Goal: Information Seeking & Learning: Learn about a topic

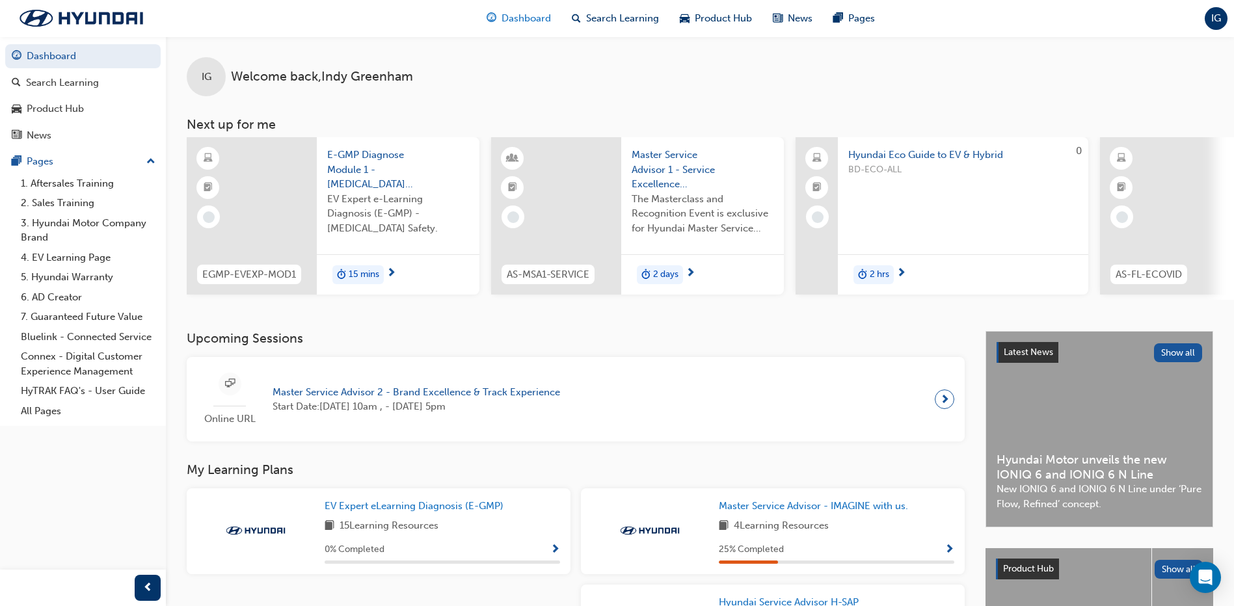
click at [535, 23] on span "Dashboard" at bounding box center [526, 18] width 49 height 15
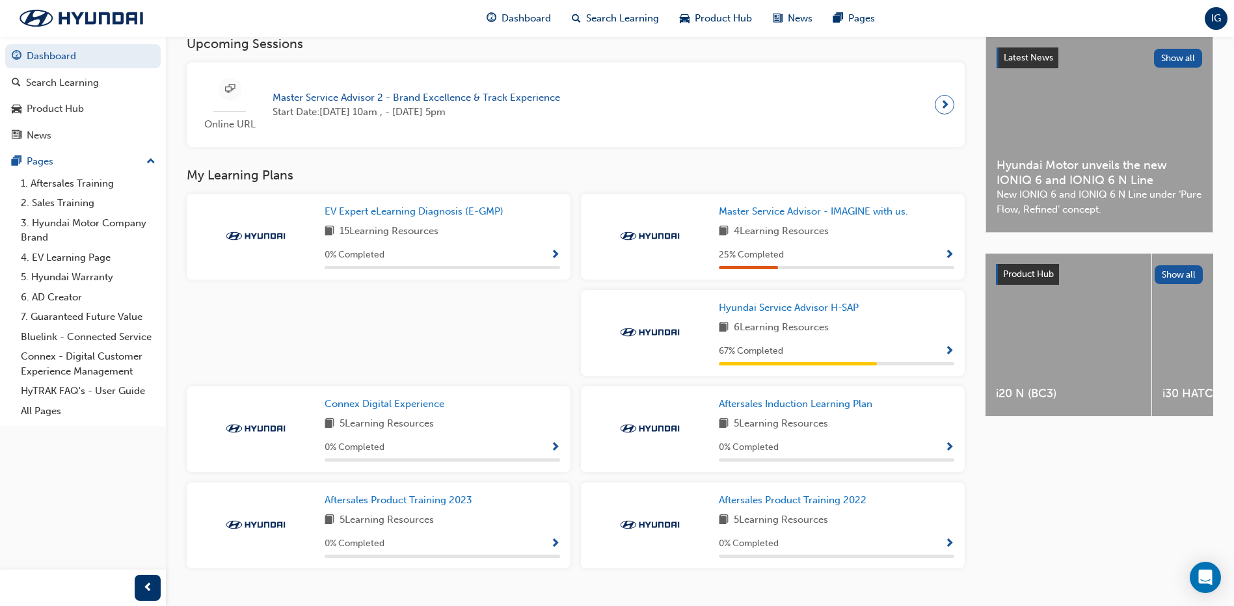
scroll to position [325, 0]
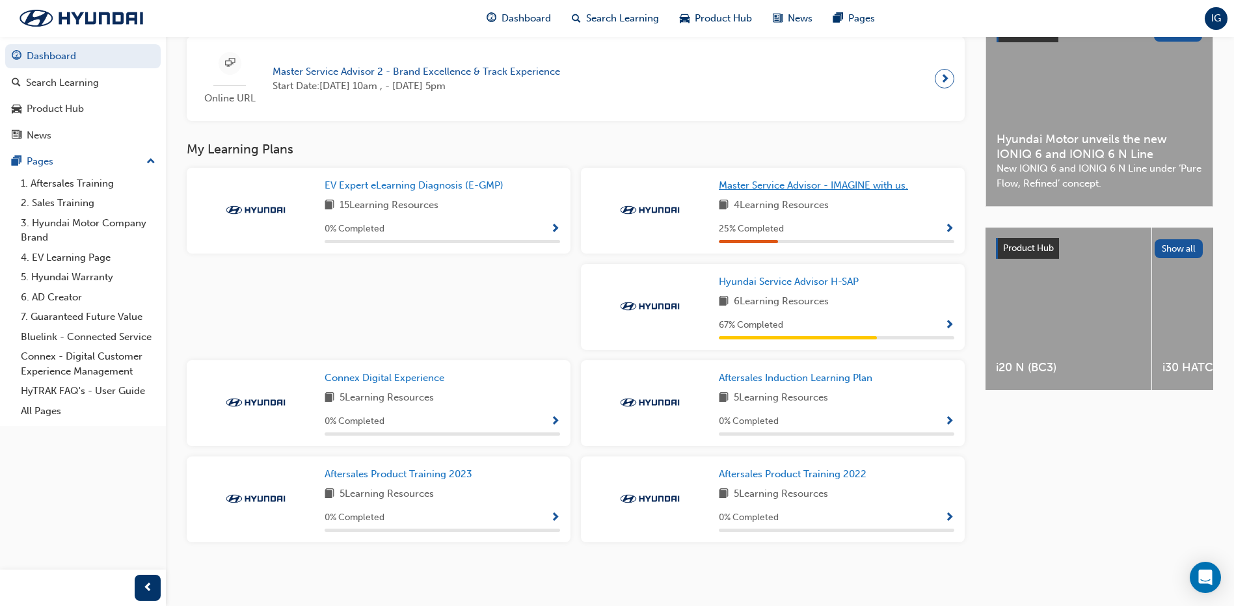
click at [852, 191] on span "Master Service Advisor - IMAGINE with us." at bounding box center [813, 186] width 189 height 12
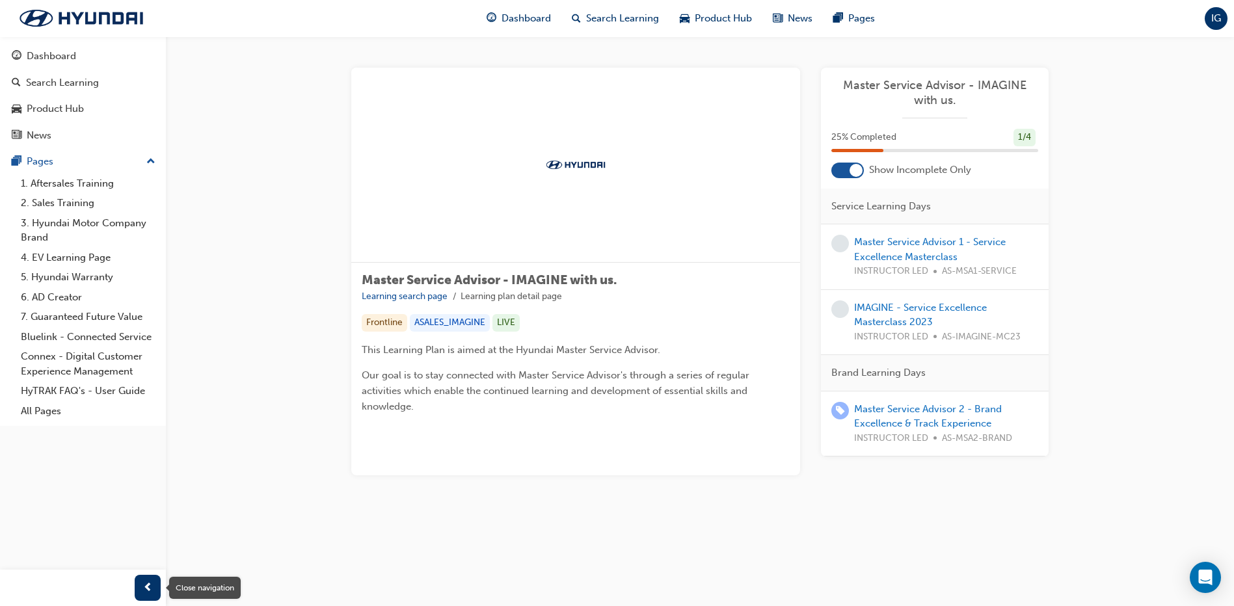
click at [147, 585] on span "prev-icon" at bounding box center [148, 588] width 10 height 16
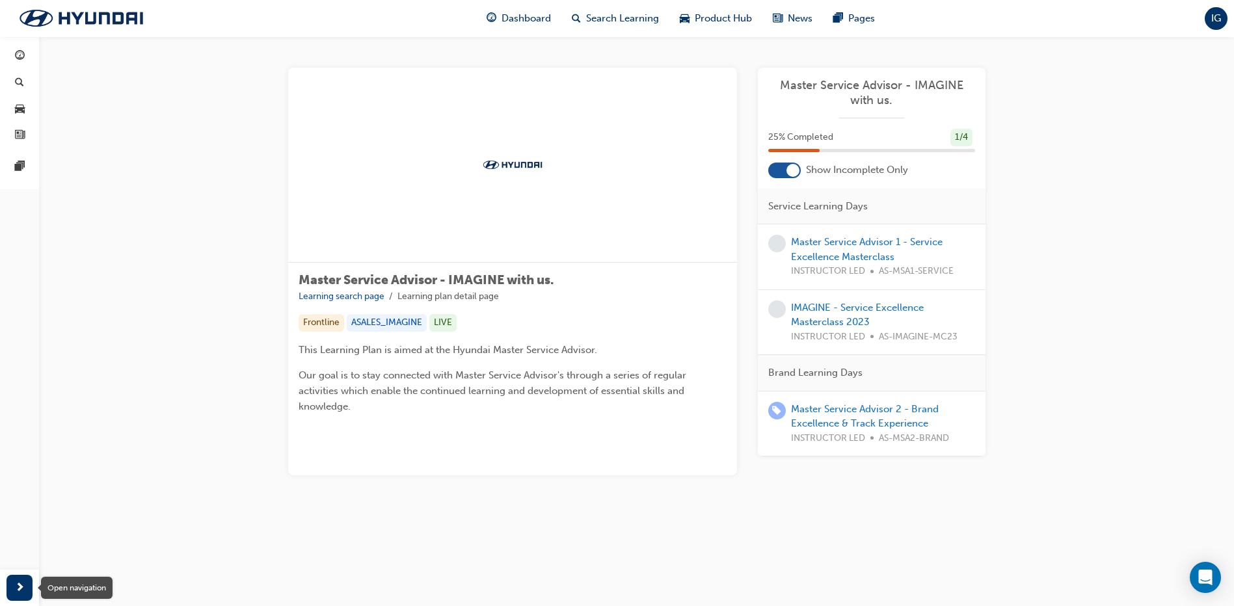
drag, startPoint x: 18, startPoint y: 587, endPoint x: 26, endPoint y: 491, distance: 96.6
click at [18, 587] on span "next-icon" at bounding box center [20, 588] width 10 height 16
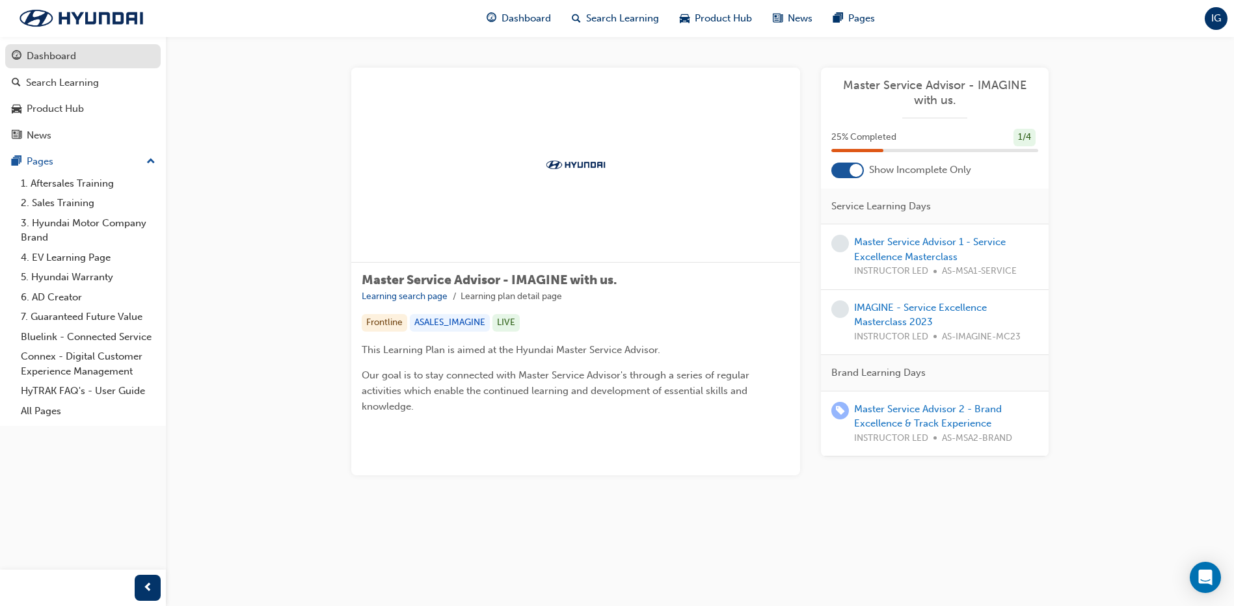
click at [87, 66] on link "Dashboard" at bounding box center [82, 56] width 155 height 24
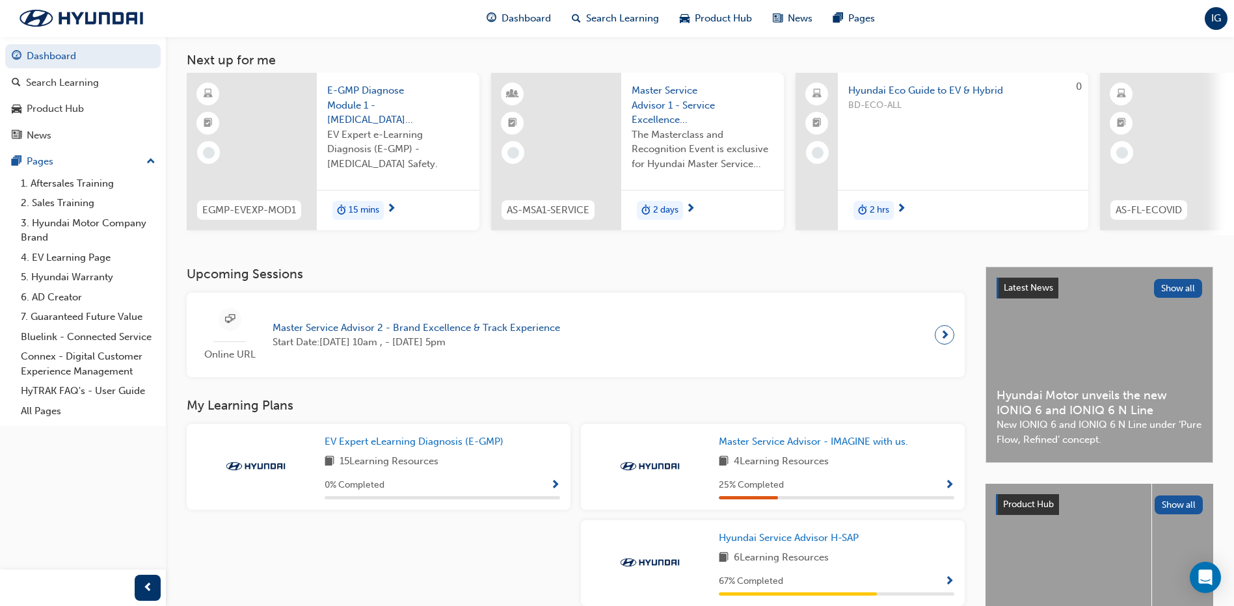
scroll to position [195, 0]
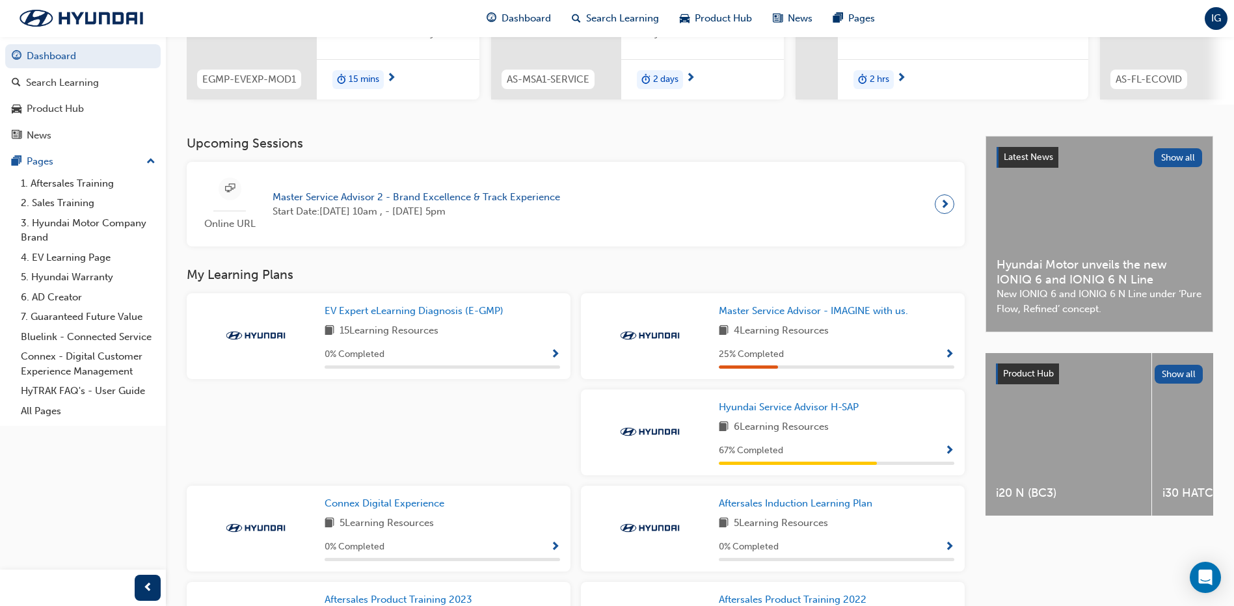
click at [952, 454] on span "Show Progress" at bounding box center [949, 452] width 10 height 12
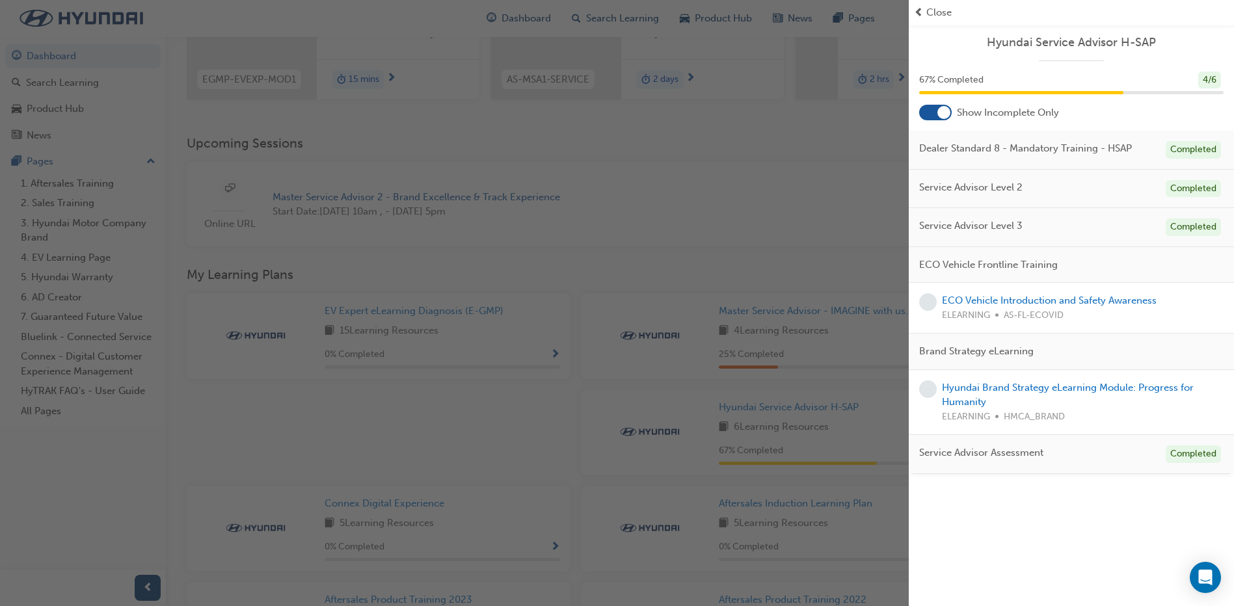
click at [792, 252] on div "button" at bounding box center [454, 303] width 909 height 606
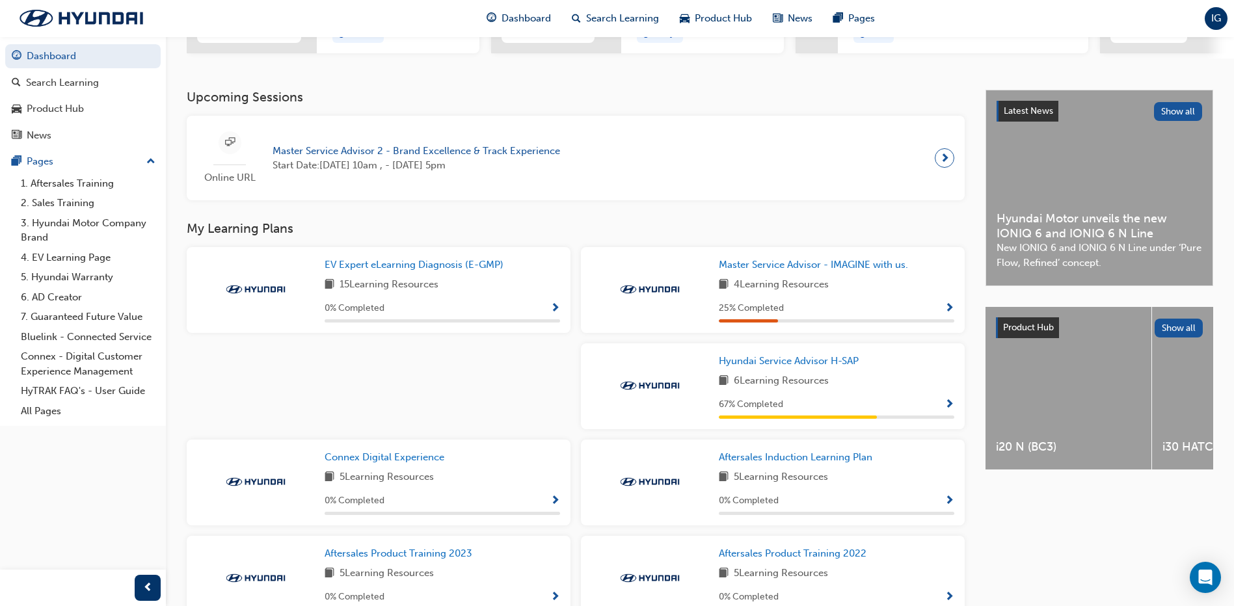
scroll to position [260, 0]
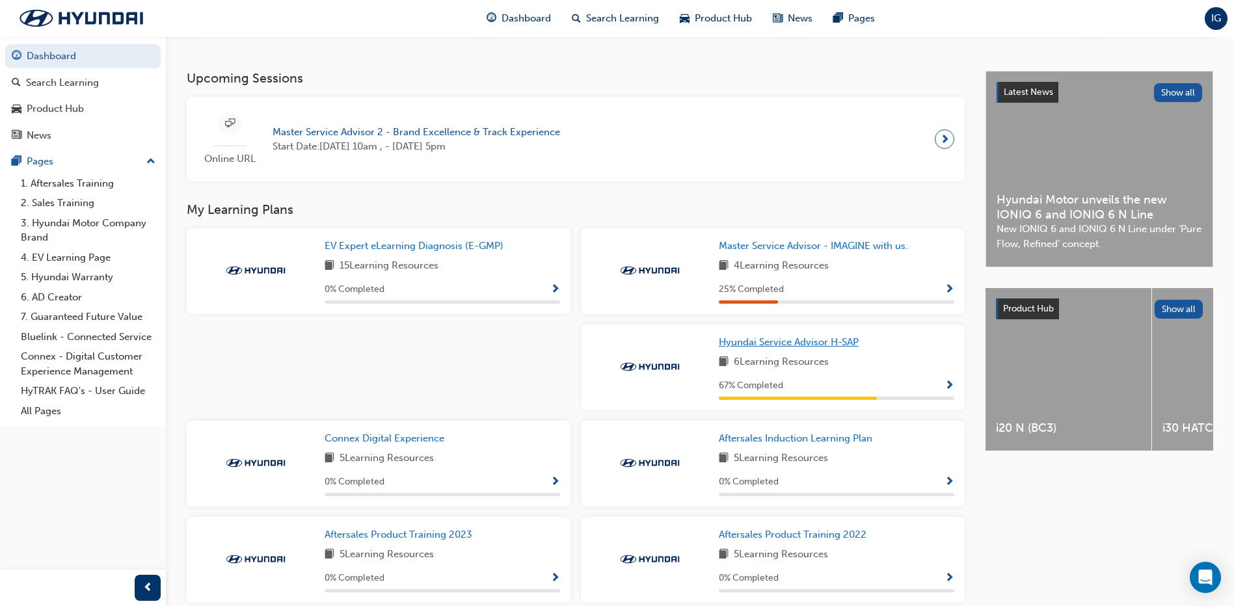
click at [838, 347] on span "Hyundai Service Advisor H-SAP" at bounding box center [789, 342] width 140 height 12
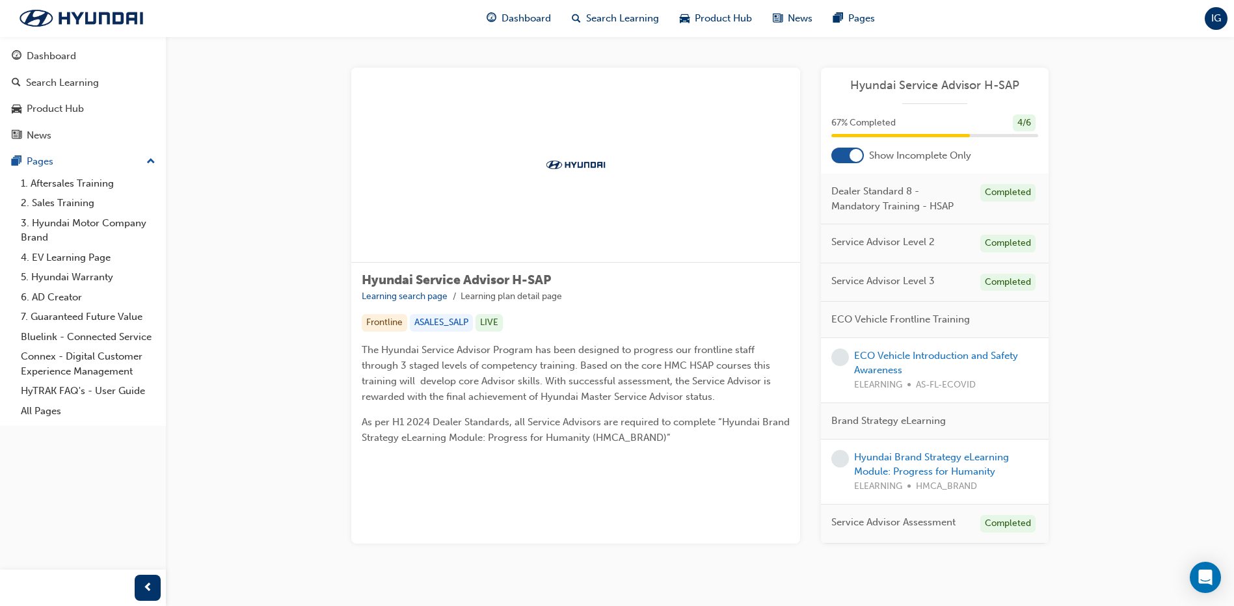
scroll to position [65, 0]
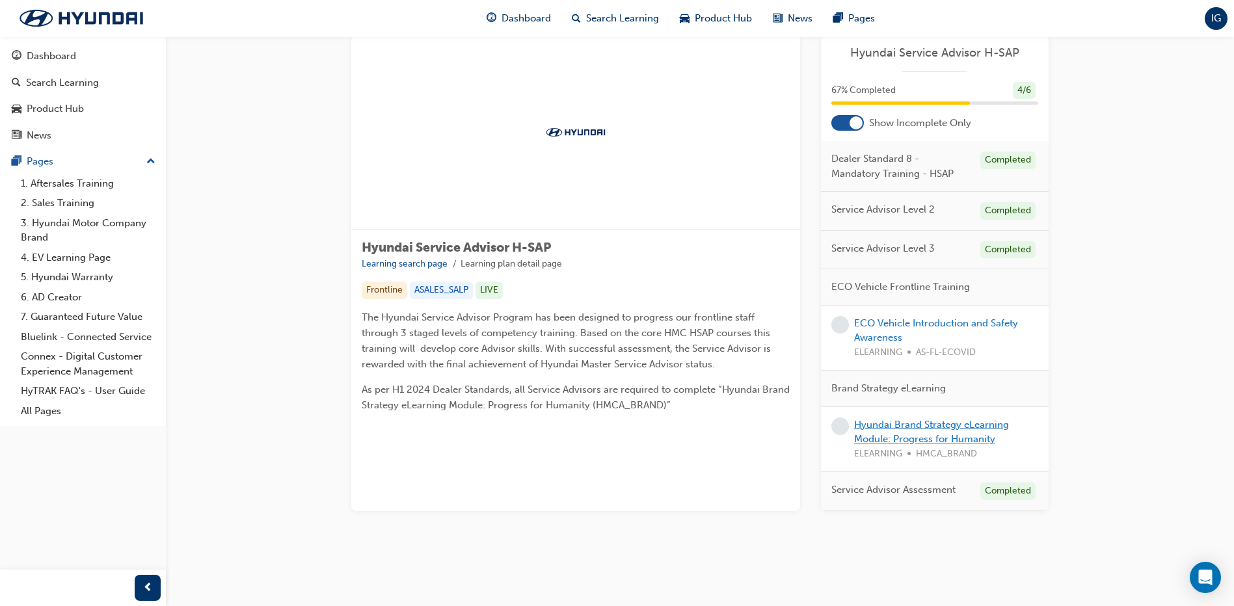
click at [972, 419] on link "Hyundai Brand Strategy eLearning Module: Progress for Humanity" at bounding box center [931, 432] width 155 height 27
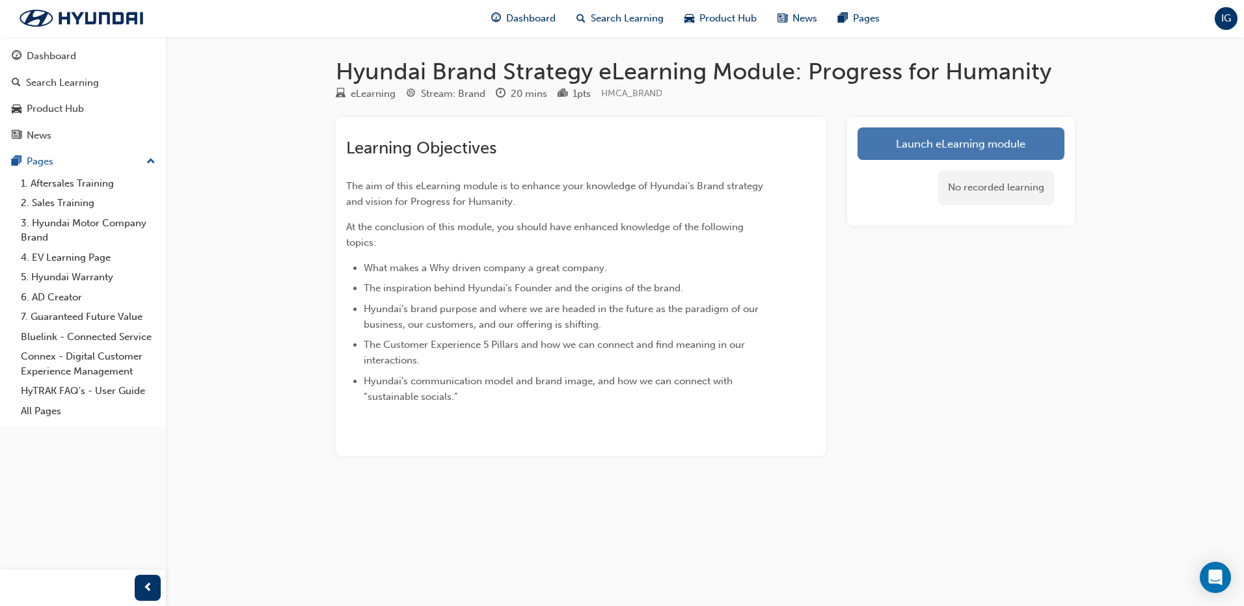
click at [859, 151] on link "Launch eLearning module" at bounding box center [960, 143] width 207 height 33
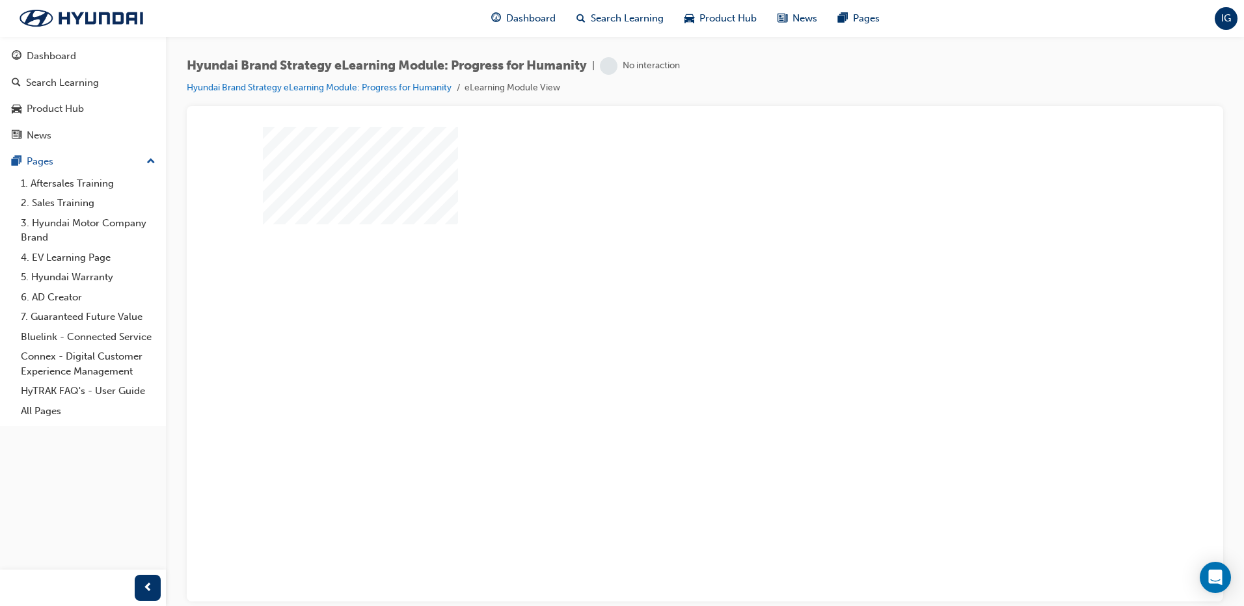
click at [667, 323] on div "play" at bounding box center [667, 323] width 0 height 0
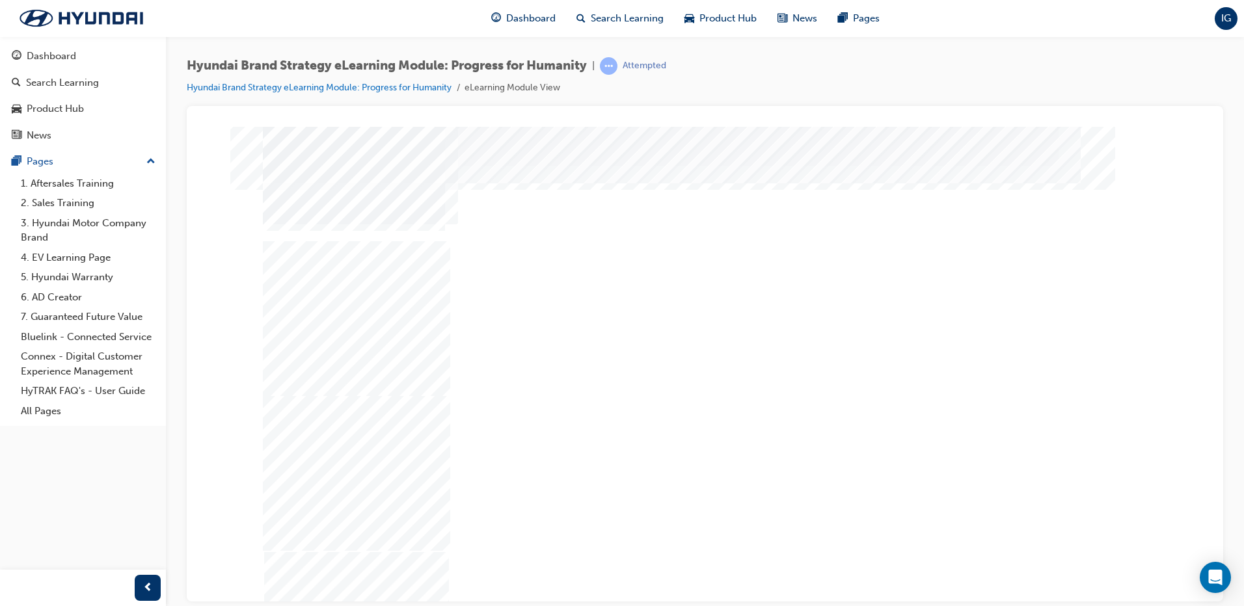
drag, startPoint x: 470, startPoint y: 425, endPoint x: 706, endPoint y: 416, distance: 236.9
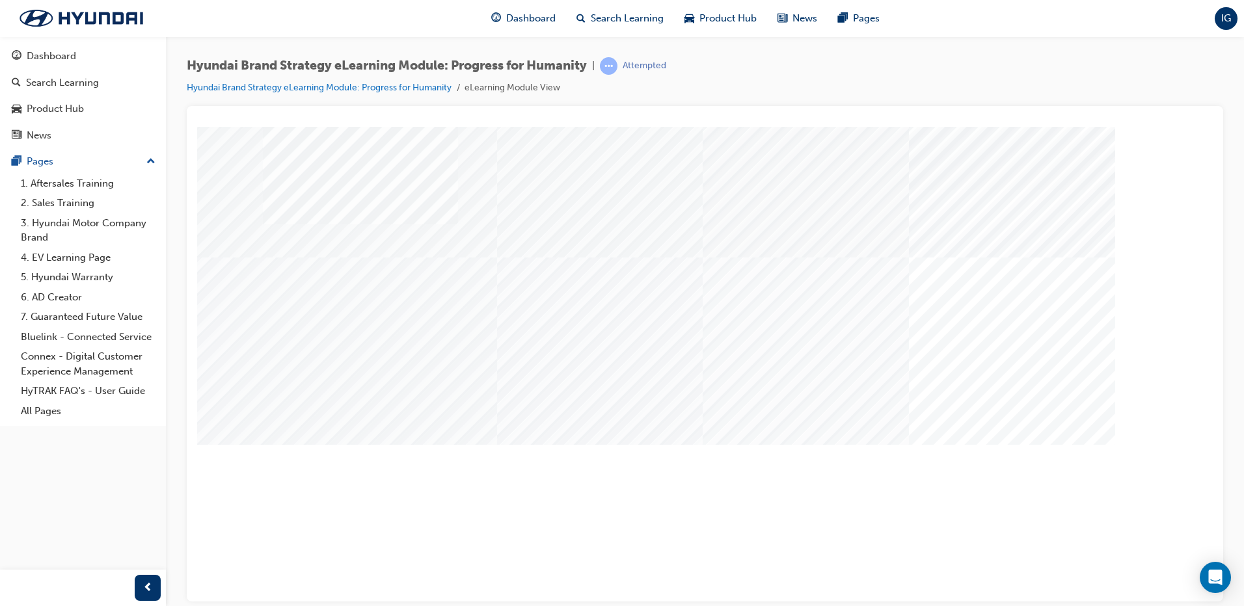
drag, startPoint x: 762, startPoint y: 485, endPoint x: 853, endPoint y: 485, distance: 91.1
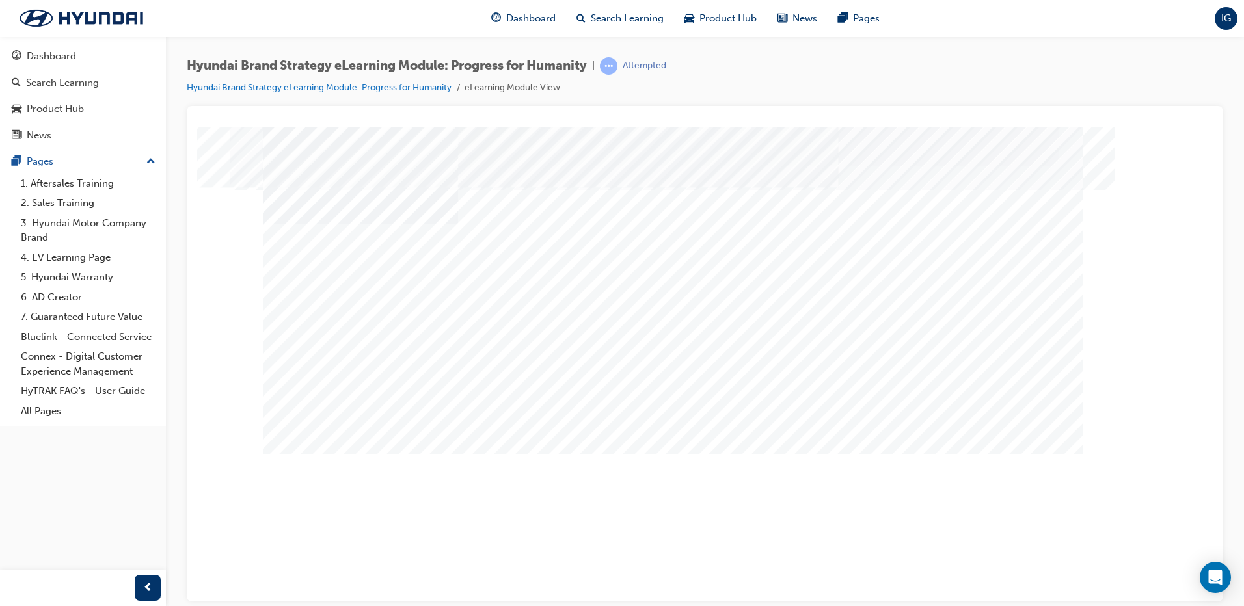
drag, startPoint x: 490, startPoint y: 481, endPoint x: 510, endPoint y: 475, distance: 20.6
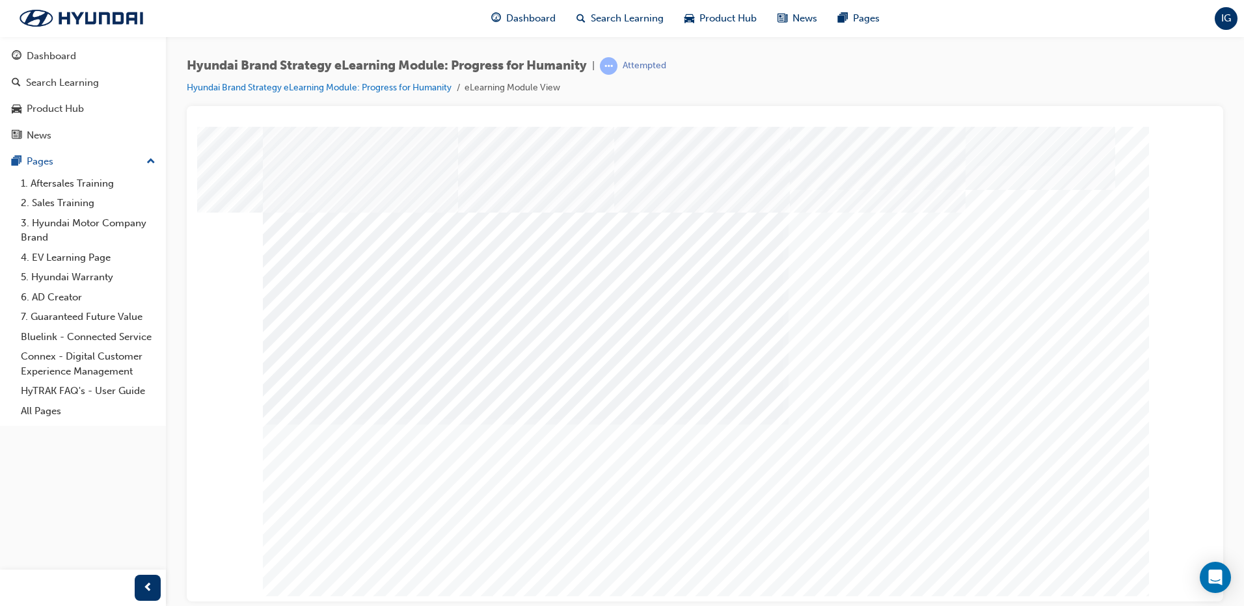
drag, startPoint x: 736, startPoint y: 547, endPoint x: 759, endPoint y: 537, distance: 25.0
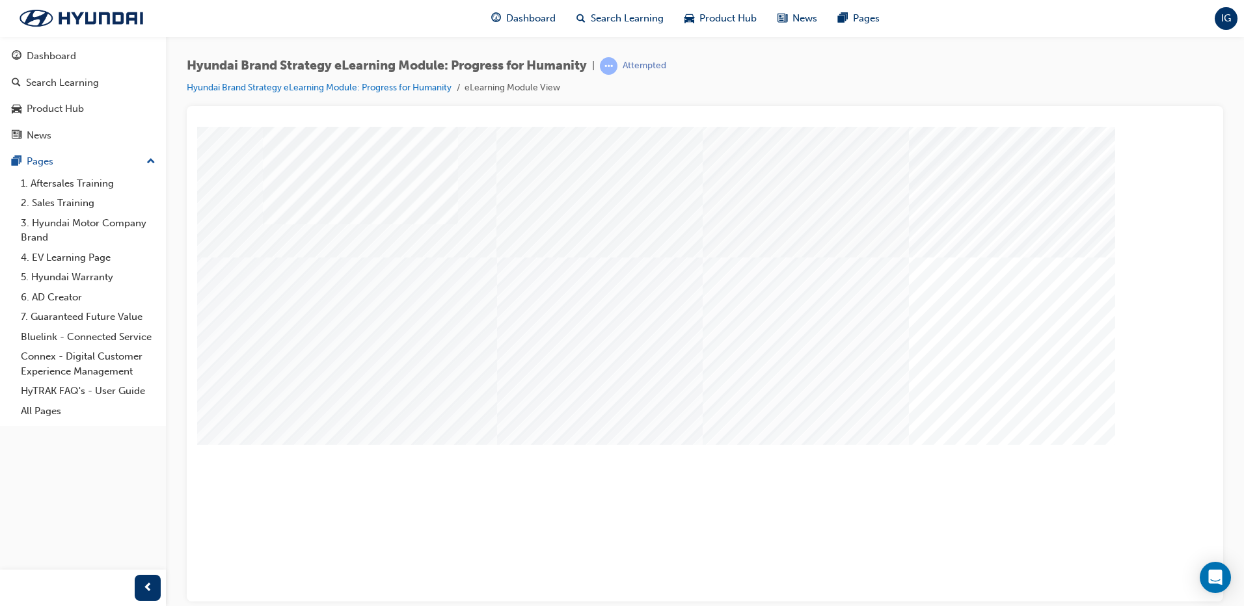
drag, startPoint x: 392, startPoint y: 494, endPoint x: 421, endPoint y: 488, distance: 29.4
drag, startPoint x: 1017, startPoint y: 490, endPoint x: 1031, endPoint y: 491, distance: 13.7
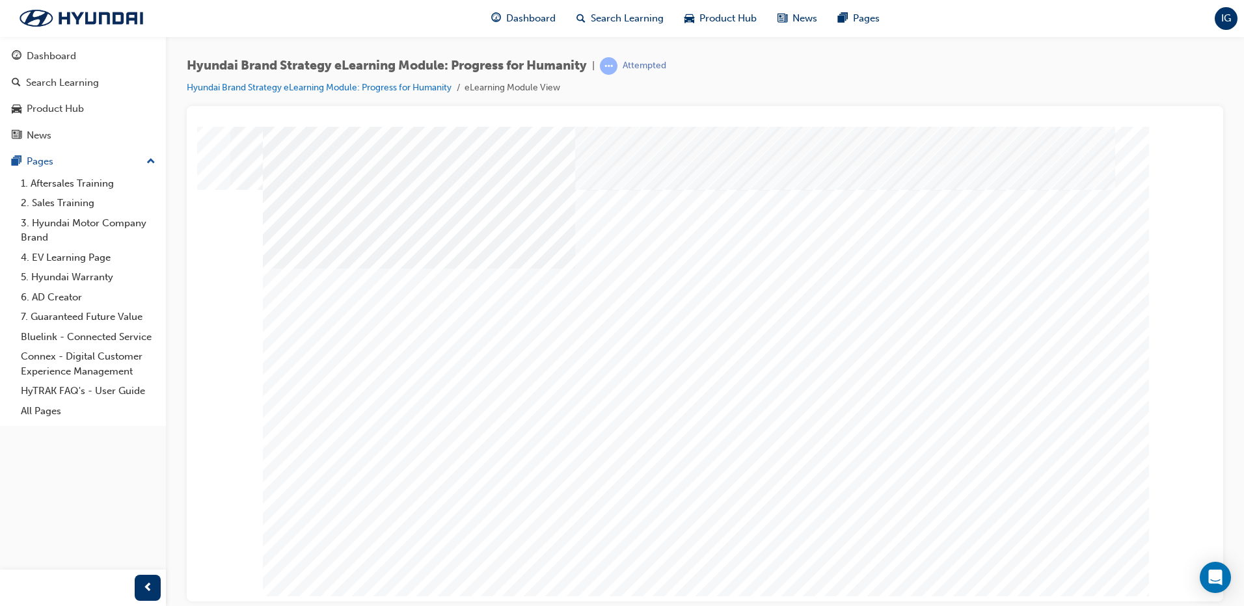
drag, startPoint x: 559, startPoint y: 483, endPoint x: 870, endPoint y: 499, distance: 311.4
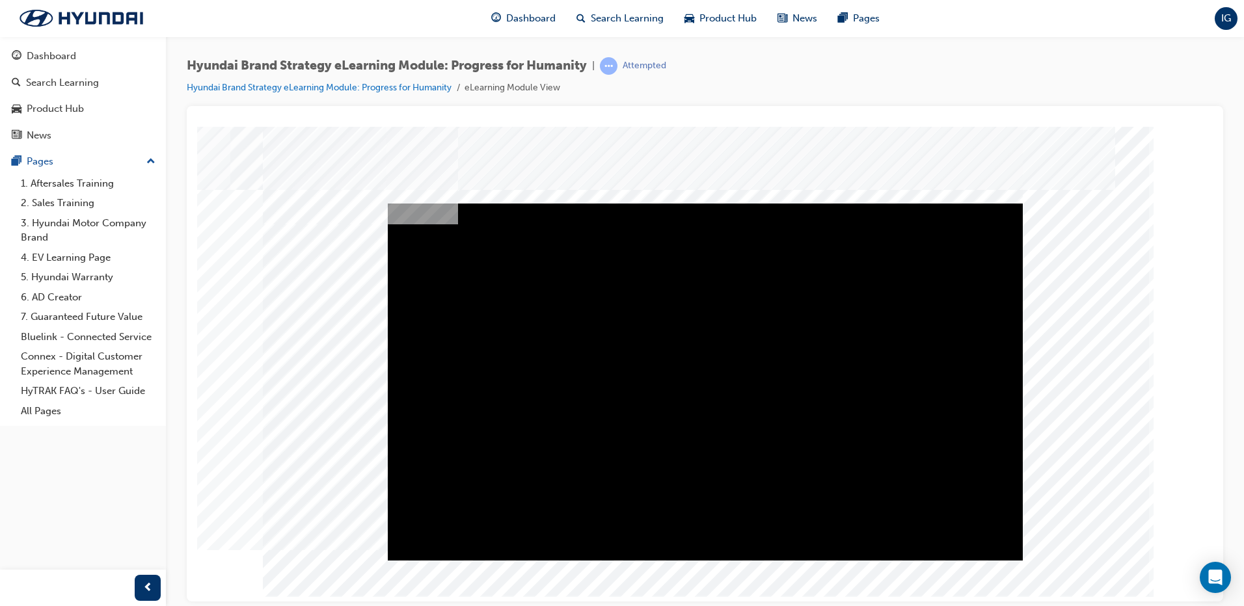
click at [702, 203] on div "Play" at bounding box center [705, 203] width 635 height 0
drag, startPoint x: 1067, startPoint y: 557, endPoint x: 1047, endPoint y: 542, distance: 26.0
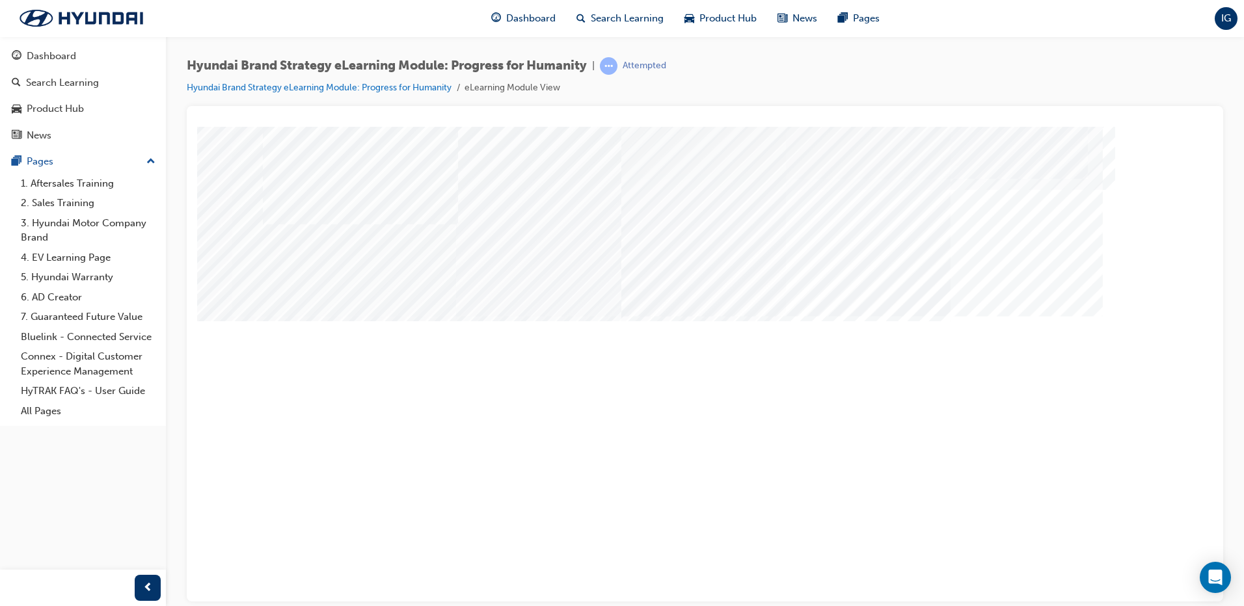
drag, startPoint x: 373, startPoint y: 430, endPoint x: 408, endPoint y: 431, distance: 34.5
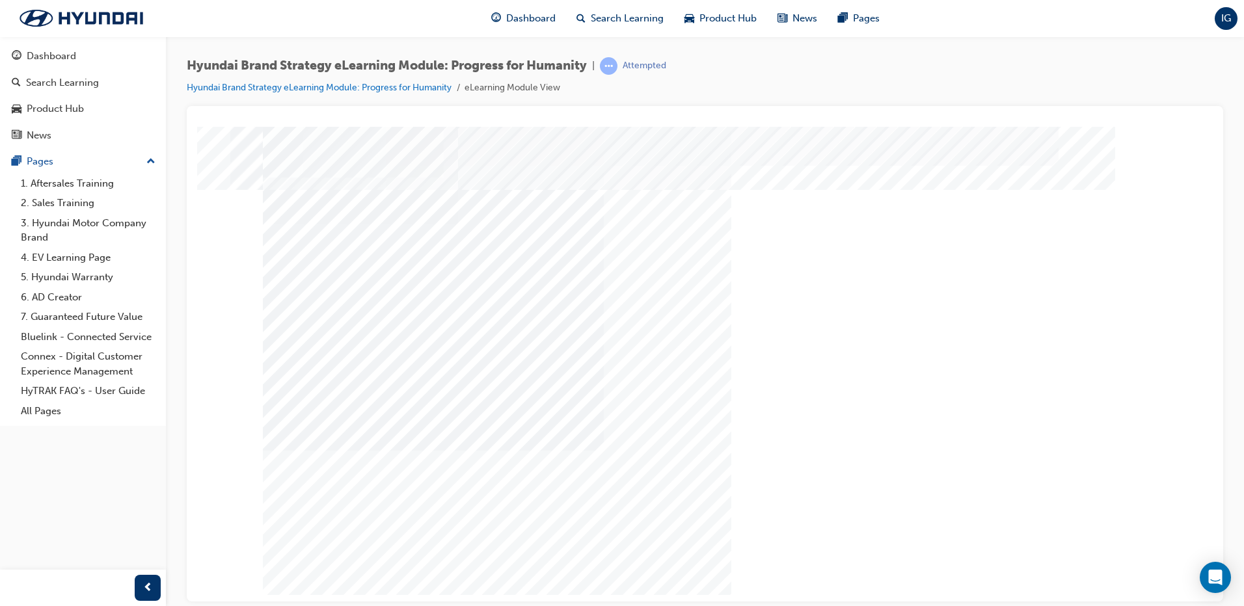
click at [261, 131] on div "multistate" at bounding box center [704, 131] width 1005 height 0
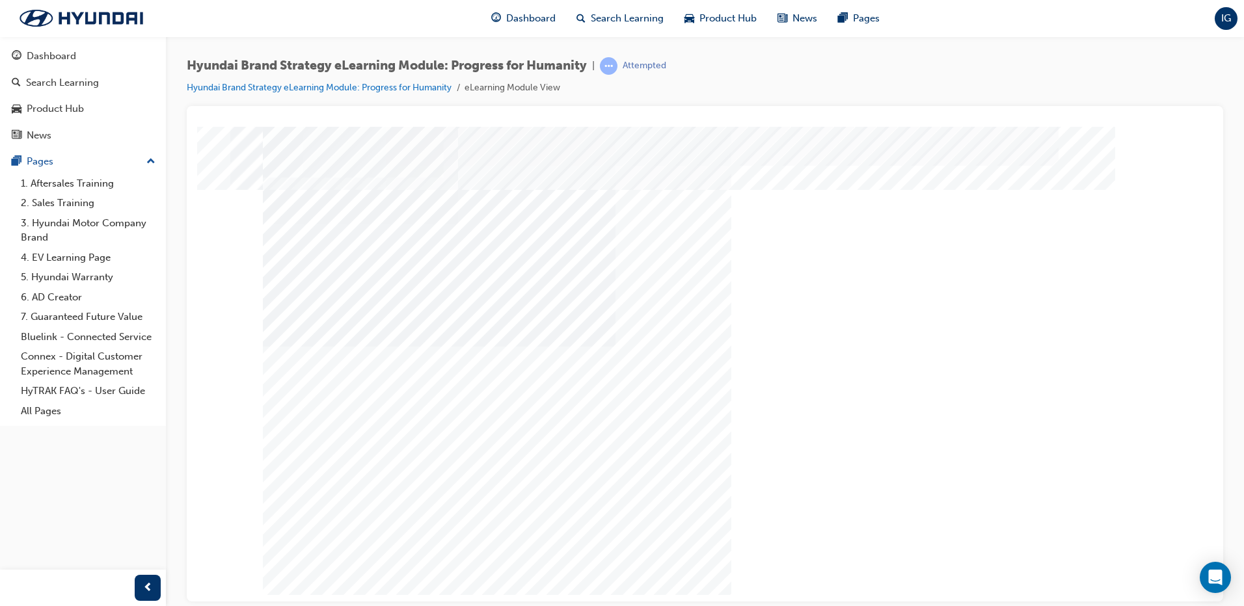
drag, startPoint x: 421, startPoint y: 427, endPoint x: 508, endPoint y: 418, distance: 87.6
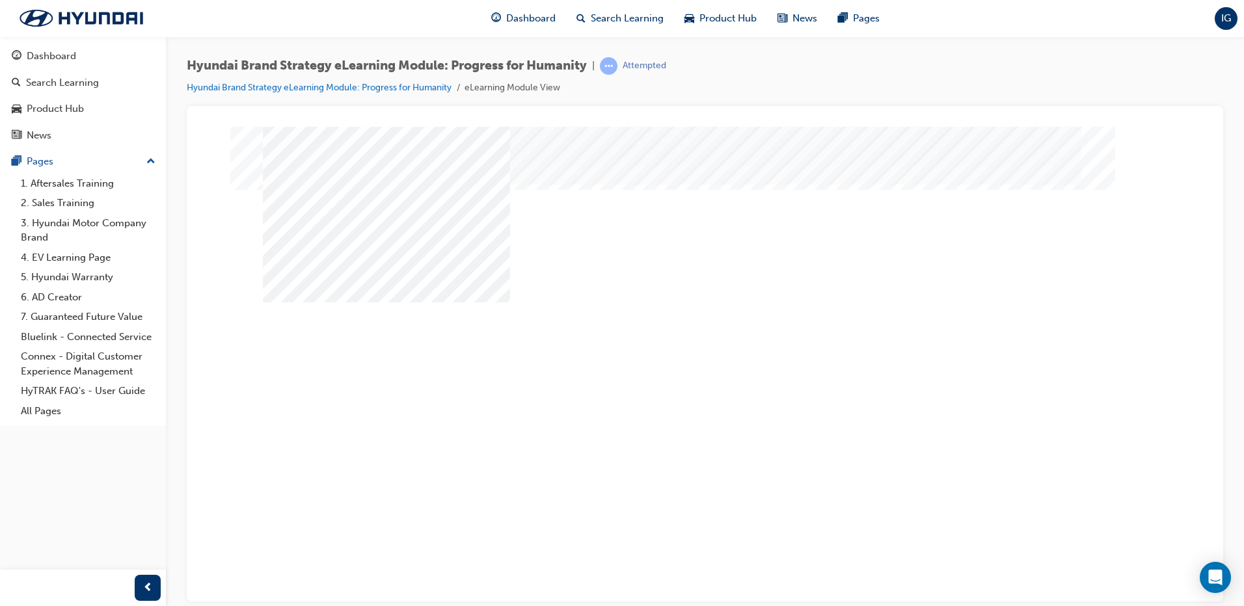
drag, startPoint x: 1052, startPoint y: 538, endPoint x: 1024, endPoint y: 531, distance: 29.5
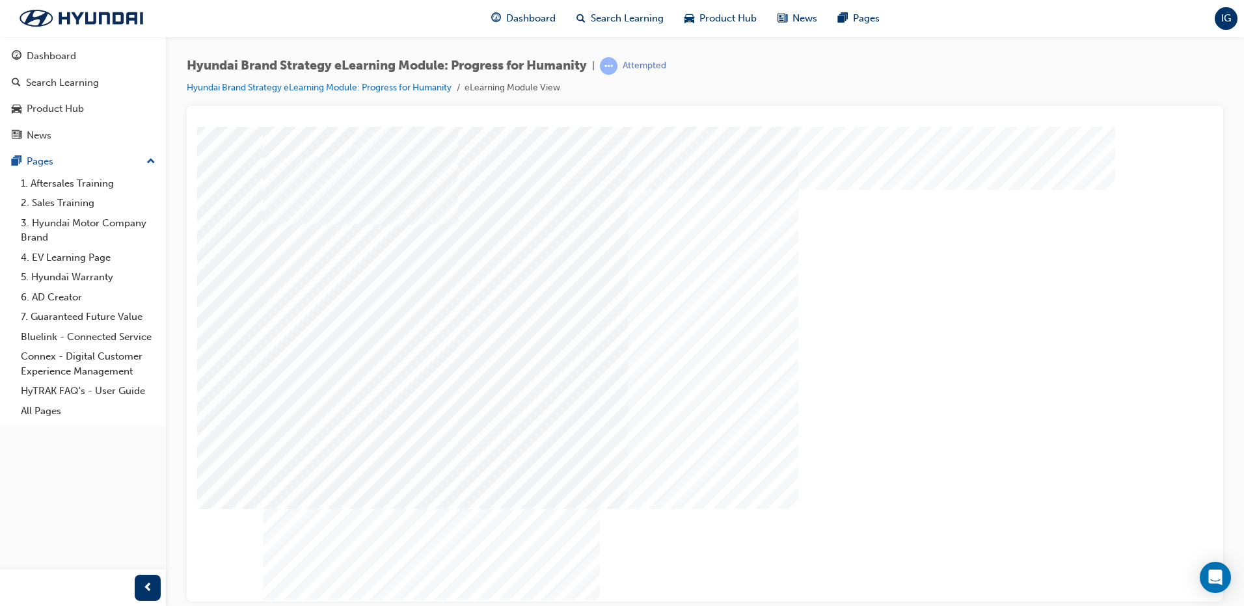
drag, startPoint x: 833, startPoint y: 542, endPoint x: 861, endPoint y: 548, distance: 28.6
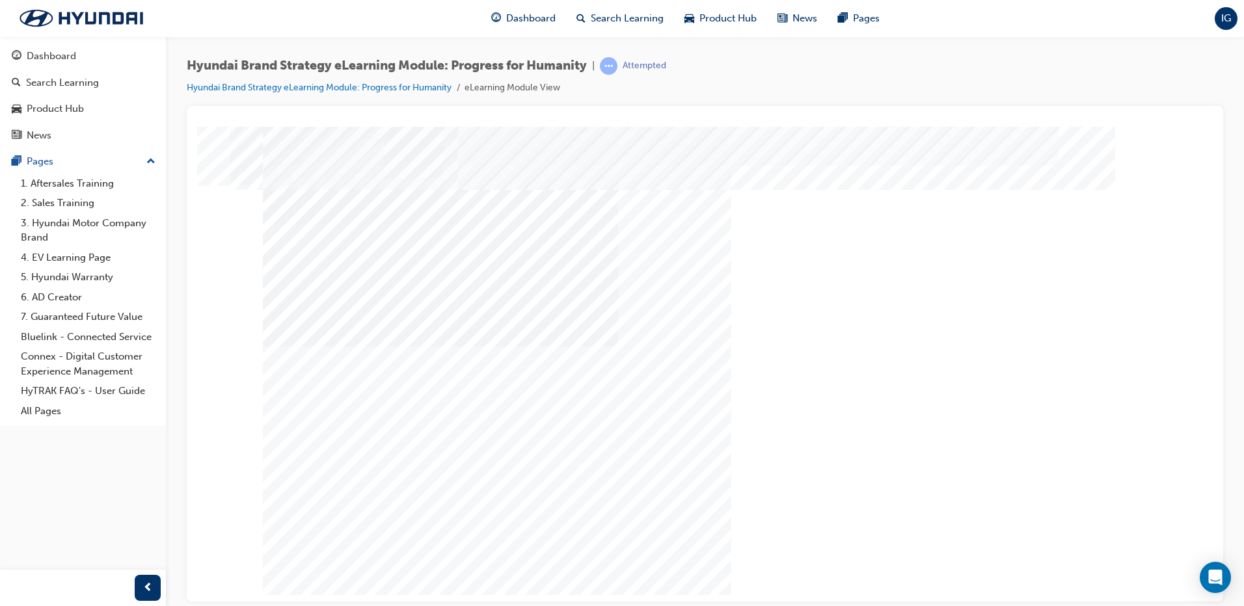
drag, startPoint x: 695, startPoint y: 365, endPoint x: 704, endPoint y: 364, distance: 9.1
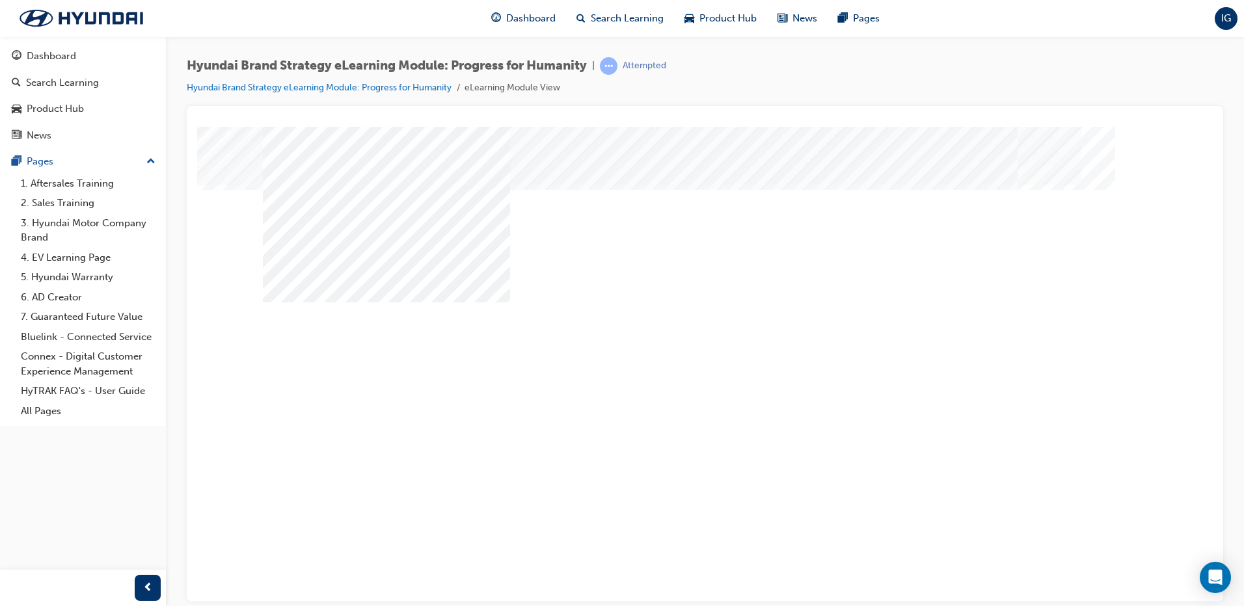
drag, startPoint x: 1057, startPoint y: 550, endPoint x: 962, endPoint y: 522, distance: 98.8
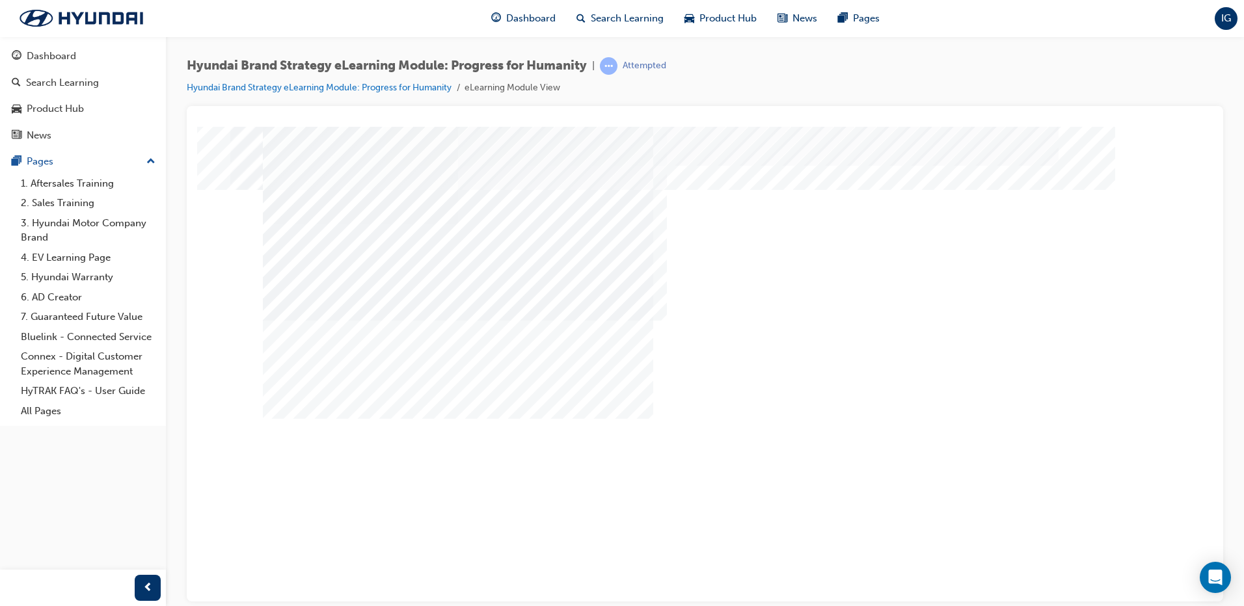
drag, startPoint x: 488, startPoint y: 403, endPoint x: 542, endPoint y: 403, distance: 54.6
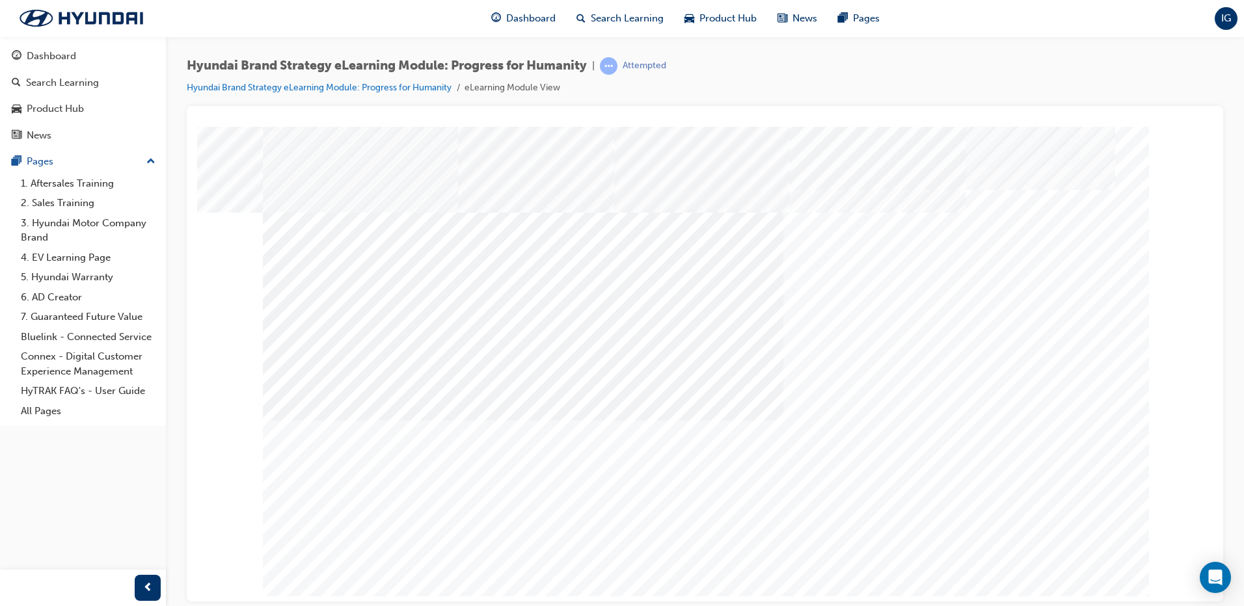
drag, startPoint x: 535, startPoint y: 535, endPoint x: 680, endPoint y: 541, distance: 144.6
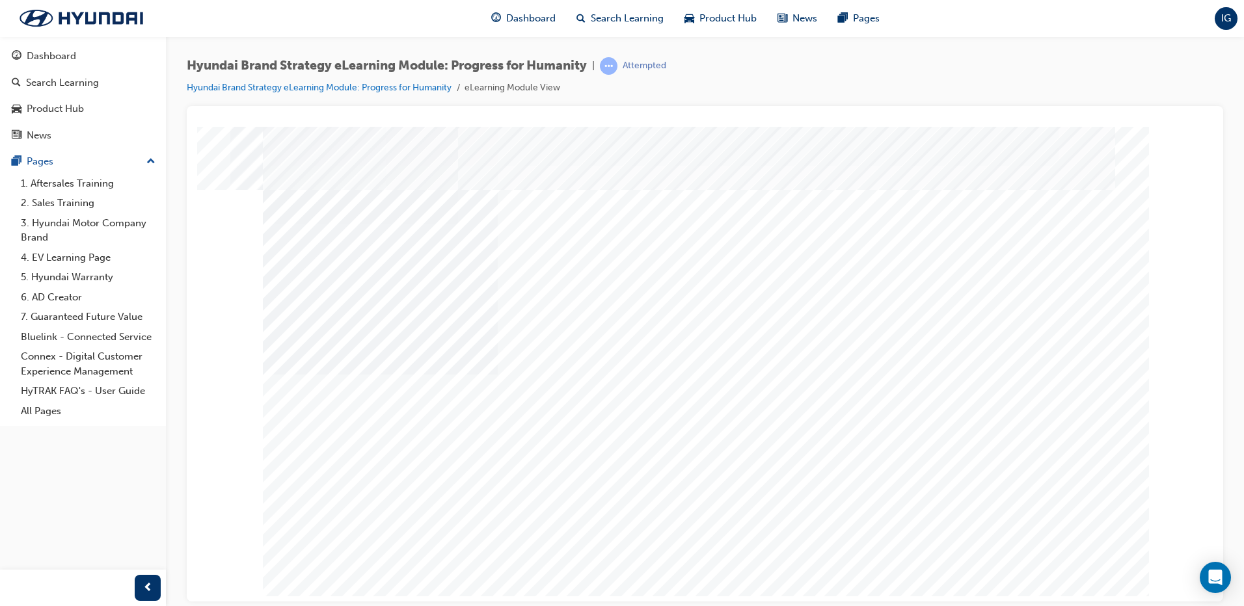
drag, startPoint x: 425, startPoint y: 489, endPoint x: 675, endPoint y: 494, distance: 249.9
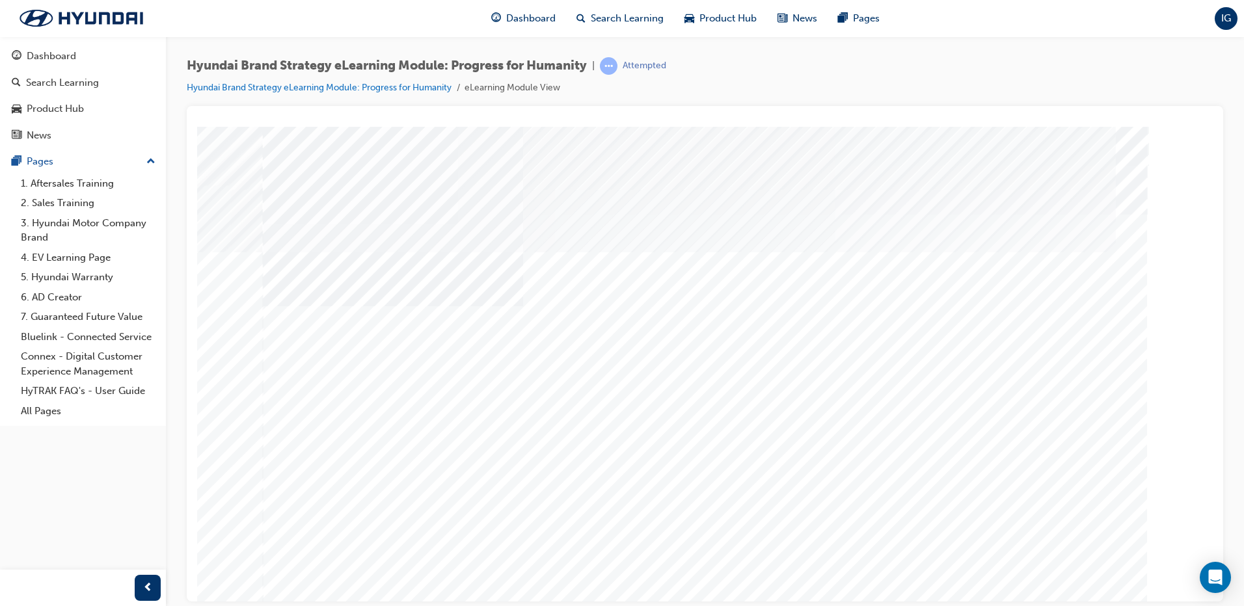
drag, startPoint x: 713, startPoint y: 409, endPoint x: 699, endPoint y: 457, distance: 50.2
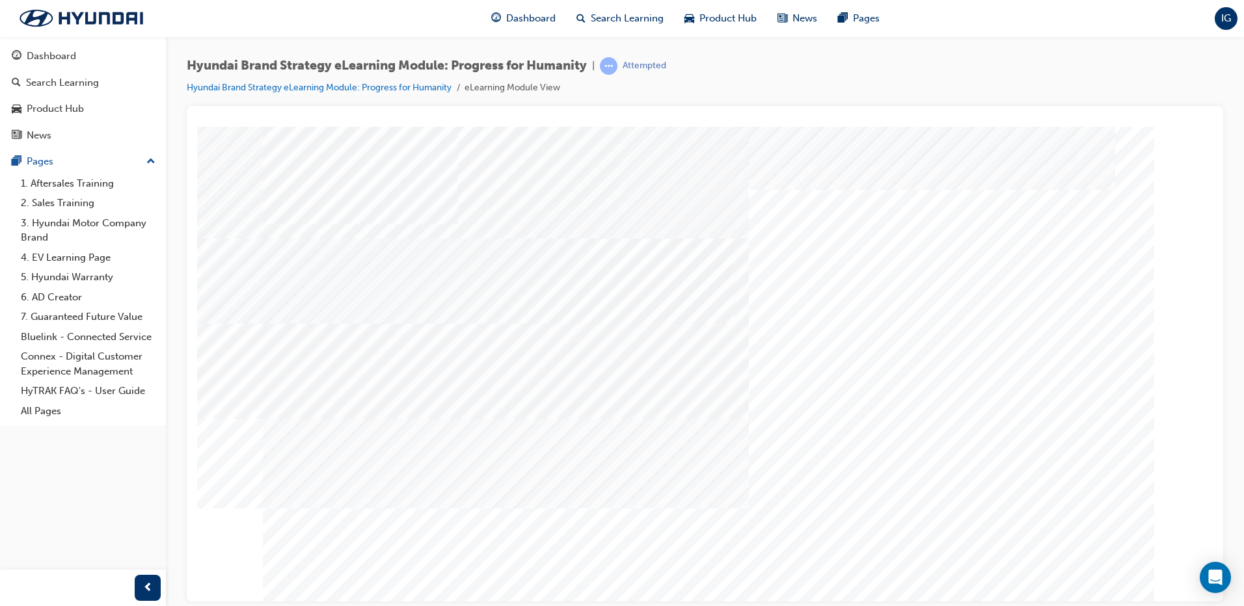
drag, startPoint x: 701, startPoint y: 497, endPoint x: 712, endPoint y: 508, distance: 15.6
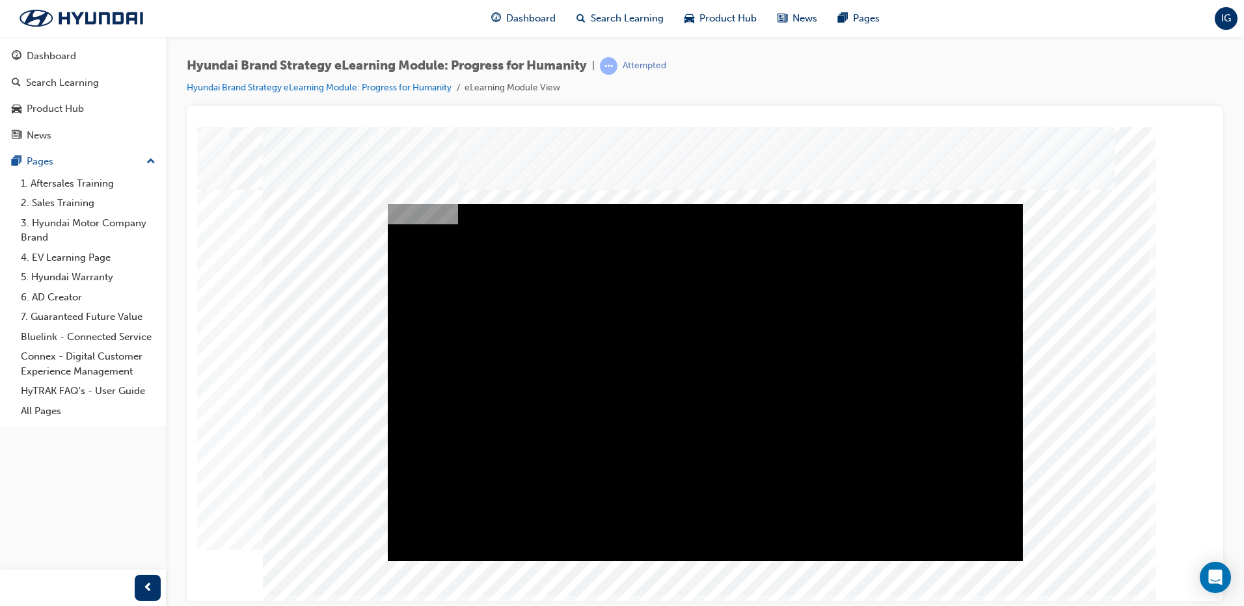
drag, startPoint x: 663, startPoint y: 359, endPoint x: 665, endPoint y: 371, distance: 12.4
click at [664, 204] on div "Play" at bounding box center [705, 204] width 635 height 0
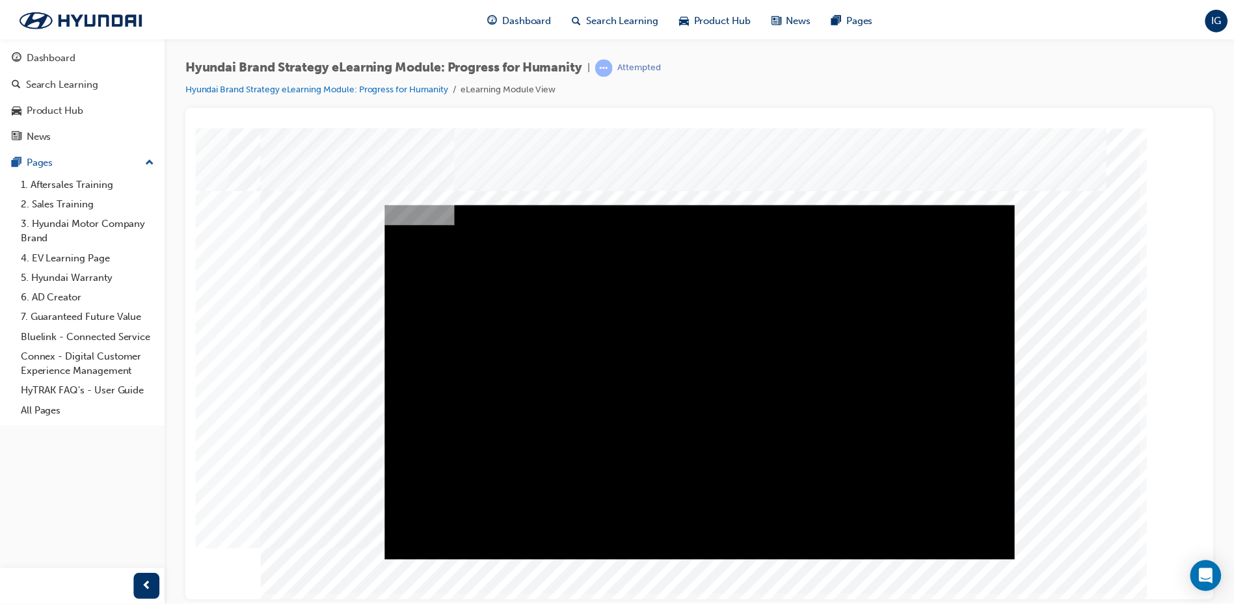
scroll to position [2, 0]
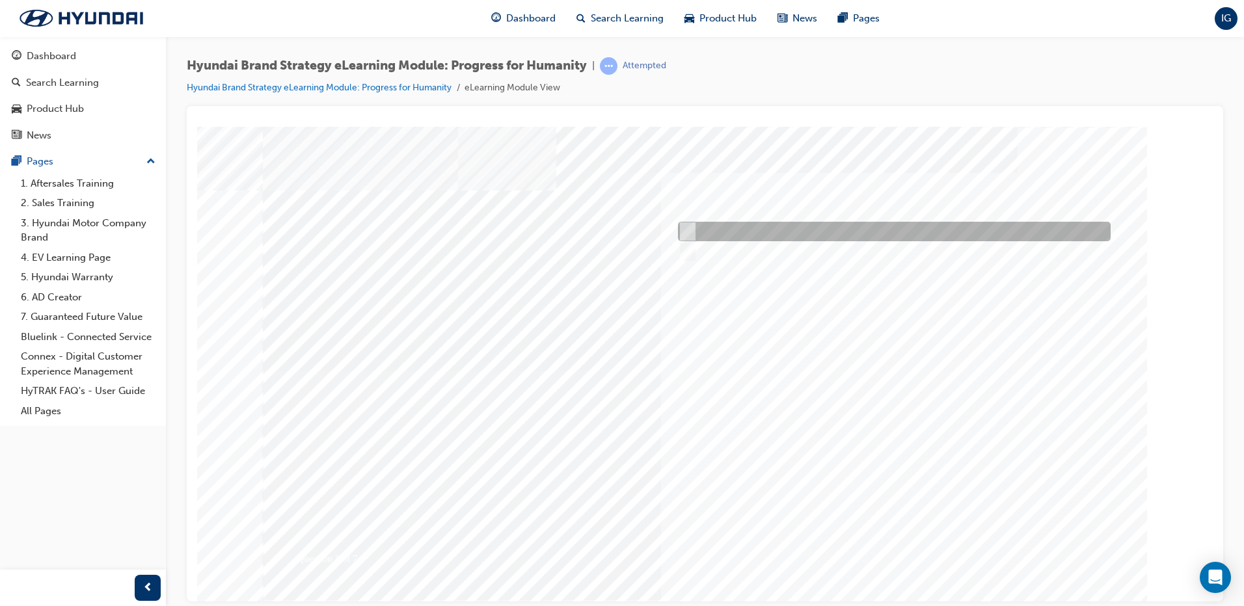
click at [699, 225] on div at bounding box center [891, 232] width 433 height 20
radio input "true"
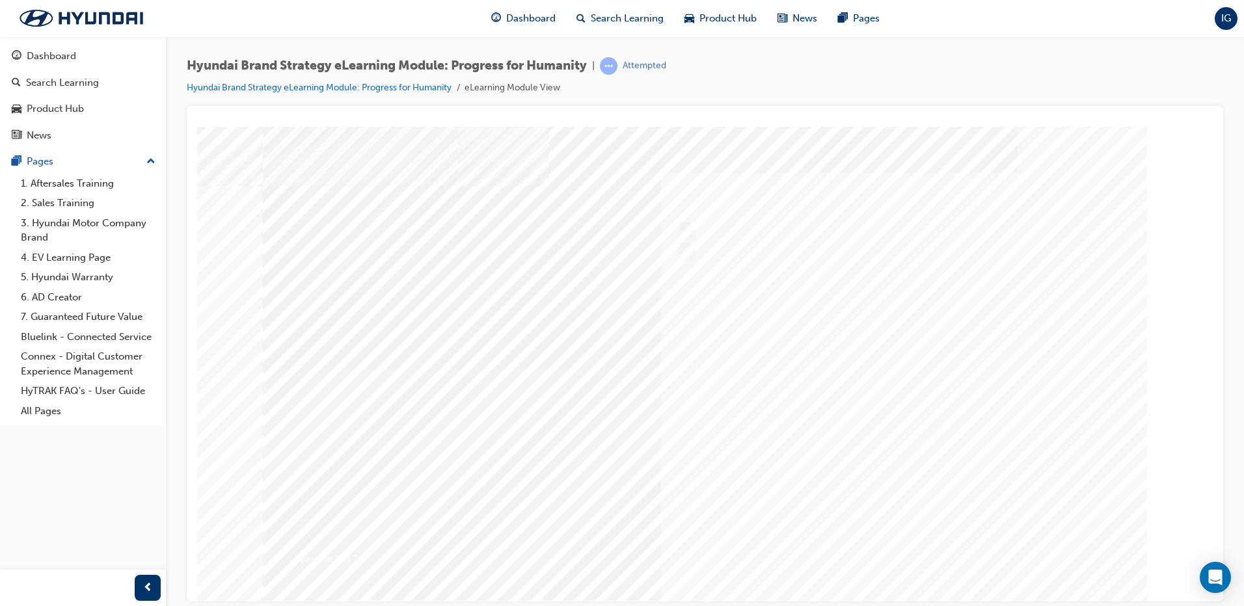
click at [917, 546] on div at bounding box center [705, 360] width 885 height 468
drag, startPoint x: 698, startPoint y: 247, endPoint x: 691, endPoint y: 255, distance: 10.6
click at [697, 248] on div at bounding box center [891, 252] width 433 height 20
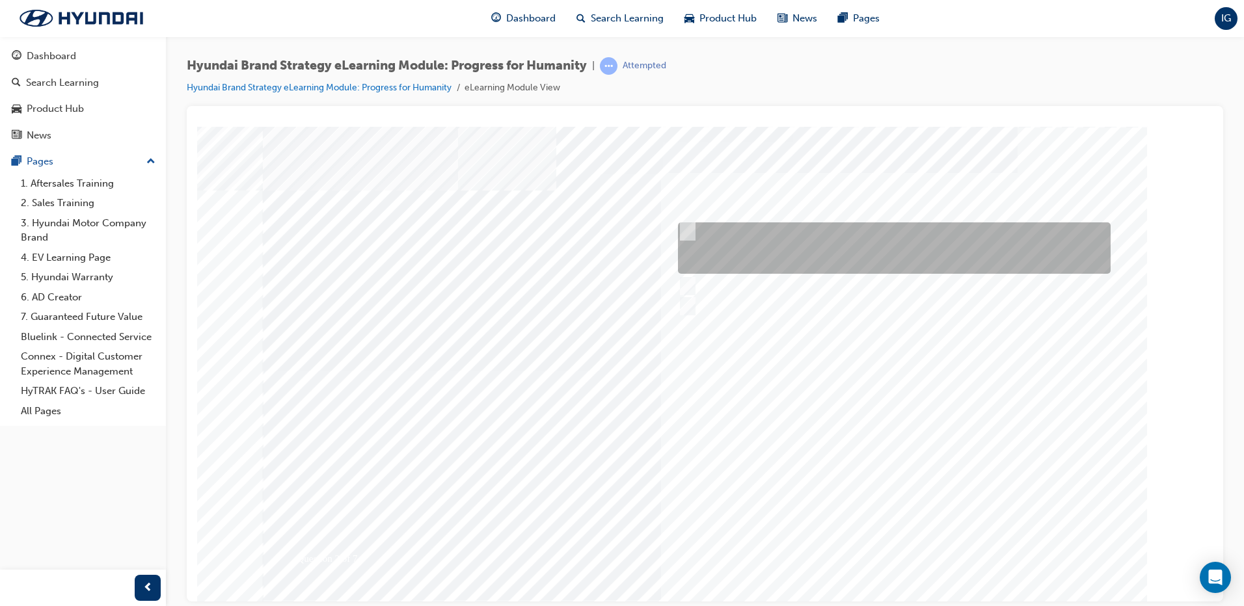
click at [678, 225] on input "The meaning of progress underpins our actions of doing the right thing for huma…" at bounding box center [685, 231] width 14 height 14
radio input "true"
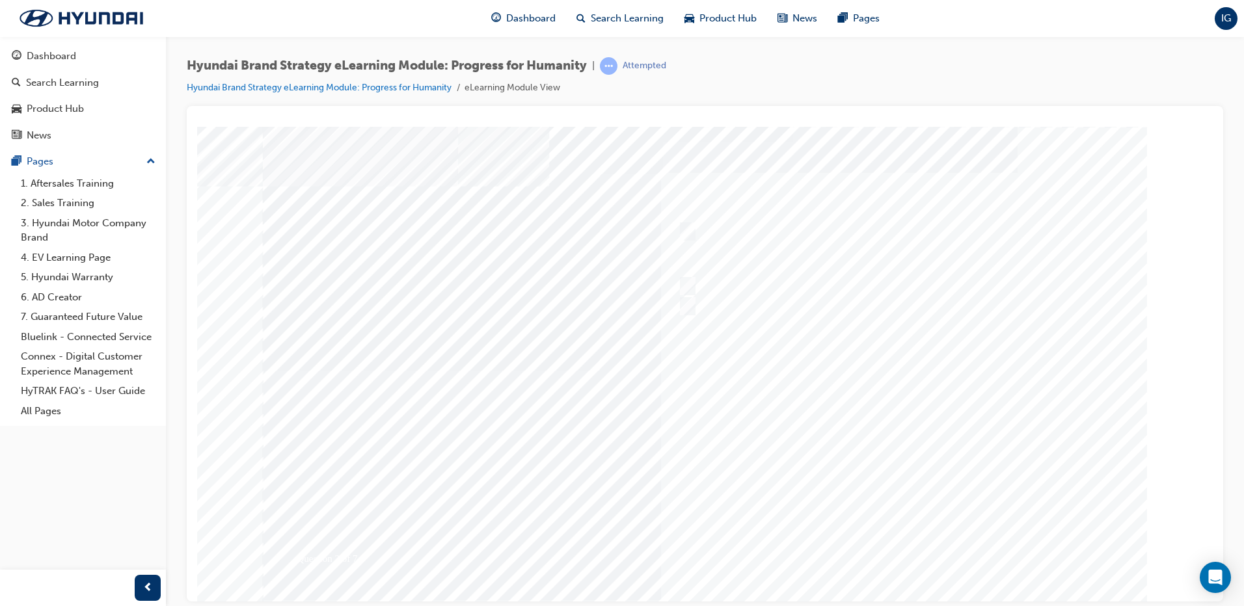
click at [944, 546] on div at bounding box center [705, 360] width 885 height 468
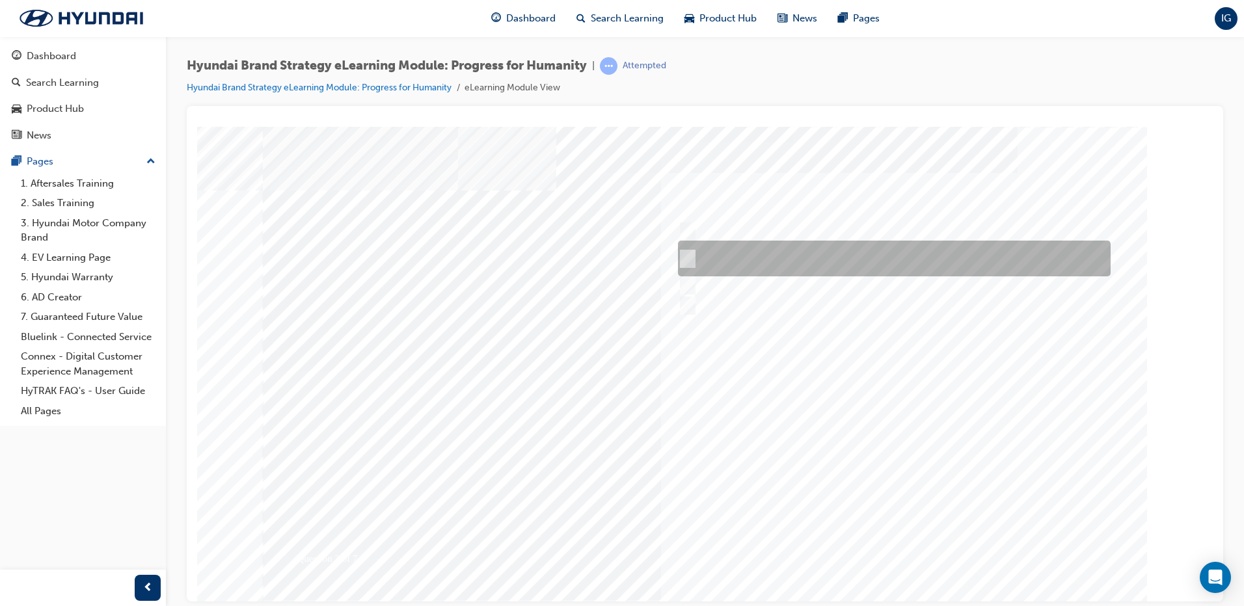
click at [963, 257] on div at bounding box center [891, 259] width 433 height 36
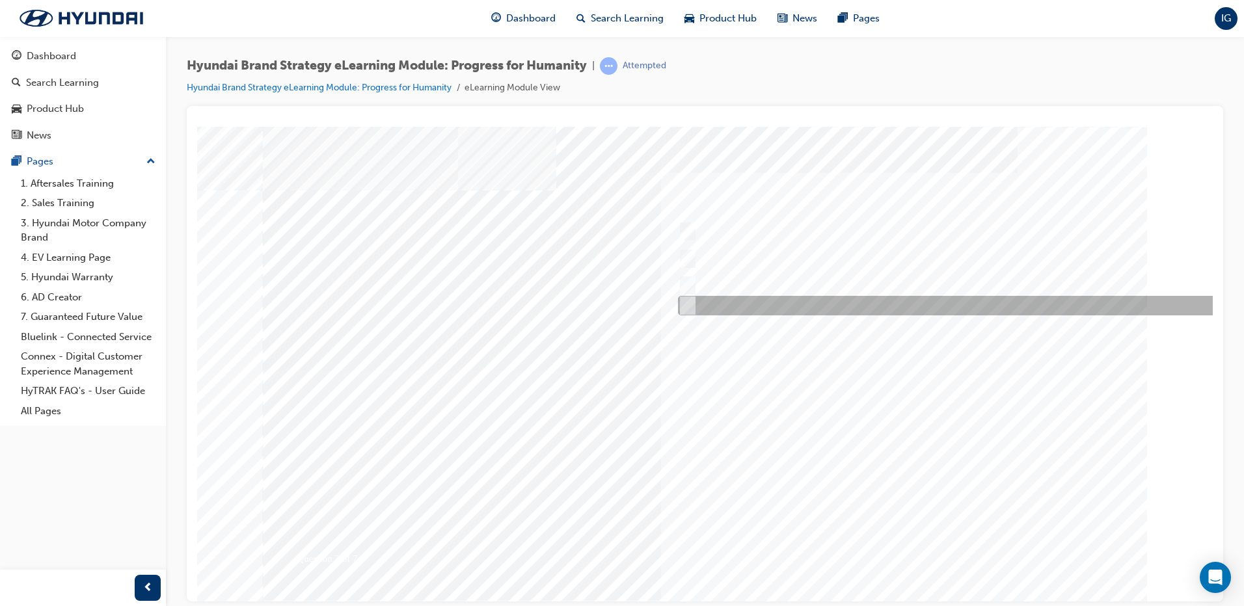
click at [731, 306] on div at bounding box center [956, 306] width 563 height 20
radio input "false"
radio input "true"
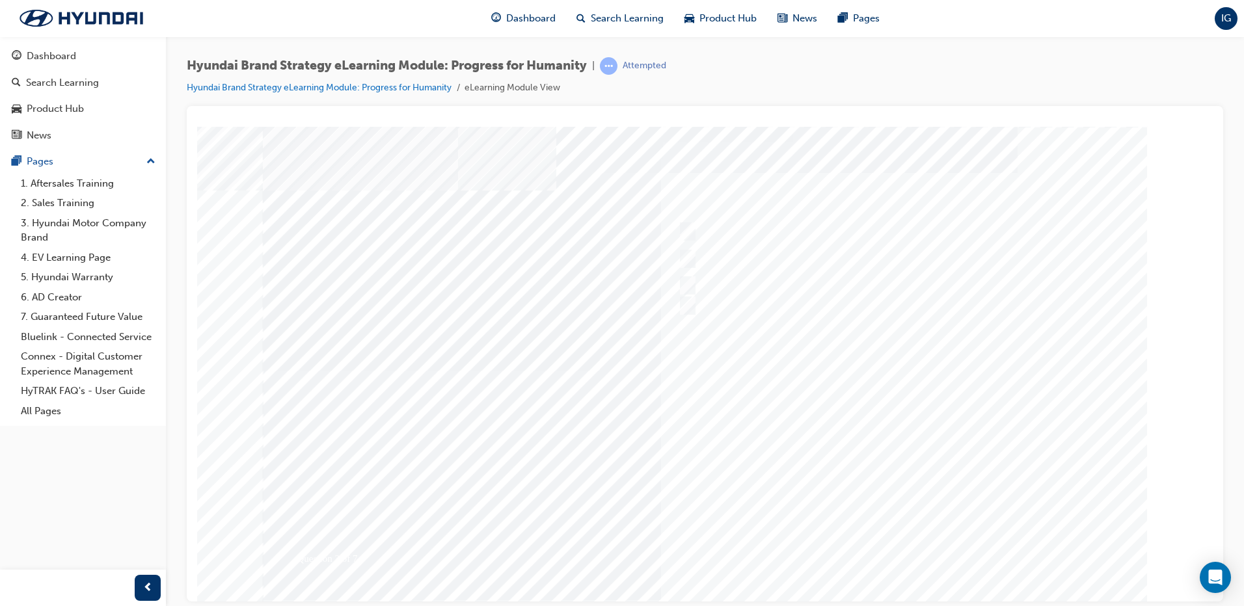
click at [900, 544] on div at bounding box center [705, 360] width 885 height 468
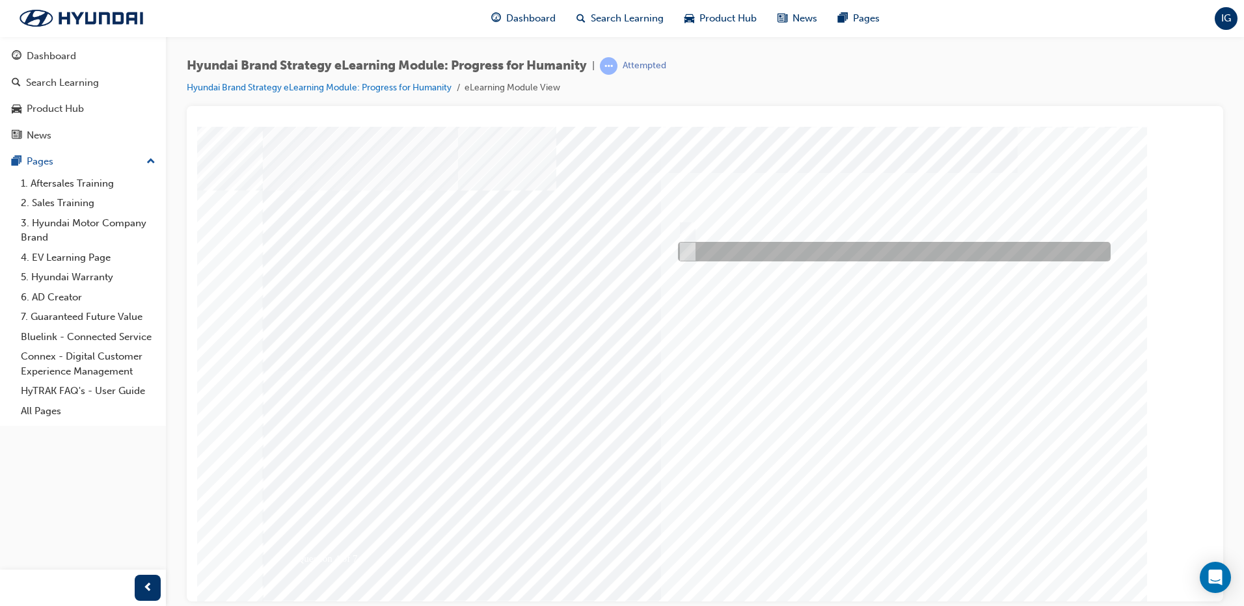
click at [727, 246] on div at bounding box center [891, 252] width 433 height 20
radio input "true"
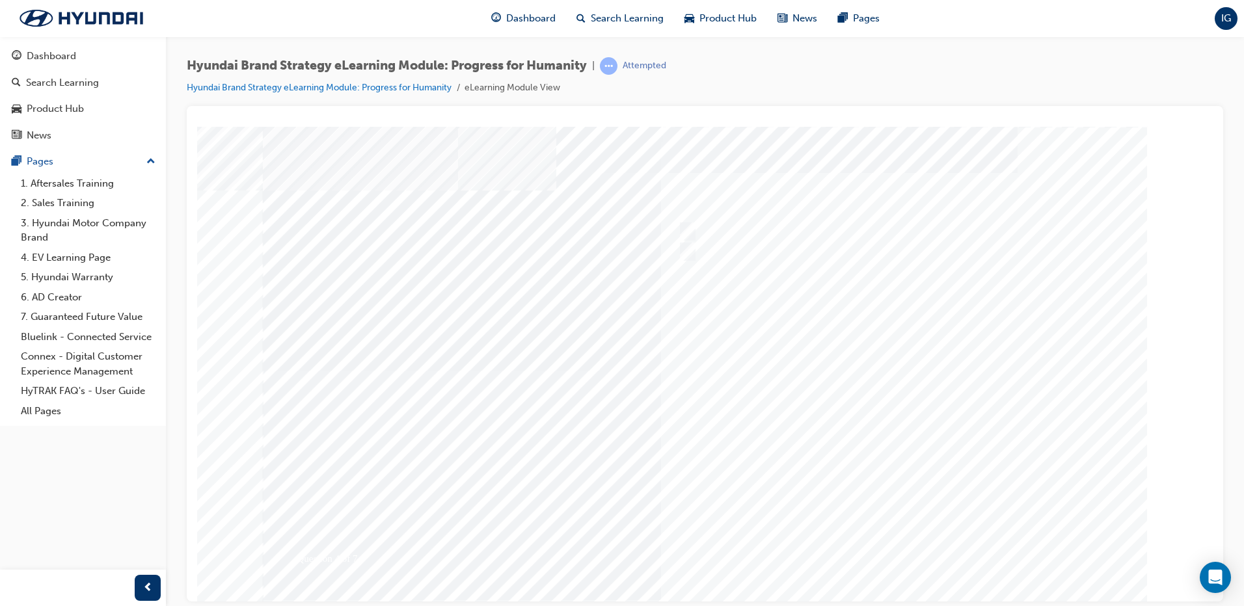
click at [904, 538] on div at bounding box center [705, 360] width 885 height 468
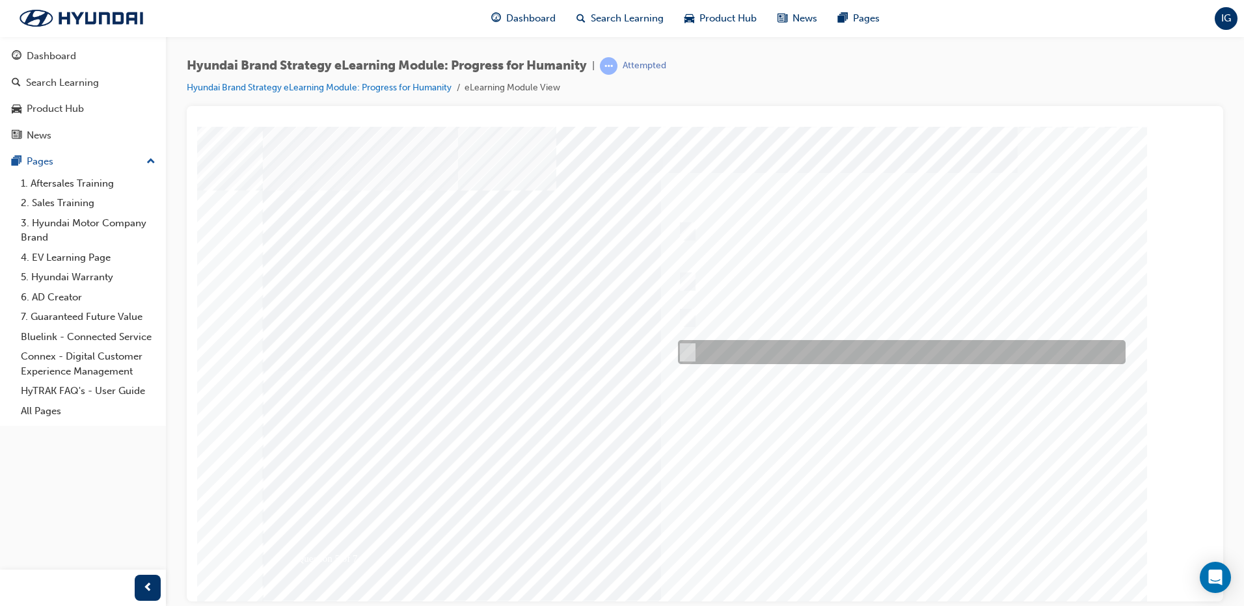
click at [813, 342] on div at bounding box center [899, 352] width 448 height 24
radio input "true"
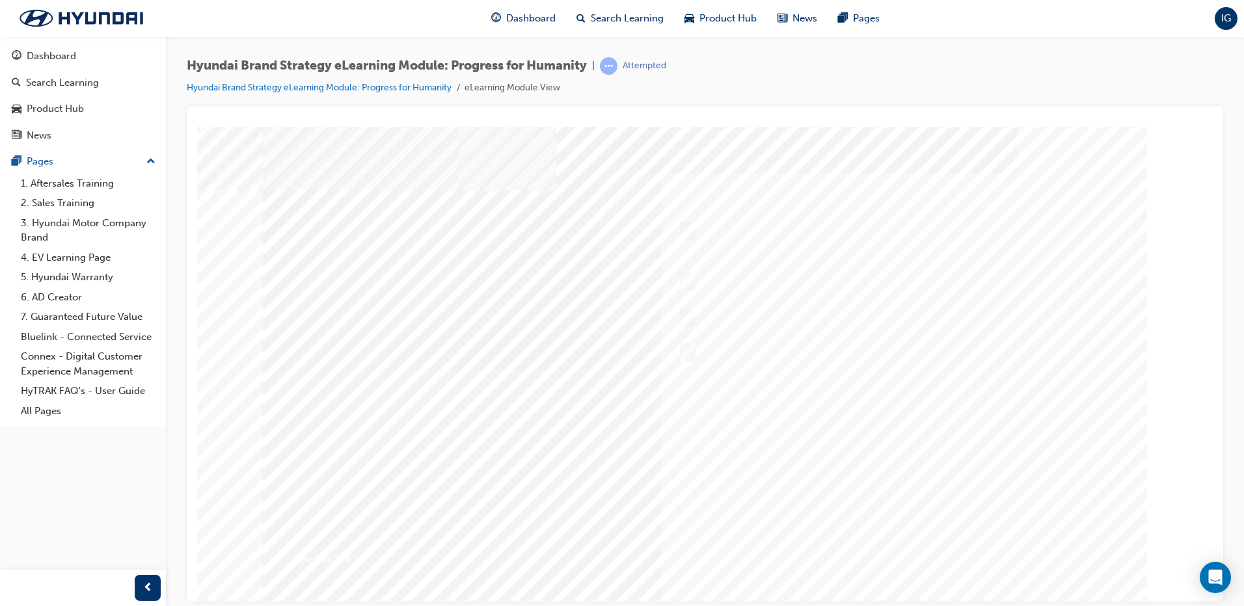
click at [904, 544] on div at bounding box center [705, 360] width 885 height 468
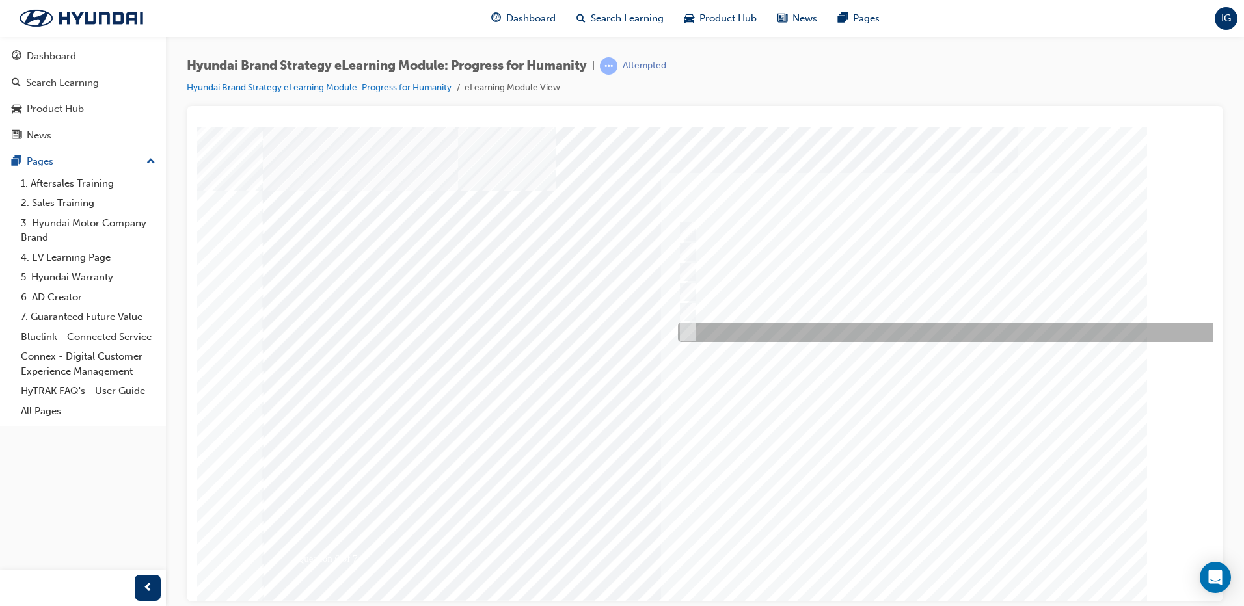
click at [898, 327] on div at bounding box center [956, 333] width 563 height 20
radio input "true"
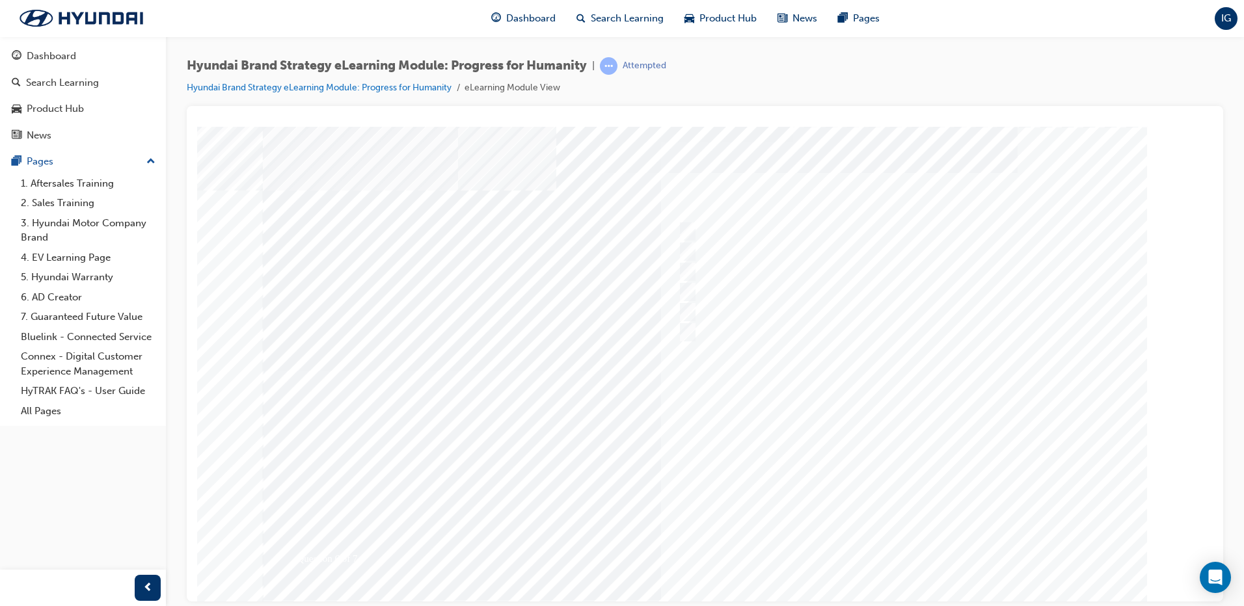
click at [917, 544] on div at bounding box center [705, 360] width 885 height 468
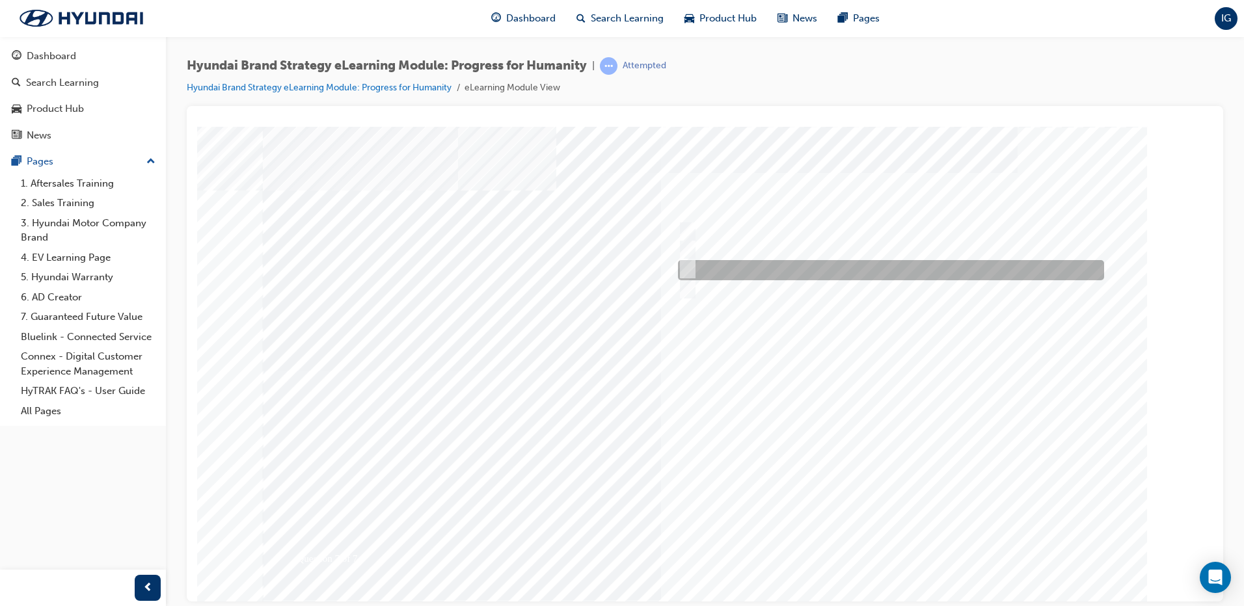
click at [845, 269] on div at bounding box center [888, 270] width 426 height 20
radio input "true"
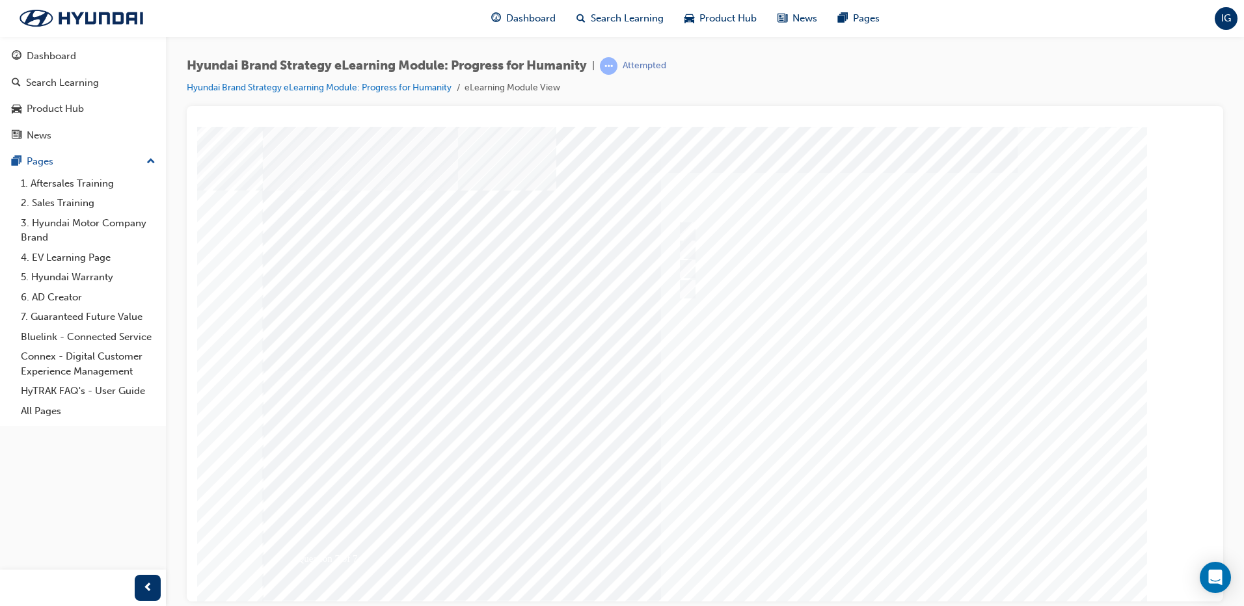
click at [900, 541] on div at bounding box center [705, 360] width 885 height 468
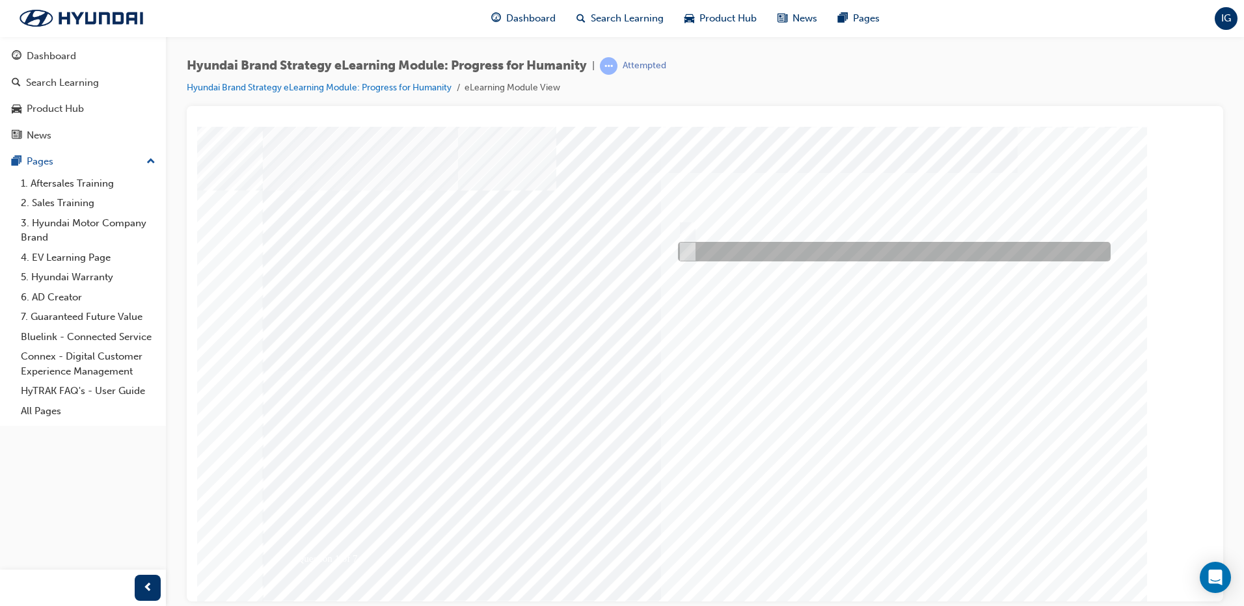
click at [723, 252] on div at bounding box center [891, 252] width 433 height 20
radio input "true"
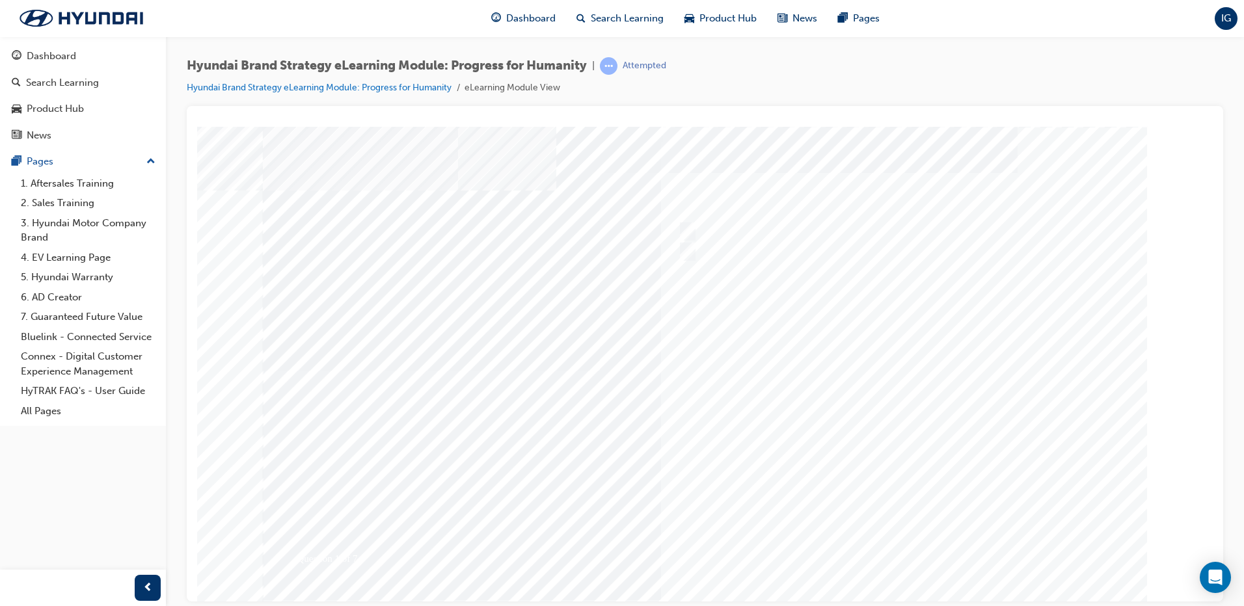
click at [886, 539] on div at bounding box center [705, 360] width 885 height 468
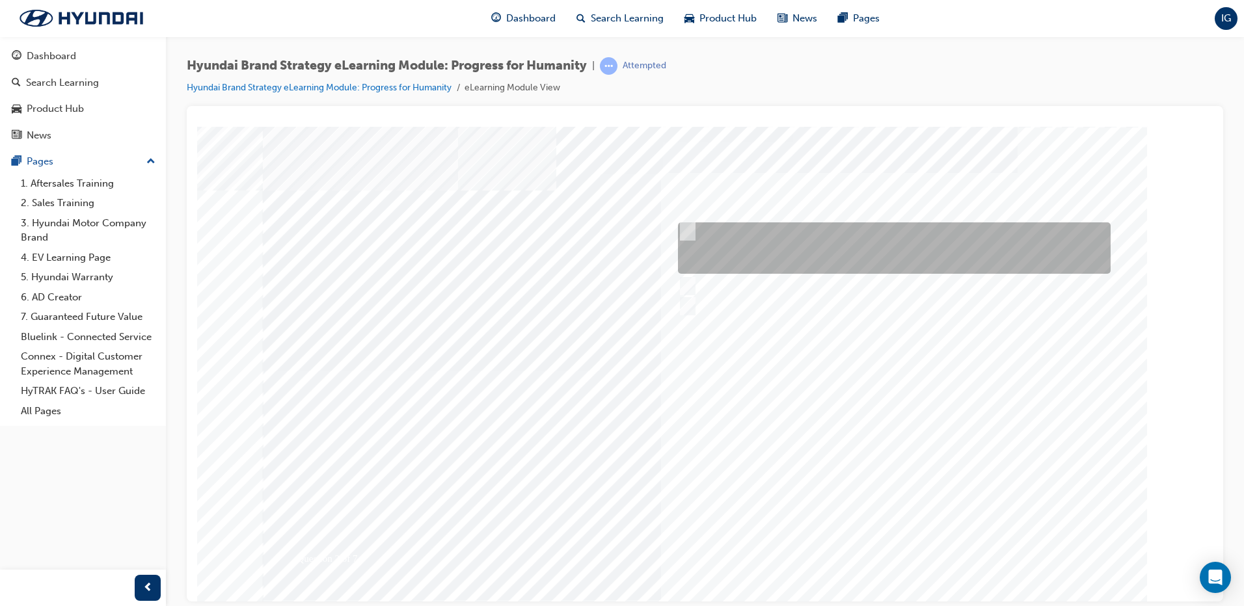
click at [717, 238] on div at bounding box center [891, 247] width 433 height 51
radio input "true"
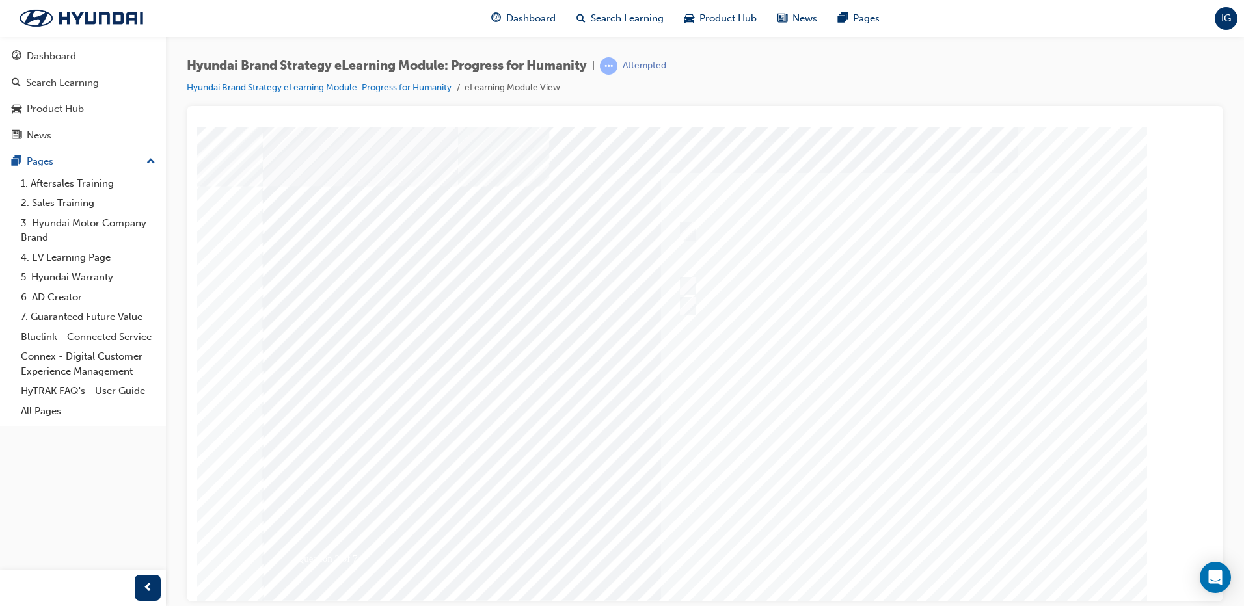
click at [905, 543] on div at bounding box center [705, 360] width 885 height 468
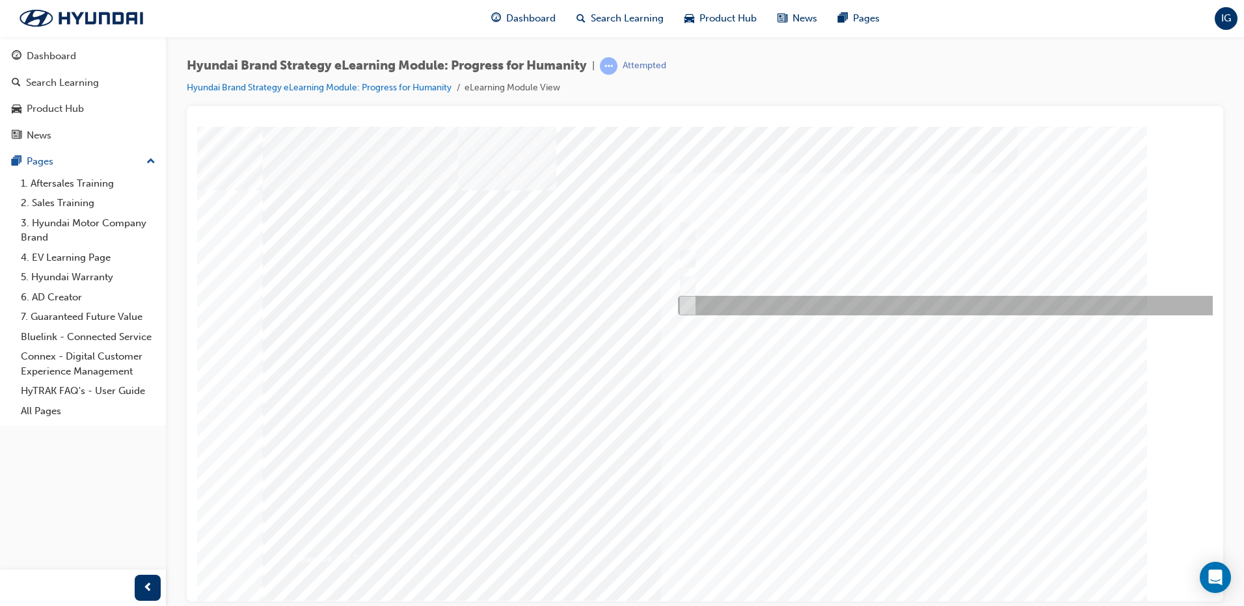
click at [746, 306] on div at bounding box center [956, 306] width 563 height 20
radio input "true"
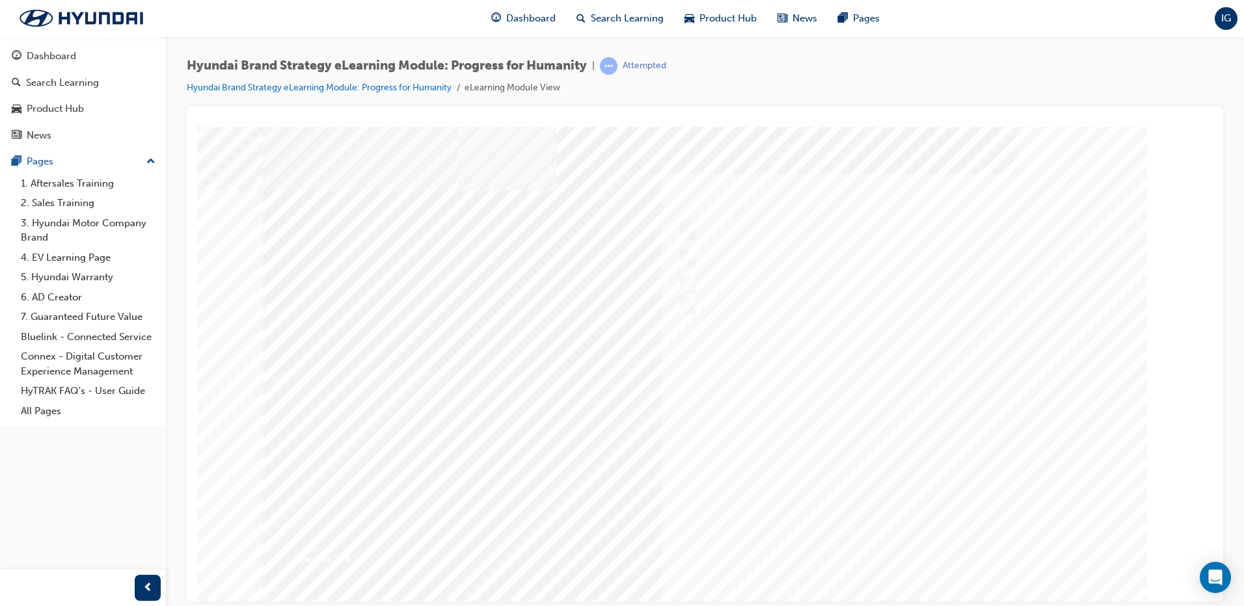
click at [909, 551] on div at bounding box center [705, 360] width 885 height 468
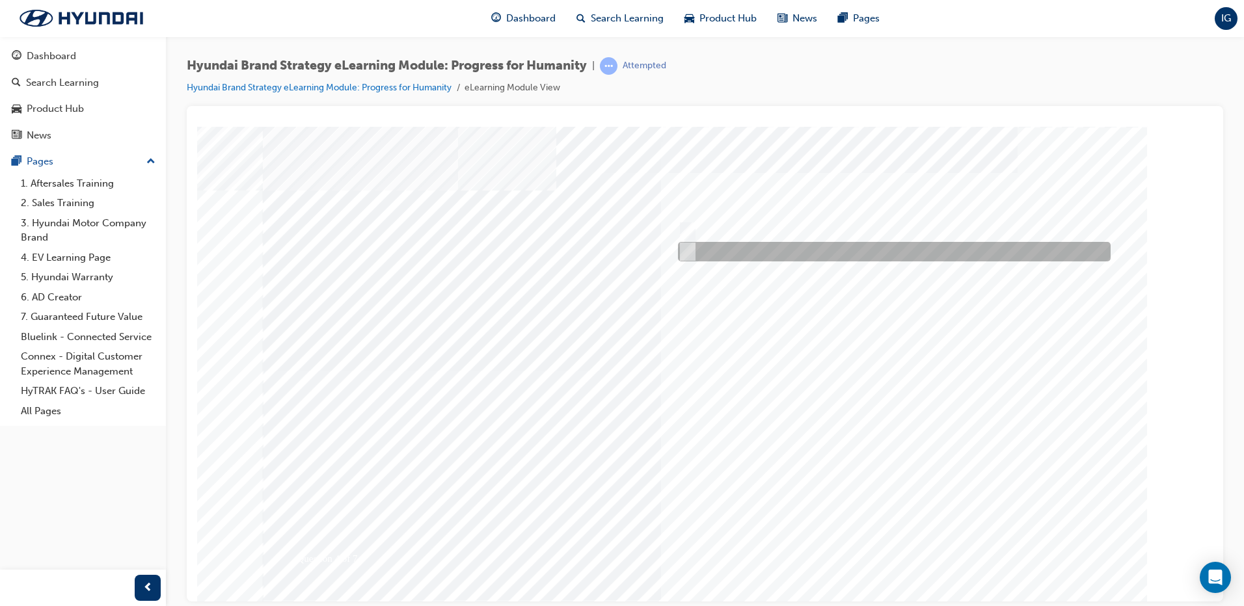
click at [693, 254] on div at bounding box center [891, 252] width 433 height 20
radio input "true"
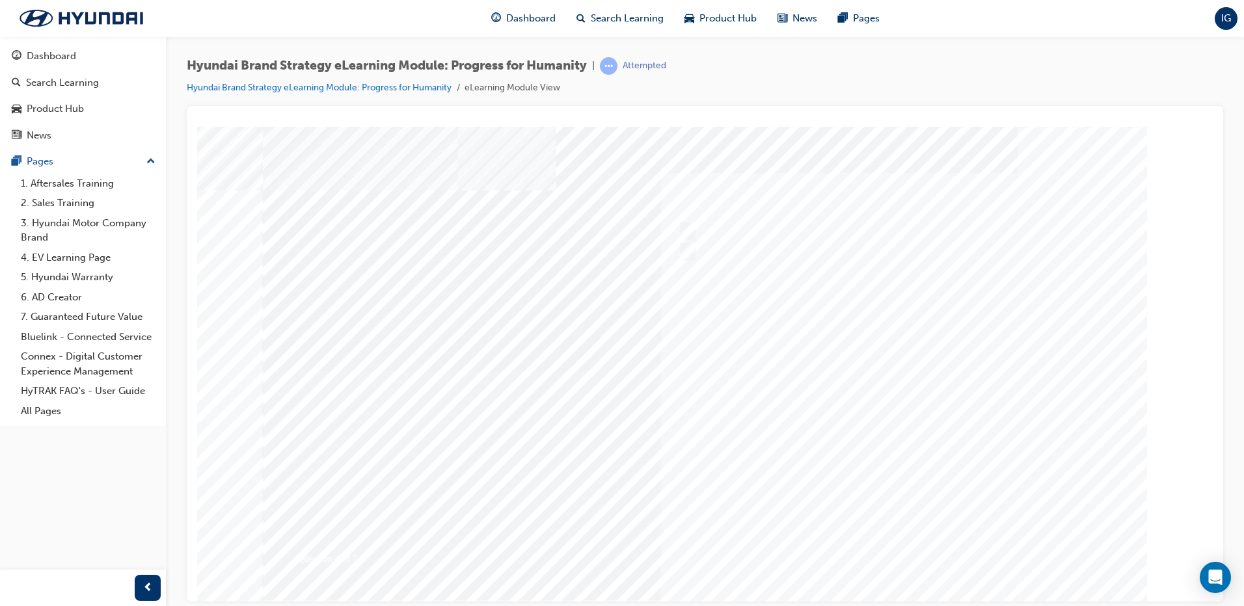
click at [909, 546] on div at bounding box center [705, 360] width 885 height 468
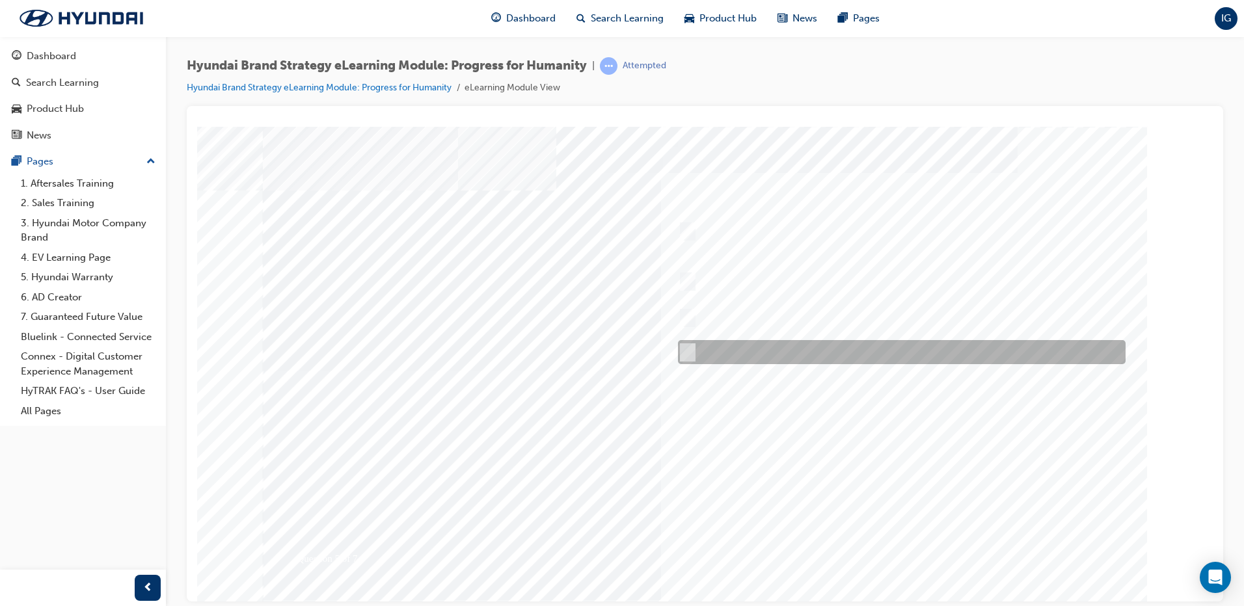
click at [744, 355] on div at bounding box center [899, 352] width 448 height 24
radio input "true"
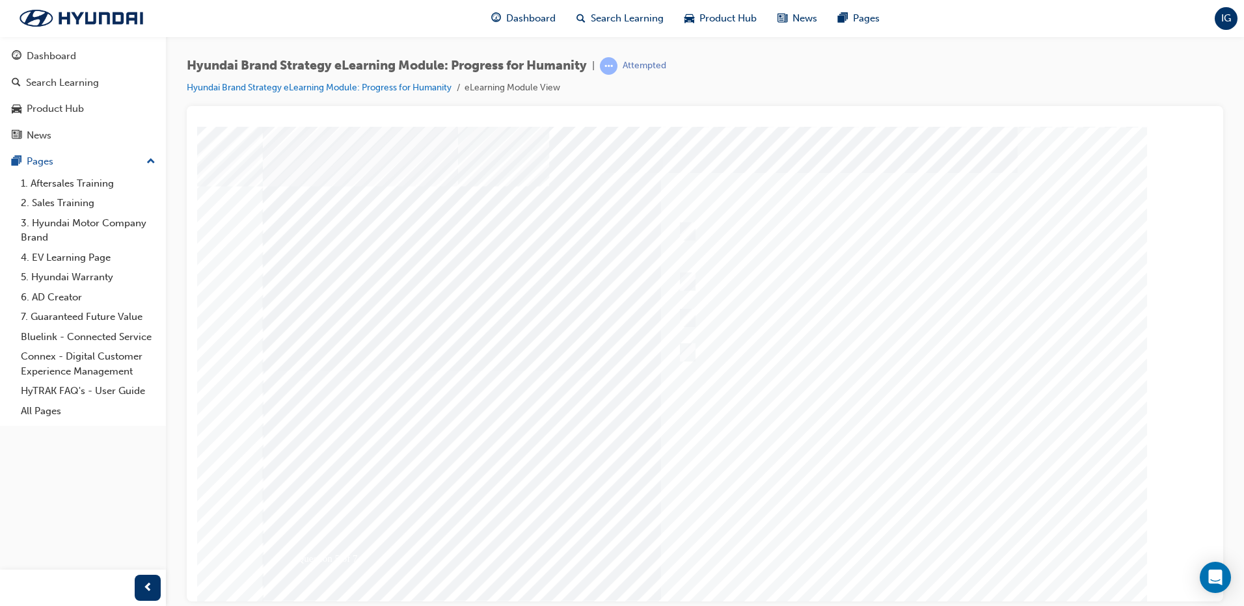
click at [920, 542] on div at bounding box center [705, 360] width 885 height 468
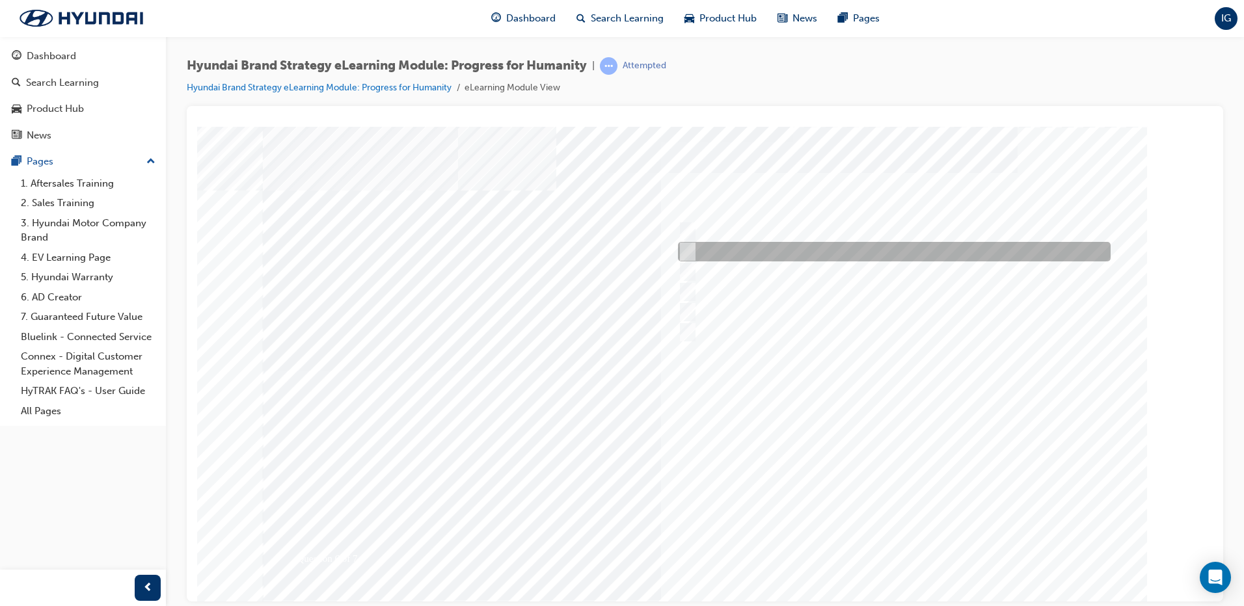
click at [695, 244] on div at bounding box center [891, 252] width 433 height 20
radio input "true"
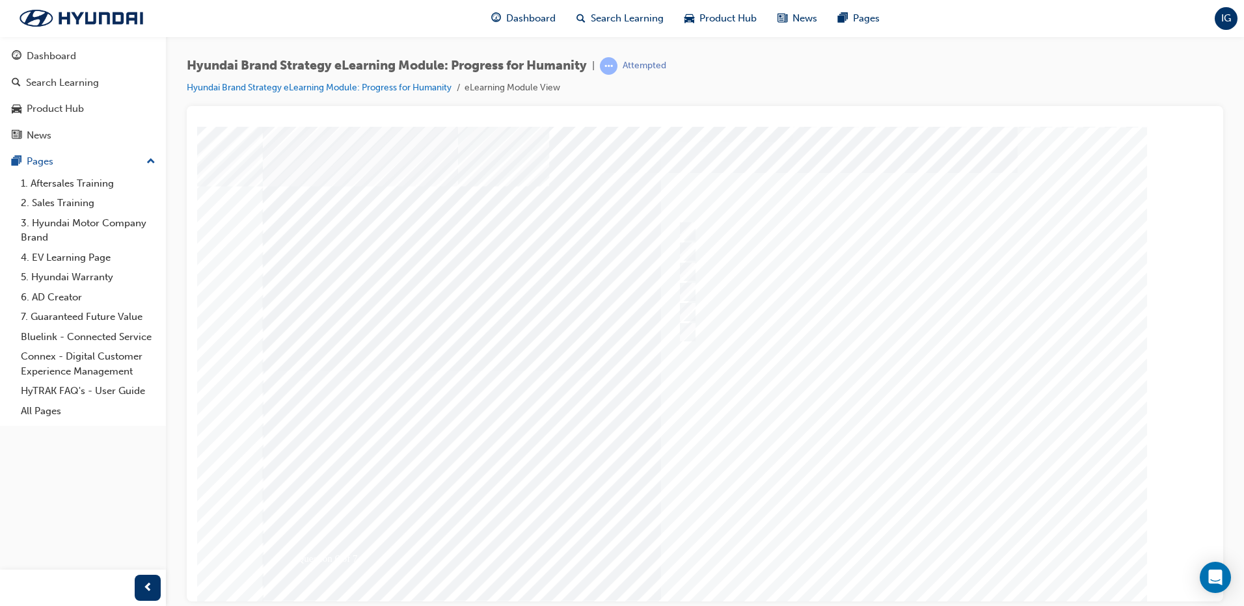
click at [897, 544] on div at bounding box center [705, 360] width 885 height 468
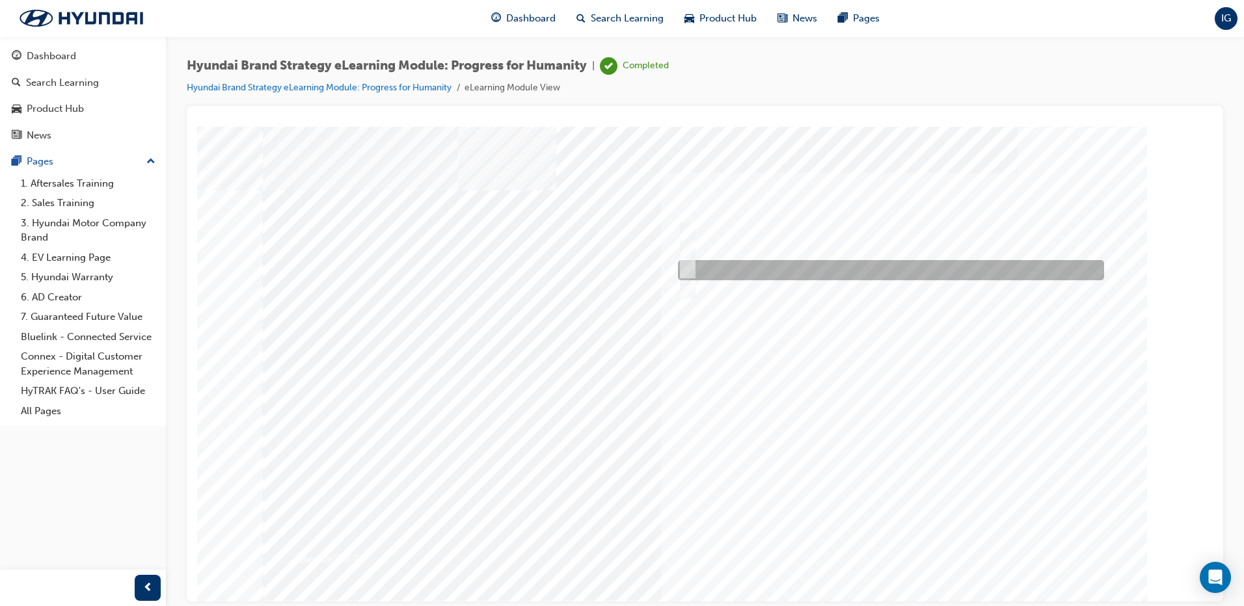
drag, startPoint x: 732, startPoint y: 267, endPoint x: 756, endPoint y: 299, distance: 40.5
click at [732, 267] on div at bounding box center [888, 270] width 426 height 20
radio input "true"
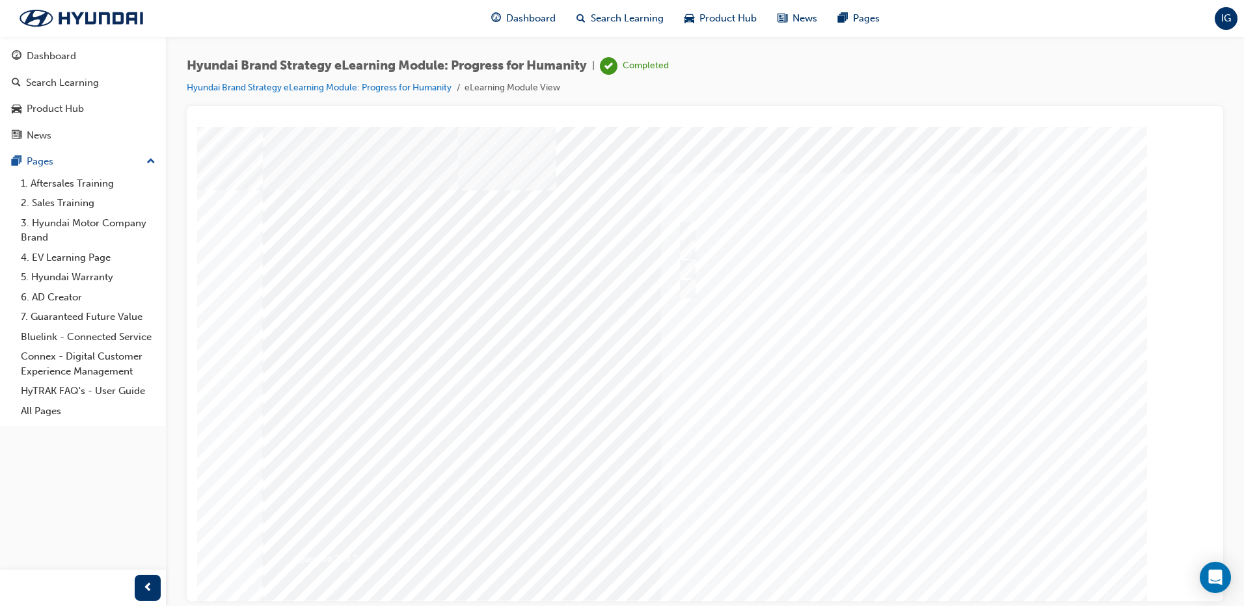
click at [889, 532] on div at bounding box center [705, 360] width 885 height 468
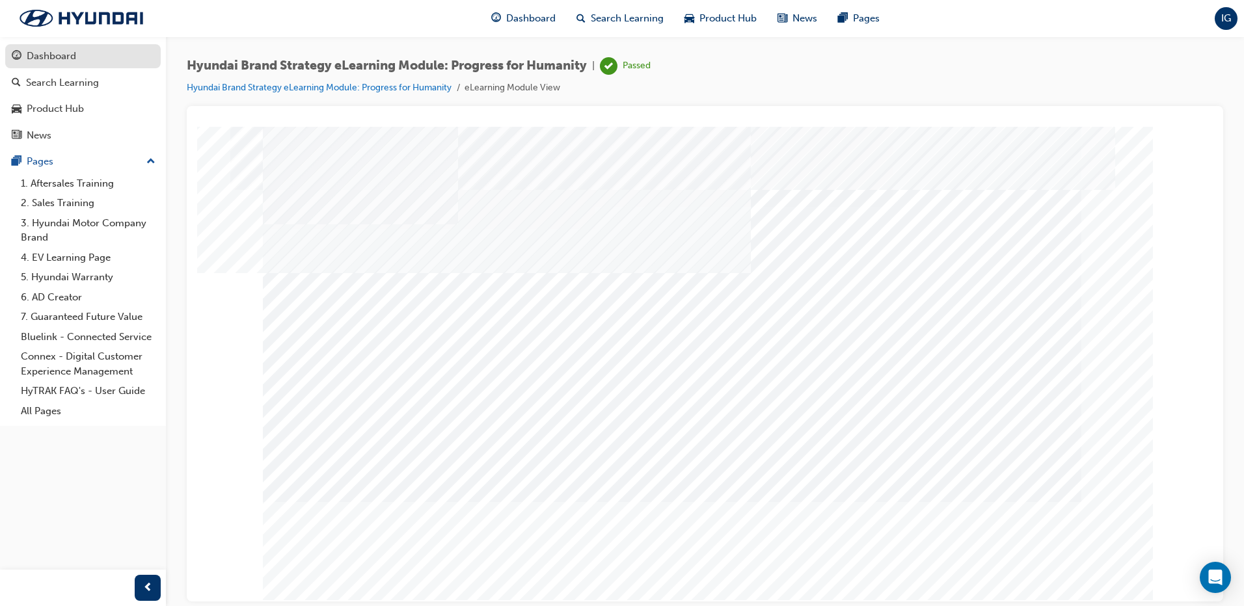
click at [59, 54] on div "Dashboard" at bounding box center [51, 56] width 49 height 15
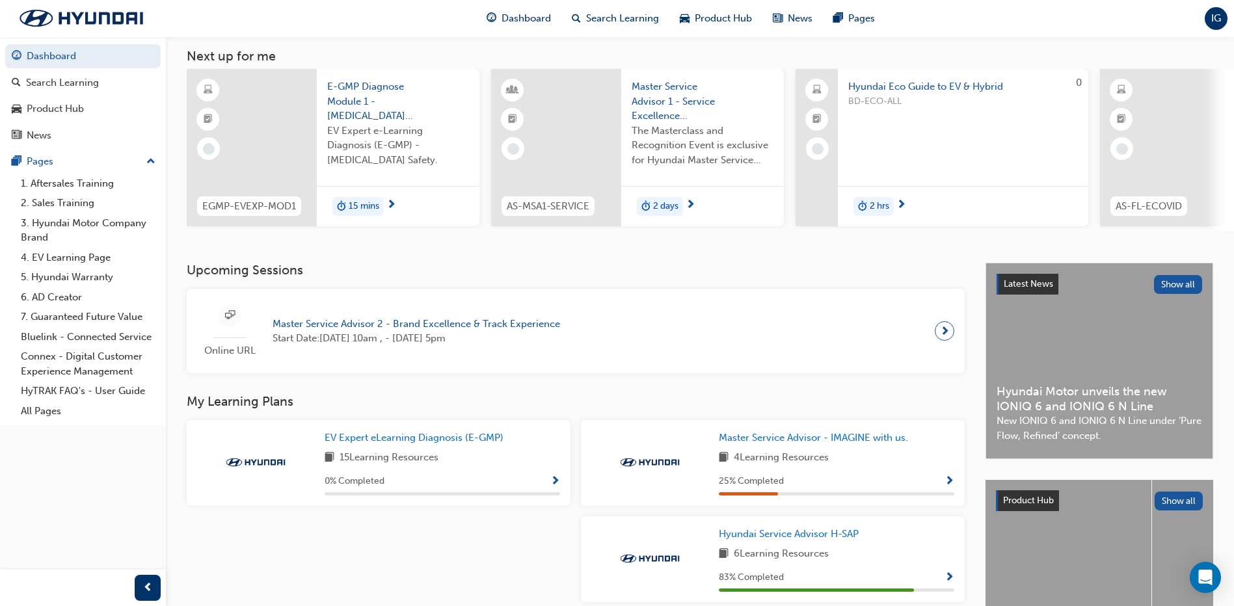
scroll to position [195, 0]
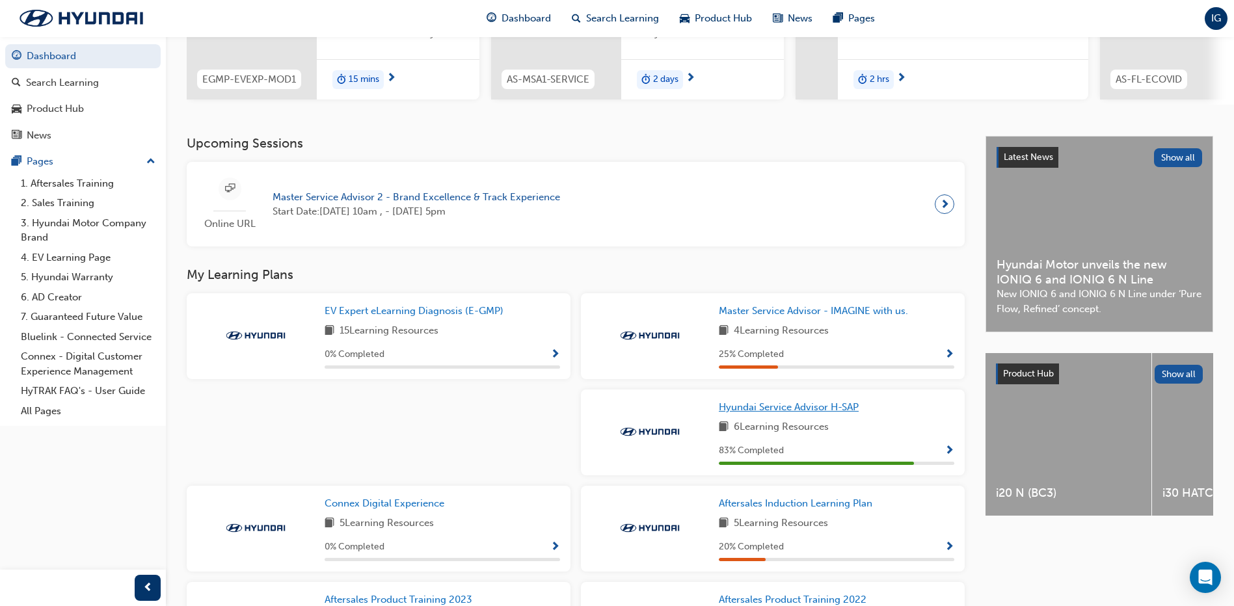
click at [819, 413] on span "Hyundai Service Advisor H-SAP" at bounding box center [789, 407] width 140 height 12
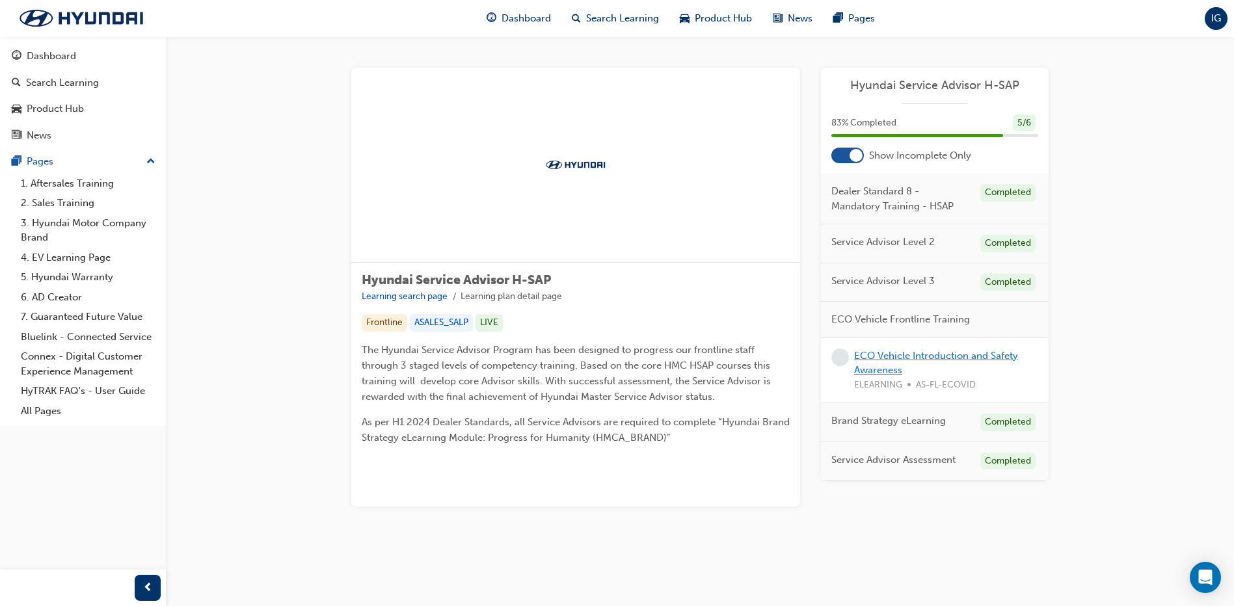
click at [930, 354] on link "ECO Vehicle Introduction and Safety Awareness" at bounding box center [936, 363] width 164 height 27
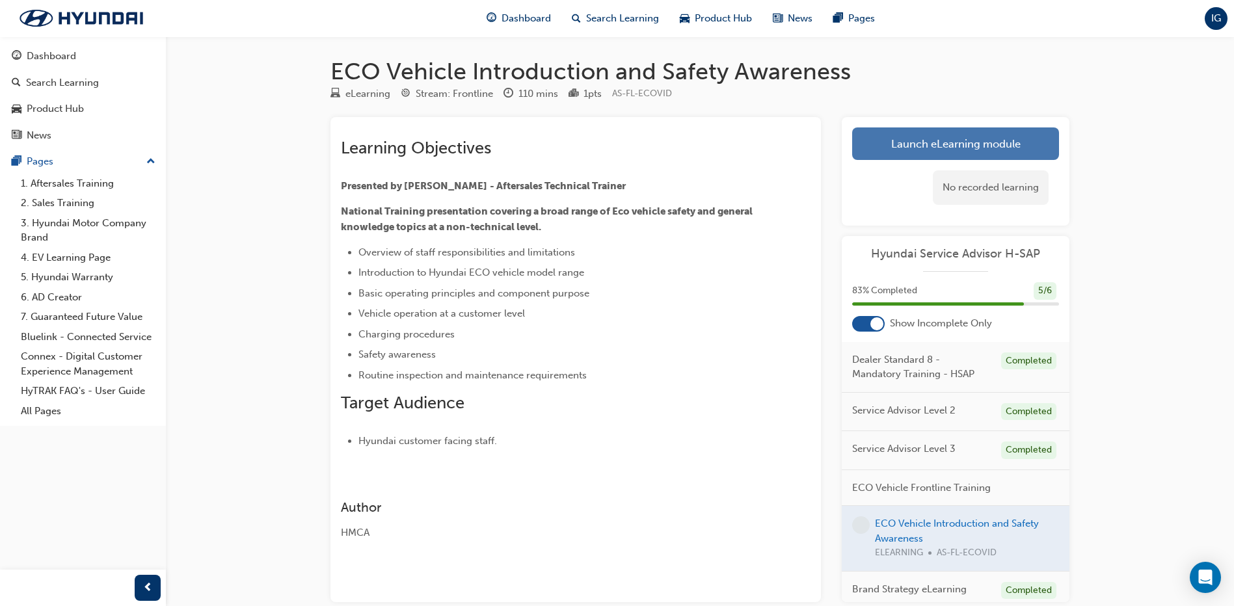
click at [933, 146] on link "Launch eLearning module" at bounding box center [955, 143] width 207 height 33
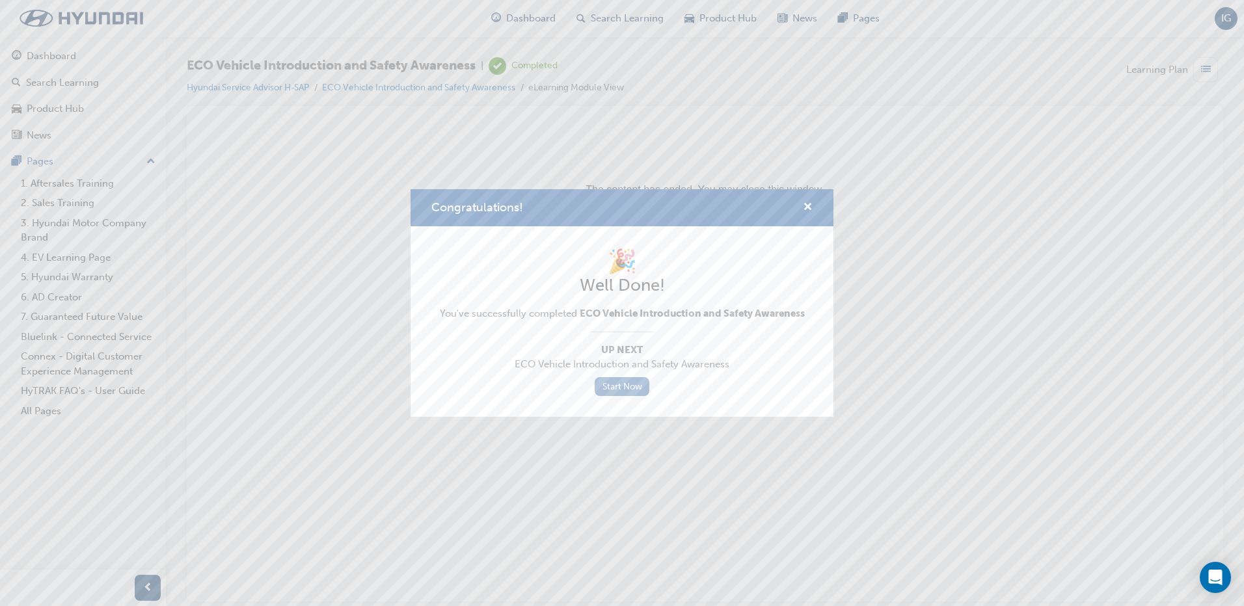
click at [623, 386] on link "Start Now" at bounding box center [622, 386] width 55 height 19
click at [611, 386] on link "Start Now" at bounding box center [622, 386] width 55 height 19
click at [620, 390] on link "Start Now" at bounding box center [622, 386] width 55 height 19
click at [618, 390] on link "Start Now" at bounding box center [622, 386] width 55 height 19
click at [809, 207] on span "cross-icon" at bounding box center [808, 208] width 10 height 12
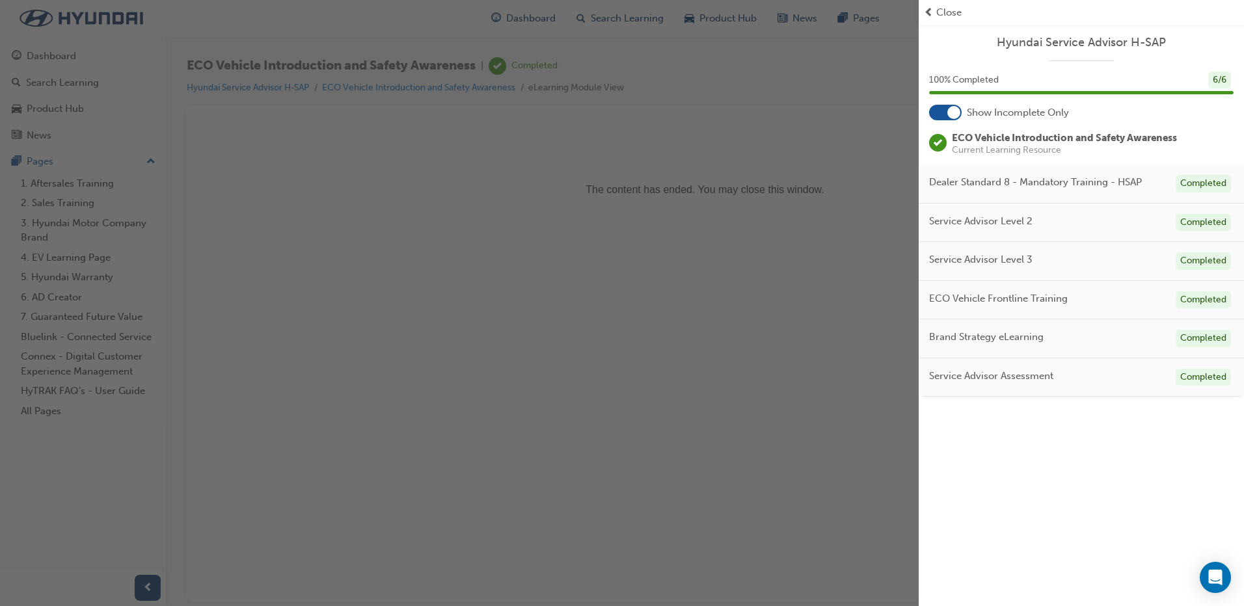
click at [941, 12] on span "Close" at bounding box center [948, 12] width 25 height 15
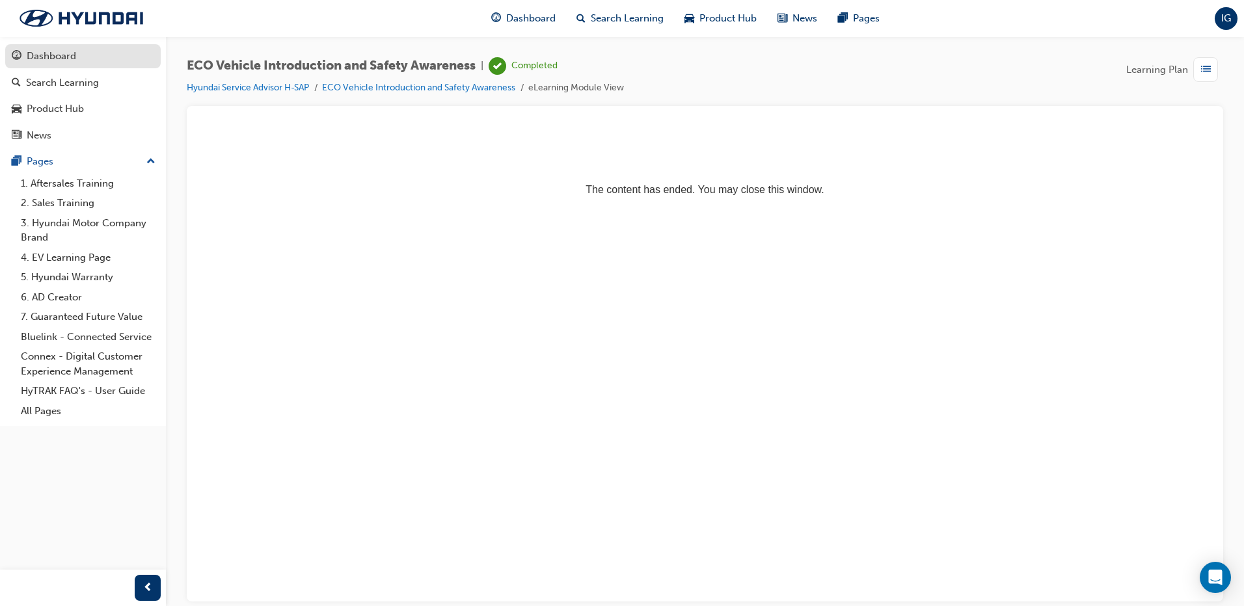
click at [59, 59] on div "Dashboard" at bounding box center [51, 56] width 49 height 15
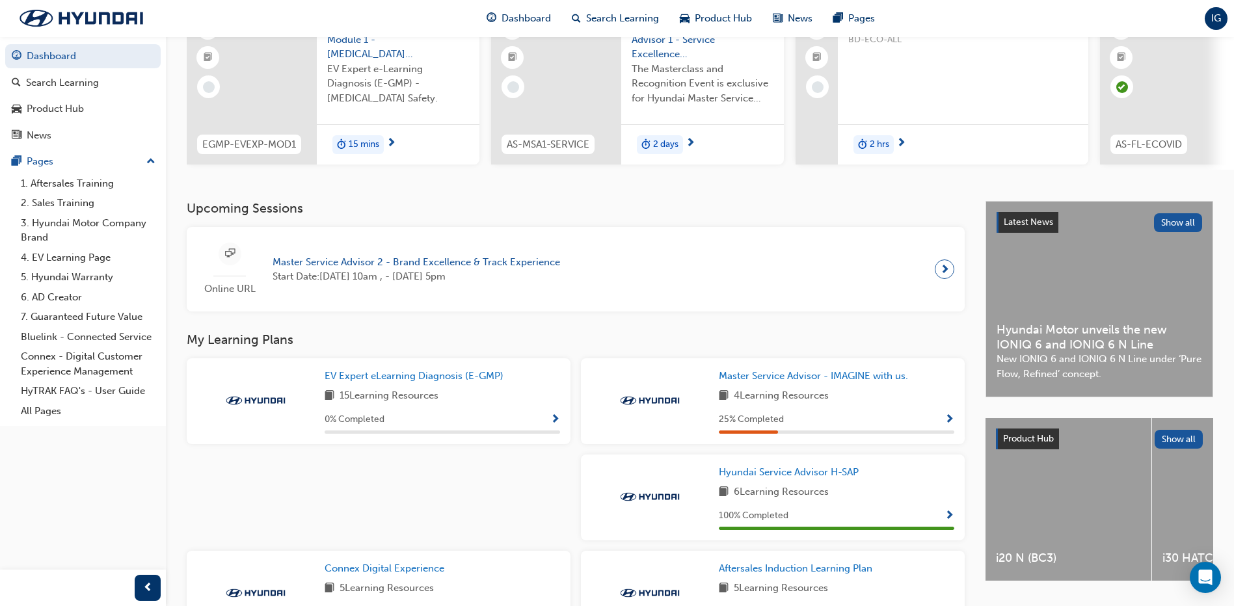
scroll to position [325, 0]
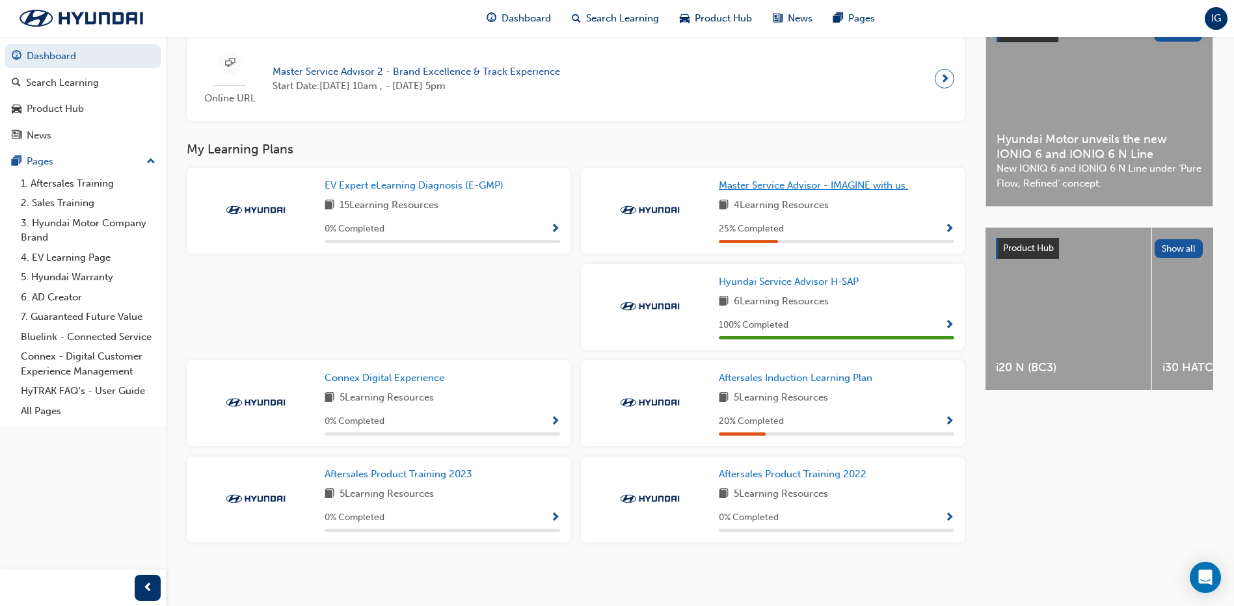
click at [773, 183] on span "Master Service Advisor - IMAGINE with us." at bounding box center [813, 186] width 189 height 12
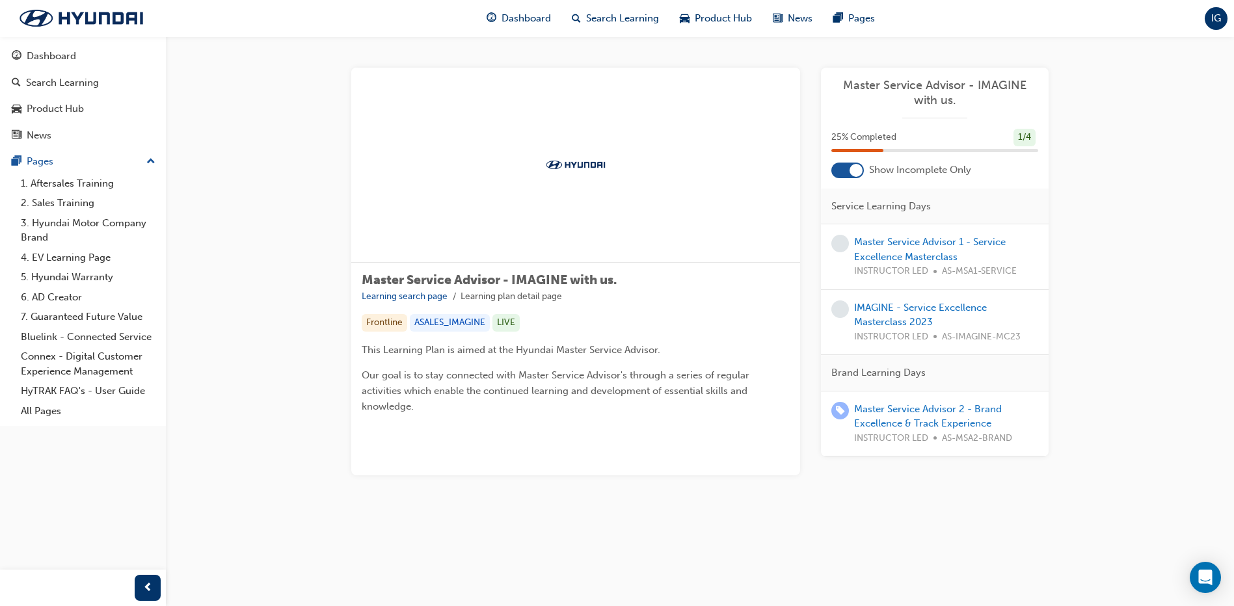
click at [918, 248] on div "Master Service Advisor 1 - Service Excellence Masterclass INSTRUCTOR LED AS-MSA…" at bounding box center [946, 257] width 184 height 44
click at [910, 241] on link "Master Service Advisor 1 - Service Excellence Masterclass" at bounding box center [930, 249] width 152 height 27
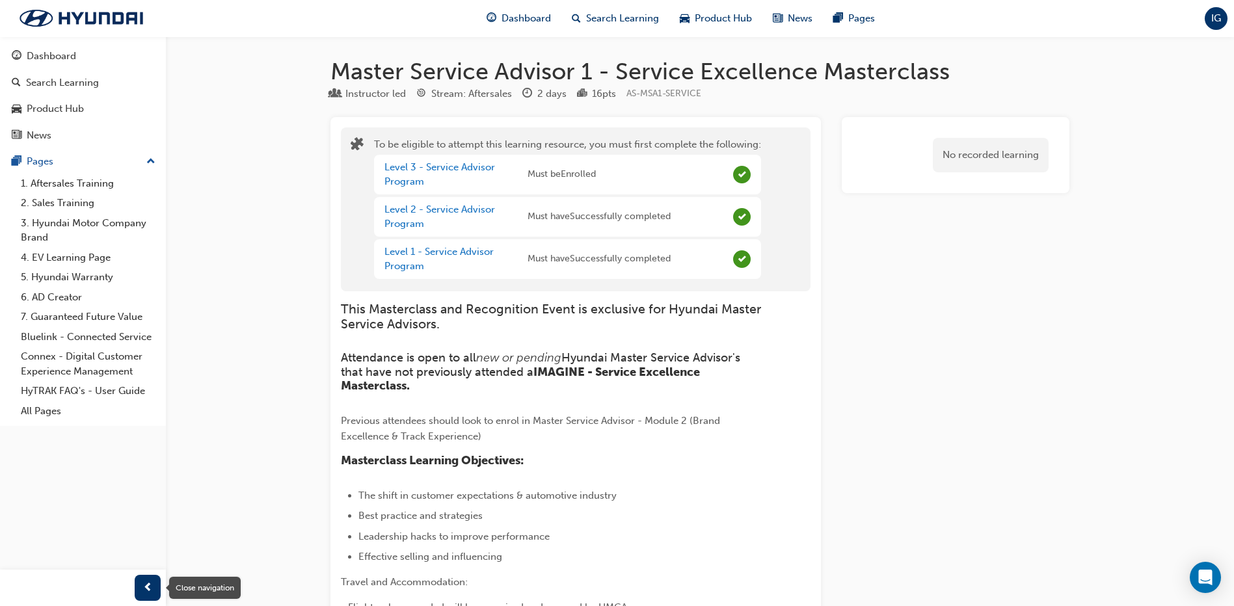
click at [155, 586] on div "button" at bounding box center [148, 588] width 26 height 26
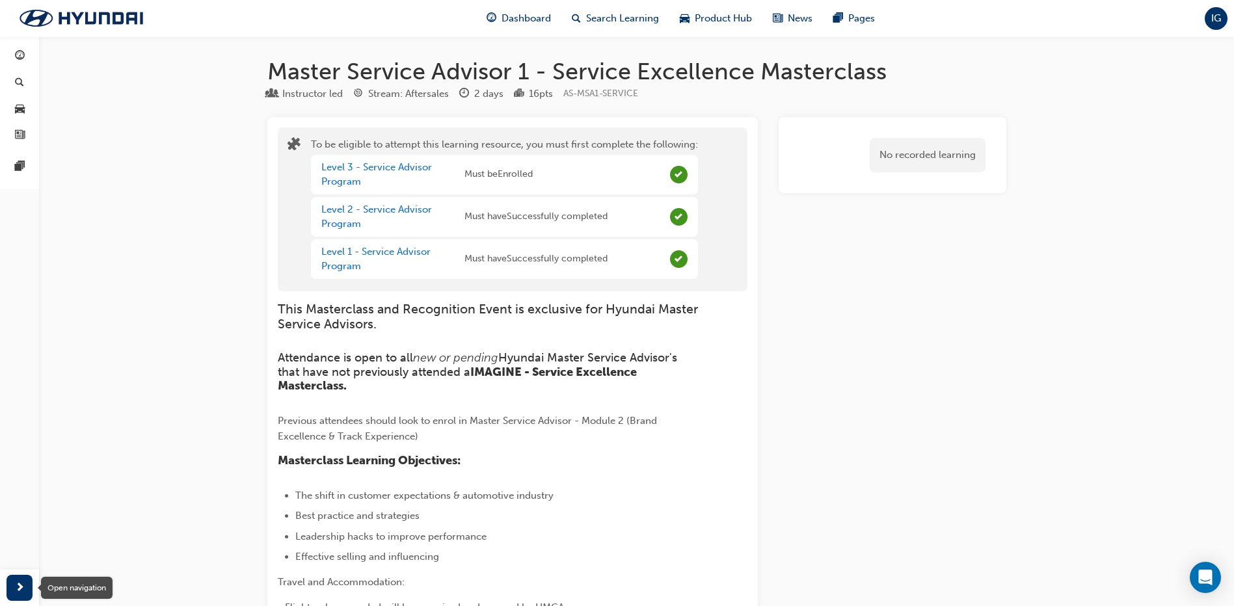
click at [15, 585] on span "next-icon" at bounding box center [20, 588] width 10 height 16
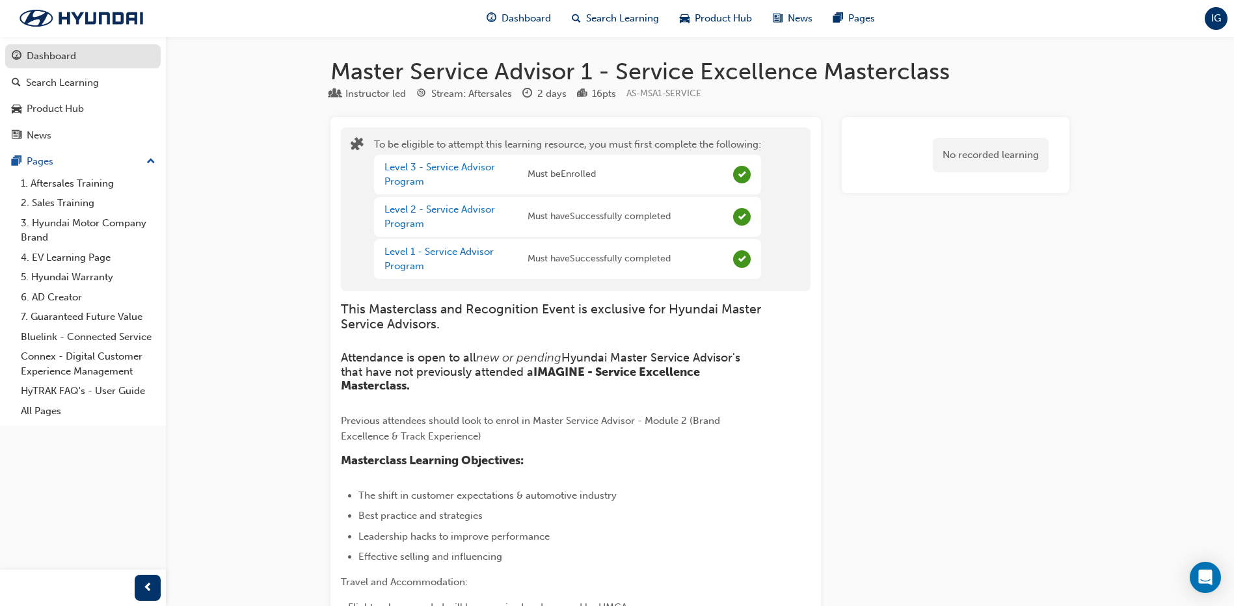
click at [46, 55] on div "Dashboard" at bounding box center [51, 56] width 49 height 15
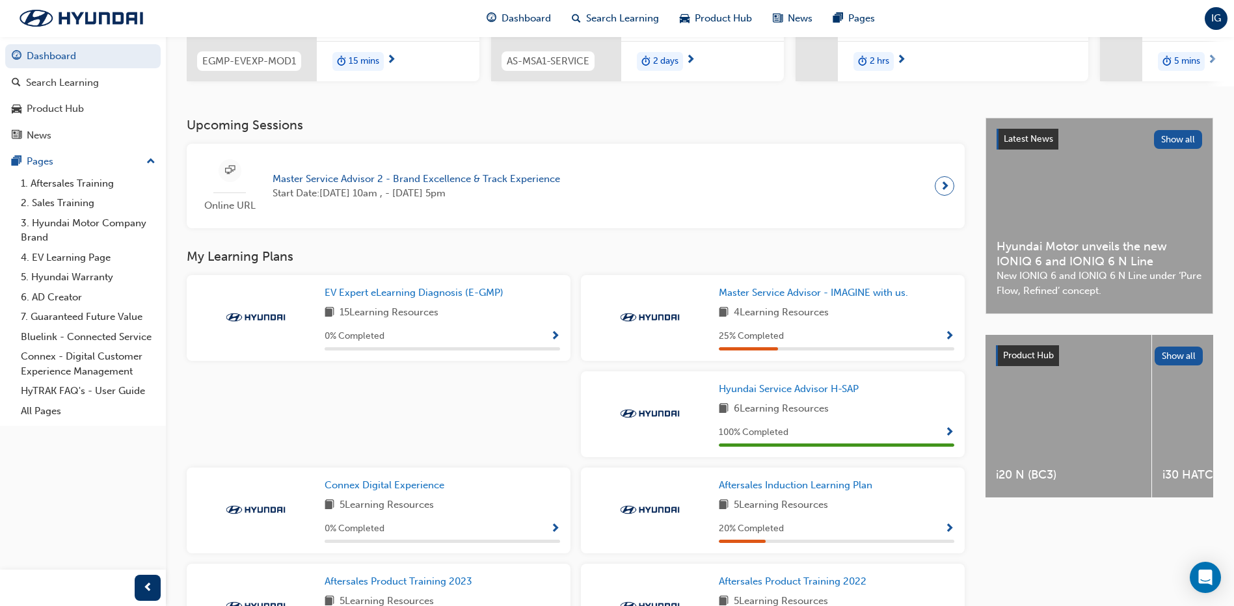
scroll to position [325, 0]
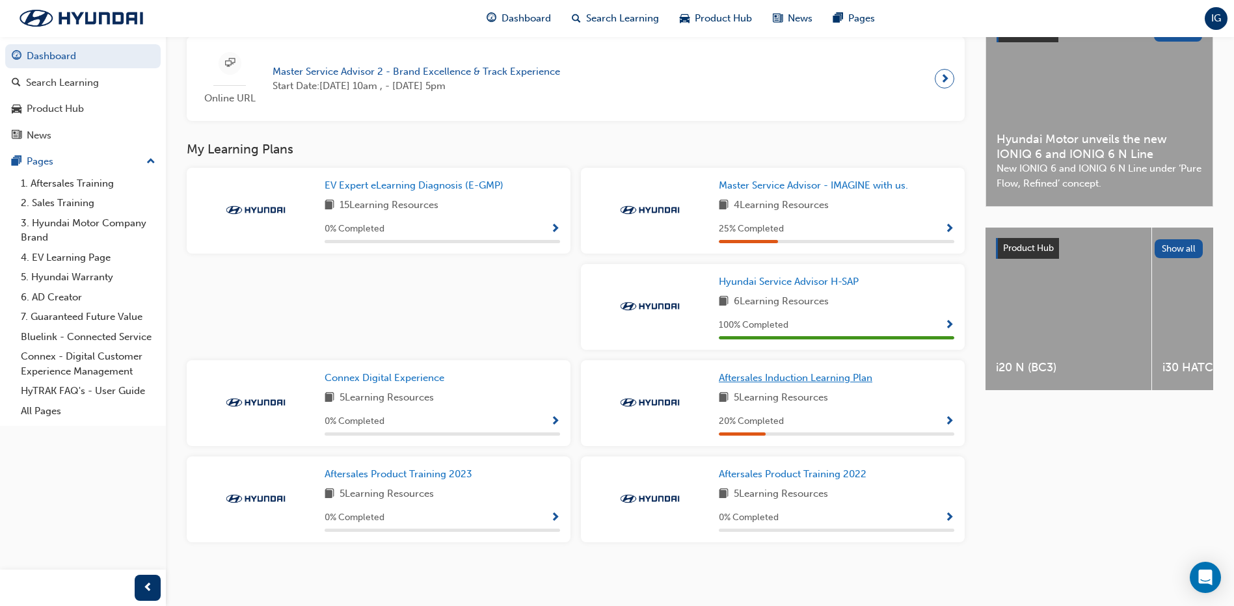
click at [809, 380] on span "Aftersales Induction Learning Plan" at bounding box center [796, 378] width 154 height 12
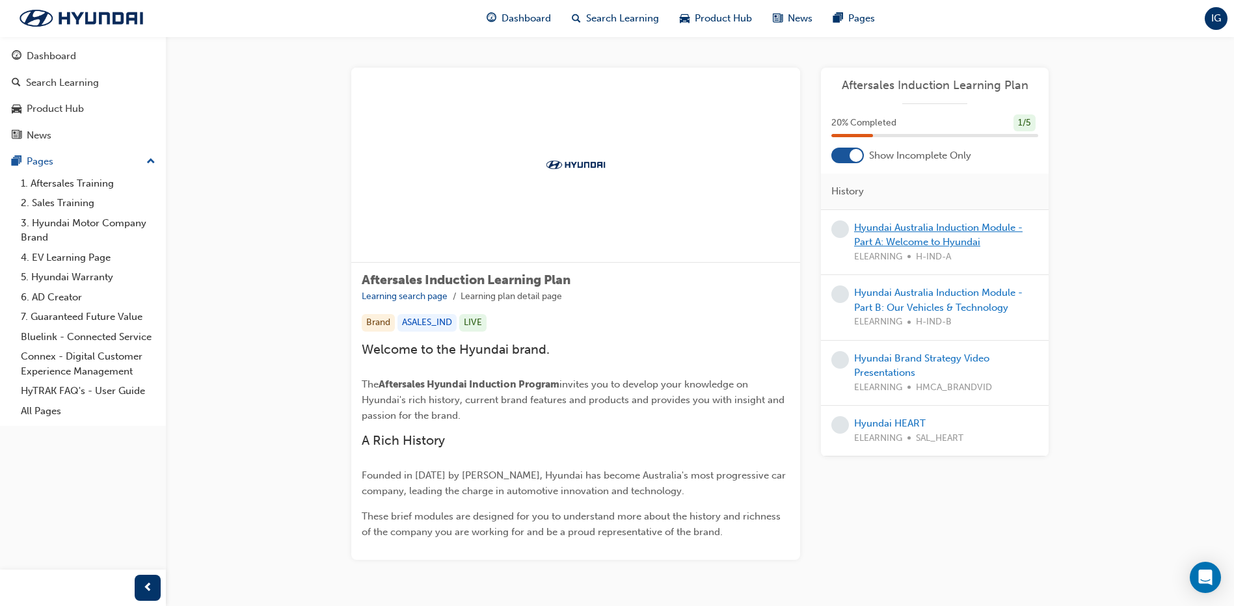
click at [945, 230] on link "Hyundai Australia Induction Module - Part A: Welcome to Hyundai" at bounding box center [938, 235] width 168 height 27
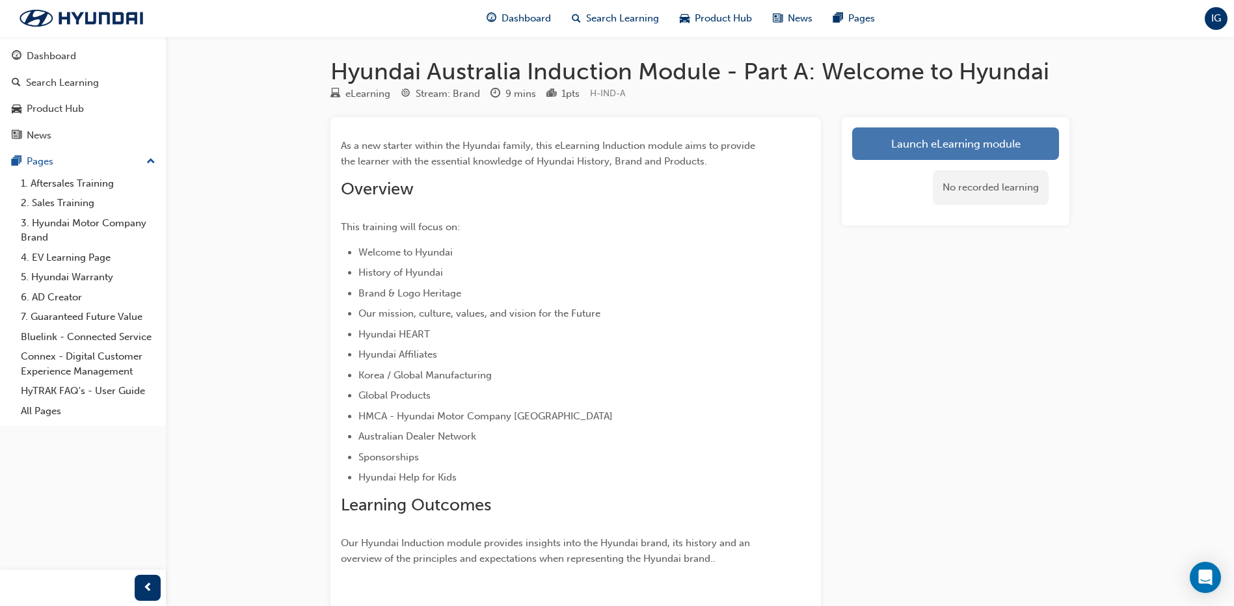
click at [940, 148] on link "Launch eLearning module" at bounding box center [955, 143] width 207 height 33
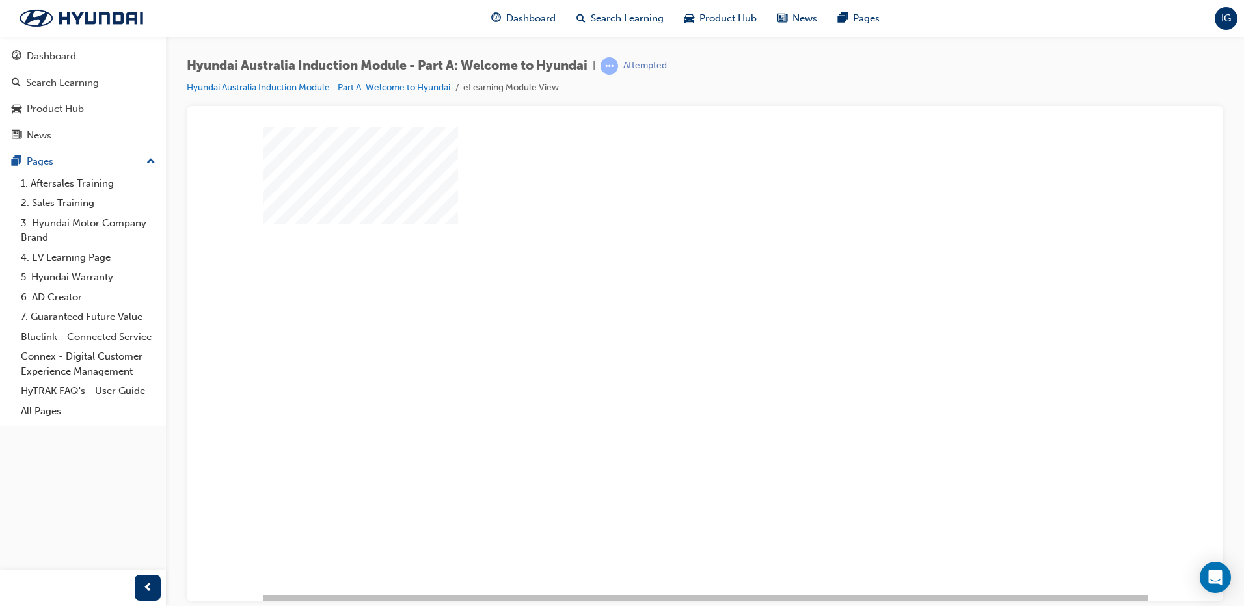
click at [667, 323] on div "play" at bounding box center [667, 323] width 0 height 0
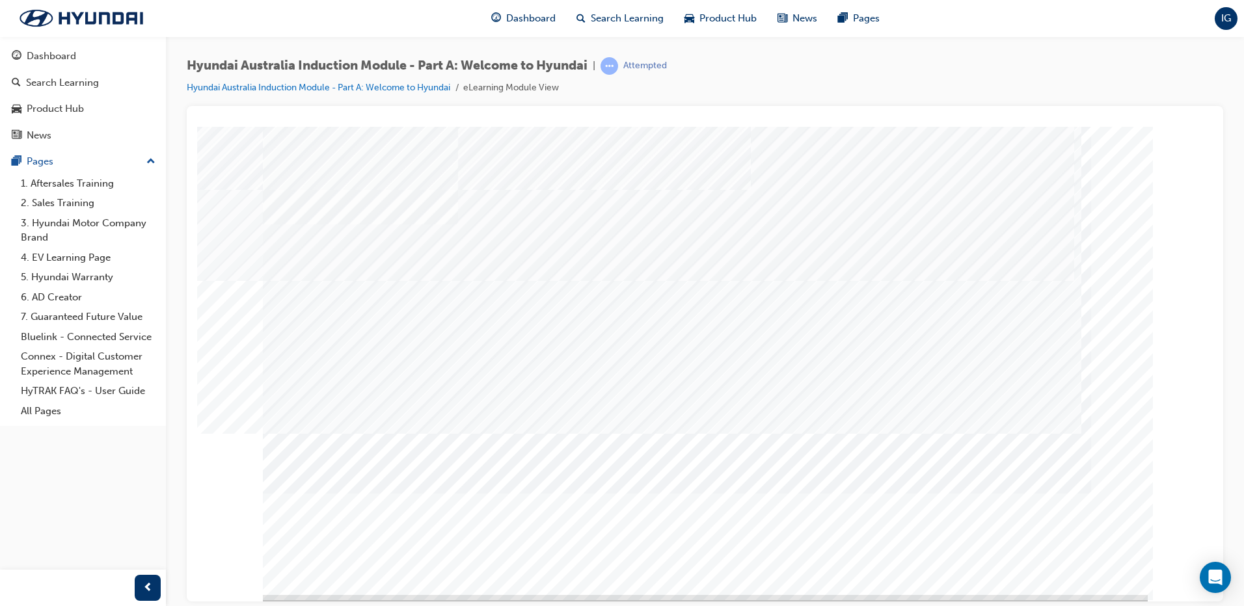
drag, startPoint x: 1058, startPoint y: 574, endPoint x: 1066, endPoint y: 560, distance: 16.3
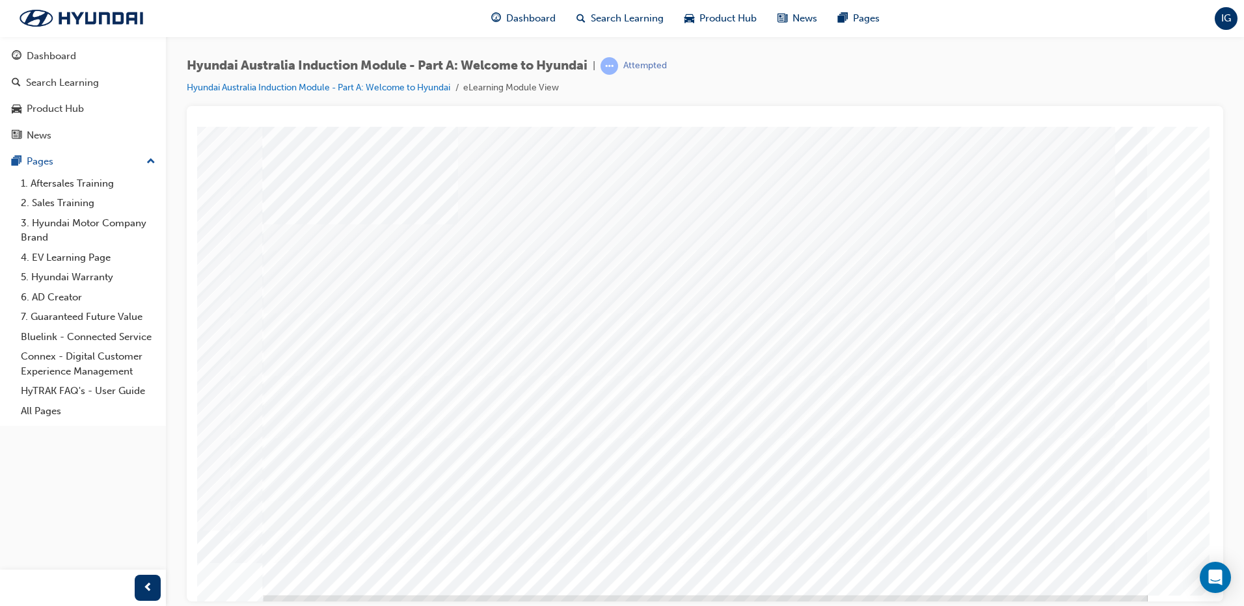
drag, startPoint x: 367, startPoint y: 313, endPoint x: 373, endPoint y: 395, distance: 82.8
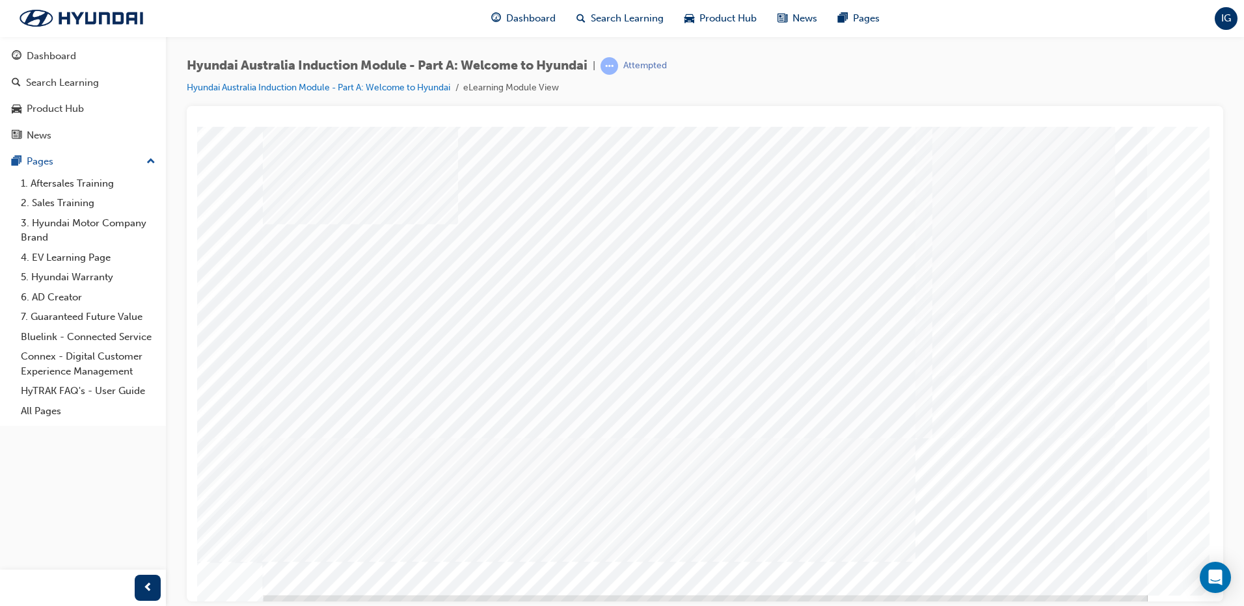
drag, startPoint x: 368, startPoint y: 366, endPoint x: 368, endPoint y: 429, distance: 62.4
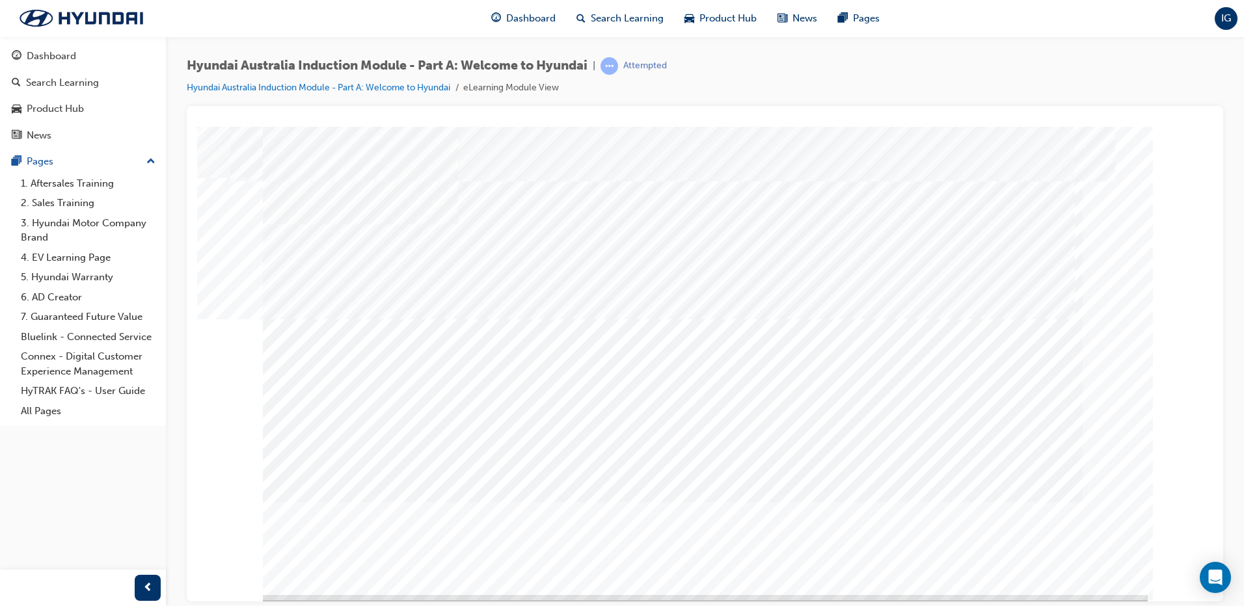
drag, startPoint x: 1084, startPoint y: 549, endPoint x: 630, endPoint y: 310, distance: 512.7
click at [1067, 146] on td "Loading..." at bounding box center [705, 139] width 1002 height 13
click at [748, 146] on td "Loading..." at bounding box center [705, 139] width 1002 height 13
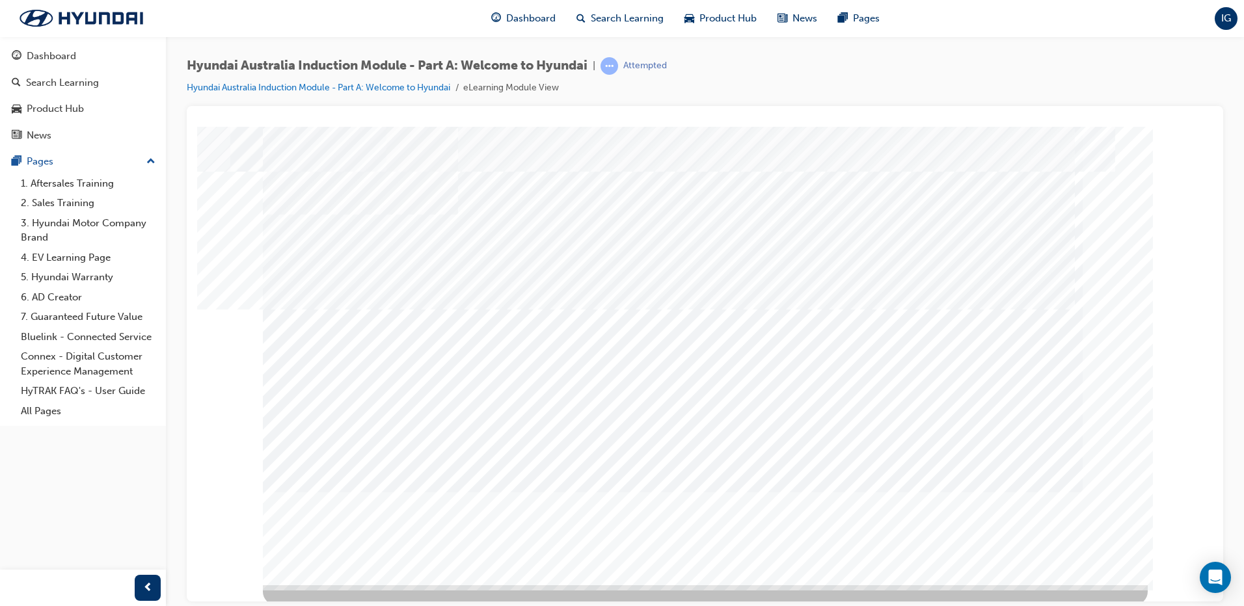
scroll to position [13, 0]
drag, startPoint x: 1038, startPoint y: 546, endPoint x: 651, endPoint y: 271, distance: 474.3
click at [1038, 133] on td "Loading..." at bounding box center [705, 126] width 1002 height 13
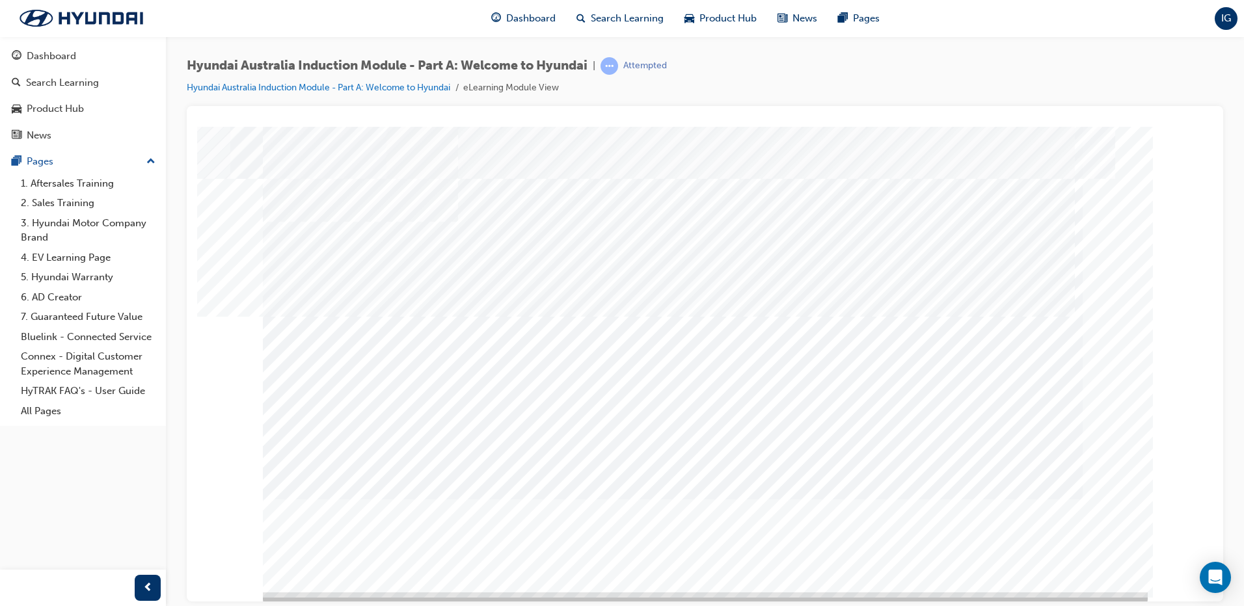
scroll to position [0, 0]
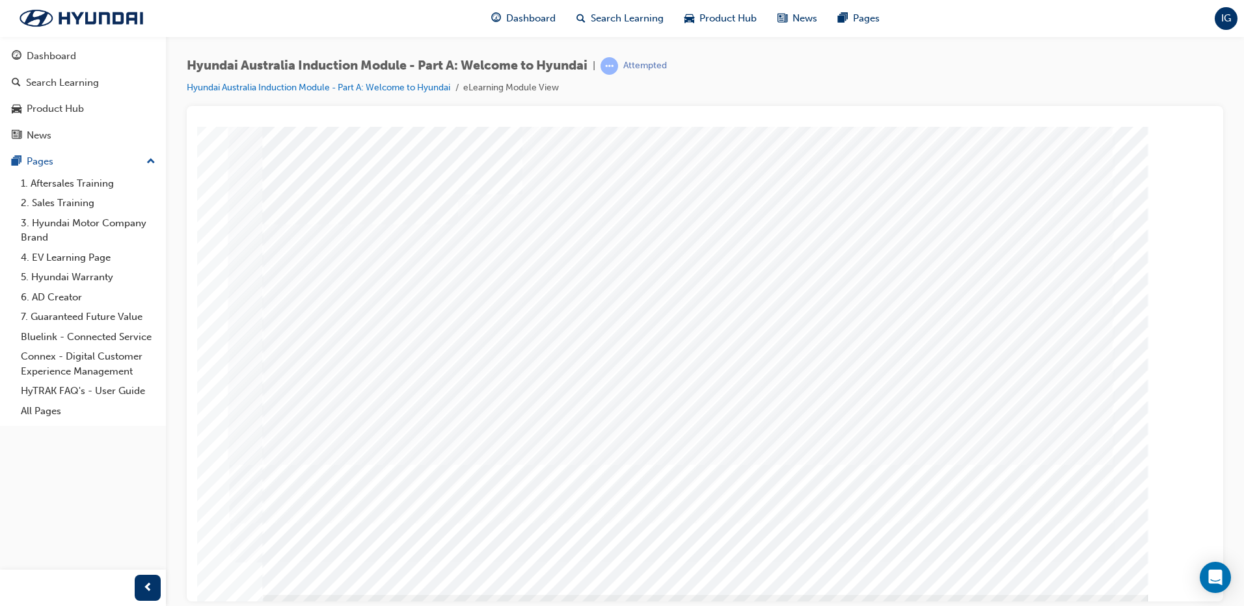
drag, startPoint x: 1074, startPoint y: 547, endPoint x: 1053, endPoint y: 547, distance: 20.8
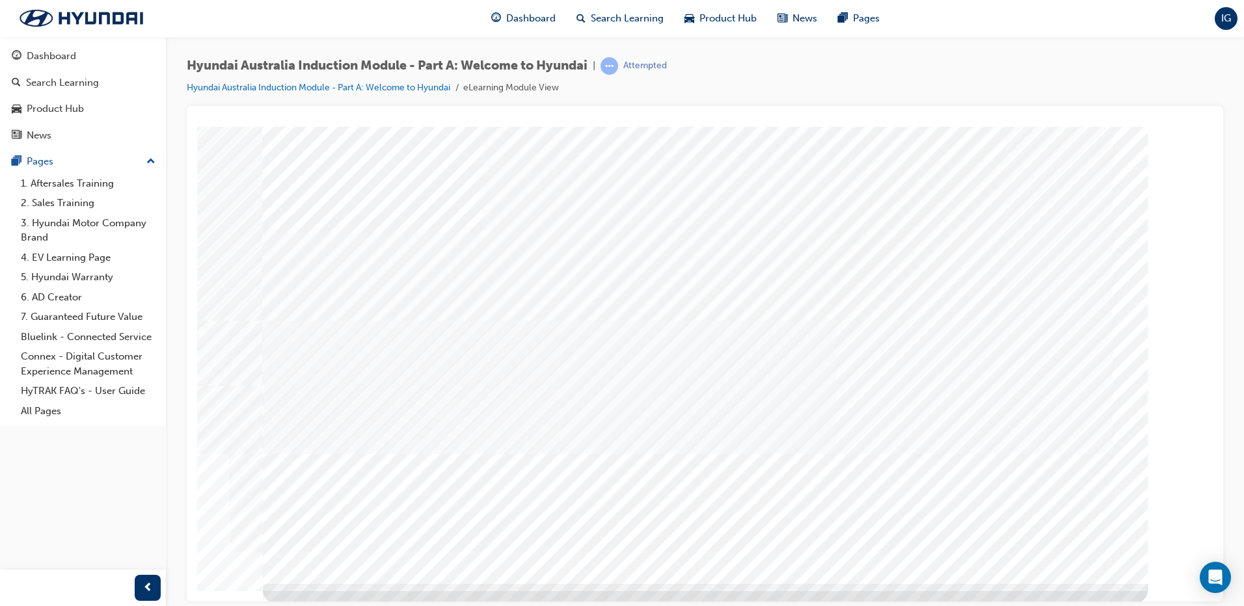
scroll to position [13, 0]
click at [427, 133] on td "Loading..." at bounding box center [705, 126] width 1002 height 13
click at [1059, 133] on td "Loading..." at bounding box center [705, 126] width 1002 height 13
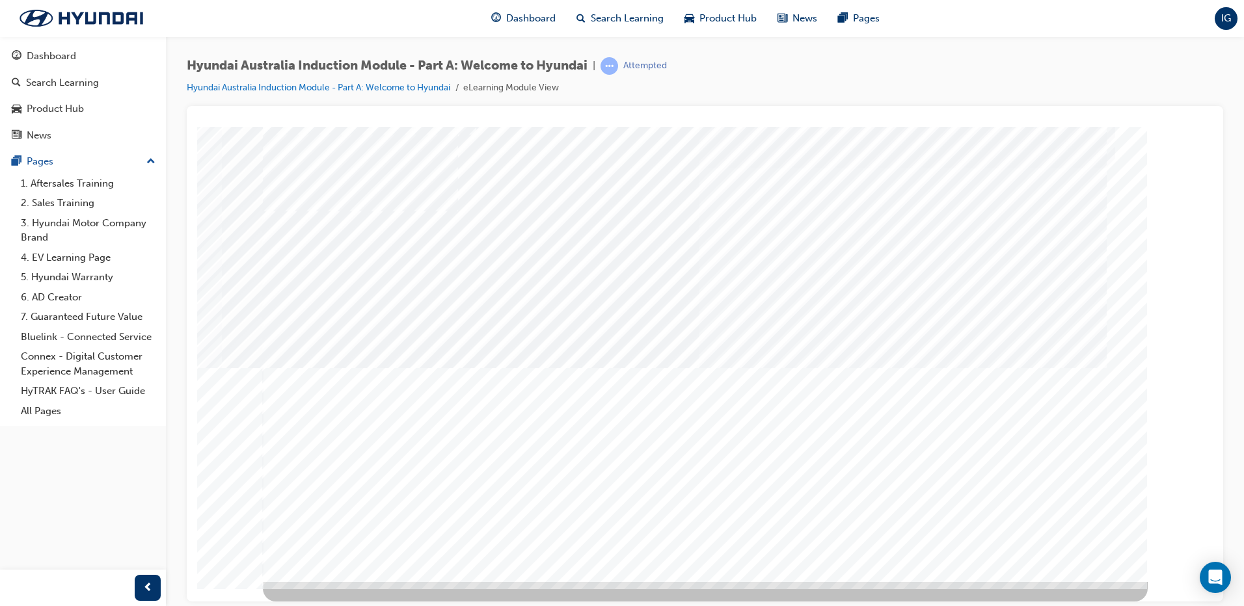
drag, startPoint x: 401, startPoint y: 356, endPoint x: 672, endPoint y: 343, distance: 271.6
drag, startPoint x: 1023, startPoint y: 343, endPoint x: 1013, endPoint y: 343, distance: 9.8
drag, startPoint x: 1065, startPoint y: 541, endPoint x: 991, endPoint y: 507, distance: 81.8
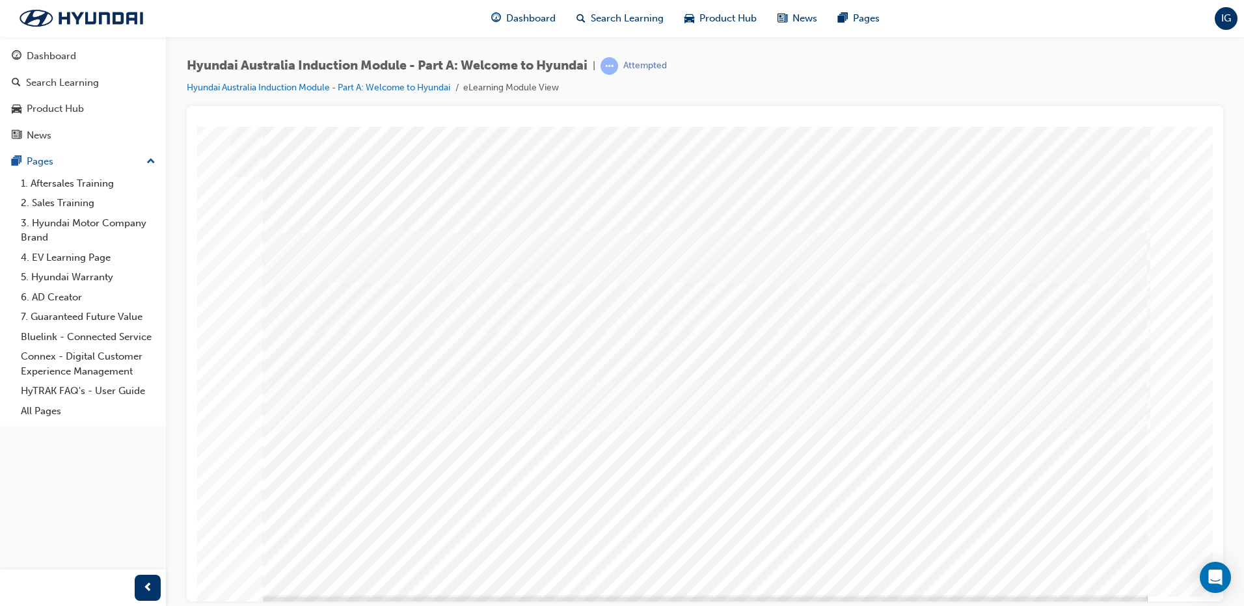
drag, startPoint x: 326, startPoint y: 400, endPoint x: 326, endPoint y: 418, distance: 18.2
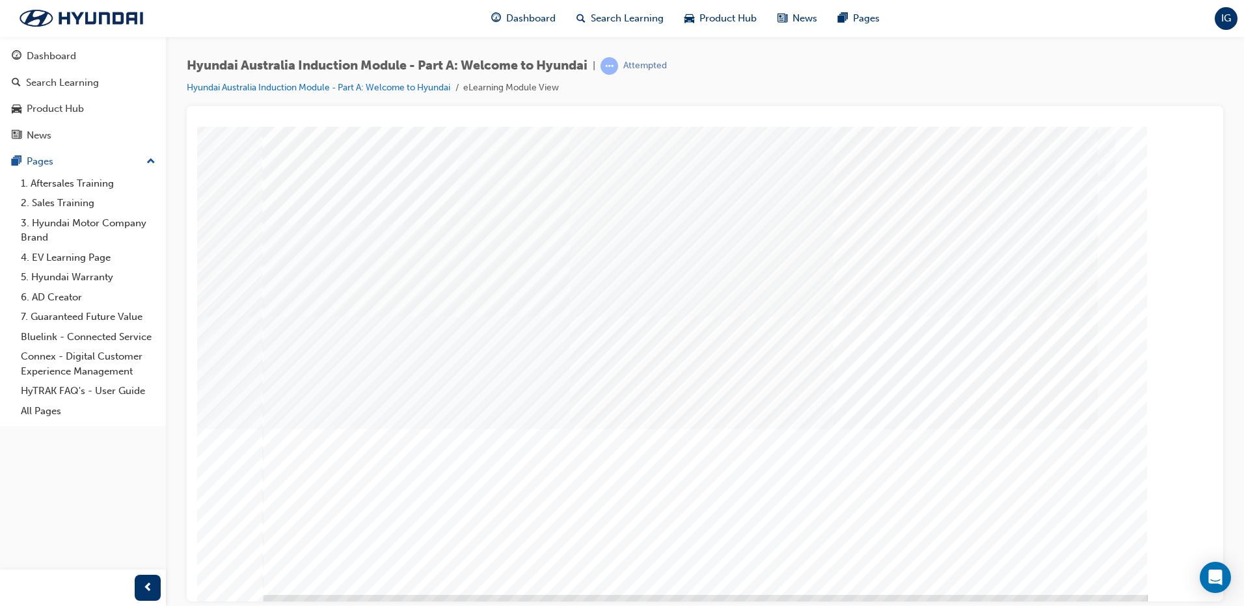
drag, startPoint x: 482, startPoint y: 329, endPoint x: 528, endPoint y: 328, distance: 46.2
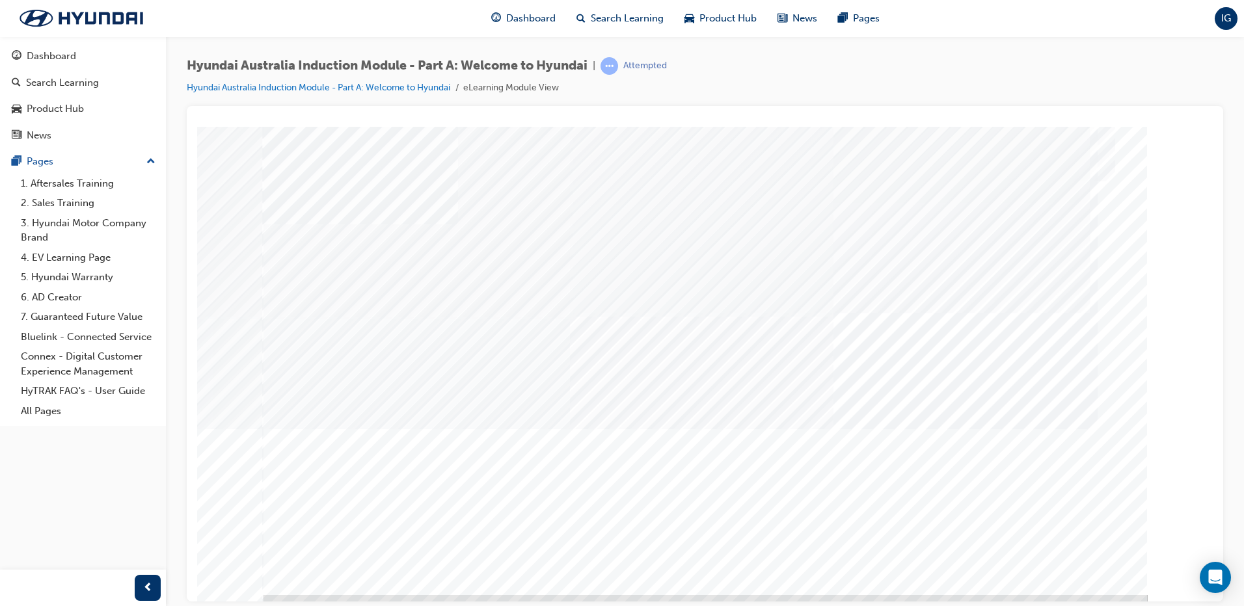
drag, startPoint x: 550, startPoint y: 440, endPoint x: 590, endPoint y: 442, distance: 40.4
drag, startPoint x: 1056, startPoint y: 557, endPoint x: 1045, endPoint y: 557, distance: 10.4
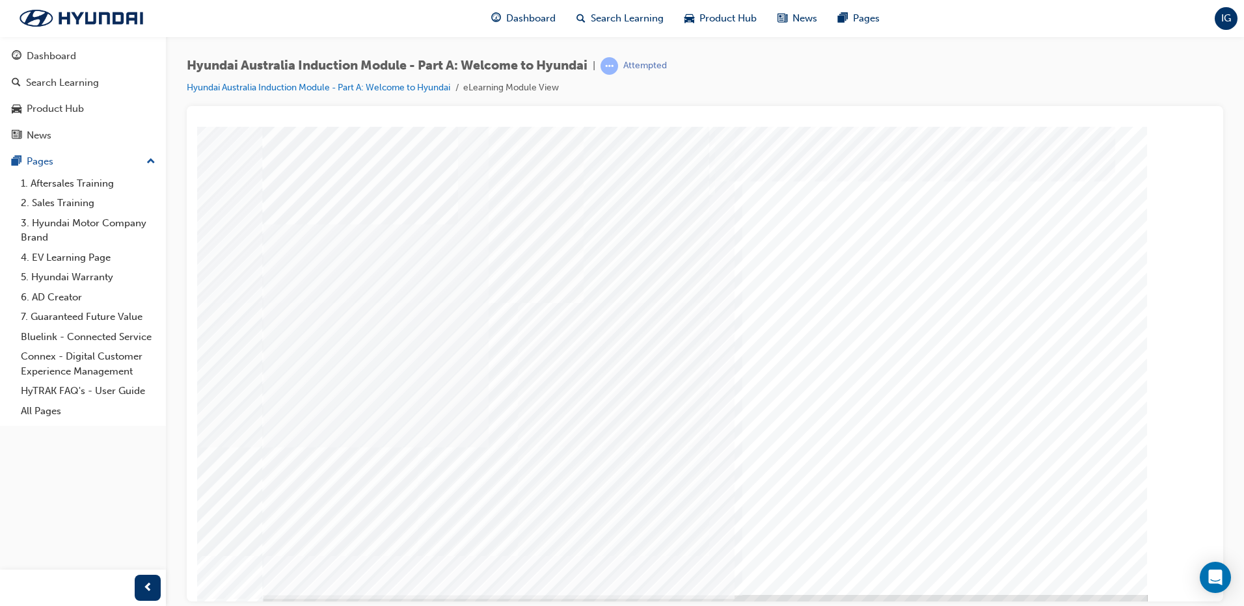
drag, startPoint x: 505, startPoint y: 364, endPoint x: 587, endPoint y: 385, distance: 84.7
drag, startPoint x: 598, startPoint y: 389, endPoint x: 583, endPoint y: 394, distance: 15.2
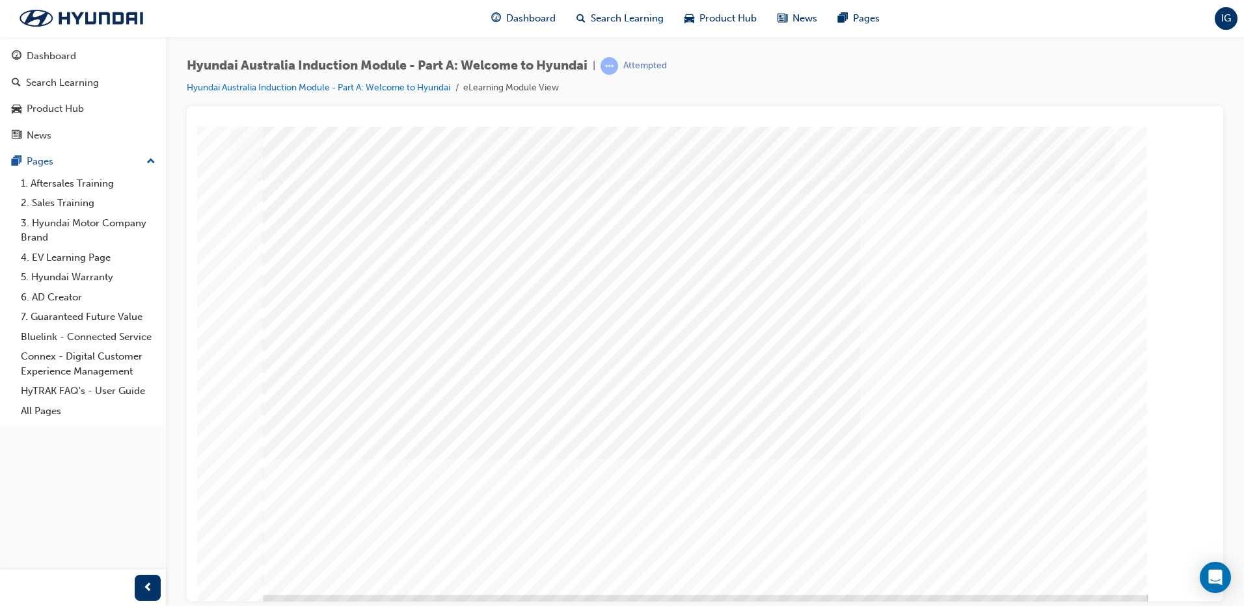
drag, startPoint x: 577, startPoint y: 326, endPoint x: 645, endPoint y: 354, distance: 73.2
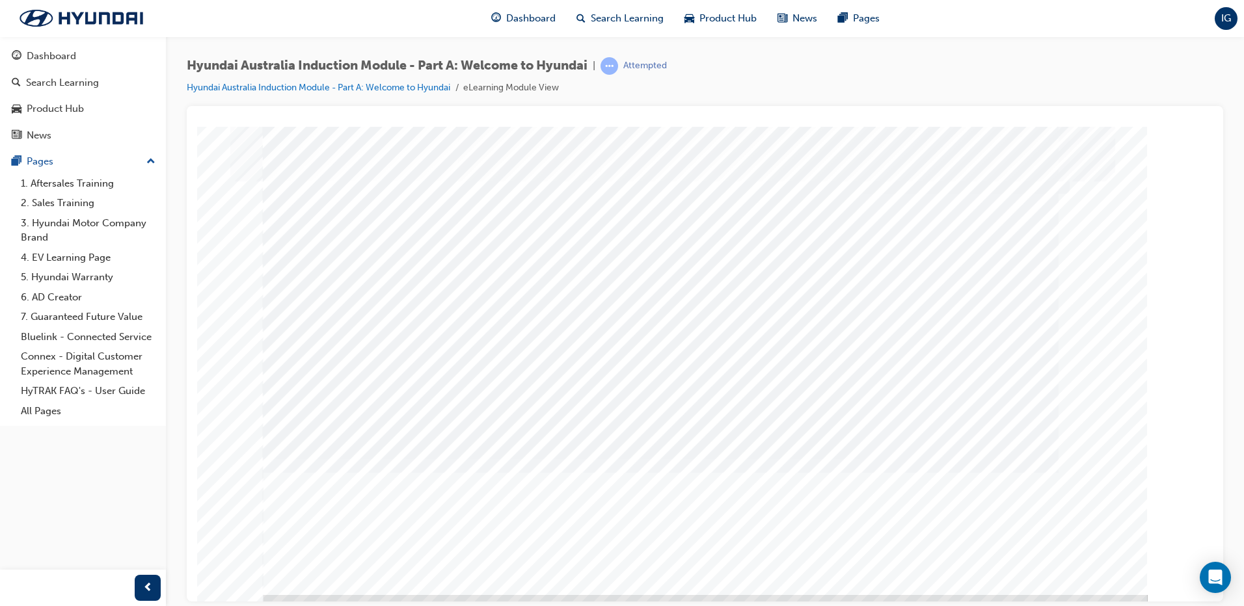
drag, startPoint x: 905, startPoint y: 355, endPoint x: 895, endPoint y: 360, distance: 11.4
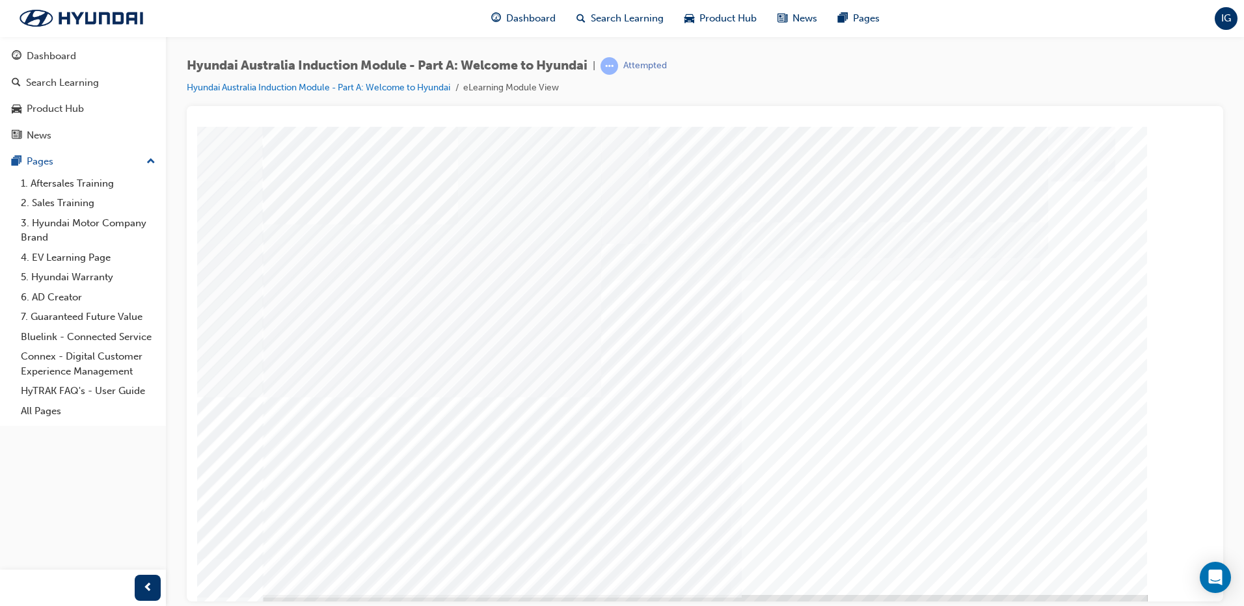
drag, startPoint x: 1078, startPoint y: 557, endPoint x: 767, endPoint y: 542, distance: 311.3
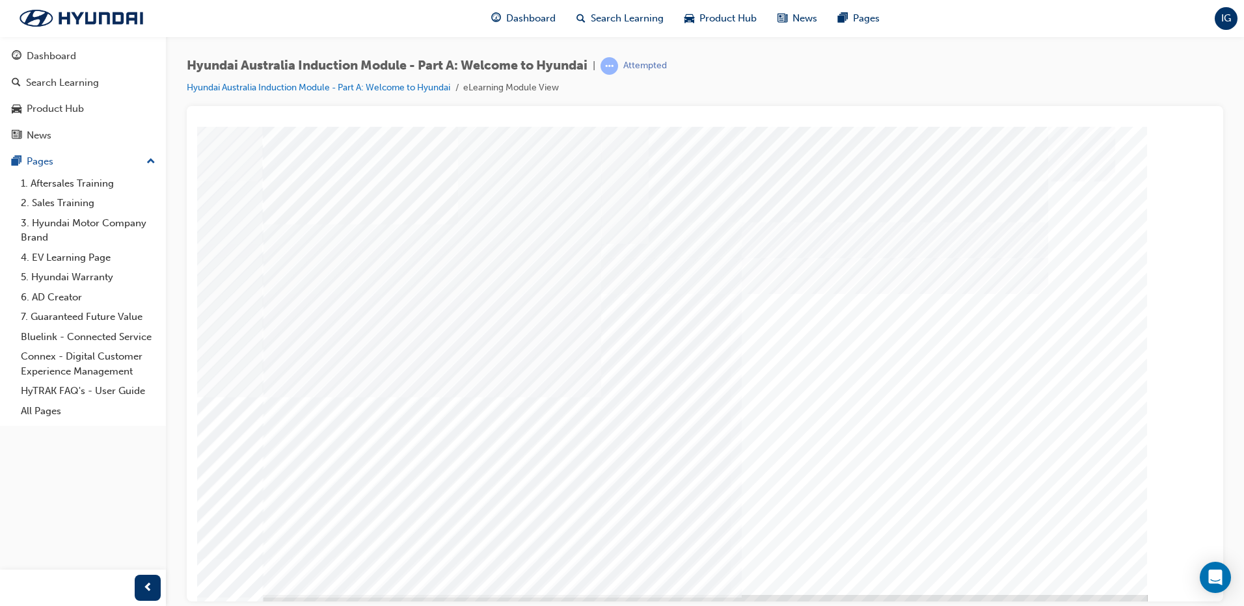
drag, startPoint x: 801, startPoint y: 328, endPoint x: 817, endPoint y: 323, distance: 16.5
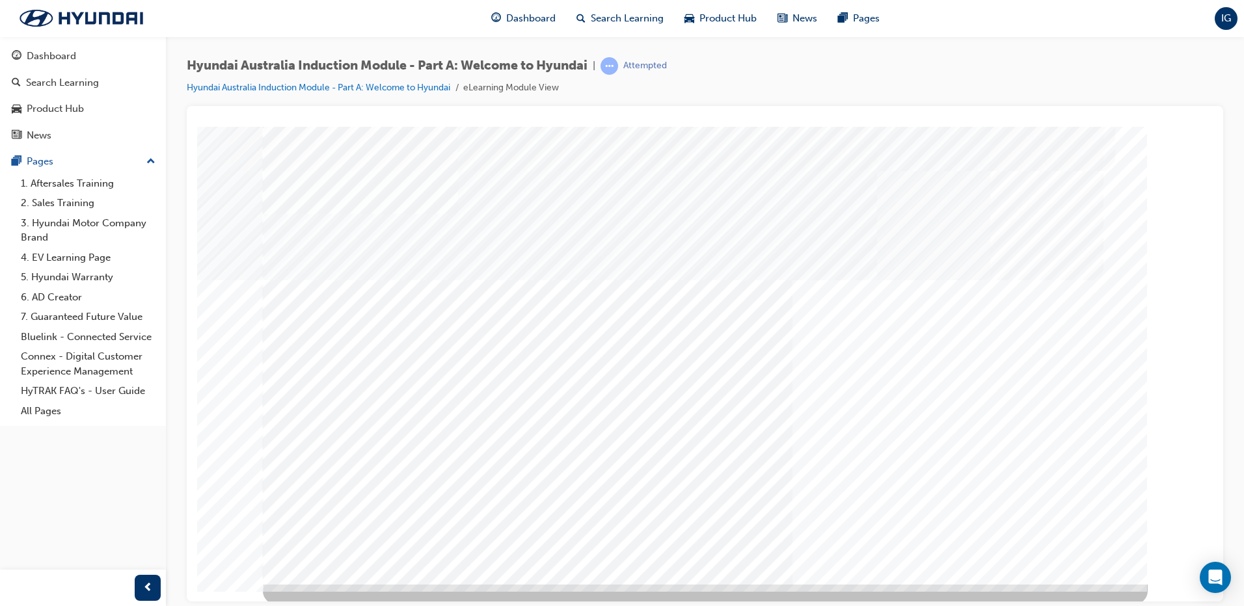
scroll to position [13, 0]
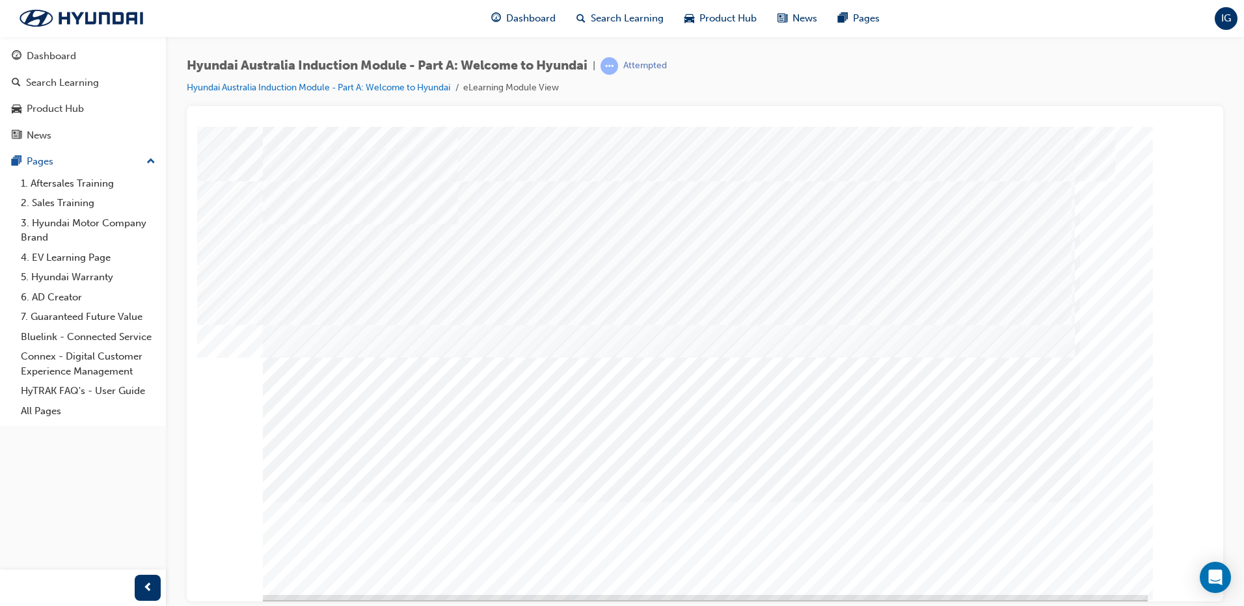
drag, startPoint x: 1121, startPoint y: 539, endPoint x: 1112, endPoint y: 548, distance: 13.3
drag, startPoint x: 1112, startPoint y: 548, endPoint x: 1098, endPoint y: 550, distance: 13.8
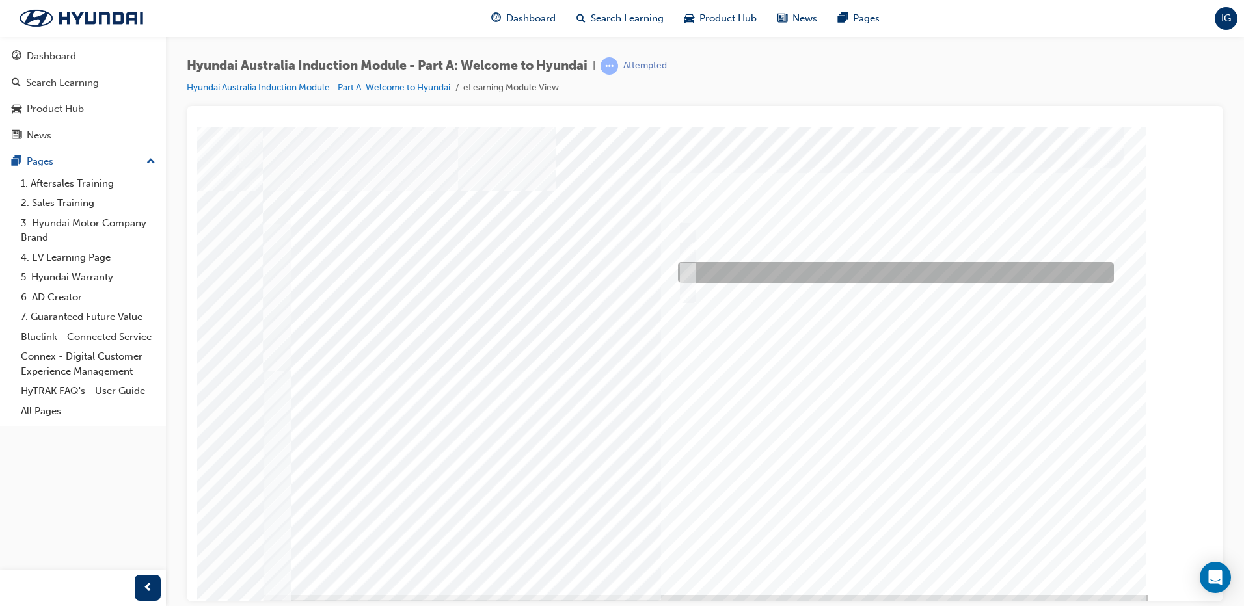
click at [710, 278] on div at bounding box center [893, 272] width 436 height 21
radio input "true"
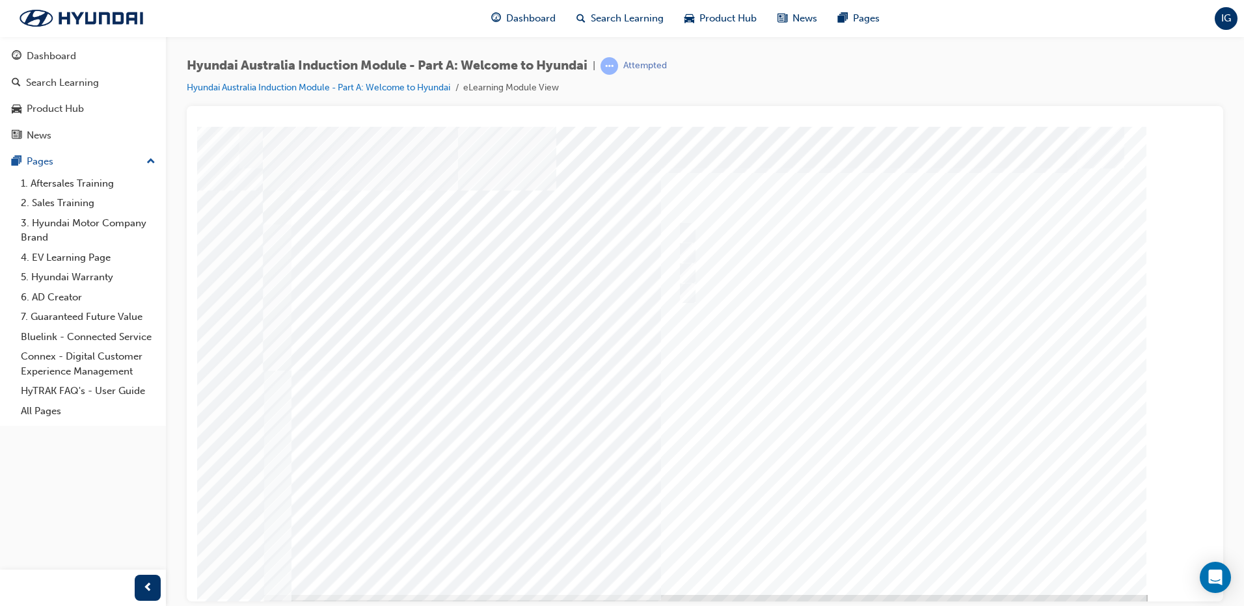
drag, startPoint x: 907, startPoint y: 536, endPoint x: 217, endPoint y: 535, distance: 690.2
click at [928, 529] on div at bounding box center [705, 360] width 885 height 468
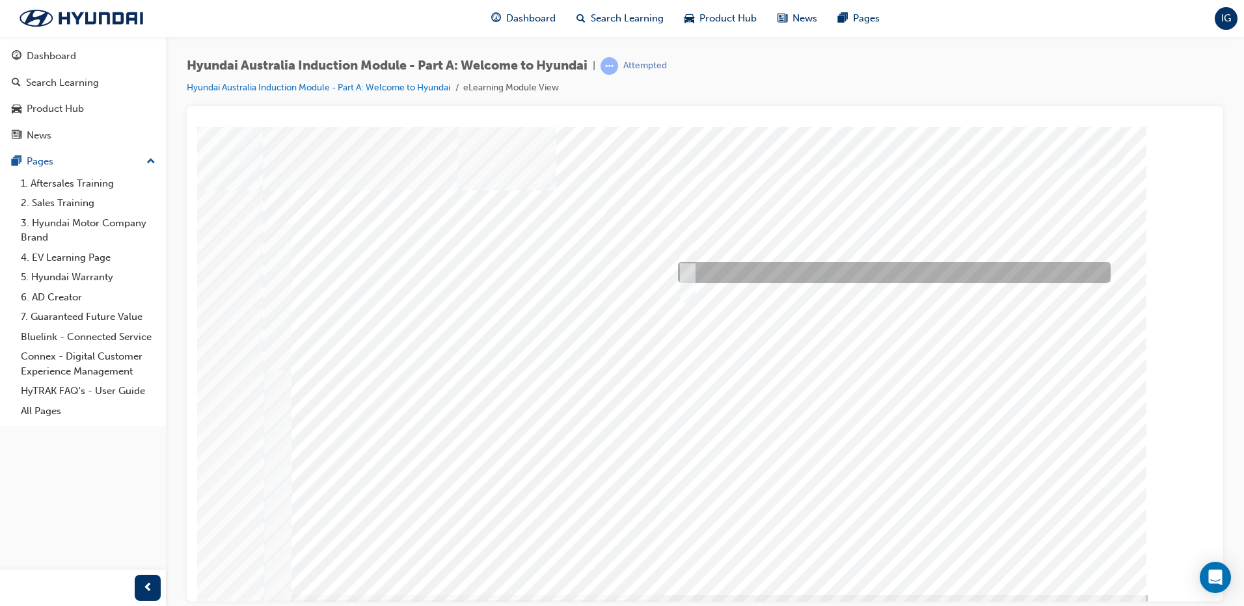
click at [889, 276] on div at bounding box center [891, 272] width 433 height 21
radio input "true"
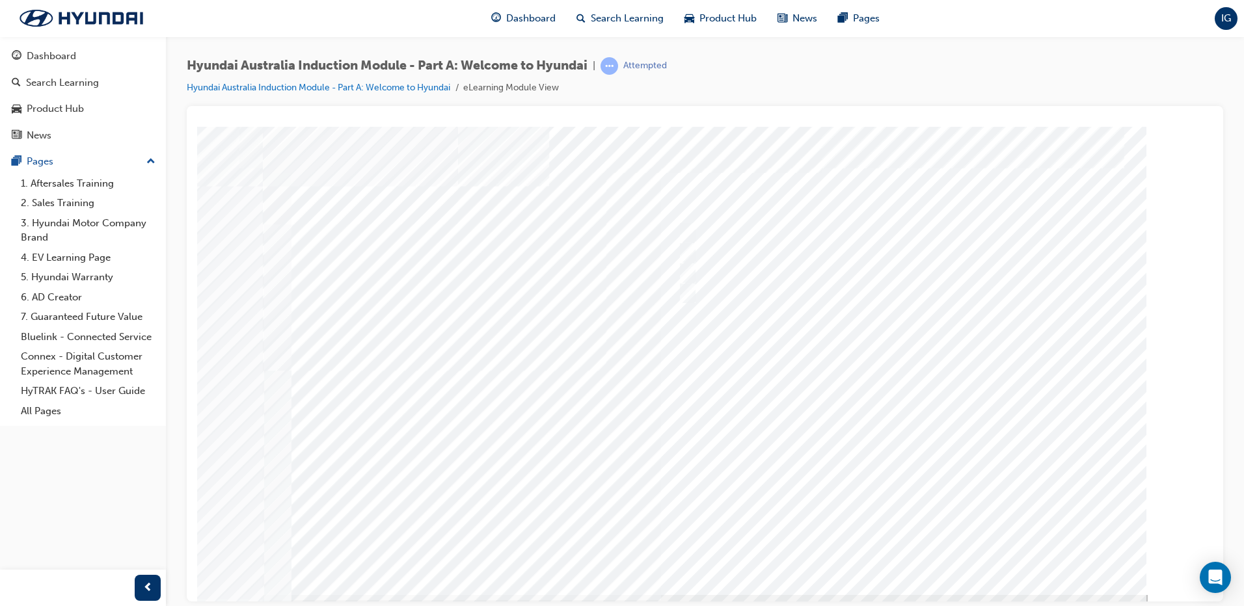
click at [683, 256] on div at bounding box center [705, 360] width 885 height 468
drag, startPoint x: 872, startPoint y: 554, endPoint x: 895, endPoint y: 552, distance: 22.9
click at [765, 297] on div at bounding box center [705, 360] width 885 height 468
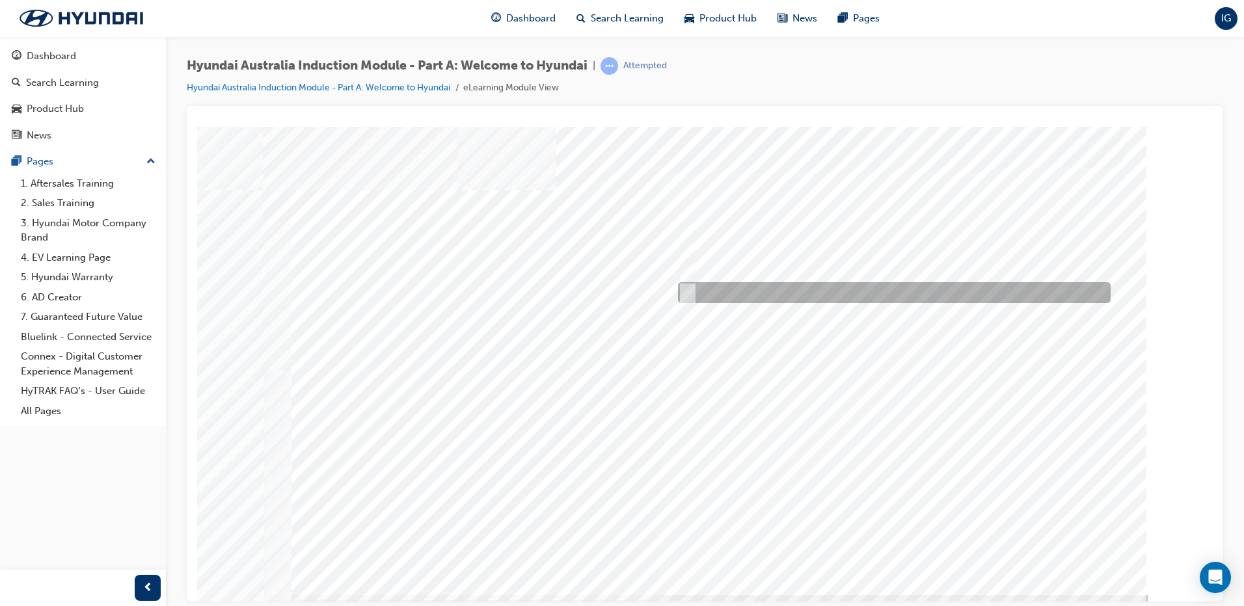
drag, startPoint x: 688, startPoint y: 289, endPoint x: 691, endPoint y: 298, distance: 9.3
click at [688, 290] on input "Global expansion" at bounding box center [684, 293] width 14 height 14
checkbox input "true"
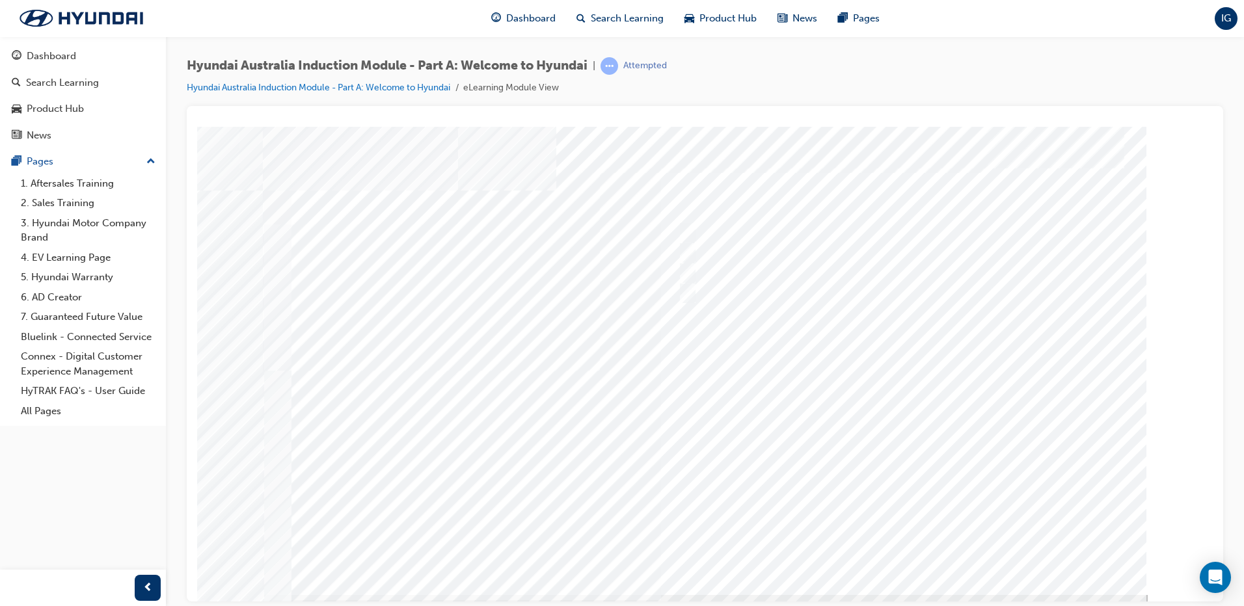
click at [898, 546] on div at bounding box center [705, 360] width 885 height 468
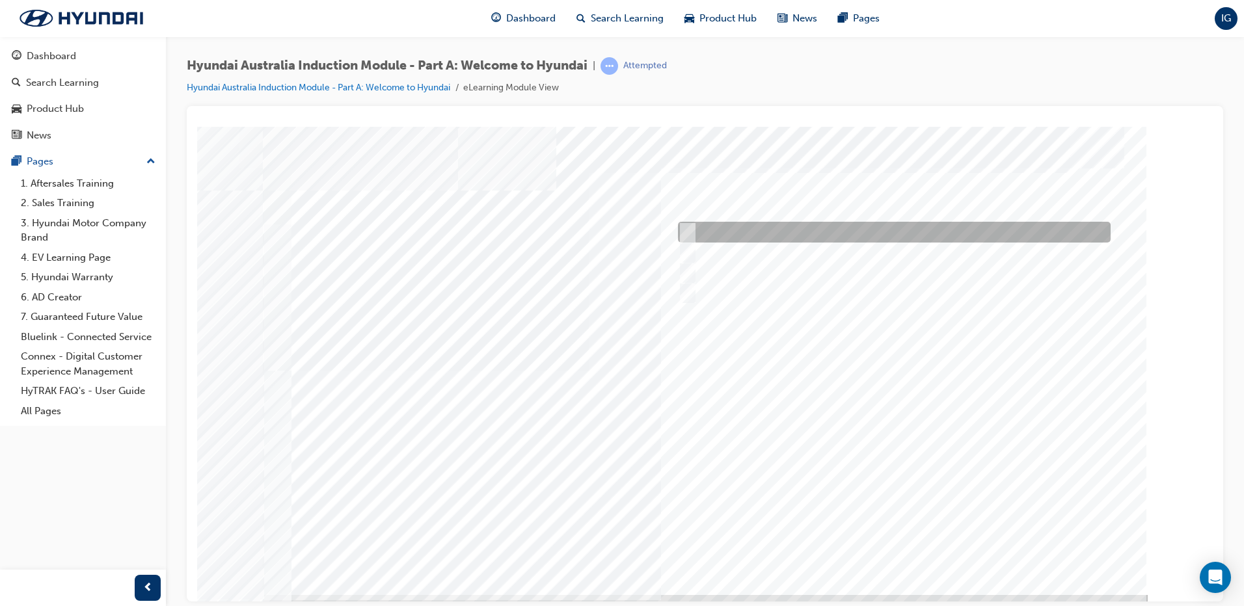
click at [687, 229] on input "Brisbane Lions Football Club" at bounding box center [684, 232] width 14 height 14
checkbox input "true"
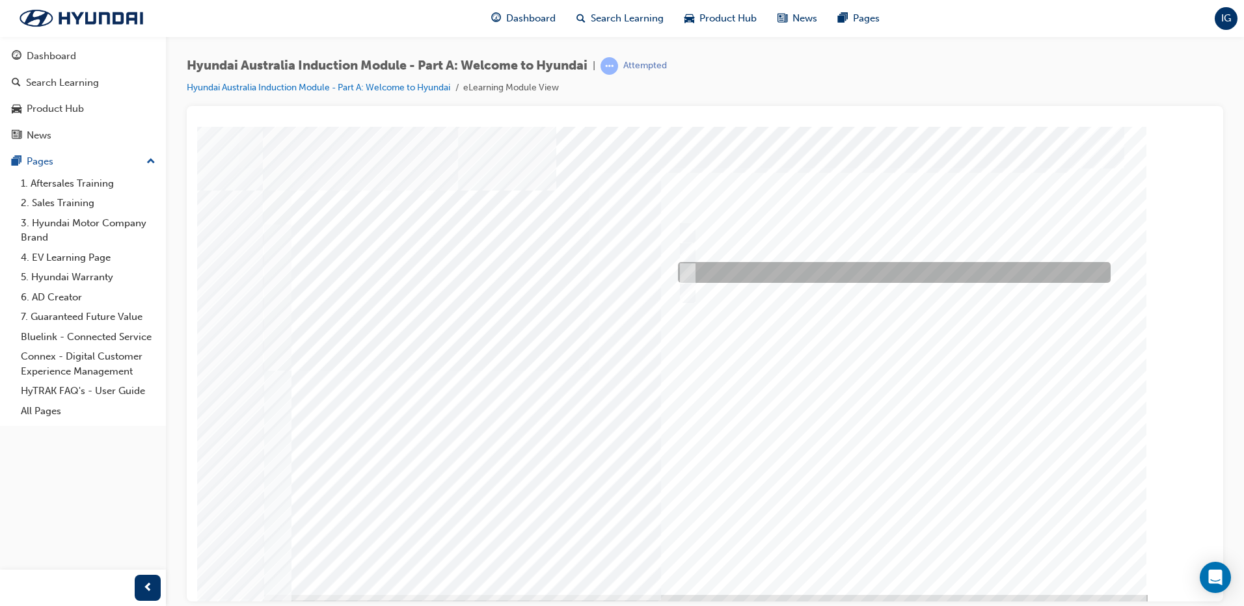
click at [695, 284] on div at bounding box center [891, 292] width 433 height 21
checkbox input "true"
click at [695, 276] on div at bounding box center [891, 272] width 433 height 21
checkbox input "true"
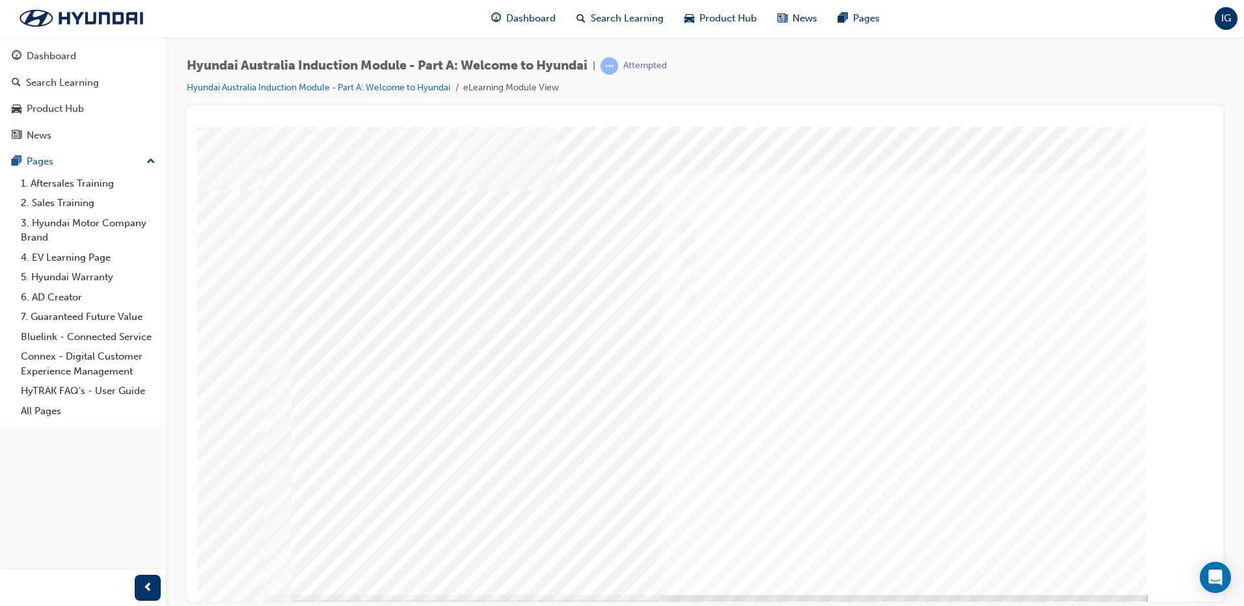
click at [916, 552] on div at bounding box center [705, 360] width 885 height 468
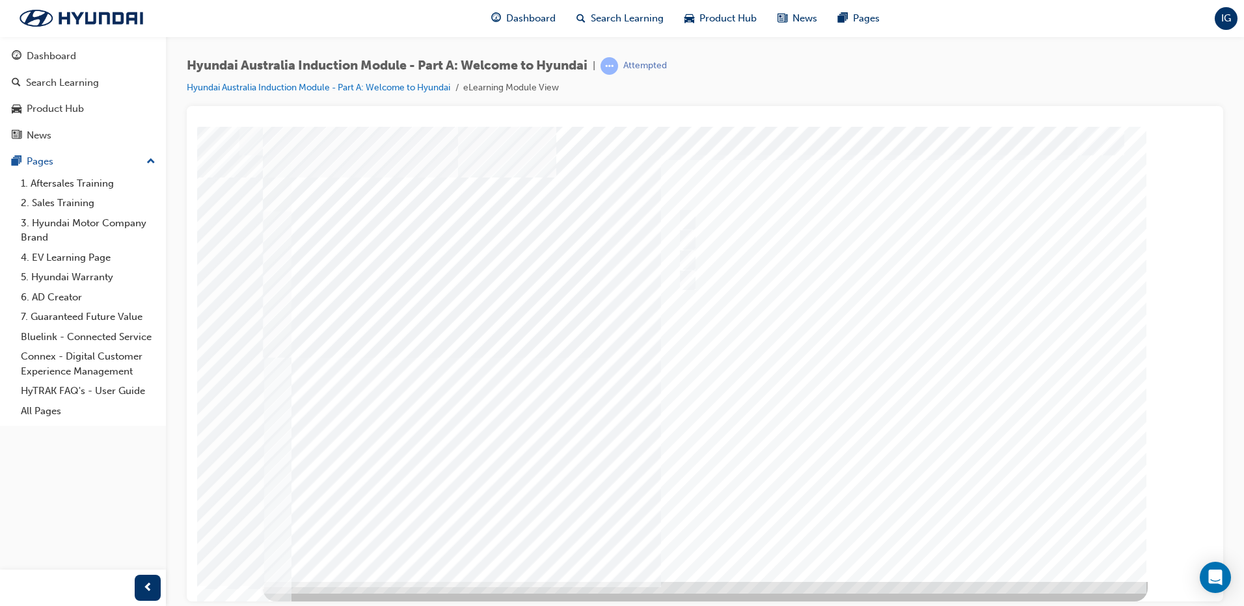
scroll to position [0, 0]
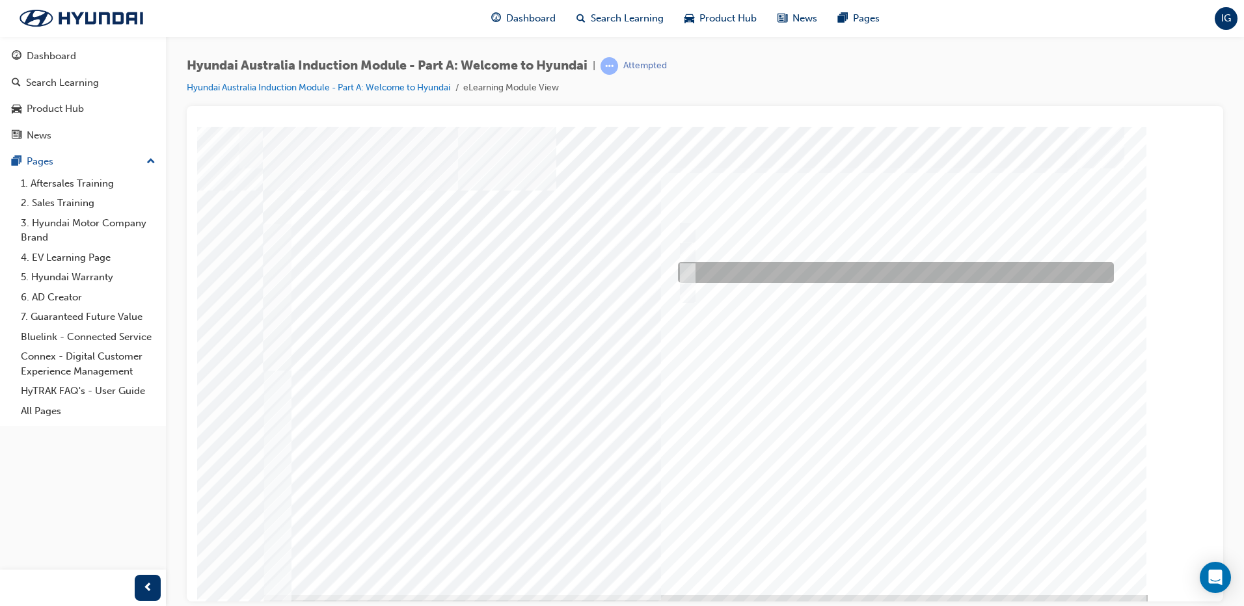
click at [682, 271] on input "1967" at bounding box center [685, 272] width 14 height 14
radio input "true"
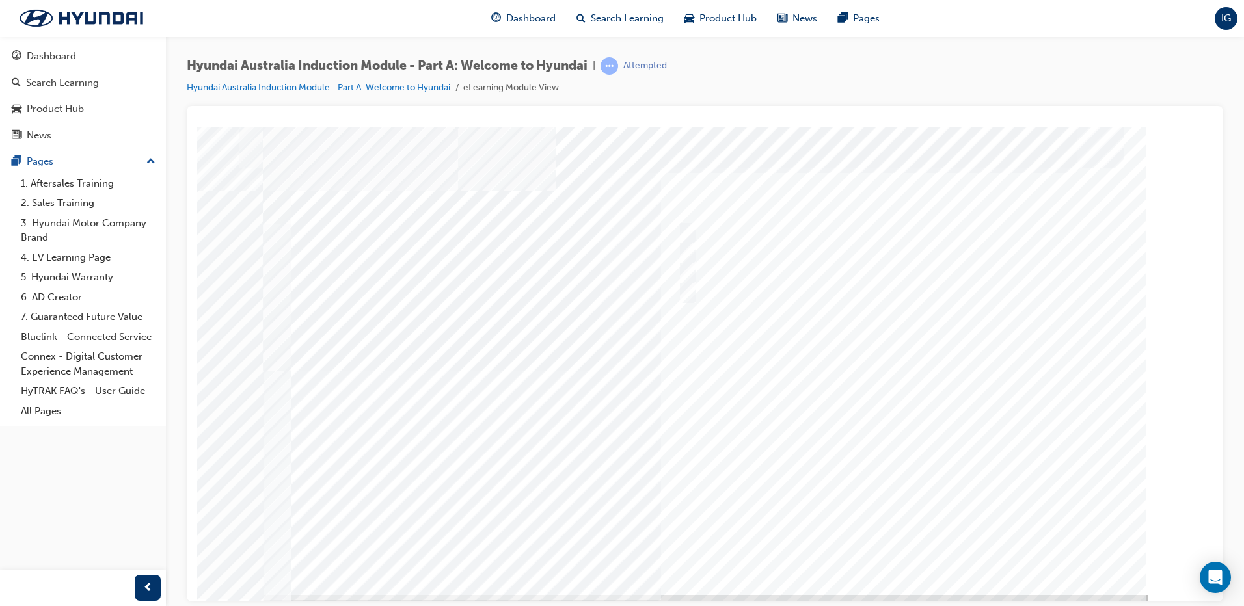
click at [919, 425] on div at bounding box center [705, 360] width 885 height 468
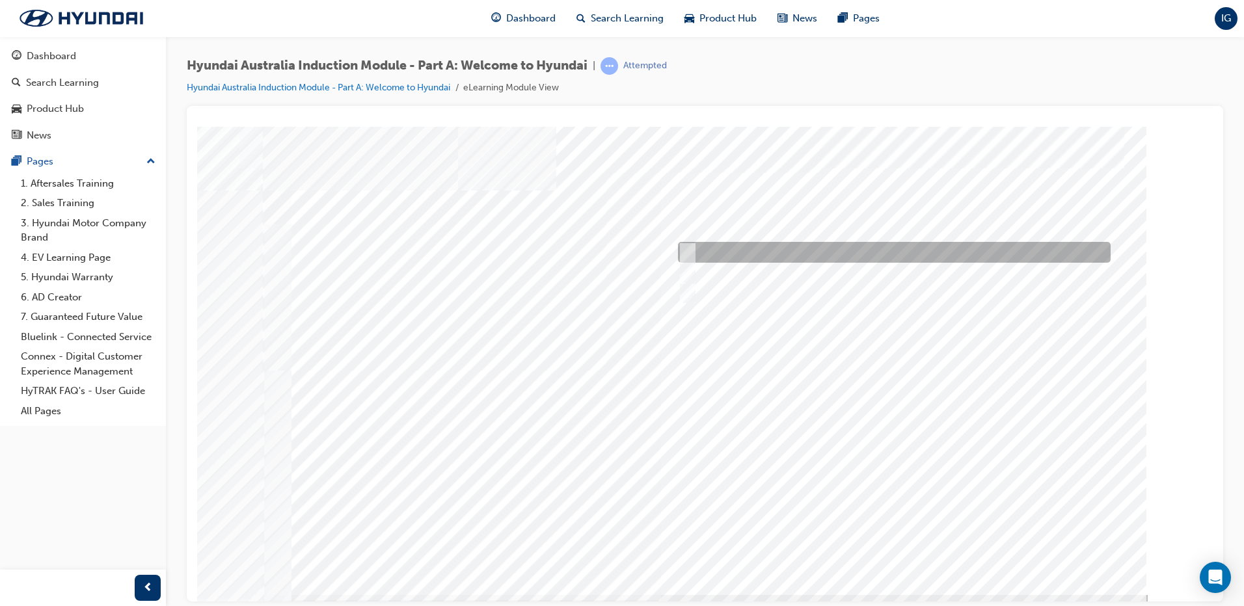
click at [691, 248] on input "Ulsan Plant, South Korea" at bounding box center [685, 252] width 14 height 14
radio input "true"
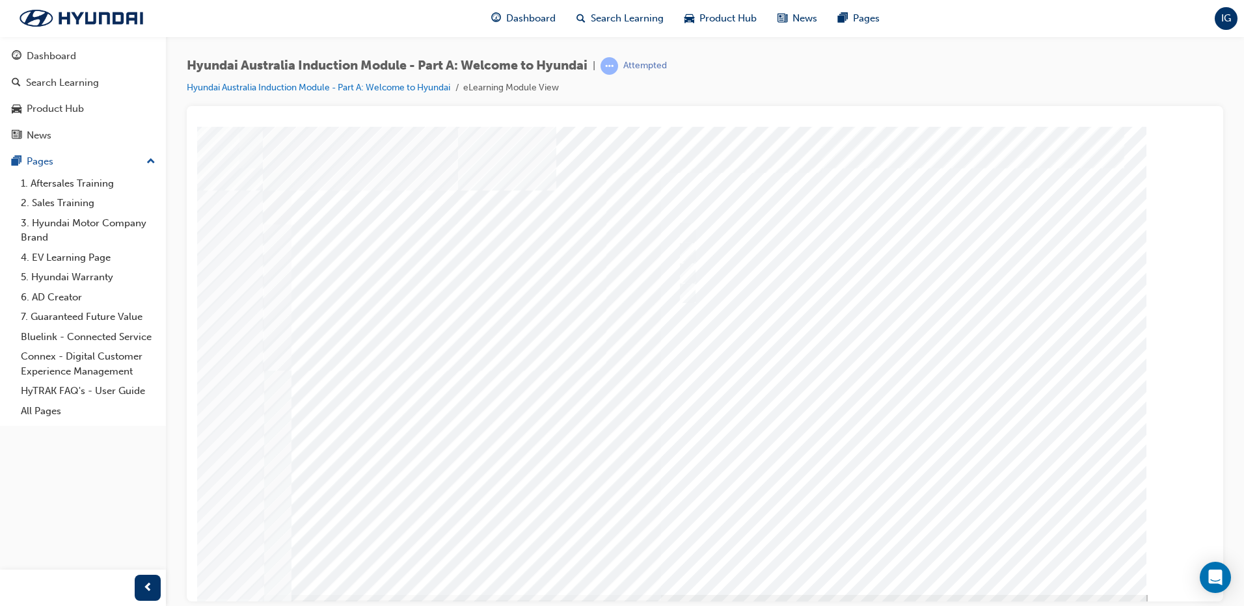
click at [923, 546] on div at bounding box center [705, 360] width 885 height 468
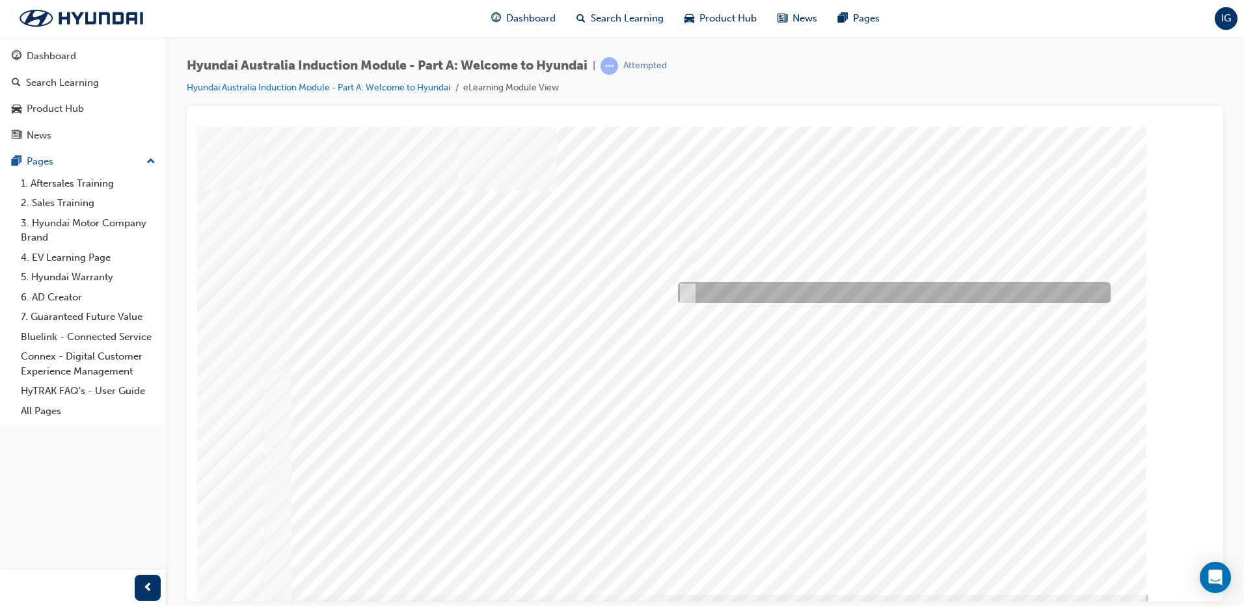
drag, startPoint x: 684, startPoint y: 289, endPoint x: 696, endPoint y: 298, distance: 15.4
click at [684, 289] on input "Global expansion" at bounding box center [684, 293] width 14 height 14
checkbox input "true"
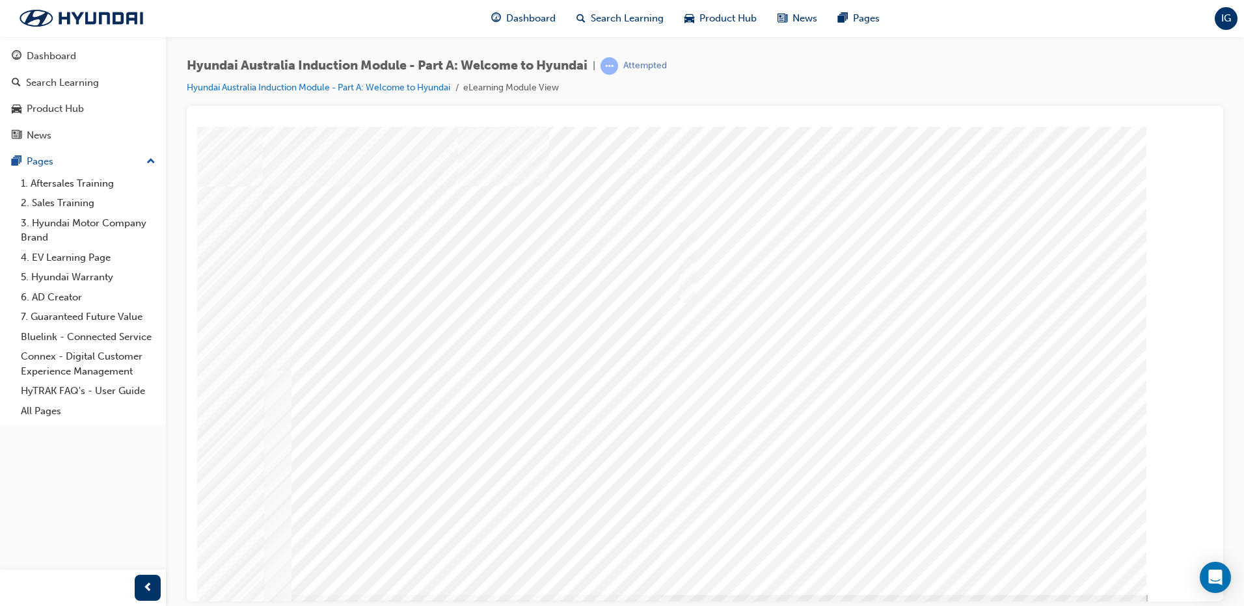
drag, startPoint x: 689, startPoint y: 261, endPoint x: 683, endPoint y: 288, distance: 27.3
click at [689, 263] on div at bounding box center [705, 360] width 885 height 468
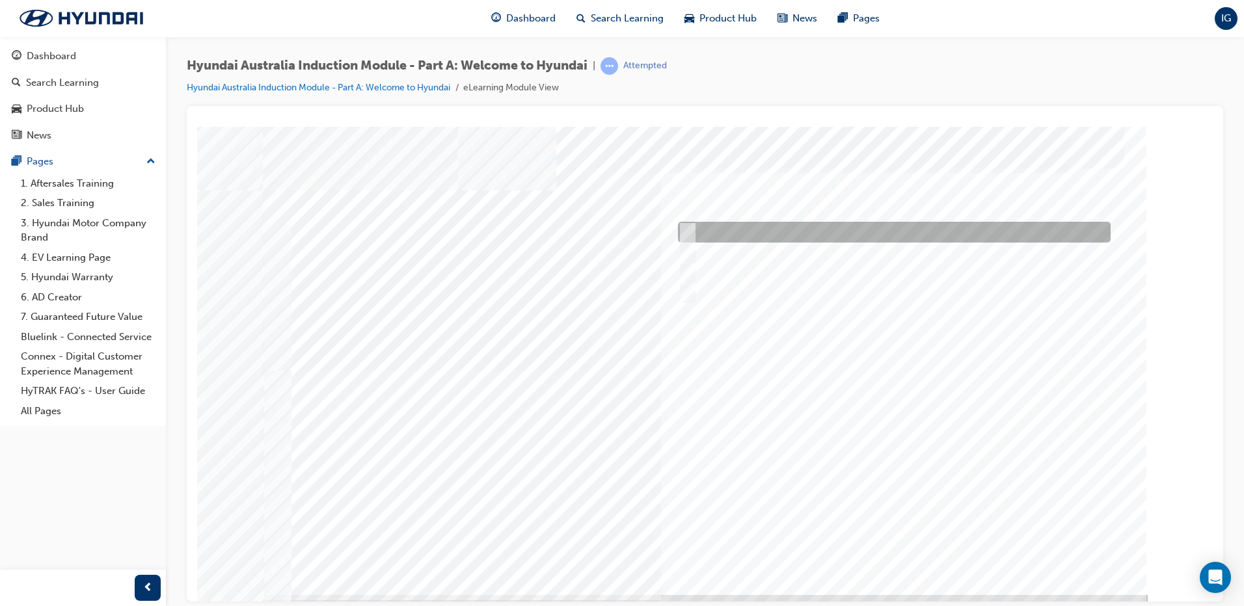
click at [735, 228] on div at bounding box center [891, 232] width 433 height 21
checkbox input "true"
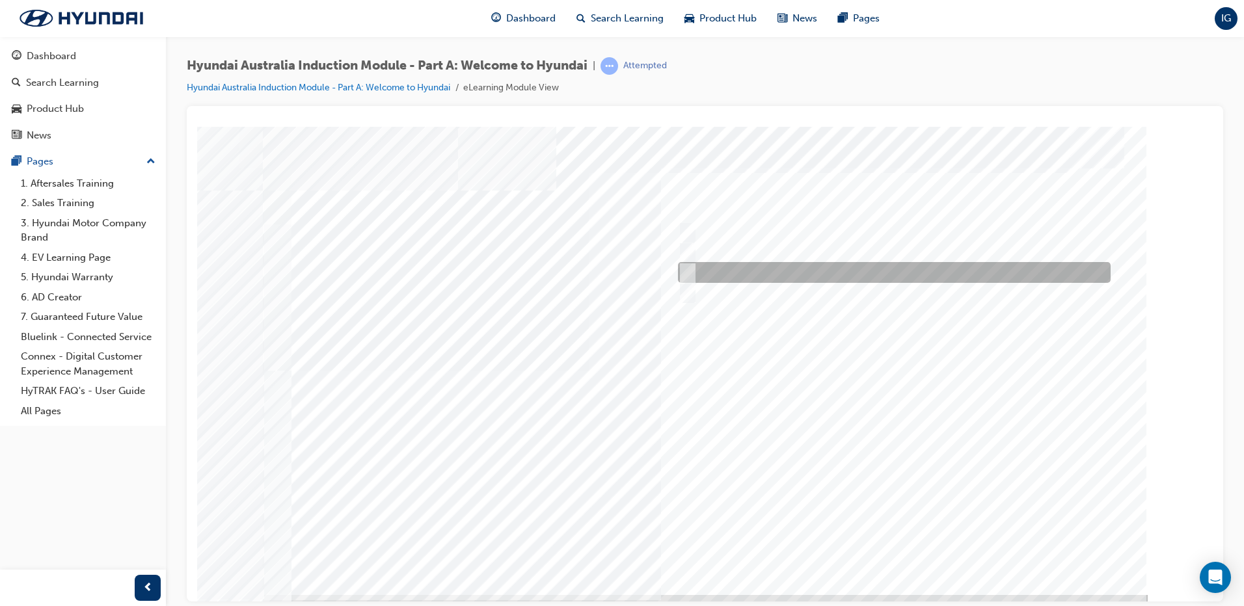
click at [730, 264] on div at bounding box center [891, 272] width 433 height 21
checkbox input "true"
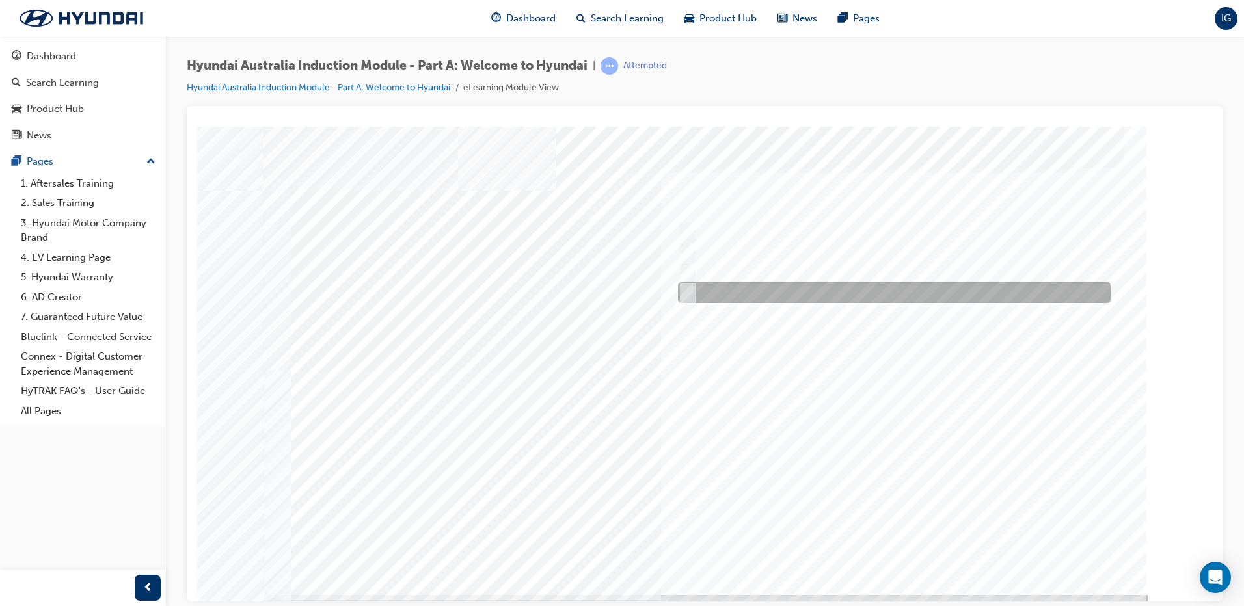
click at [723, 292] on div at bounding box center [891, 292] width 433 height 21
checkbox input "true"
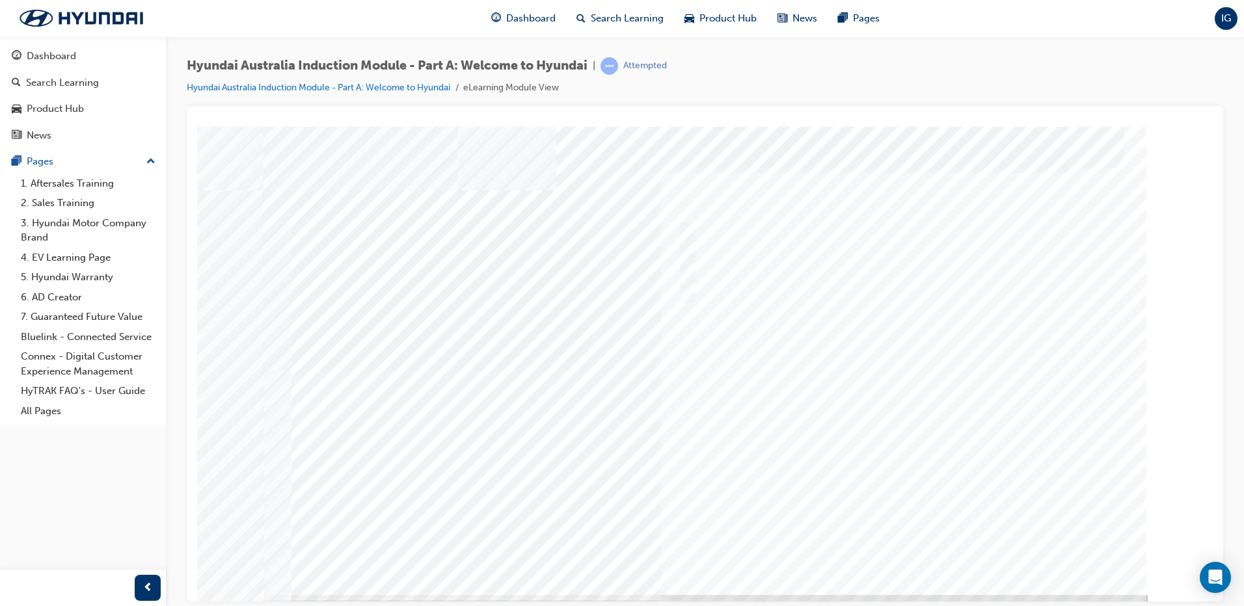
click at [914, 537] on div at bounding box center [705, 360] width 885 height 468
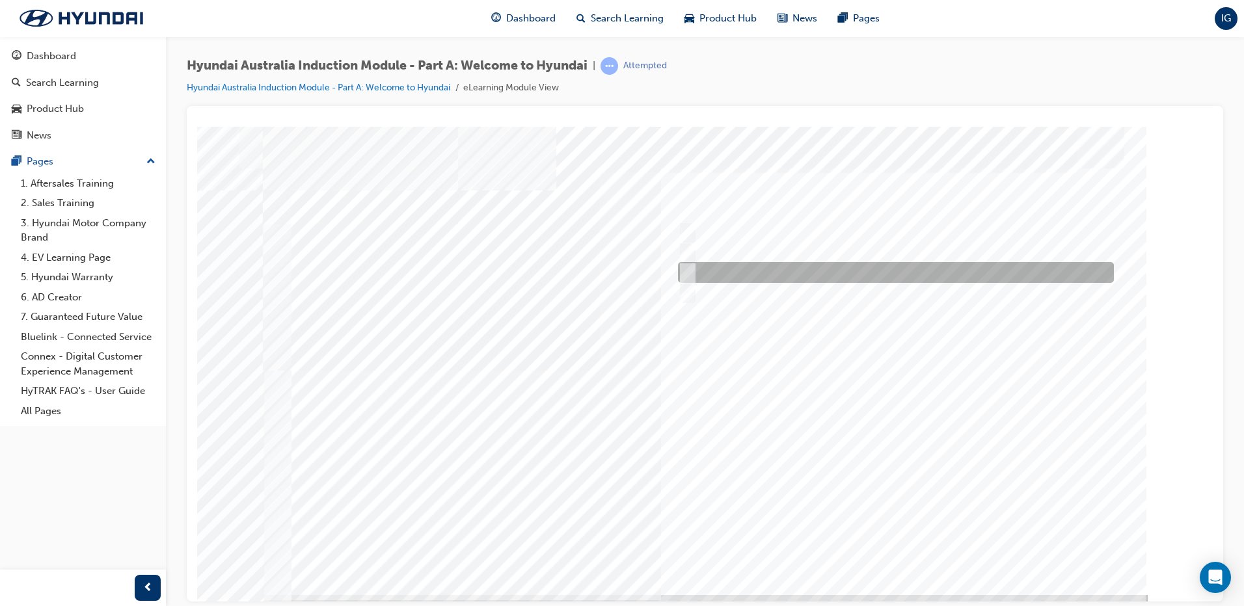
click at [751, 273] on div at bounding box center [893, 272] width 436 height 21
radio input "true"
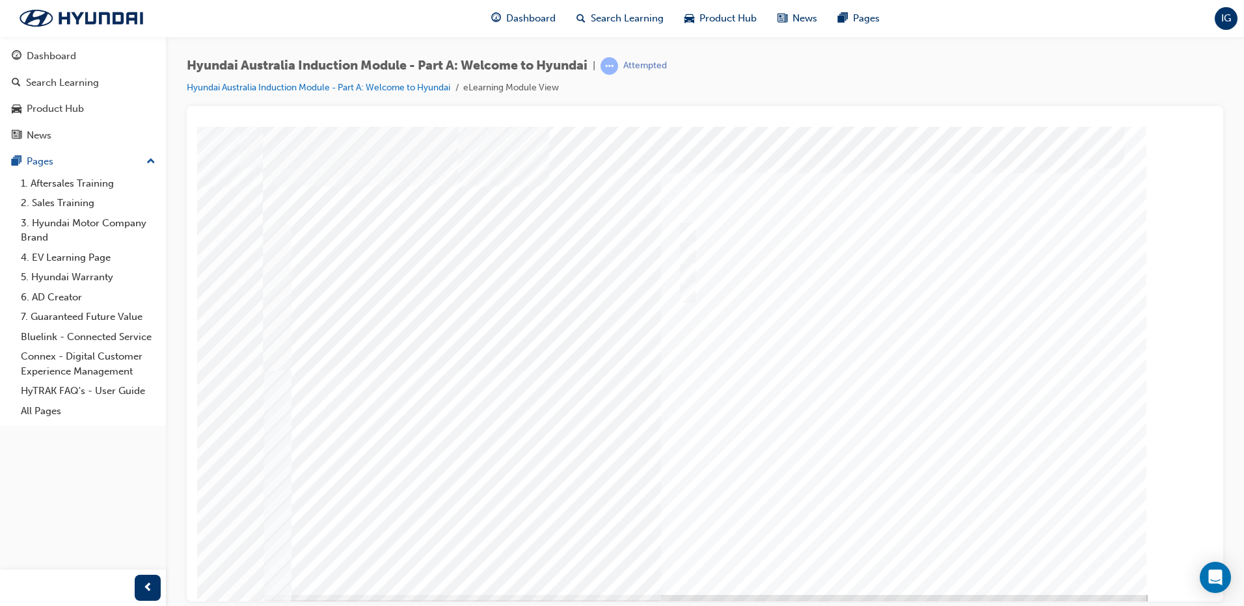
click at [922, 542] on div at bounding box center [705, 360] width 885 height 468
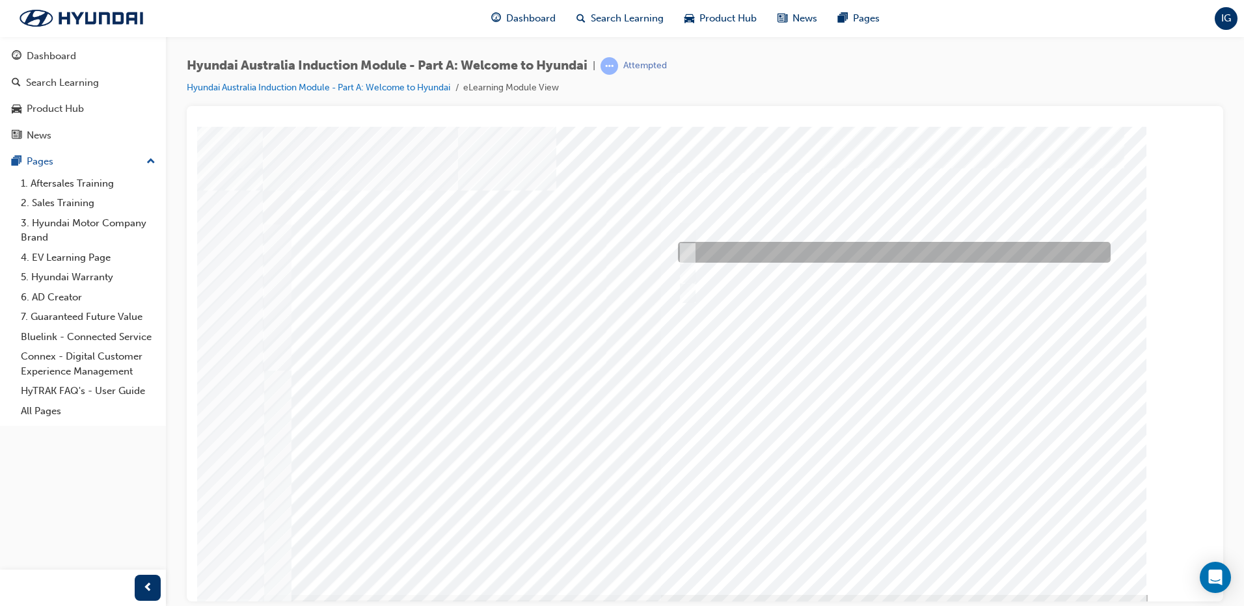
click at [747, 254] on div at bounding box center [891, 252] width 433 height 21
radio input "true"
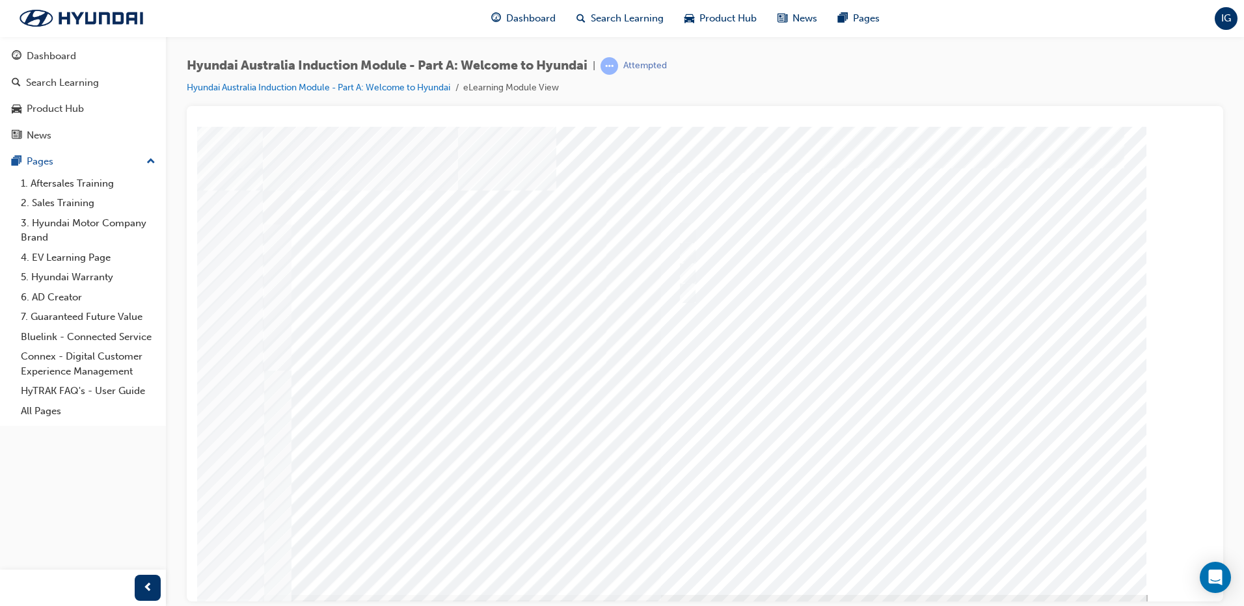
click at [904, 550] on div at bounding box center [705, 360] width 885 height 468
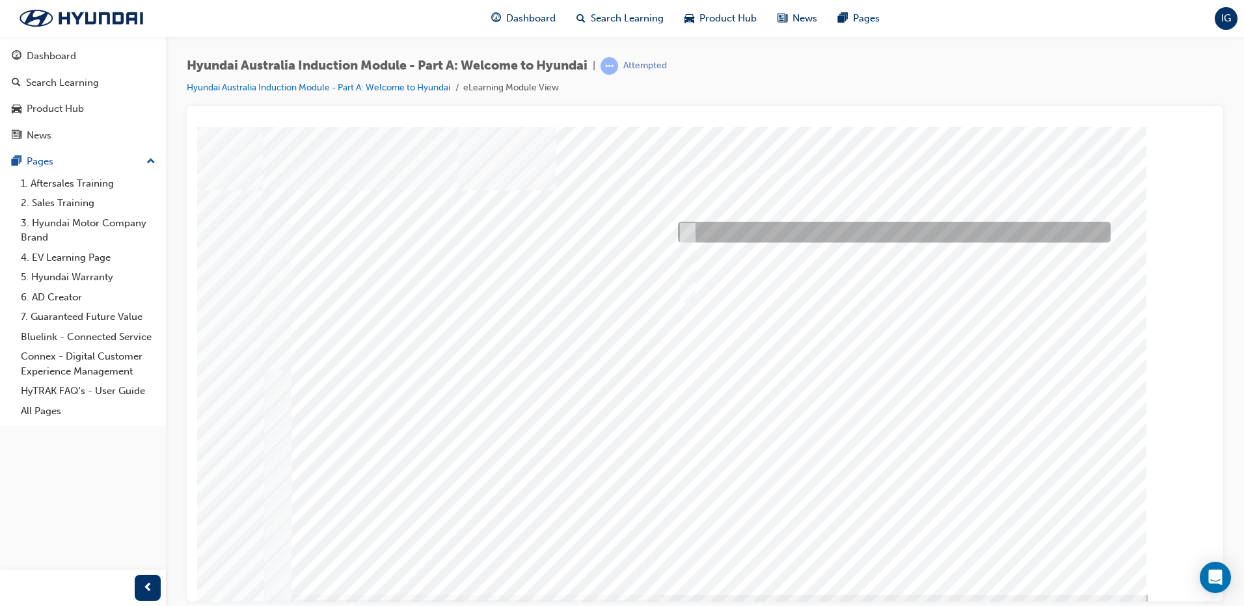
click at [805, 235] on div at bounding box center [891, 232] width 433 height 21
checkbox input "true"
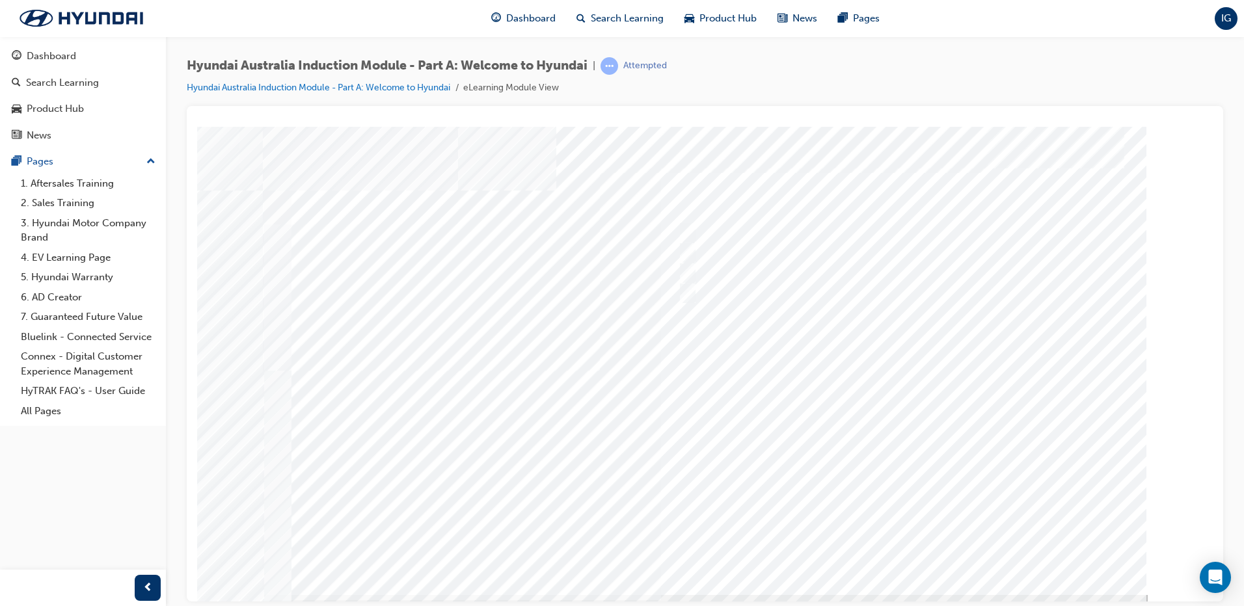
click at [907, 544] on div at bounding box center [705, 360] width 885 height 468
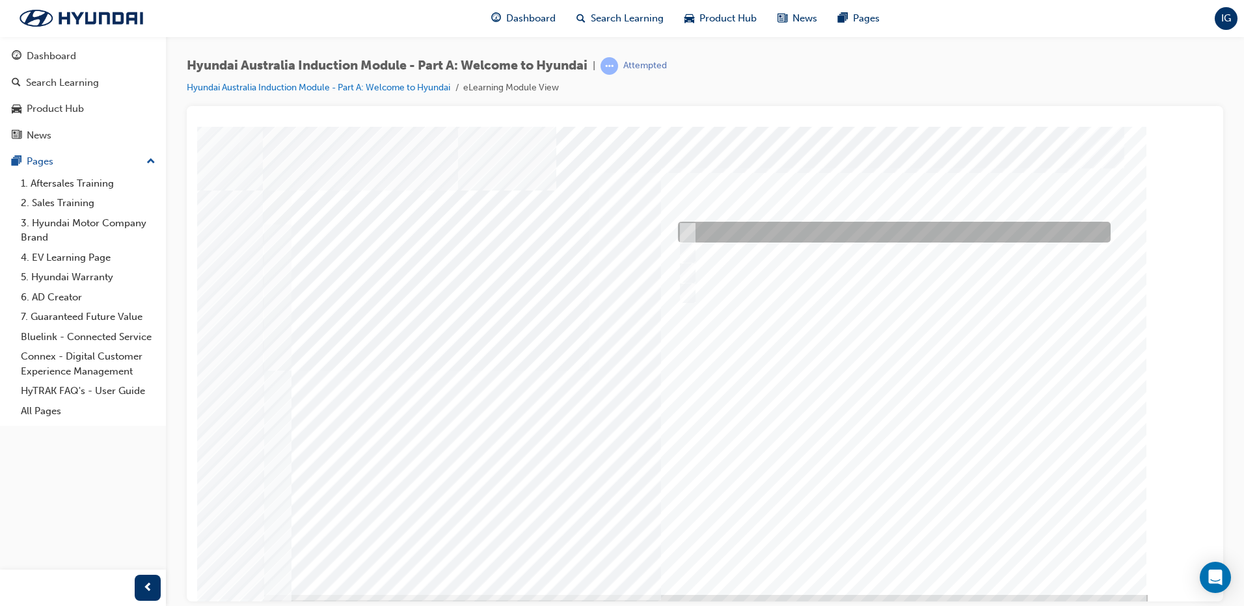
click at [762, 228] on div at bounding box center [891, 232] width 433 height 21
checkbox input "true"
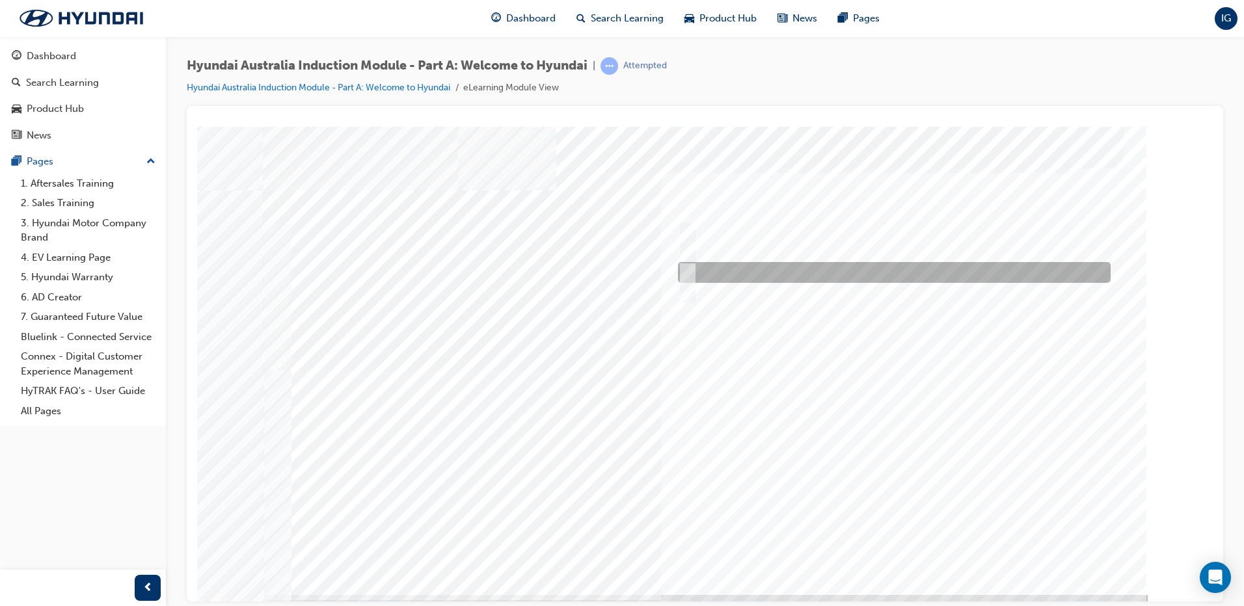
drag, startPoint x: 756, startPoint y: 267, endPoint x: 752, endPoint y: 294, distance: 27.6
click at [756, 271] on div at bounding box center [891, 272] width 433 height 21
checkbox input "true"
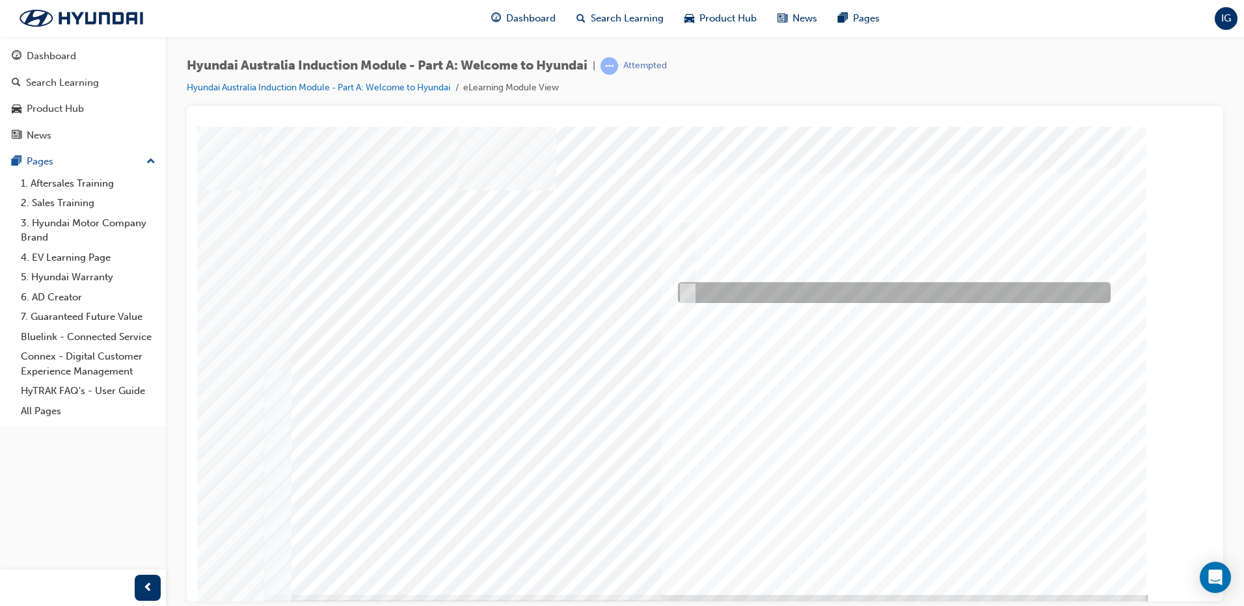
click at [752, 297] on div at bounding box center [891, 292] width 433 height 21
checkbox input "true"
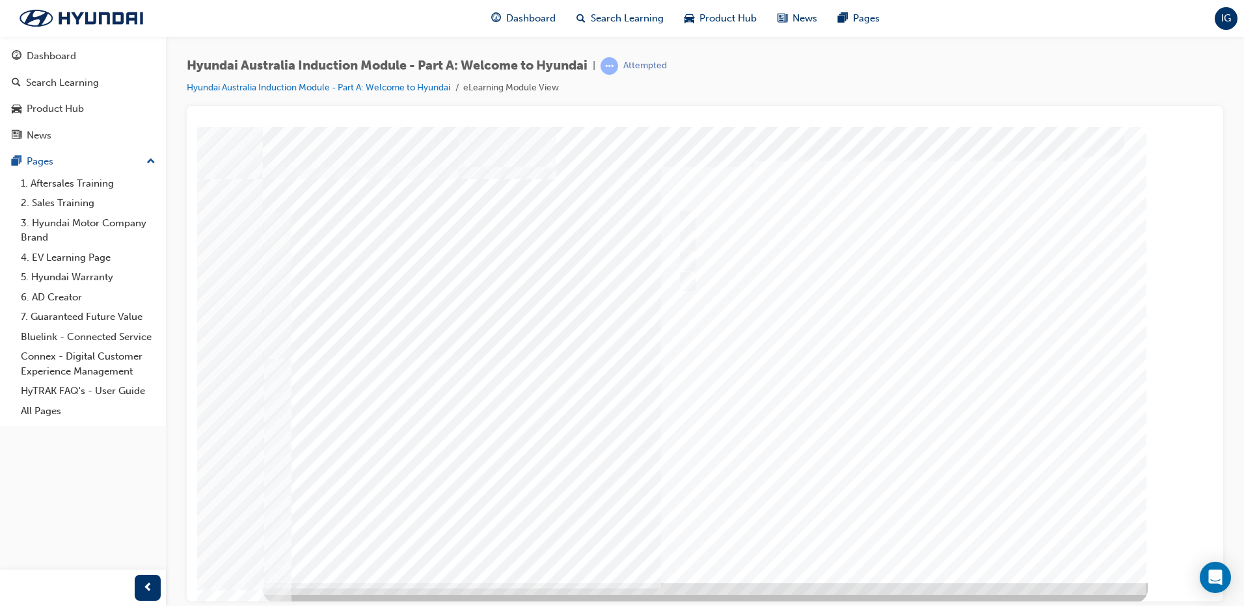
scroll to position [13, 0]
click at [912, 522] on div at bounding box center [705, 347] width 885 height 468
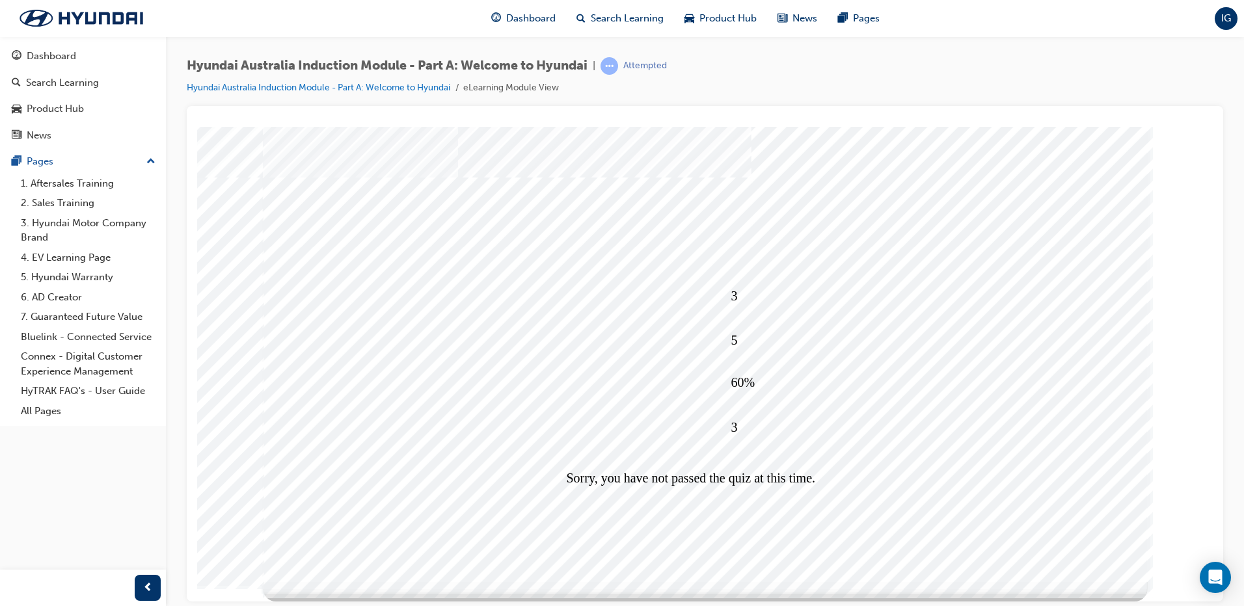
scroll to position [0, 0]
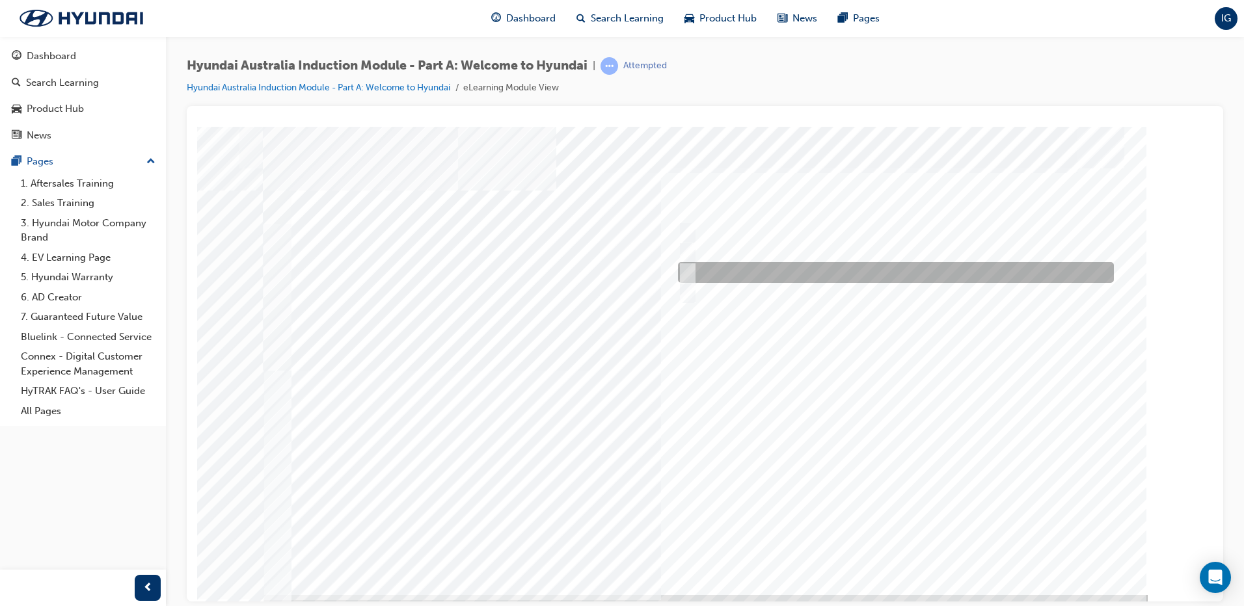
click at [712, 262] on div at bounding box center [893, 272] width 436 height 21
radio input "true"
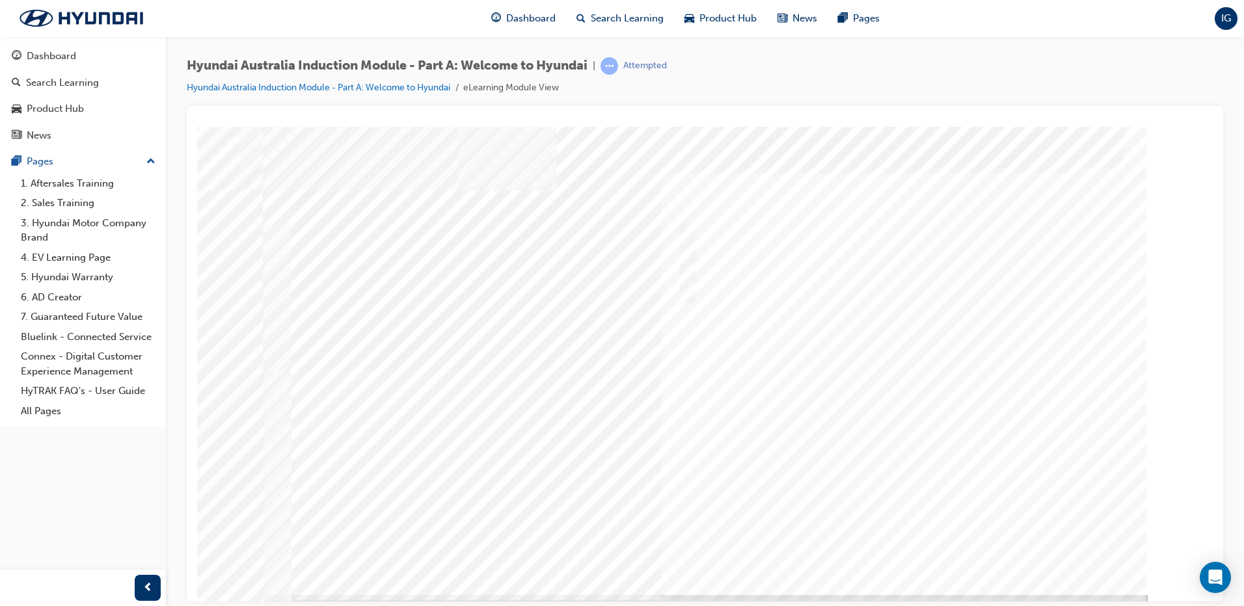
click at [813, 414] on div at bounding box center [705, 360] width 885 height 468
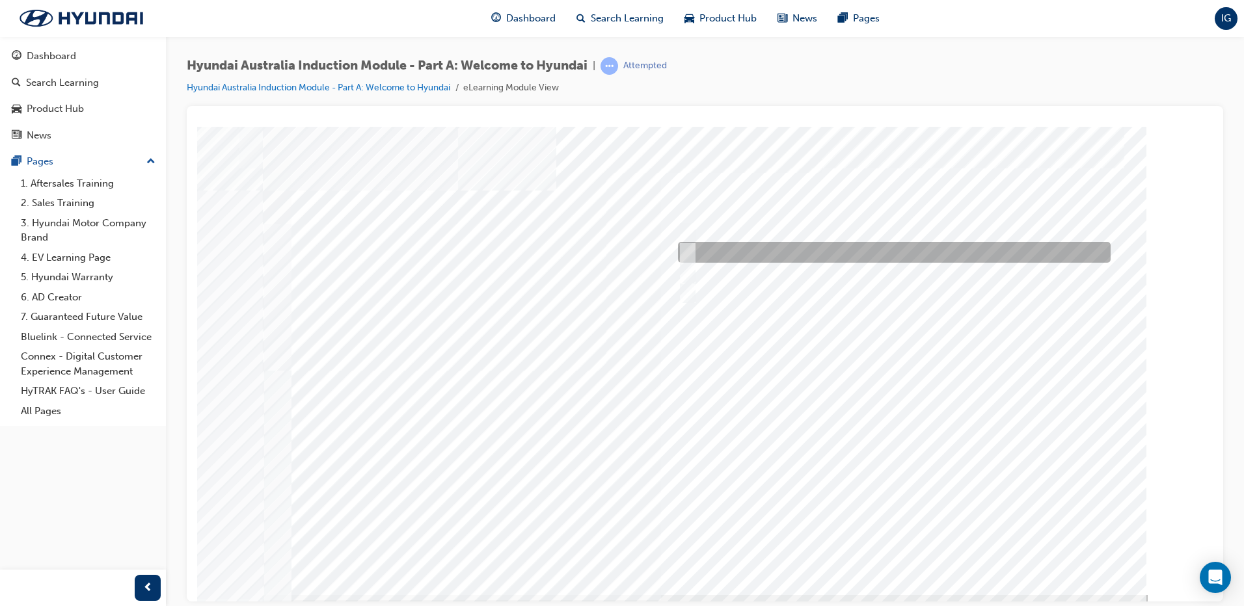
click at [789, 249] on div at bounding box center [891, 252] width 433 height 21
radio input "true"
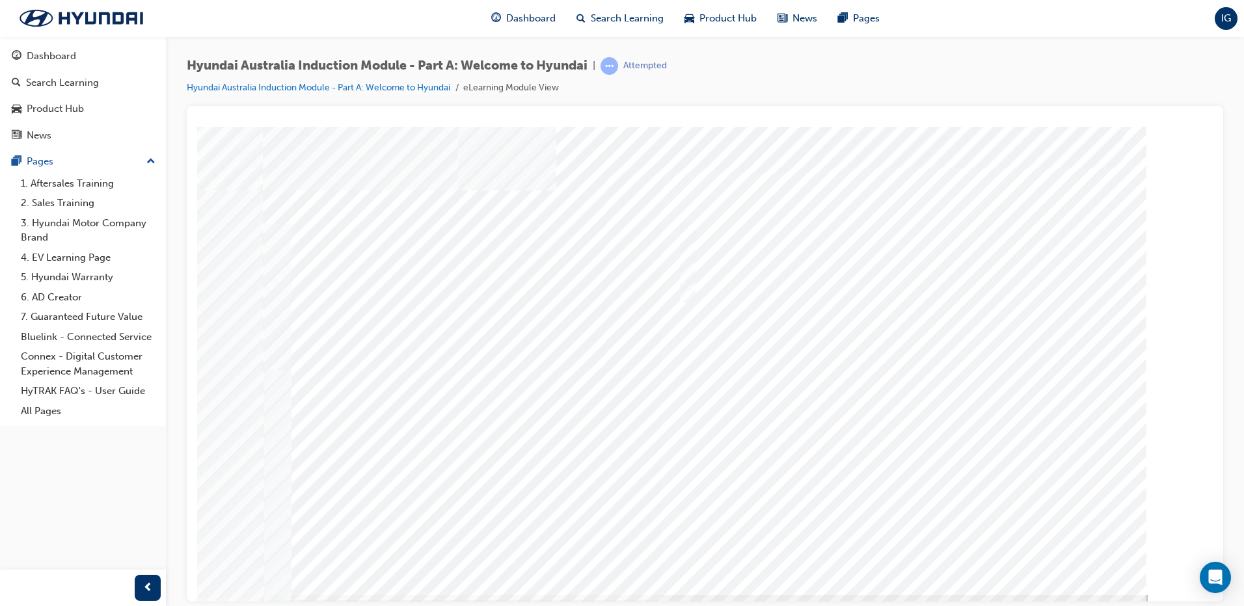
click at [905, 541] on div at bounding box center [705, 360] width 885 height 468
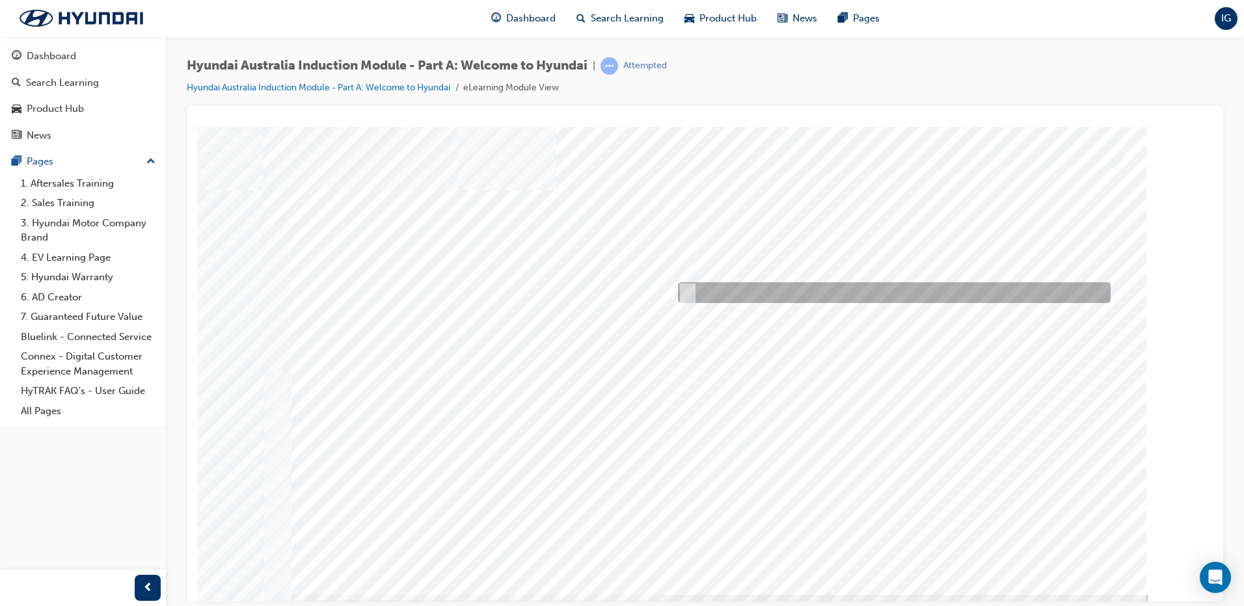
click at [749, 293] on div at bounding box center [891, 292] width 433 height 21
checkbox input "true"
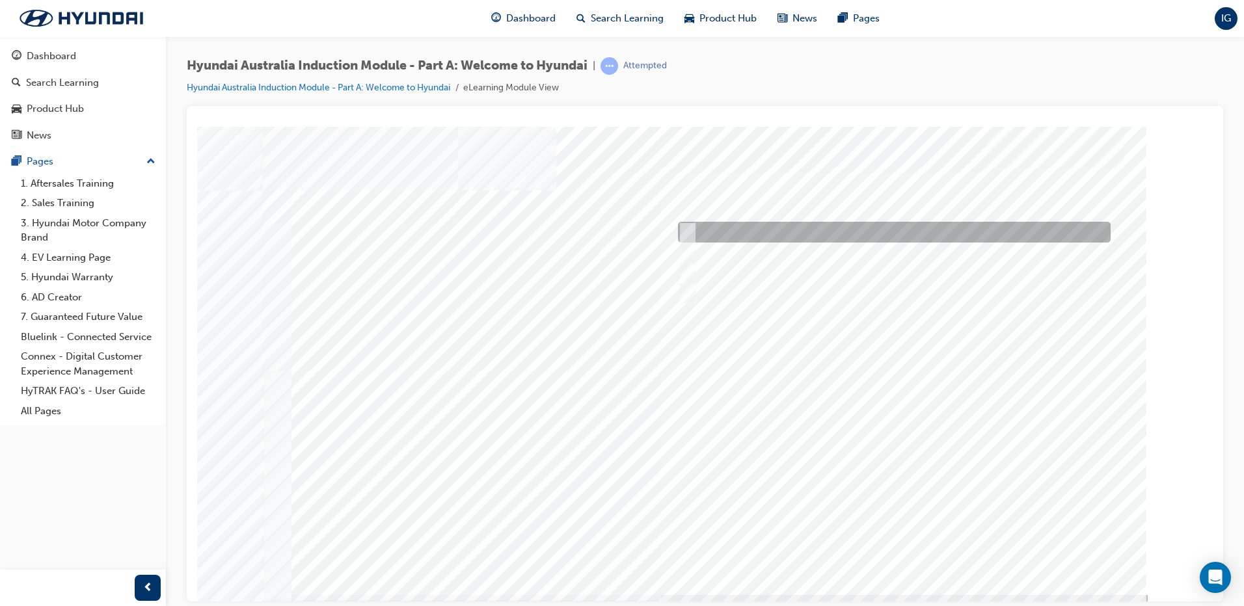
click at [679, 232] on input "A company representative" at bounding box center [684, 232] width 14 height 14
checkbox input "true"
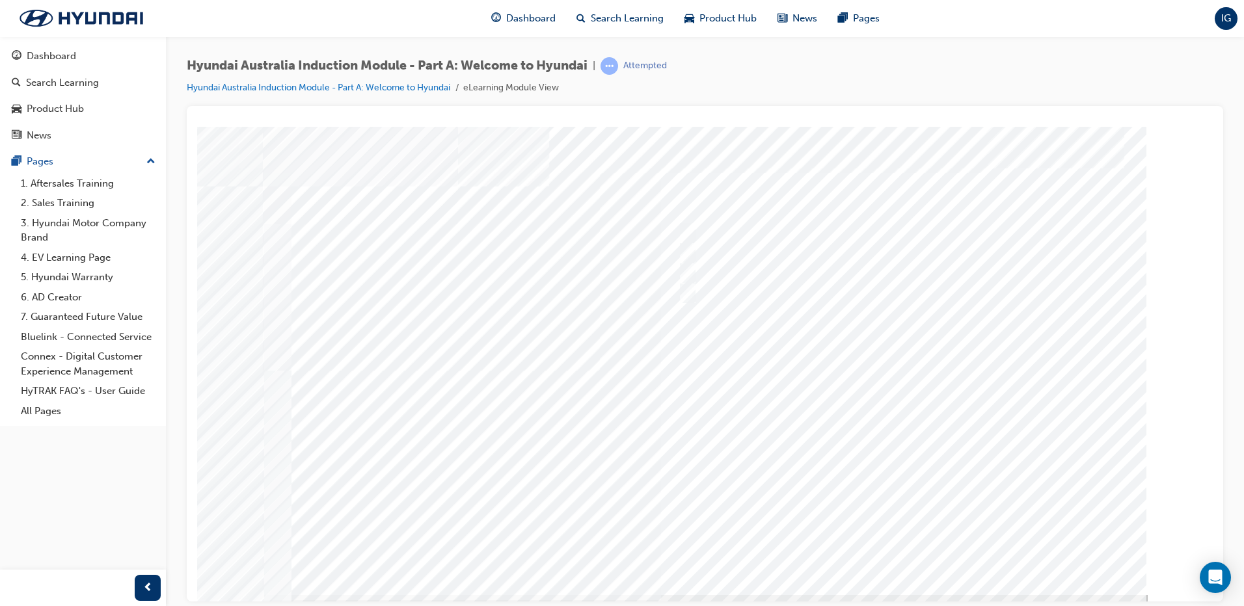
click at [799, 470] on div at bounding box center [705, 360] width 885 height 468
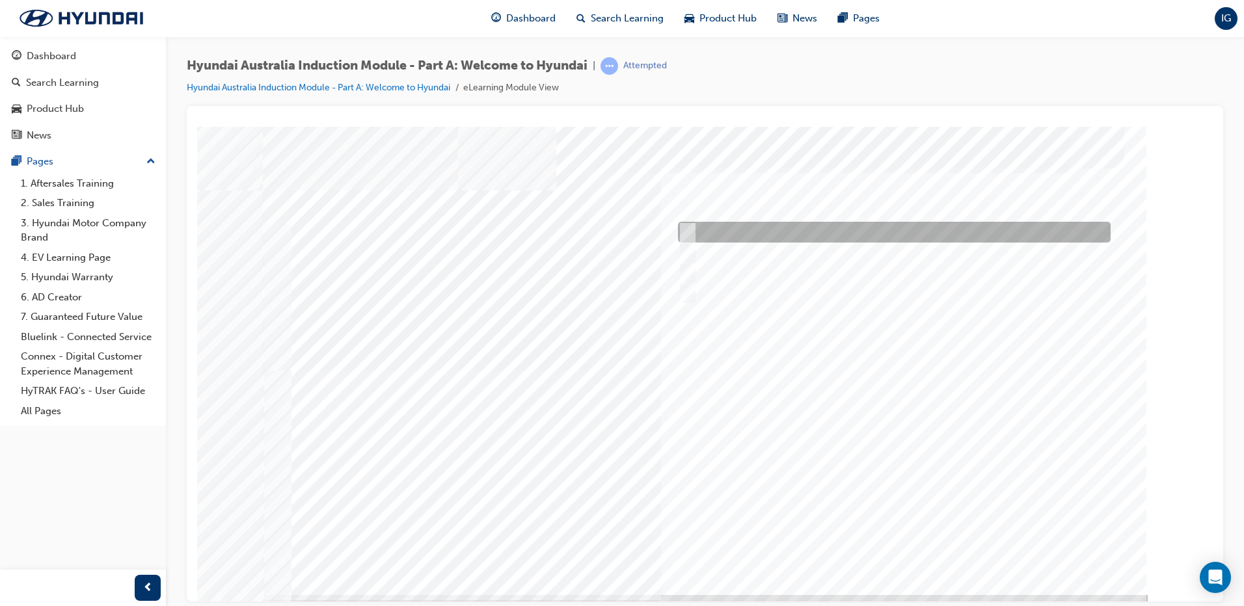
click at [712, 228] on div at bounding box center [891, 232] width 433 height 21
checkbox input "true"
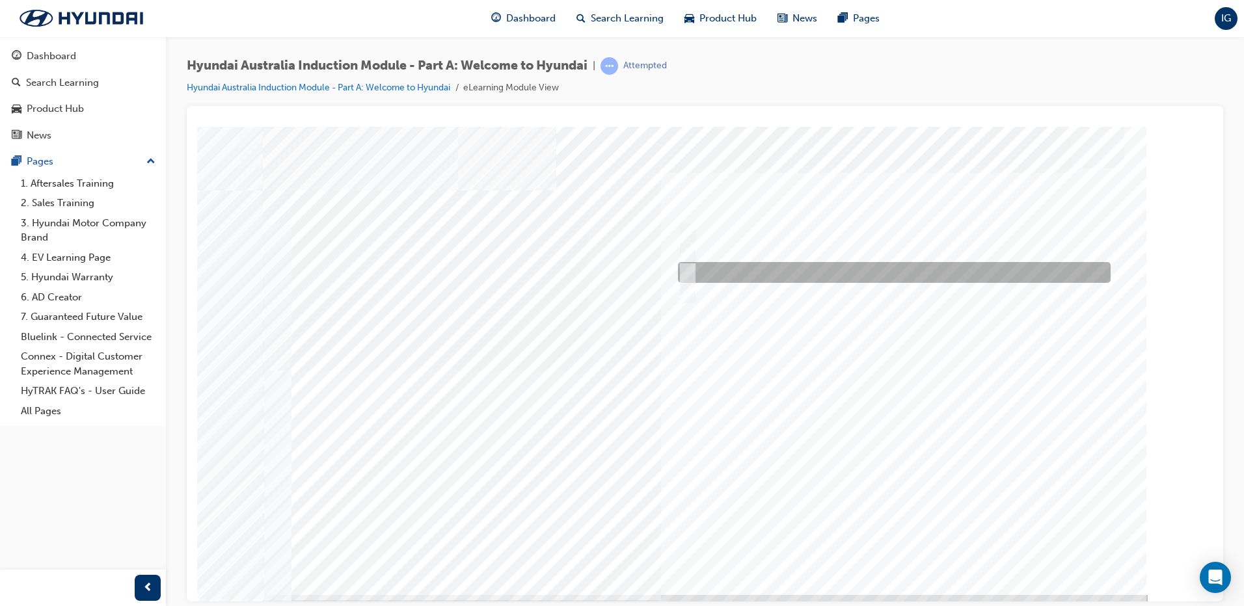
click at [716, 275] on div at bounding box center [891, 272] width 433 height 21
checkbox input "true"
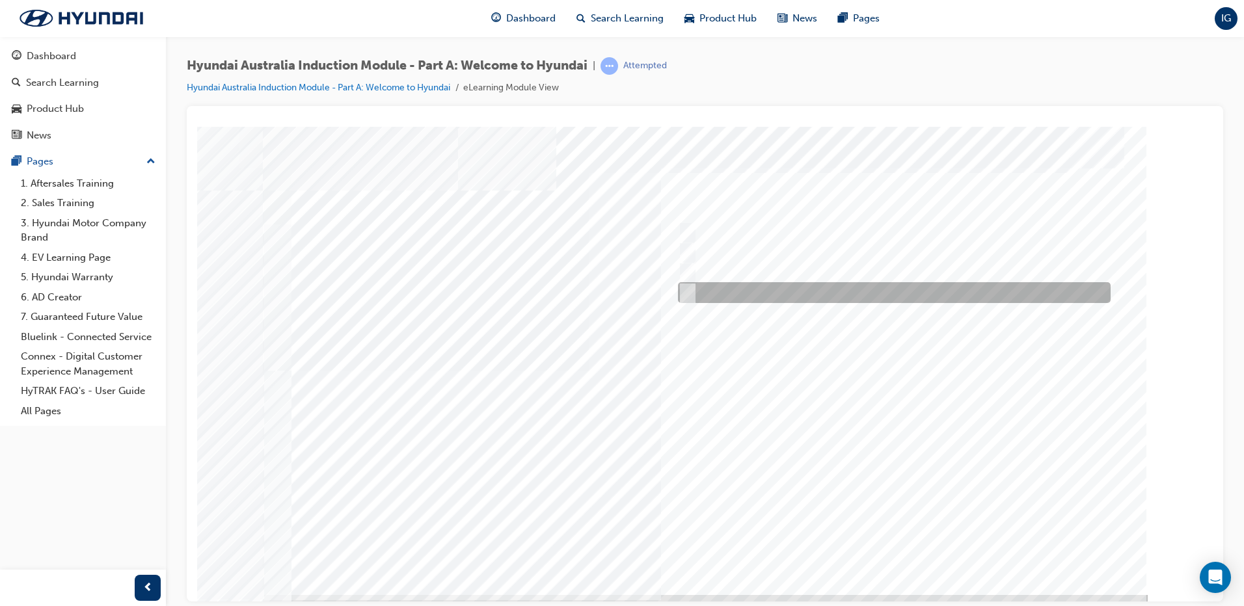
drag, startPoint x: 710, startPoint y: 293, endPoint x: 810, endPoint y: 502, distance: 231.6
click at [710, 293] on div at bounding box center [891, 292] width 433 height 21
checkbox input "true"
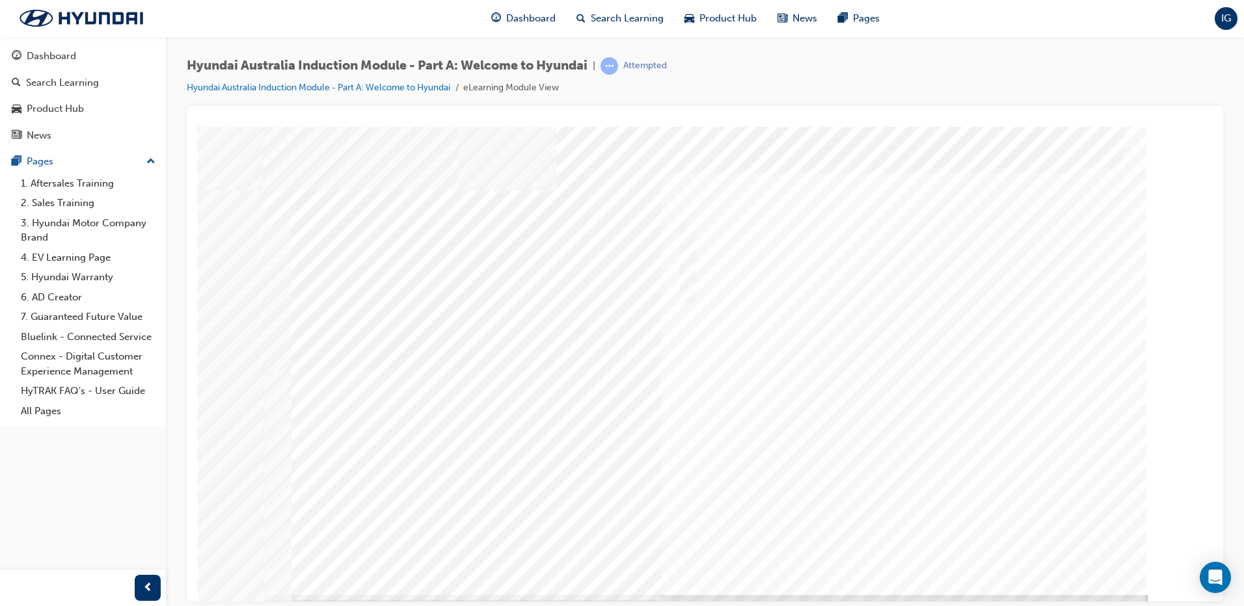
click at [900, 541] on div at bounding box center [705, 360] width 885 height 468
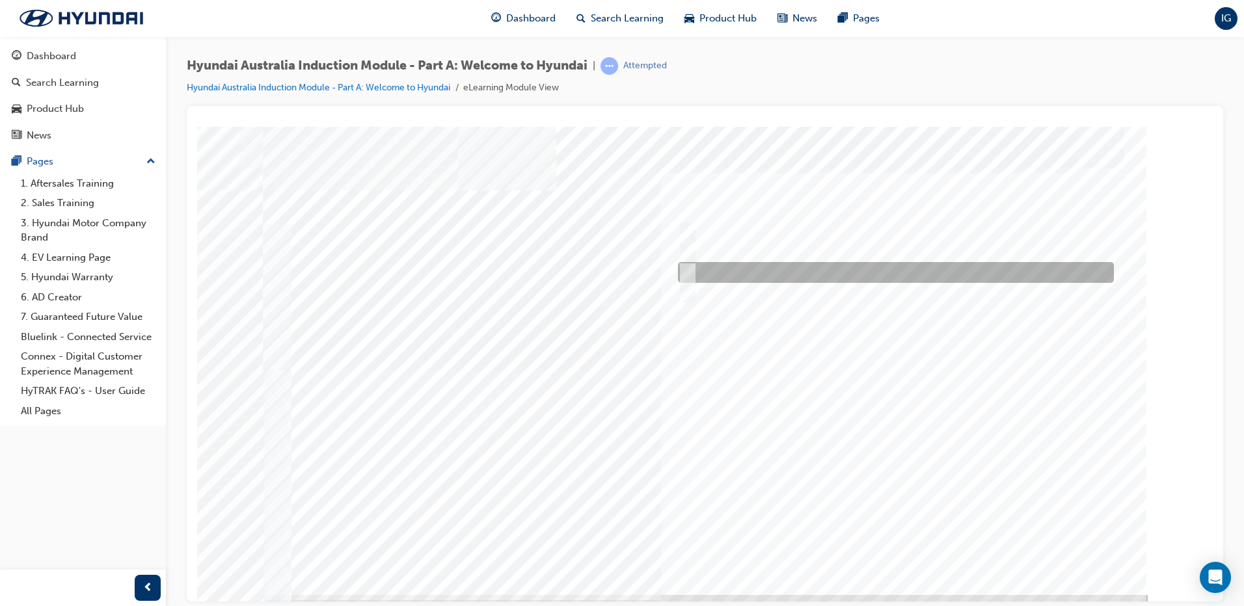
click at [731, 270] on div at bounding box center [893, 272] width 436 height 21
radio input "true"
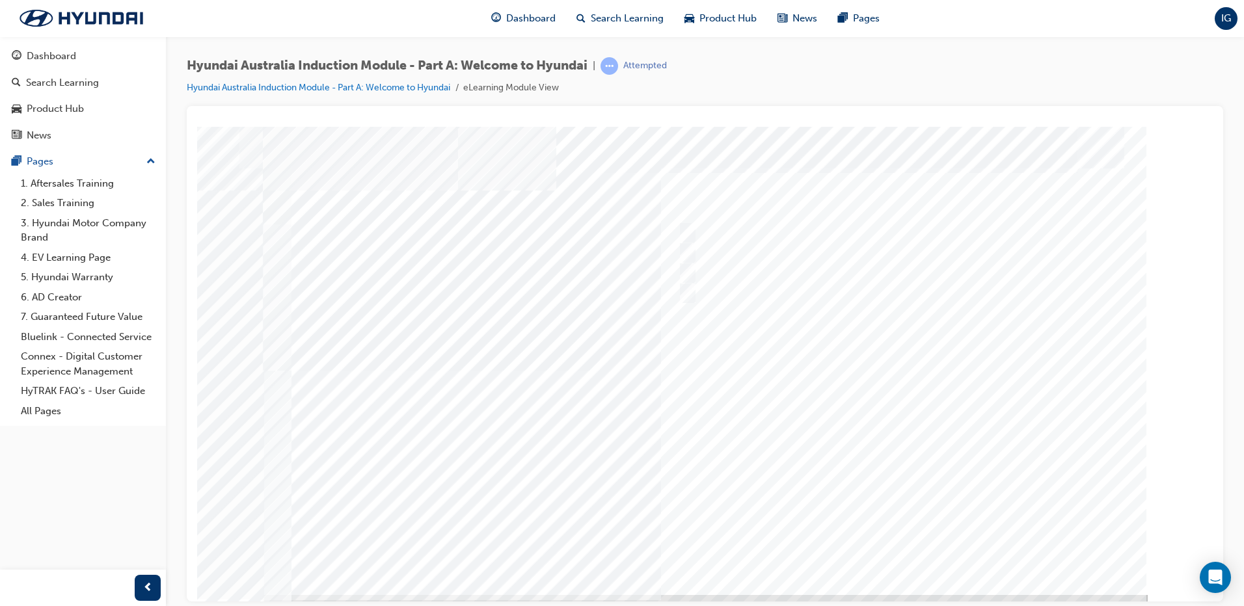
click at [827, 471] on div at bounding box center [705, 360] width 885 height 468
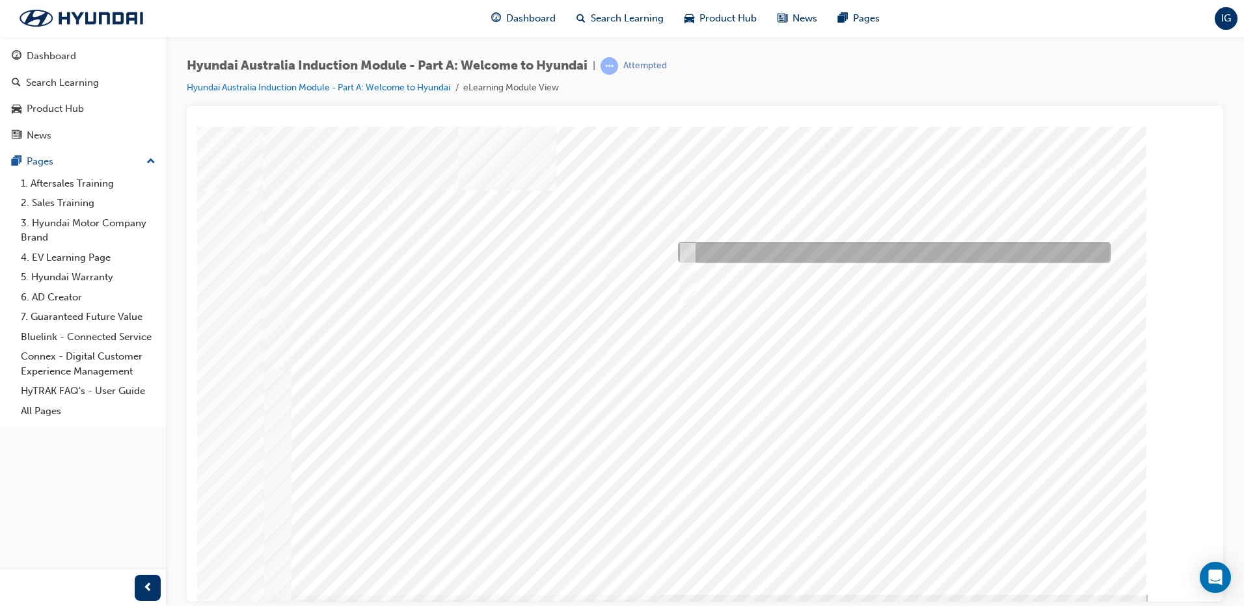
click at [775, 258] on div at bounding box center [891, 252] width 433 height 21
radio input "true"
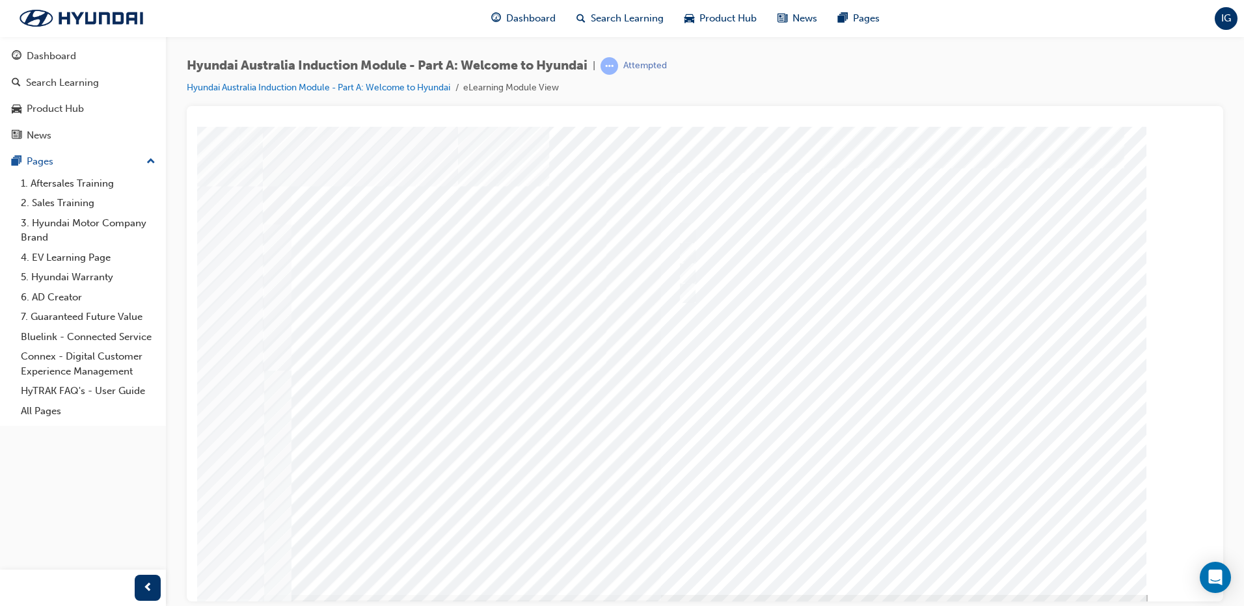
click at [889, 549] on div at bounding box center [705, 360] width 885 height 468
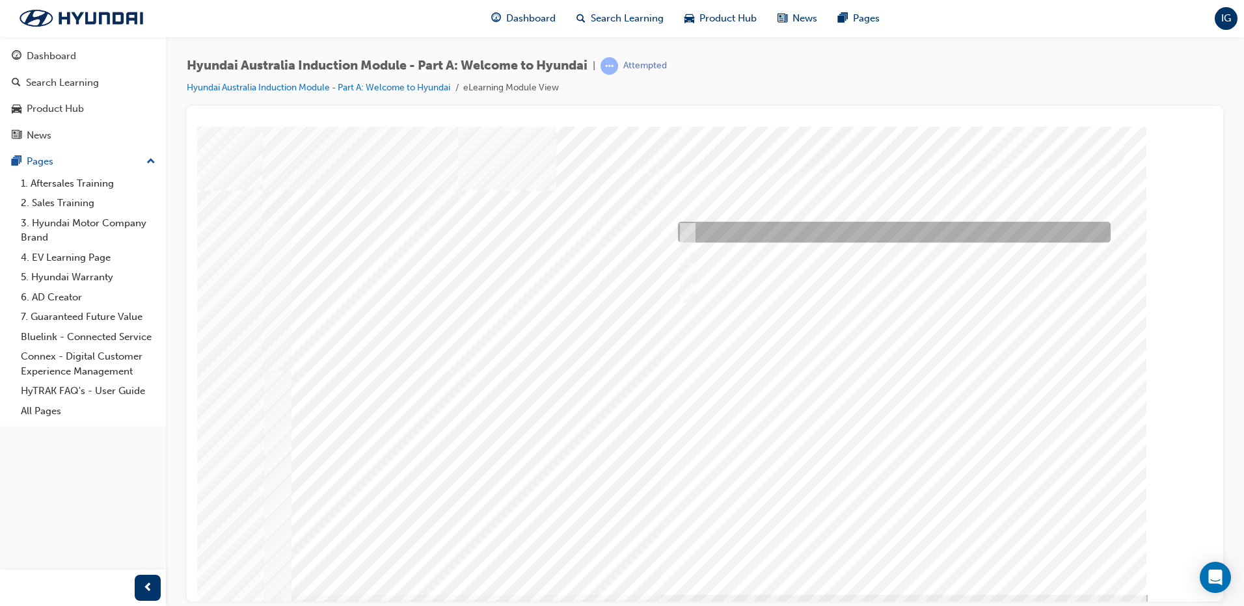
drag, startPoint x: 733, startPoint y: 231, endPoint x: 734, endPoint y: 250, distance: 19.6
click at [733, 230] on div at bounding box center [891, 232] width 433 height 21
checkbox input "true"
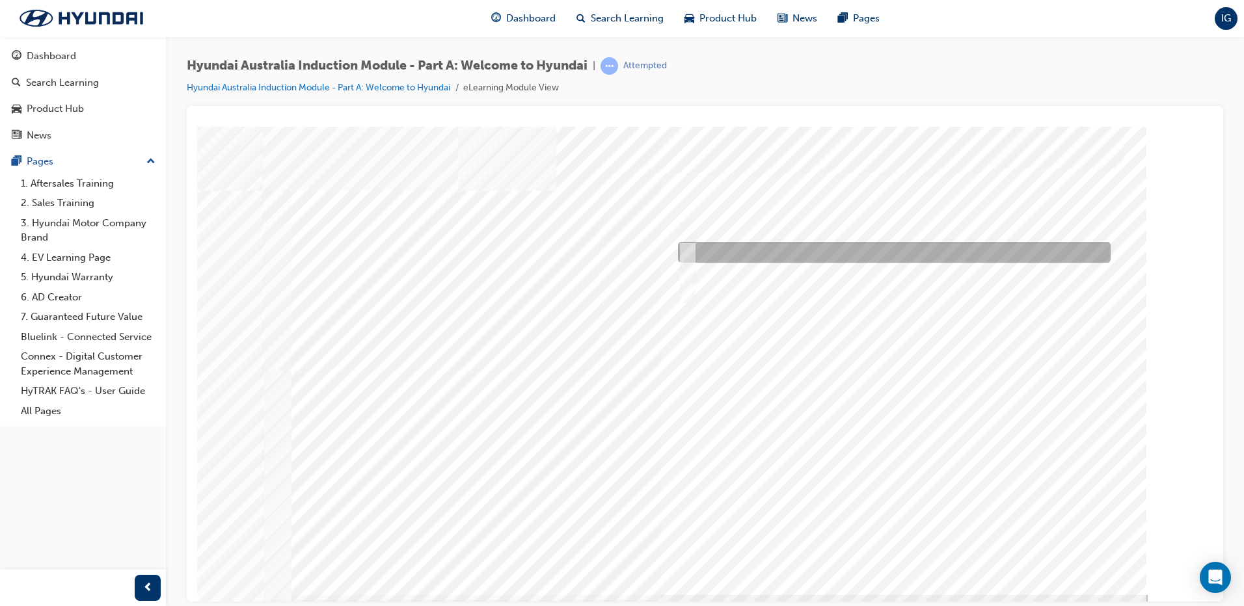
click at [734, 252] on div at bounding box center [891, 252] width 433 height 21
checkbox input "true"
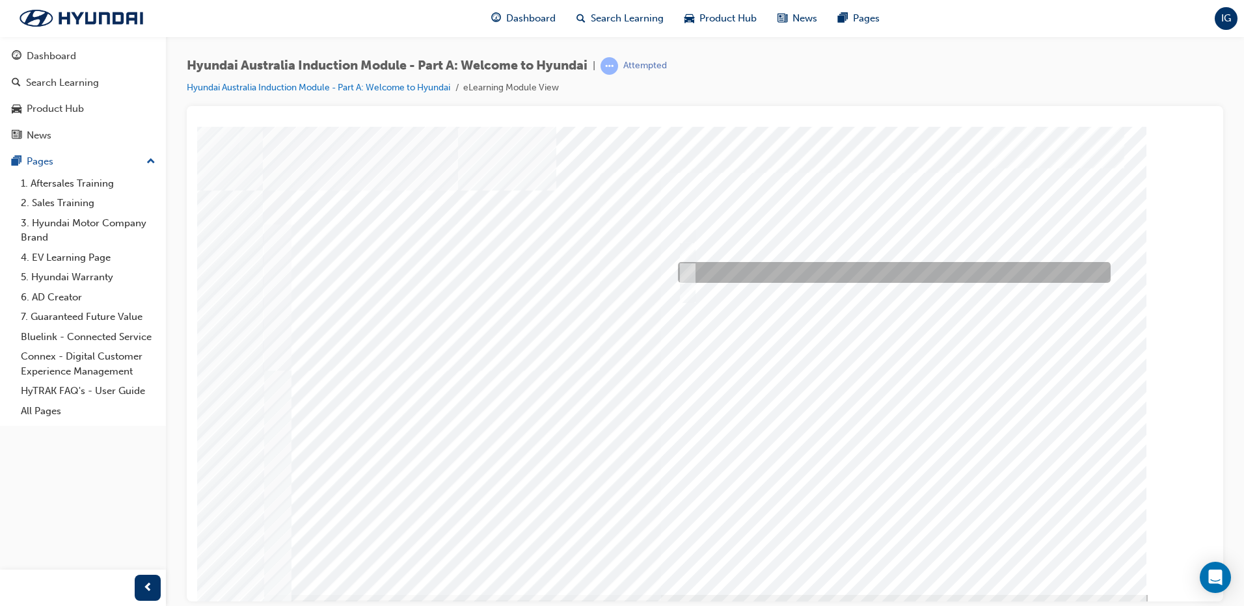
drag, startPoint x: 731, startPoint y: 274, endPoint x: 731, endPoint y: 290, distance: 16.3
click at [731, 275] on div at bounding box center [891, 272] width 433 height 21
checkbox input "true"
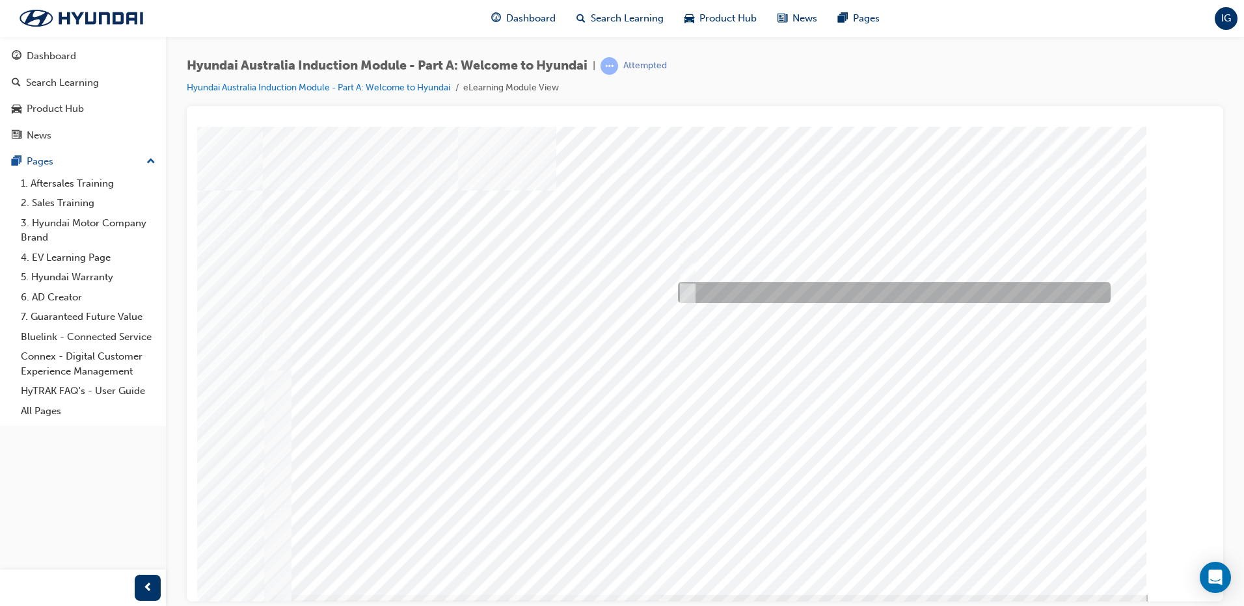
click at [731, 291] on div at bounding box center [891, 292] width 433 height 21
checkbox input "true"
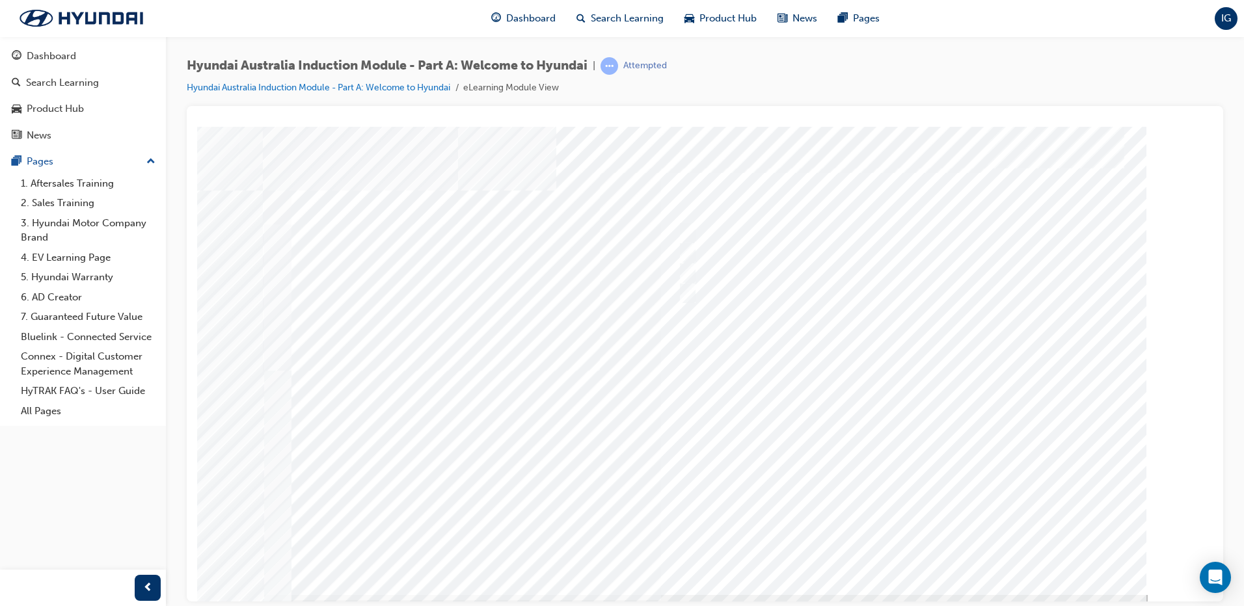
click at [923, 549] on div at bounding box center [705, 360] width 885 height 468
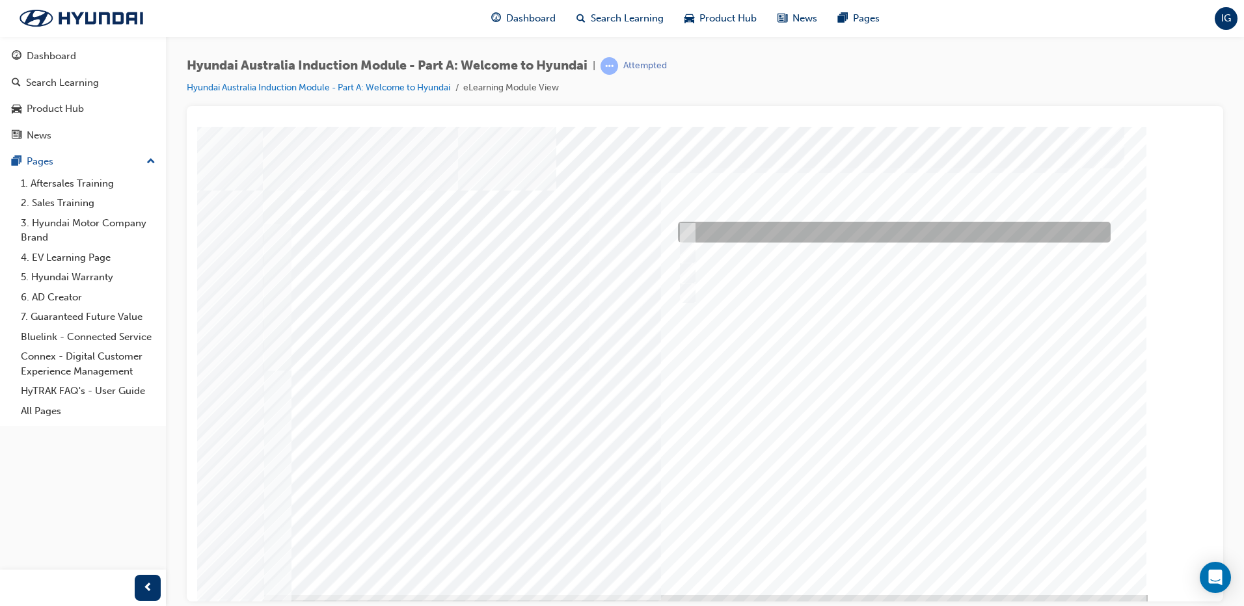
click at [729, 224] on div at bounding box center [891, 232] width 433 height 21
checkbox input "true"
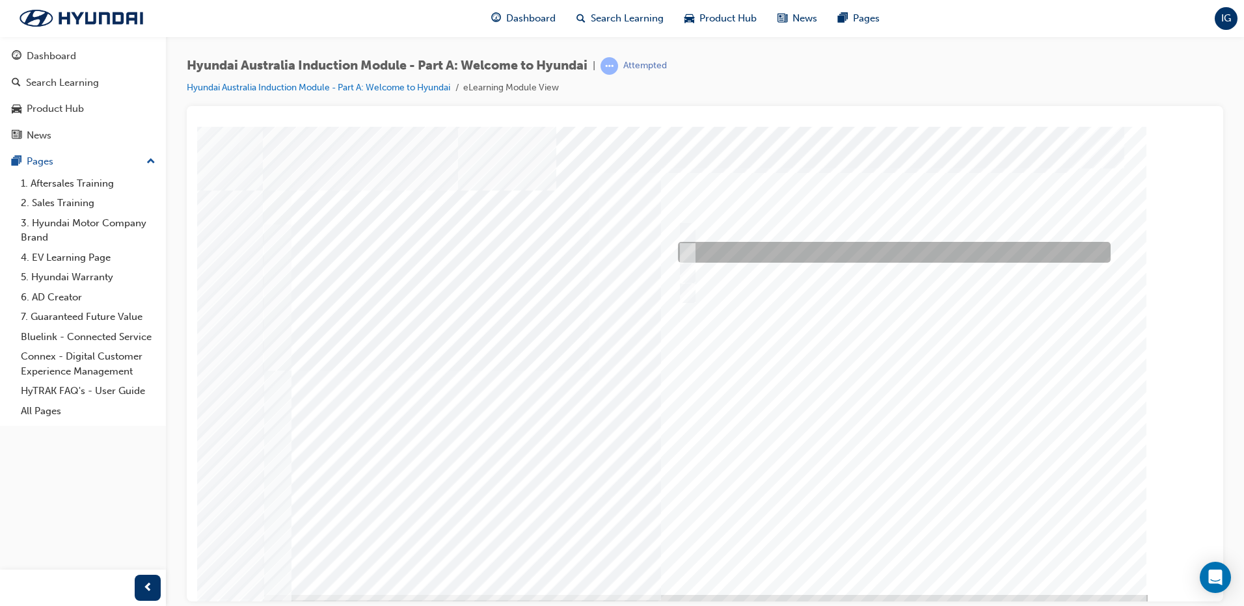
drag, startPoint x: 731, startPoint y: 260, endPoint x: 732, endPoint y: 267, distance: 7.2
click at [731, 260] on div at bounding box center [891, 252] width 433 height 21
checkbox input "true"
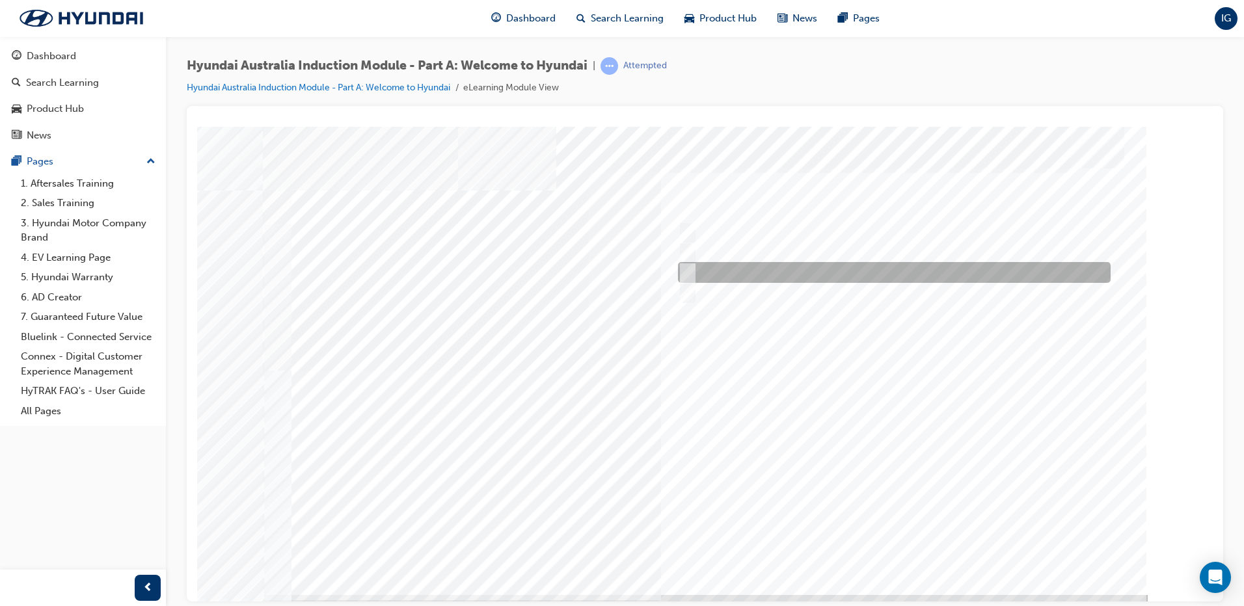
click at [732, 267] on div at bounding box center [891, 272] width 433 height 21
checkbox input "true"
click at [732, 253] on div at bounding box center [891, 252] width 433 height 21
checkbox input "false"
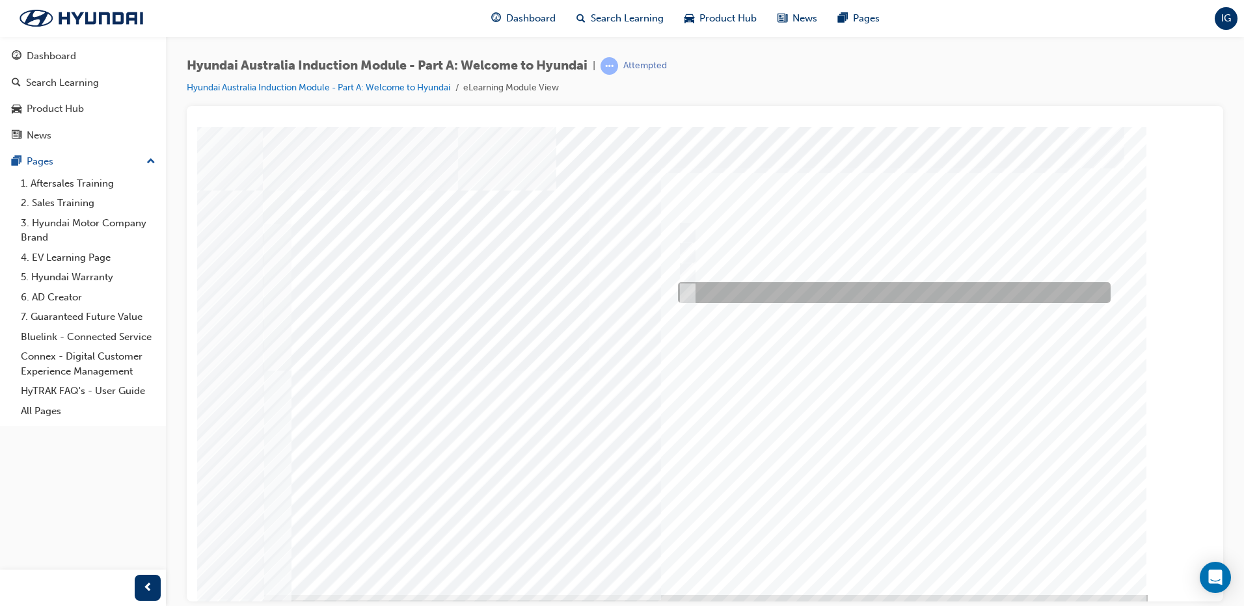
click at [724, 283] on div at bounding box center [891, 292] width 433 height 21
checkbox input "true"
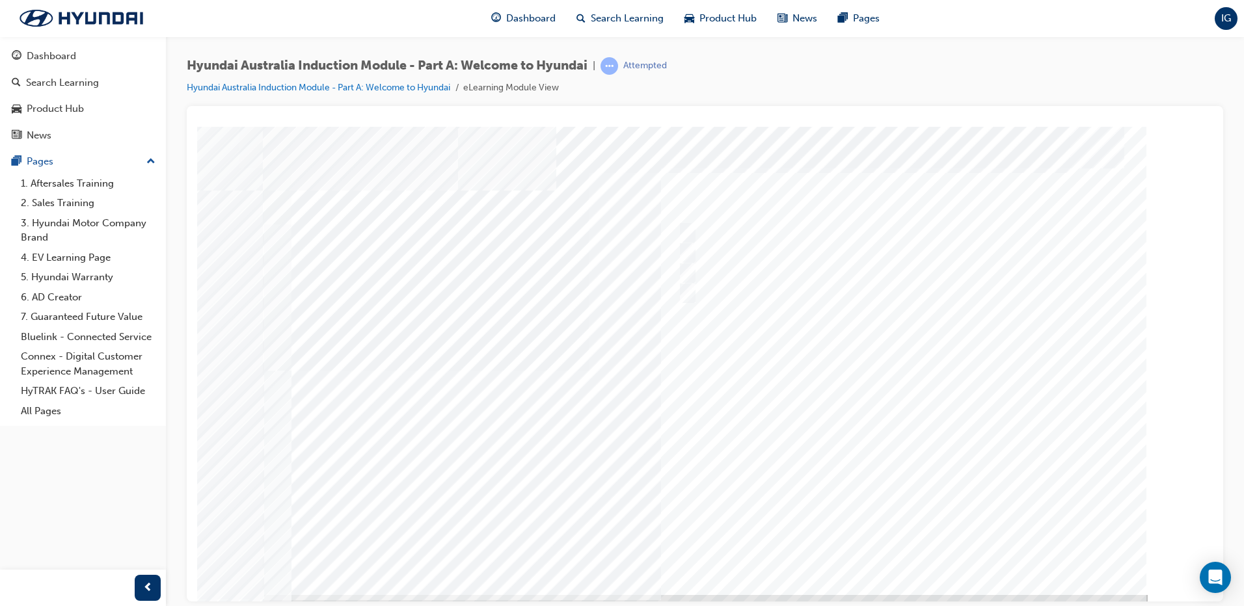
click at [910, 542] on div at bounding box center [705, 360] width 885 height 468
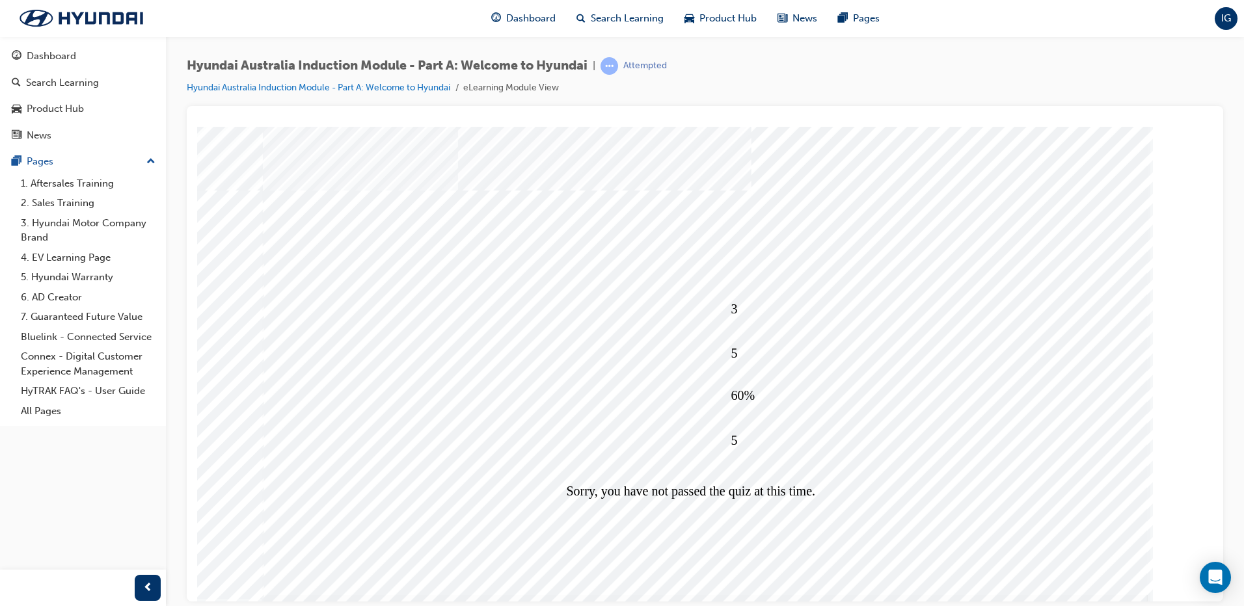
drag, startPoint x: 732, startPoint y: 310, endPoint x: 769, endPoint y: 317, distance: 37.3
click at [769, 317] on div "3" at bounding box center [909, 308] width 356 height 52
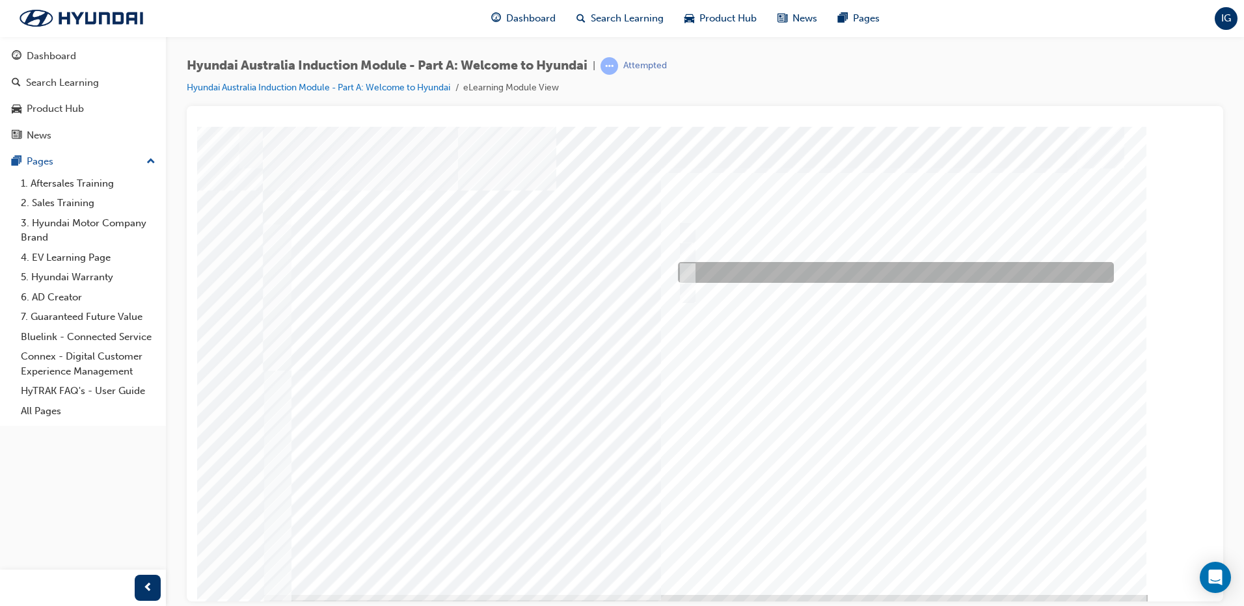
click at [740, 278] on div at bounding box center [893, 272] width 436 height 21
radio input "true"
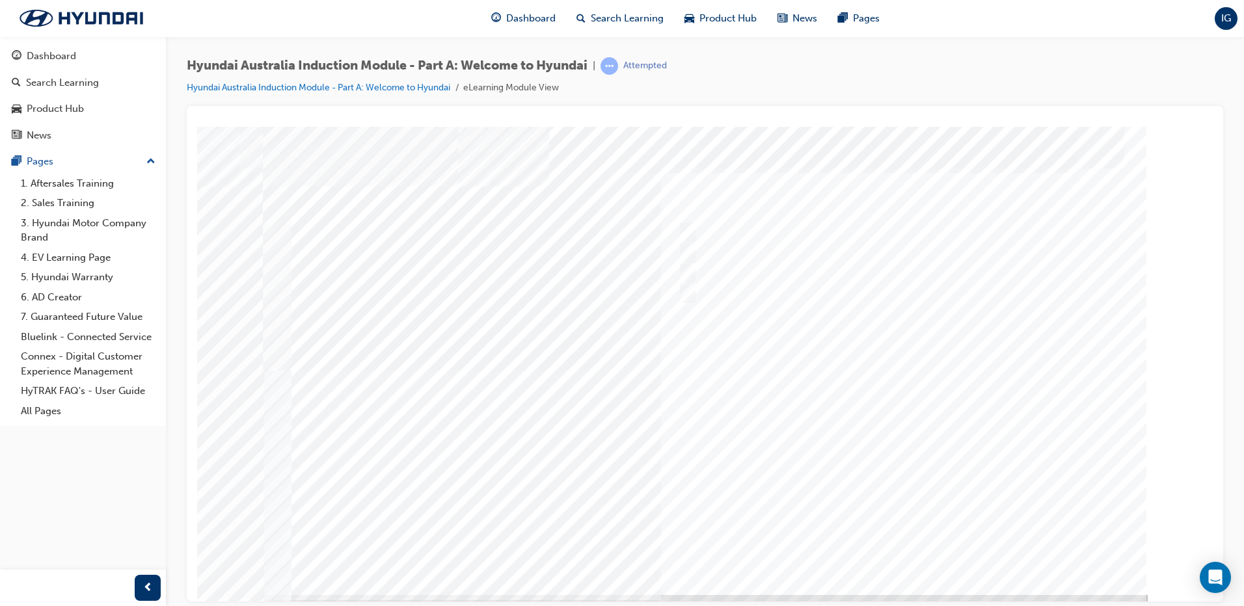
click at [793, 446] on div at bounding box center [705, 360] width 885 height 468
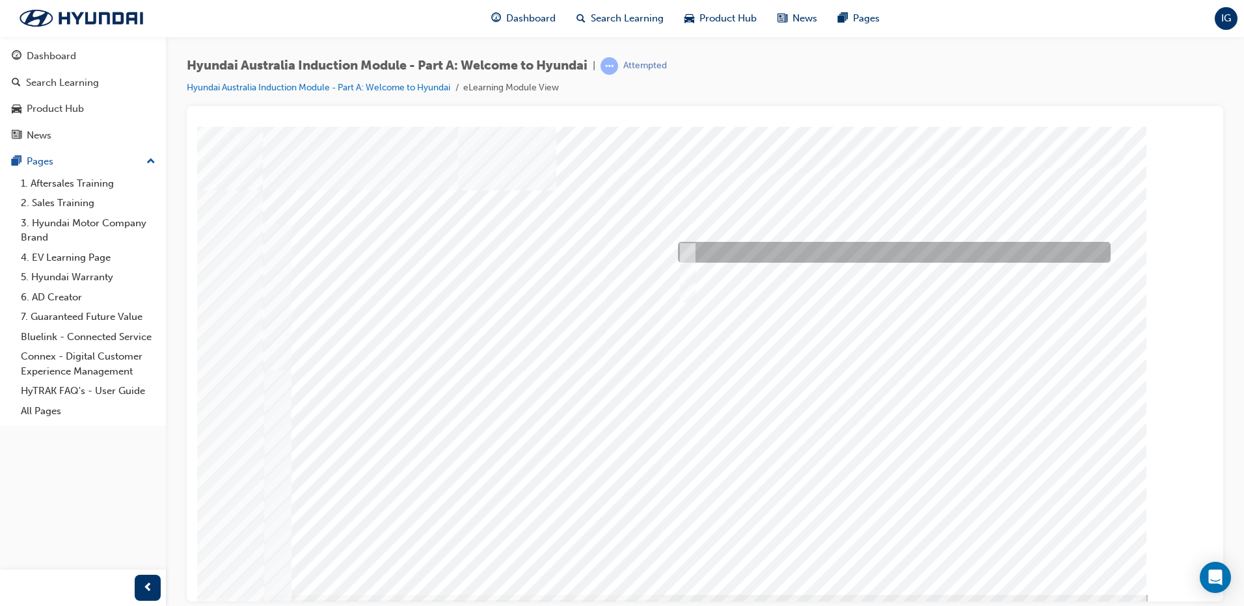
click at [775, 244] on div at bounding box center [891, 252] width 433 height 21
radio input "true"
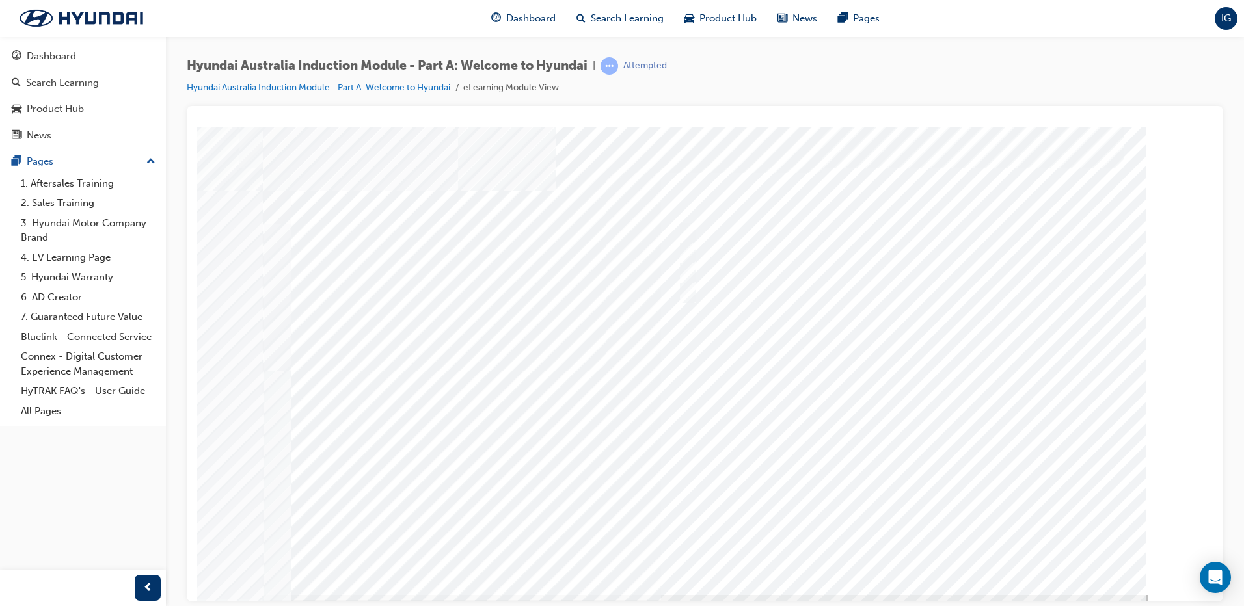
click at [878, 532] on div at bounding box center [705, 360] width 885 height 468
drag, startPoint x: 918, startPoint y: 553, endPoint x: 907, endPoint y: 556, distance: 10.9
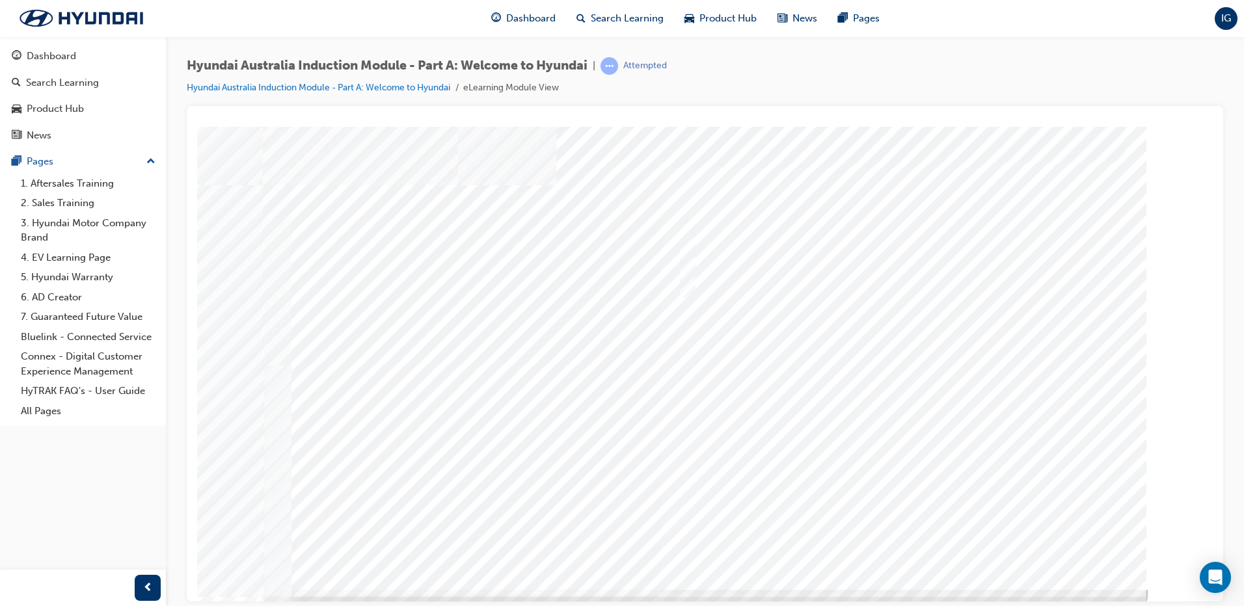
drag, startPoint x: 1440, startPoint y: 148, endPoint x: 688, endPoint y: 225, distance: 755.9
click at [689, 225] on input "A company representative" at bounding box center [684, 227] width 14 height 14
checkbox input "true"
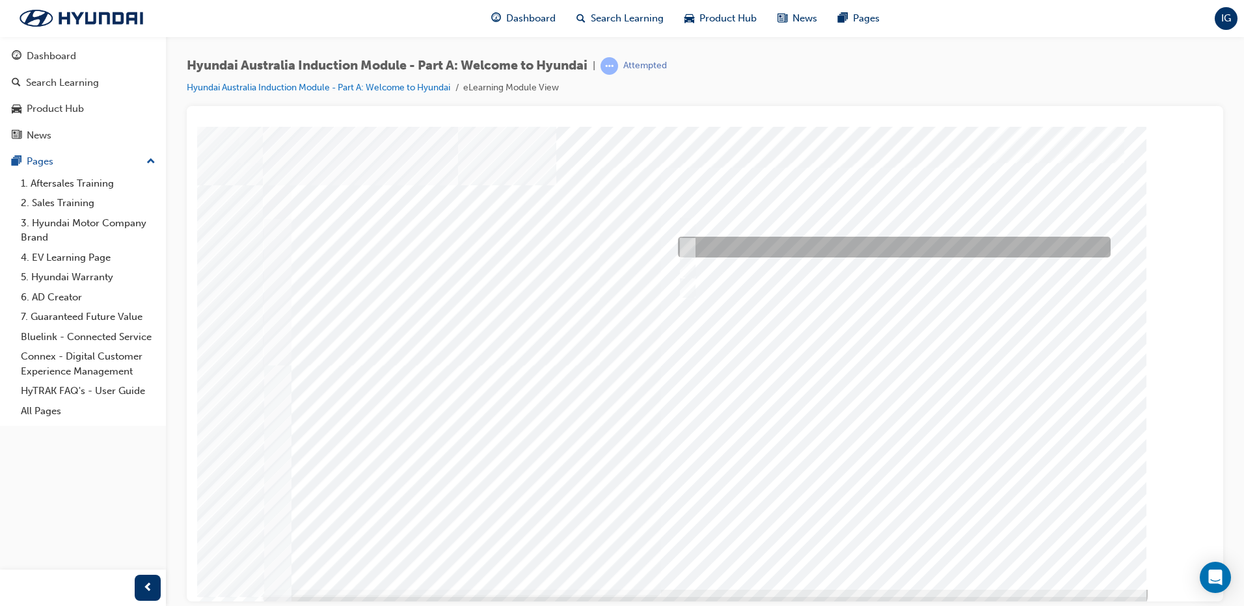
click at [690, 248] on input "A satisfied customer" at bounding box center [684, 247] width 14 height 14
checkbox input "true"
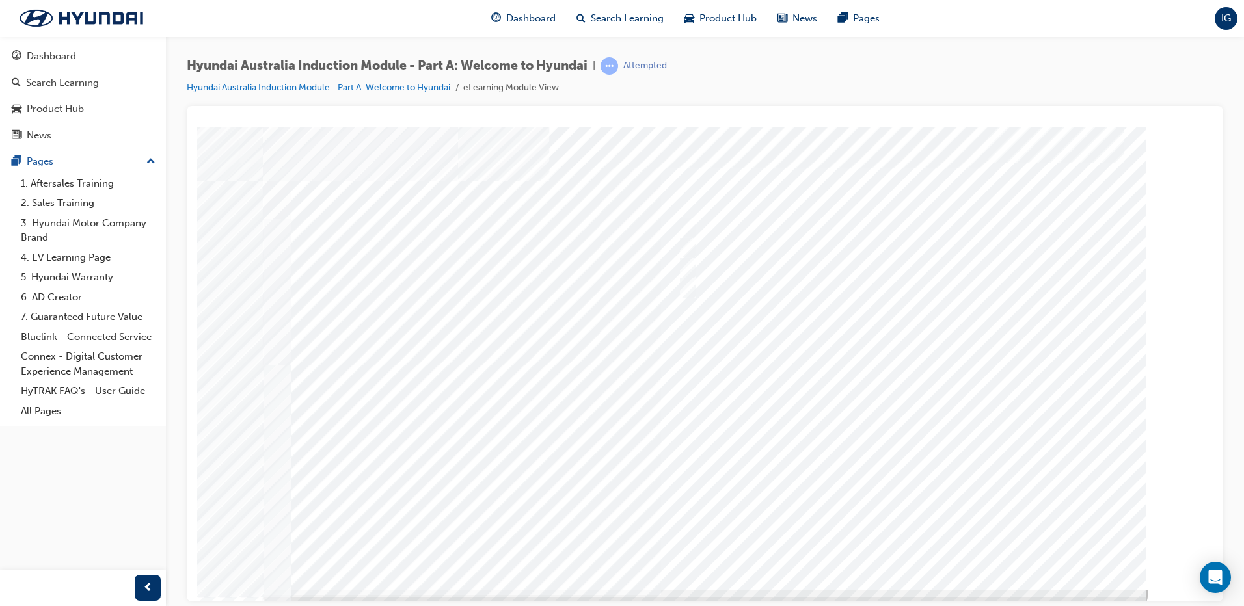
click at [855, 441] on div at bounding box center [705, 355] width 885 height 468
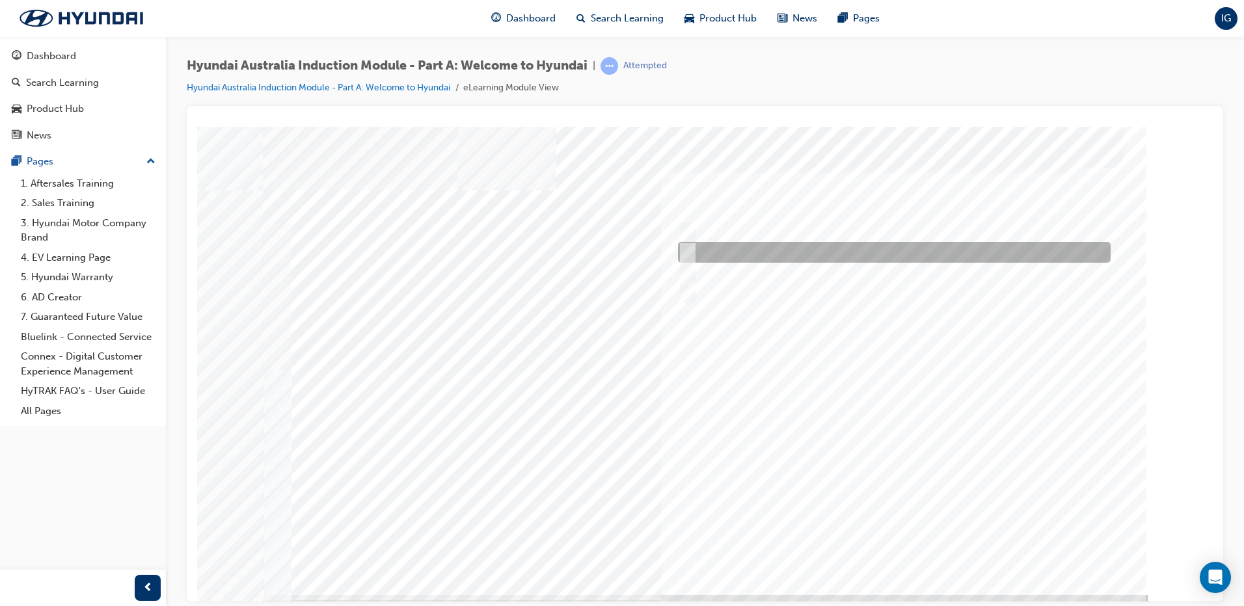
click at [684, 247] on input "Golf Australia" at bounding box center [684, 252] width 14 height 14
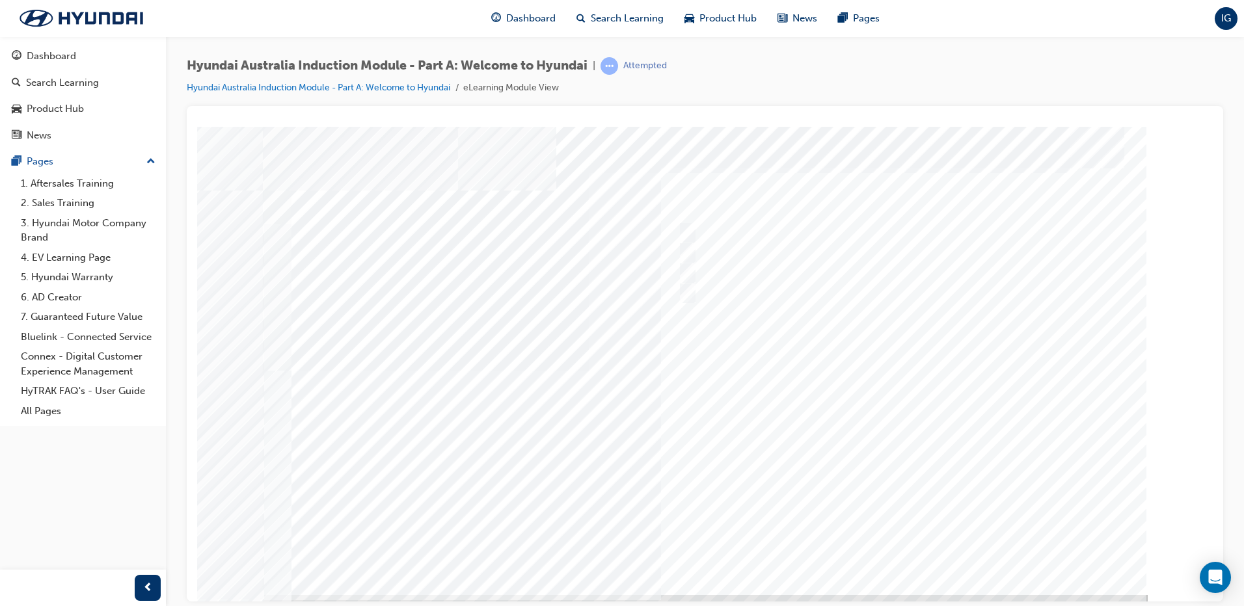
scroll to position [13, 0]
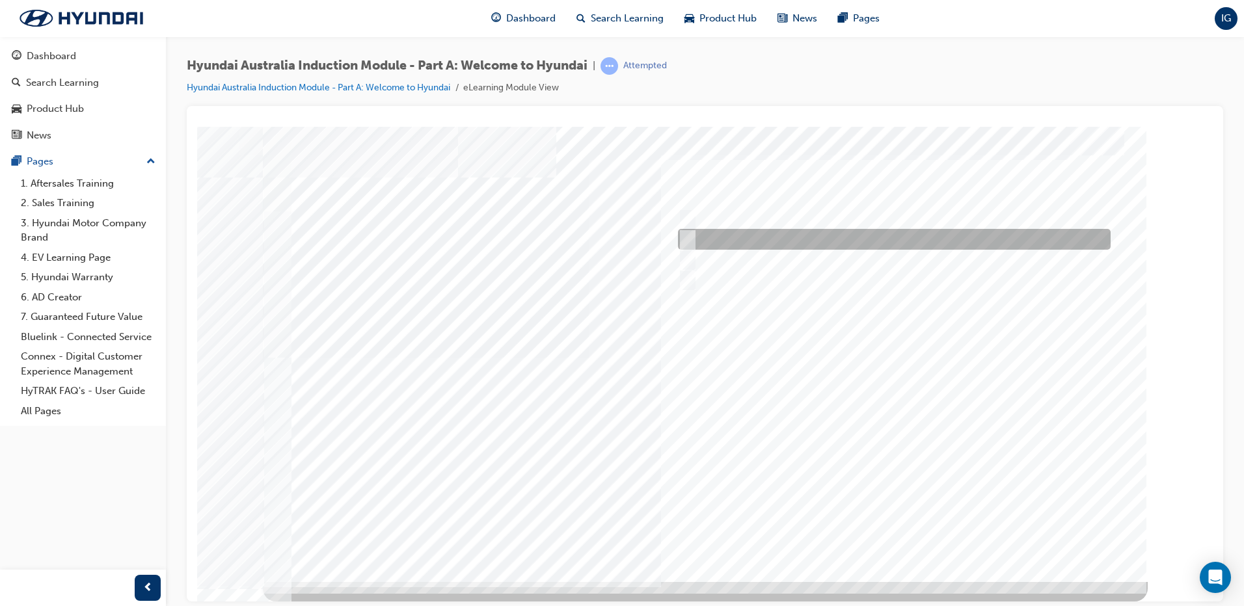
click at [690, 236] on input "Golf Australia" at bounding box center [684, 239] width 14 height 14
checkbox input "false"
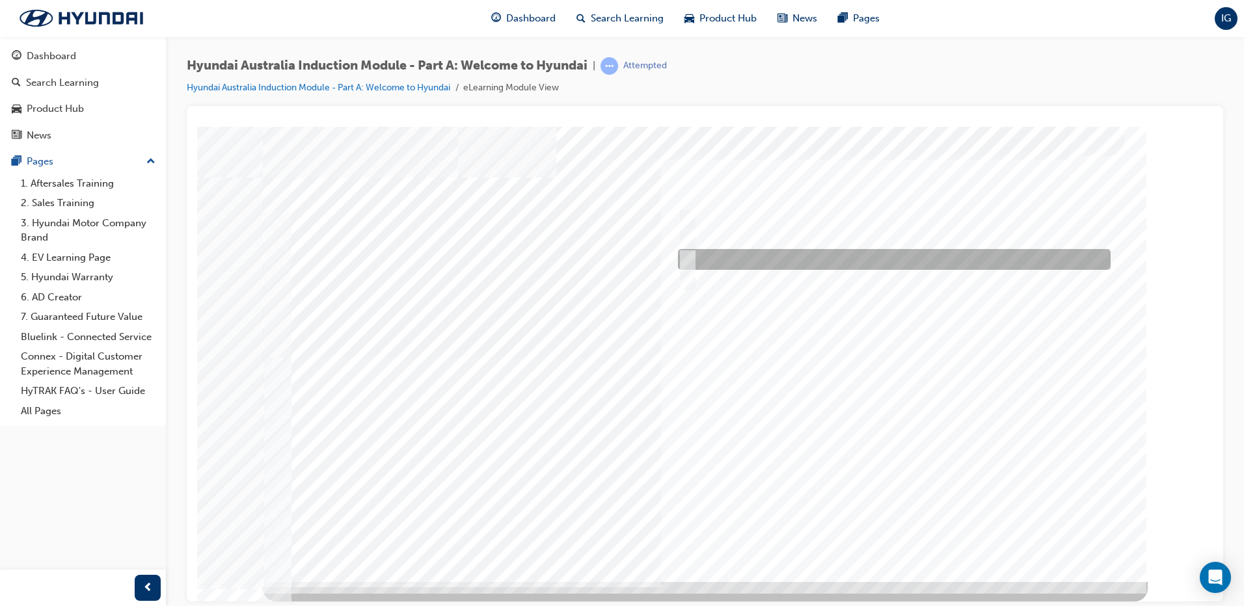
click at [723, 261] on div at bounding box center [891, 259] width 433 height 21
checkbox input "true"
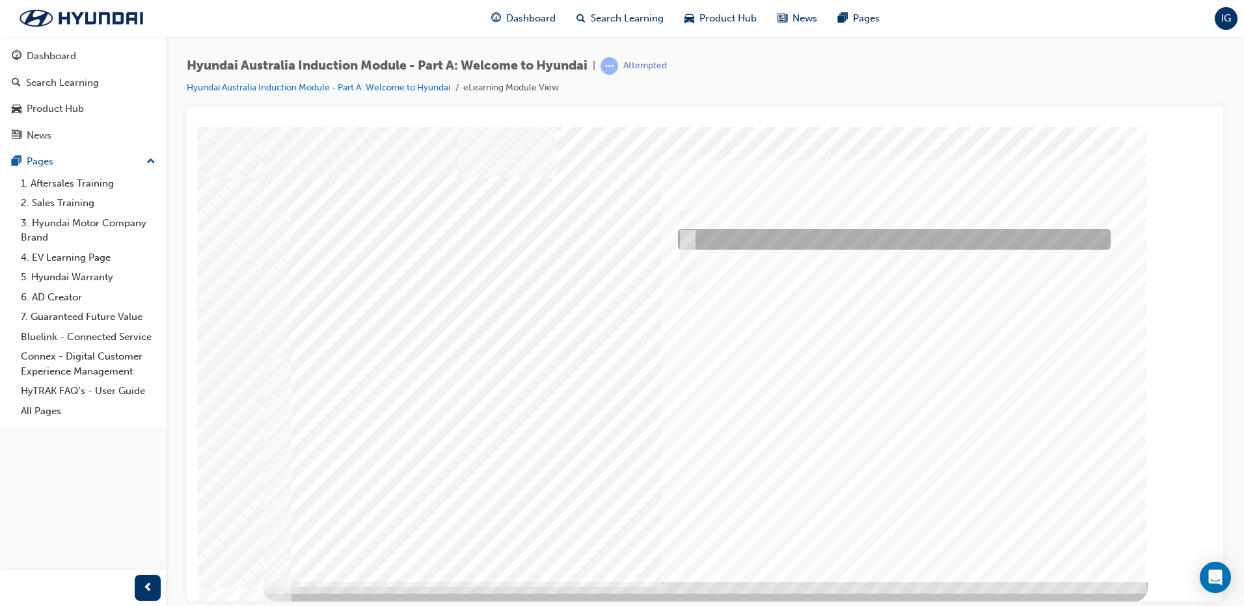
click at [725, 228] on div at bounding box center [891, 219] width 433 height 21
checkbox input "true"
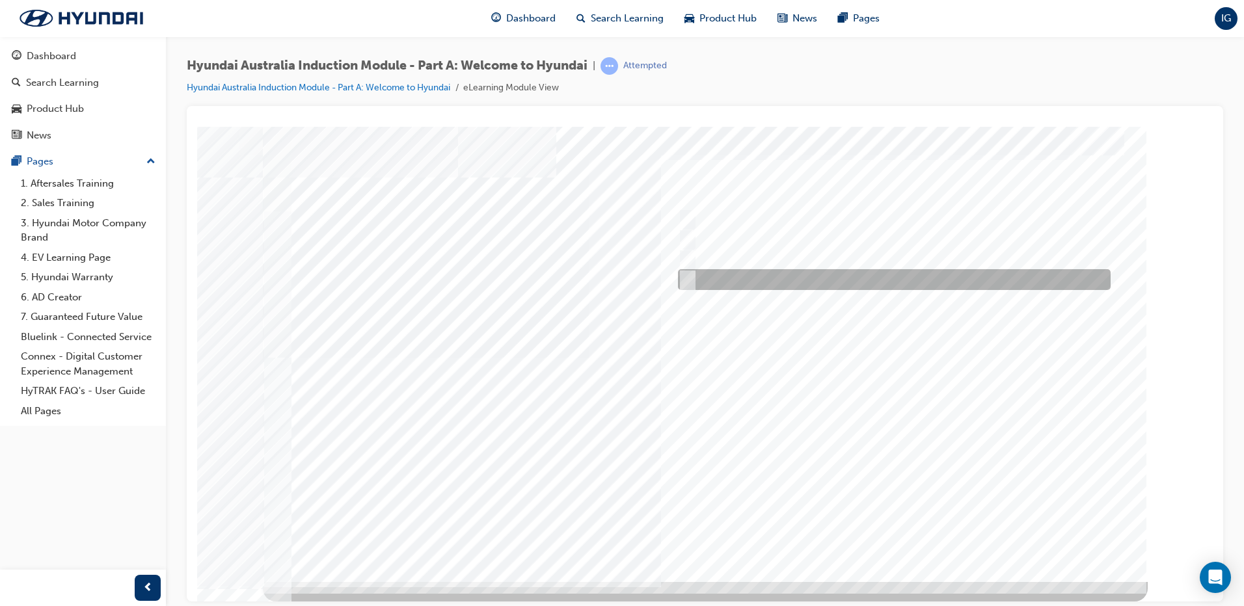
click at [741, 269] on div at bounding box center [891, 279] width 433 height 21
checkbox input "true"
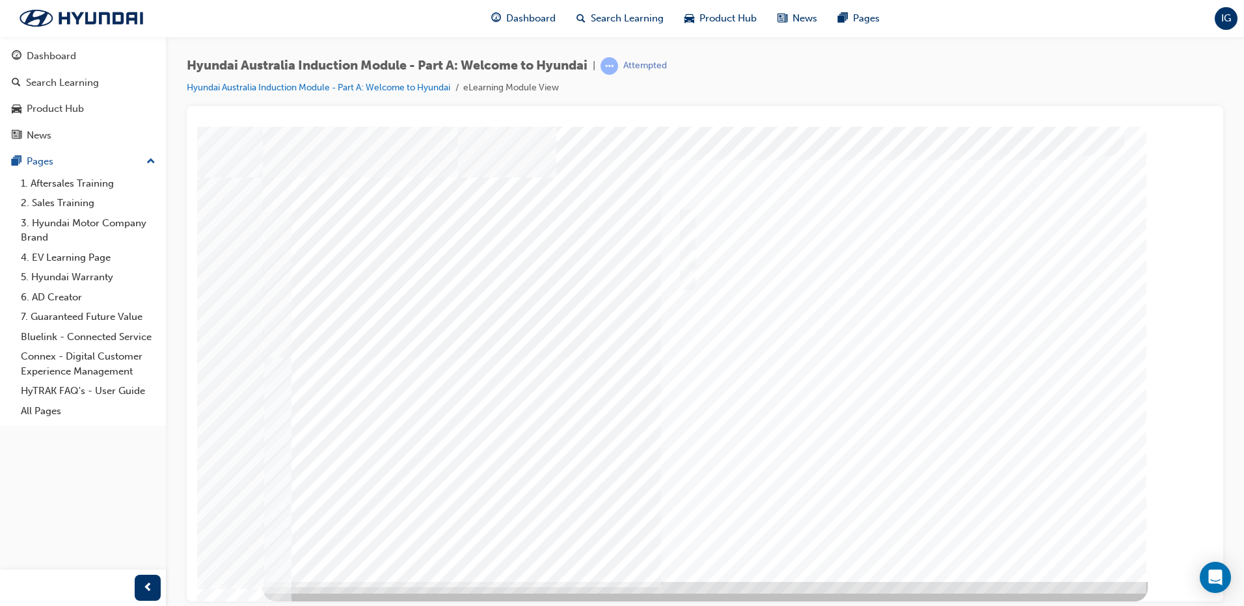
click at [885, 529] on div at bounding box center [705, 347] width 885 height 468
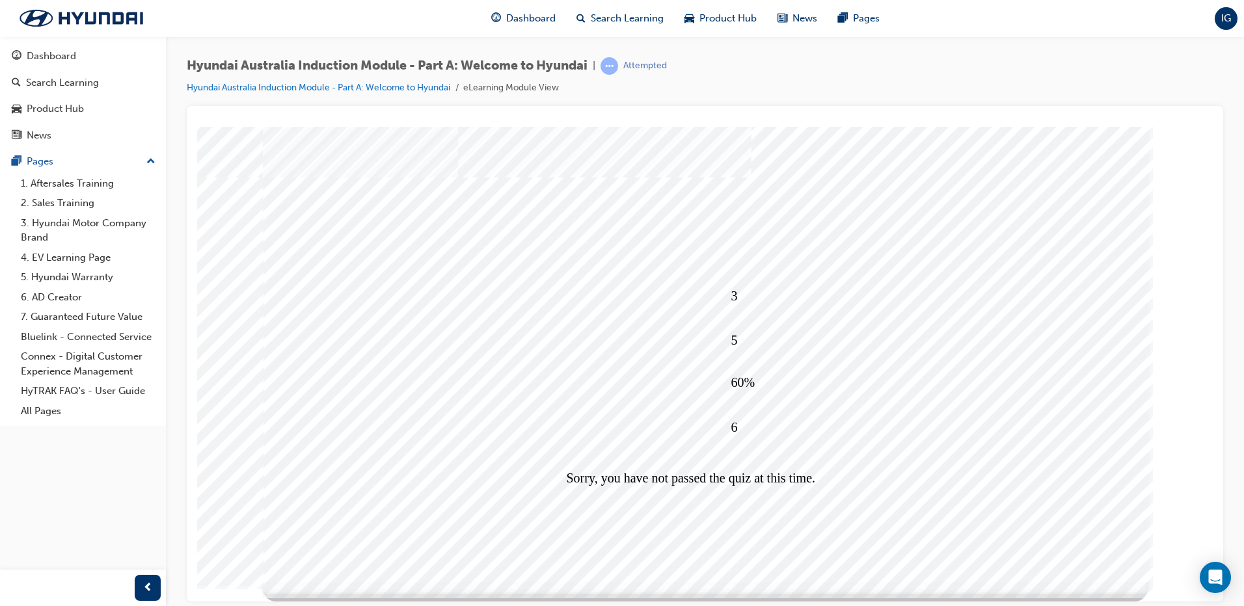
scroll to position [0, 0]
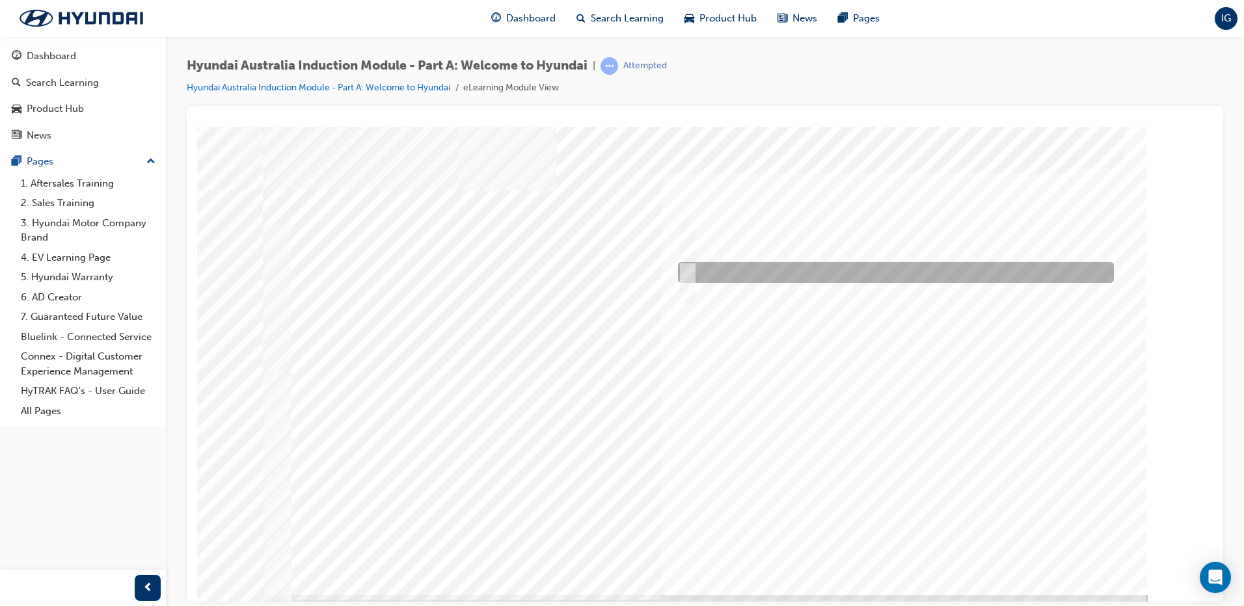
click at [711, 275] on div at bounding box center [893, 272] width 436 height 21
radio input "true"
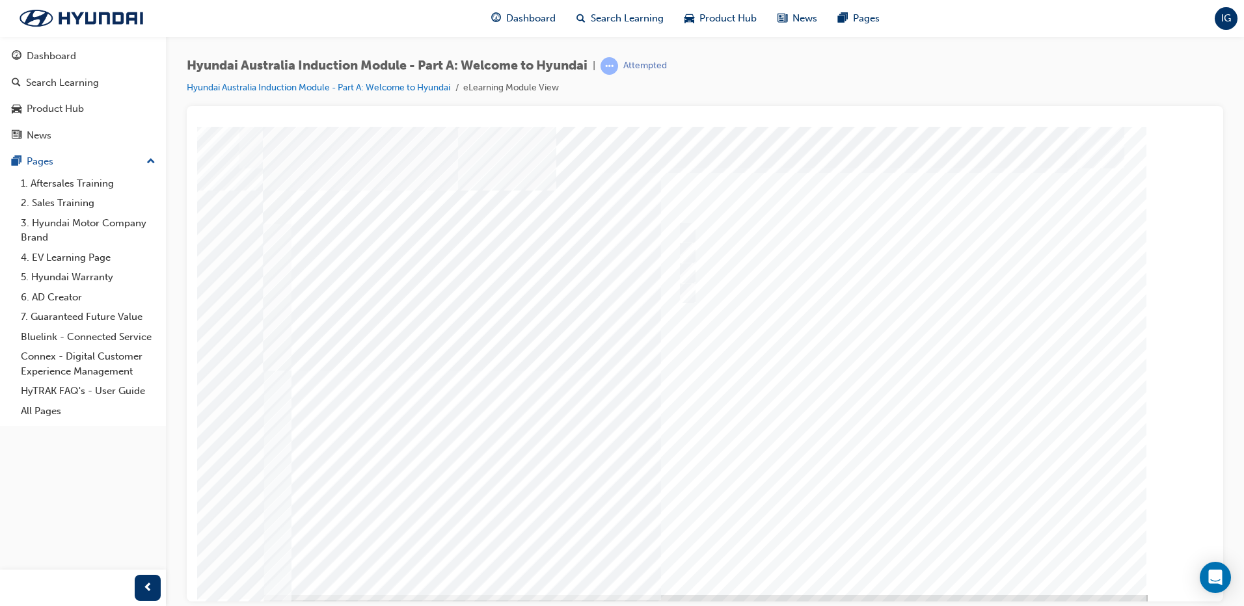
click at [894, 541] on div at bounding box center [705, 360] width 885 height 468
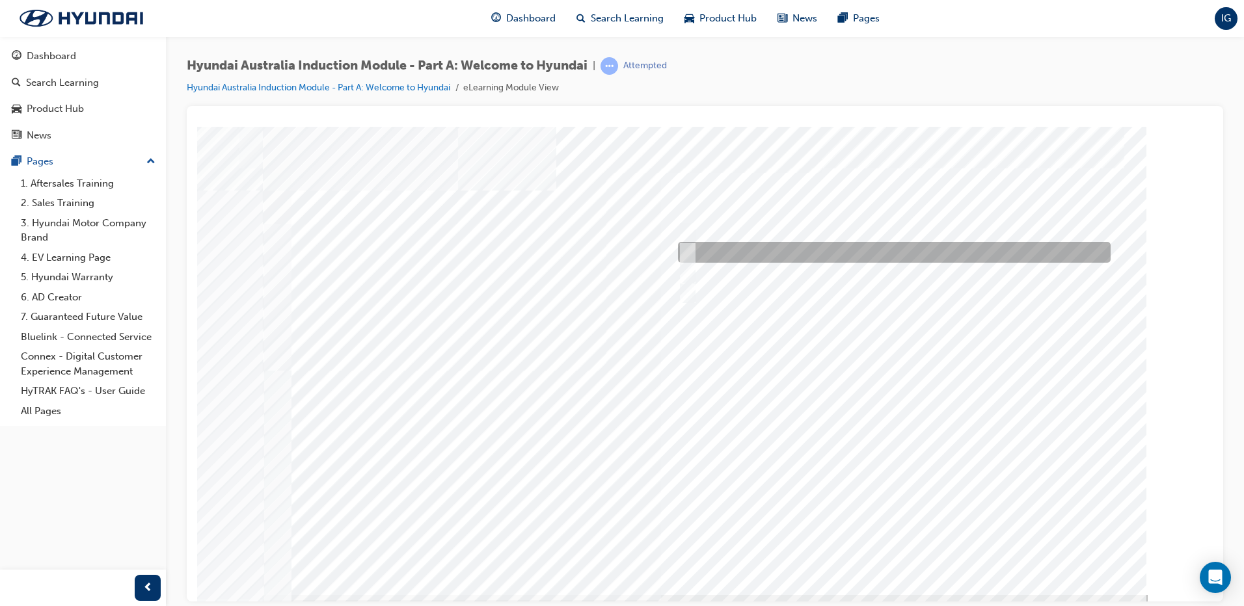
click at [746, 253] on div at bounding box center [891, 252] width 433 height 21
radio input "true"
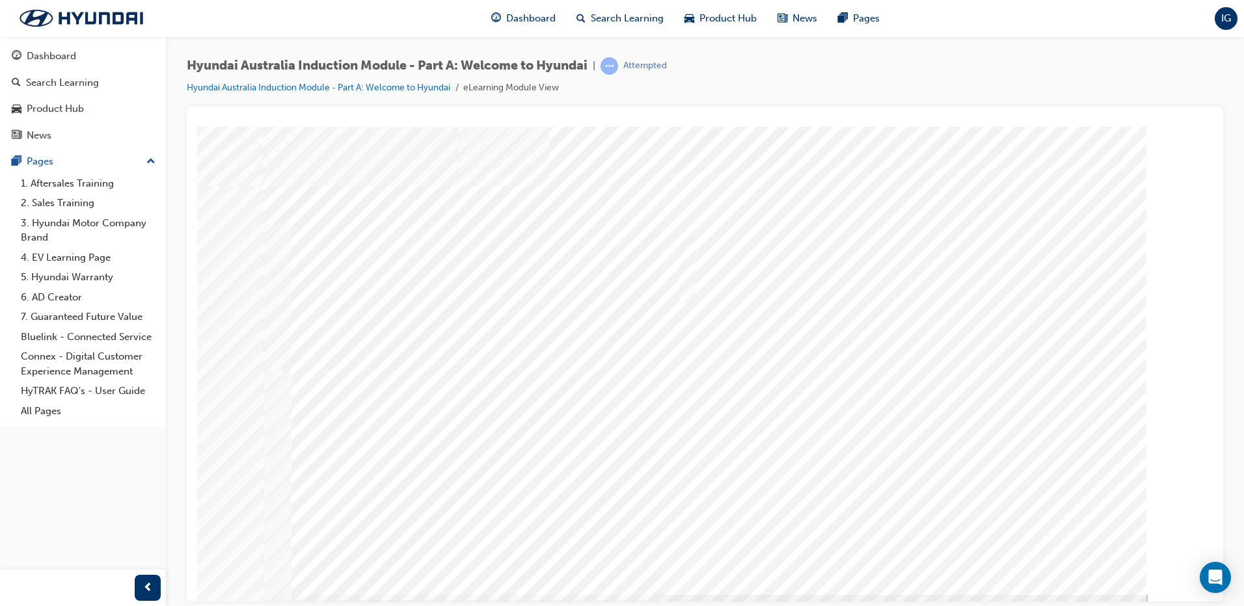
click at [827, 425] on div at bounding box center [705, 360] width 885 height 468
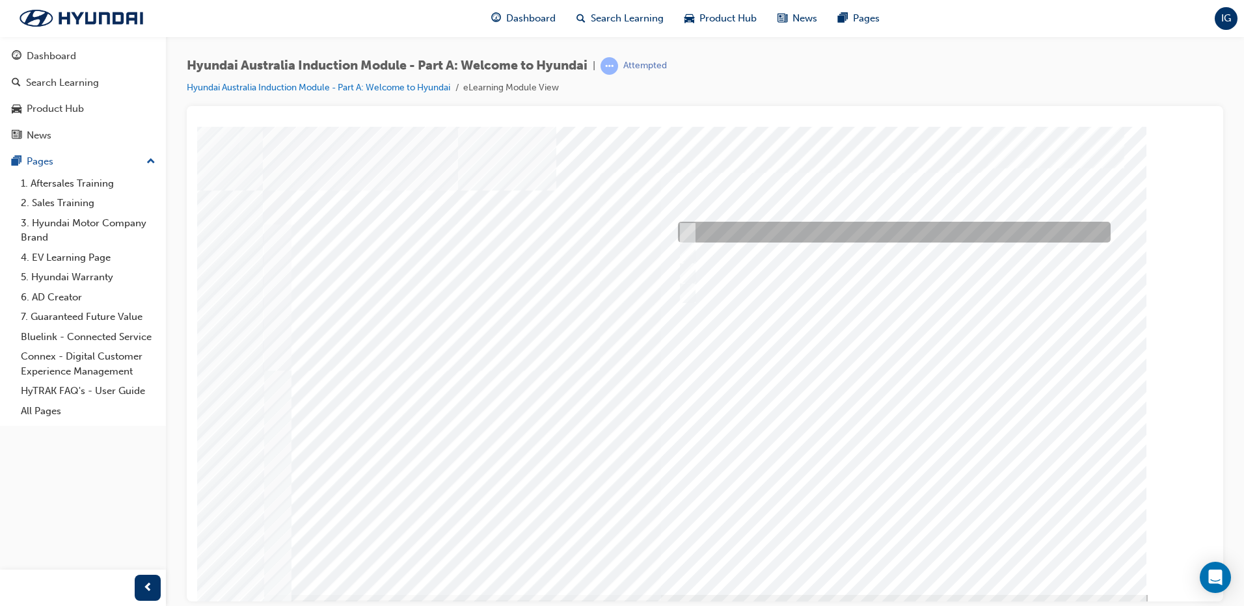
click at [777, 235] on div at bounding box center [891, 232] width 433 height 21
checkbox input "true"
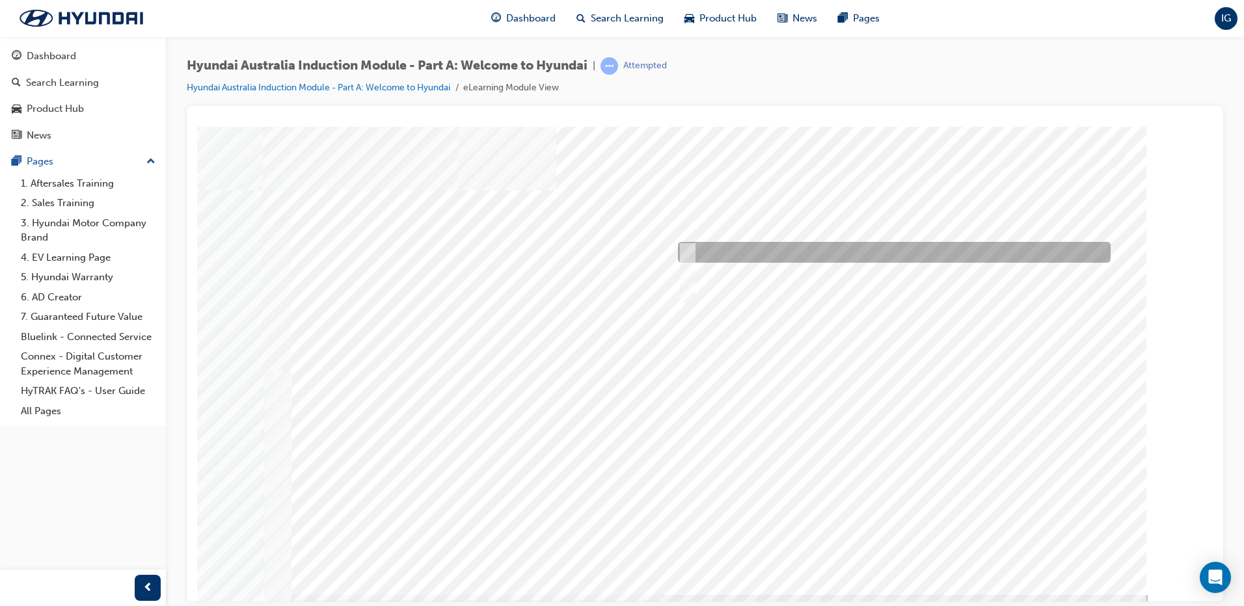
click at [775, 243] on div at bounding box center [891, 252] width 433 height 21
checkbox input "true"
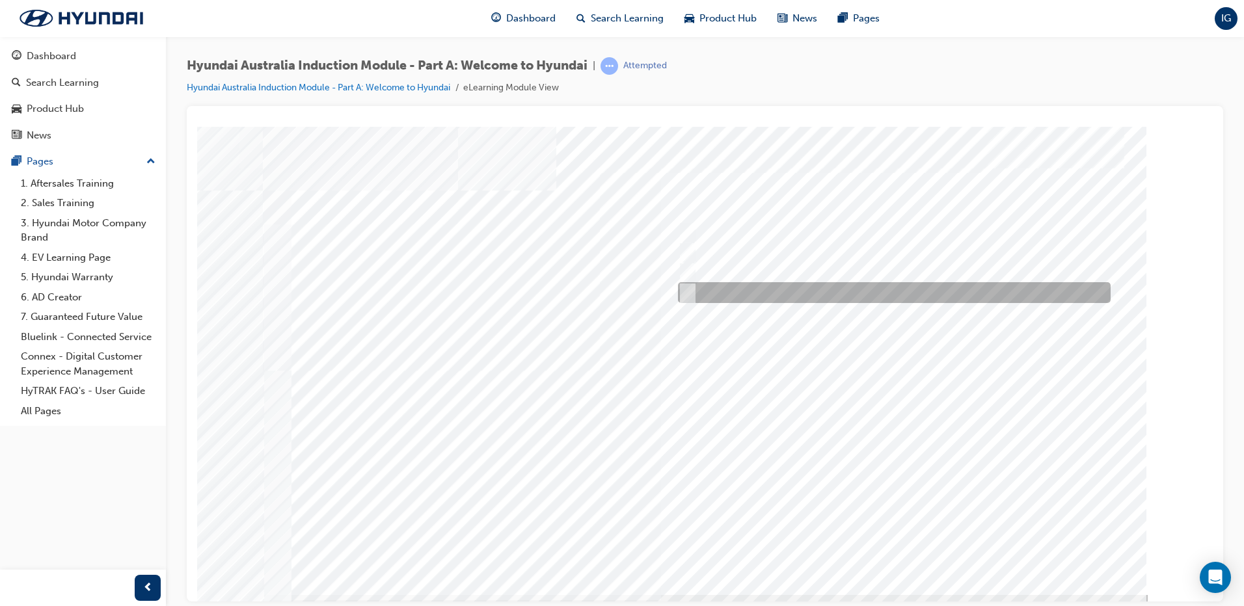
click at [770, 286] on div at bounding box center [891, 292] width 433 height 21
checkbox input "true"
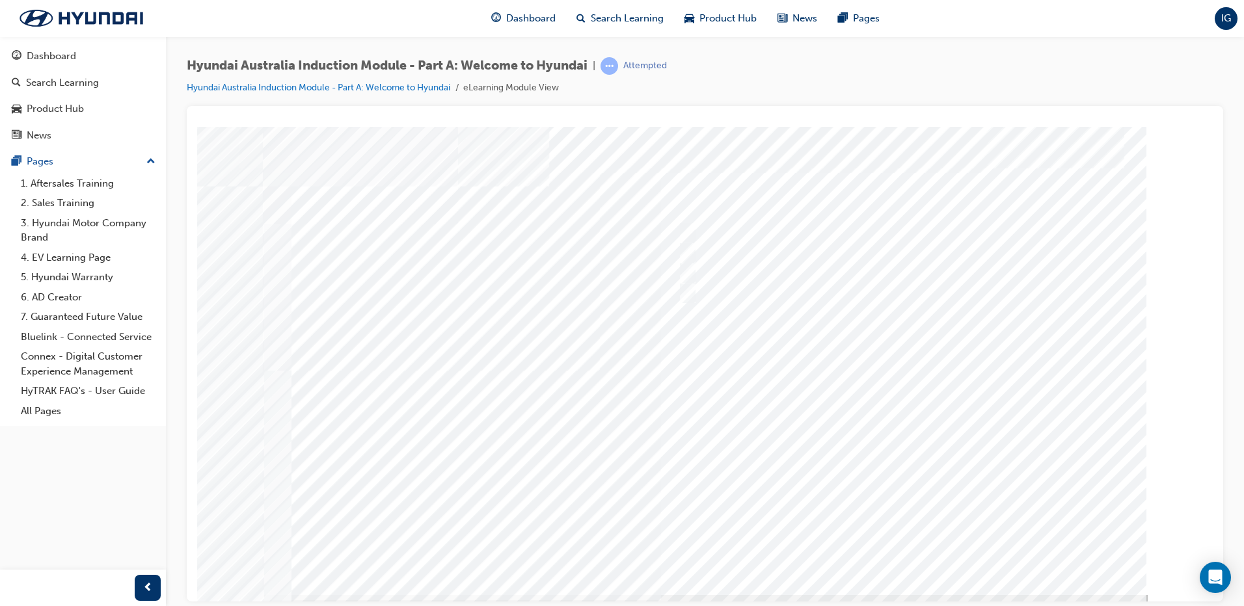
click at [859, 429] on div at bounding box center [705, 360] width 885 height 468
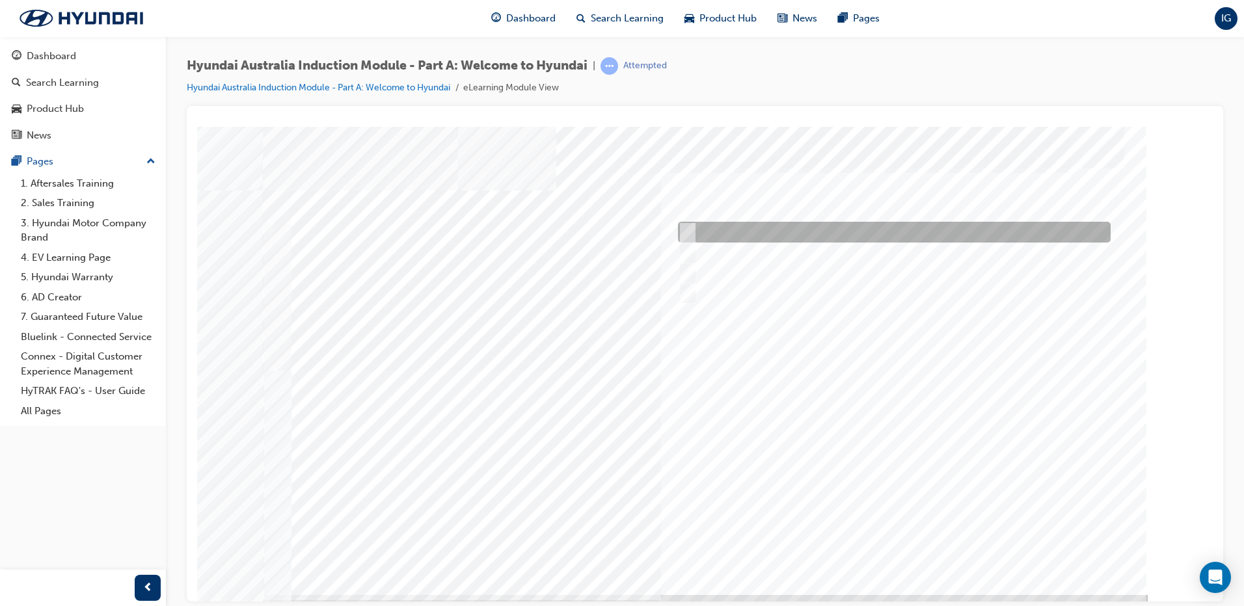
click at [765, 227] on div at bounding box center [891, 232] width 433 height 21
checkbox input "true"
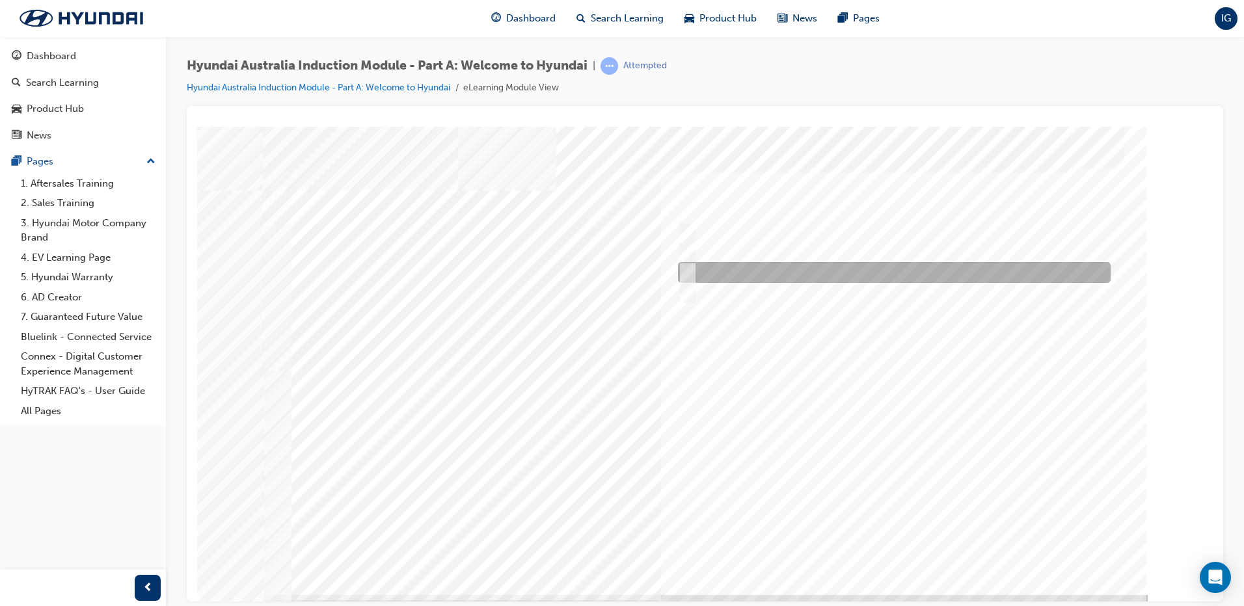
click at [757, 275] on div at bounding box center [891, 272] width 433 height 21
checkbox input "true"
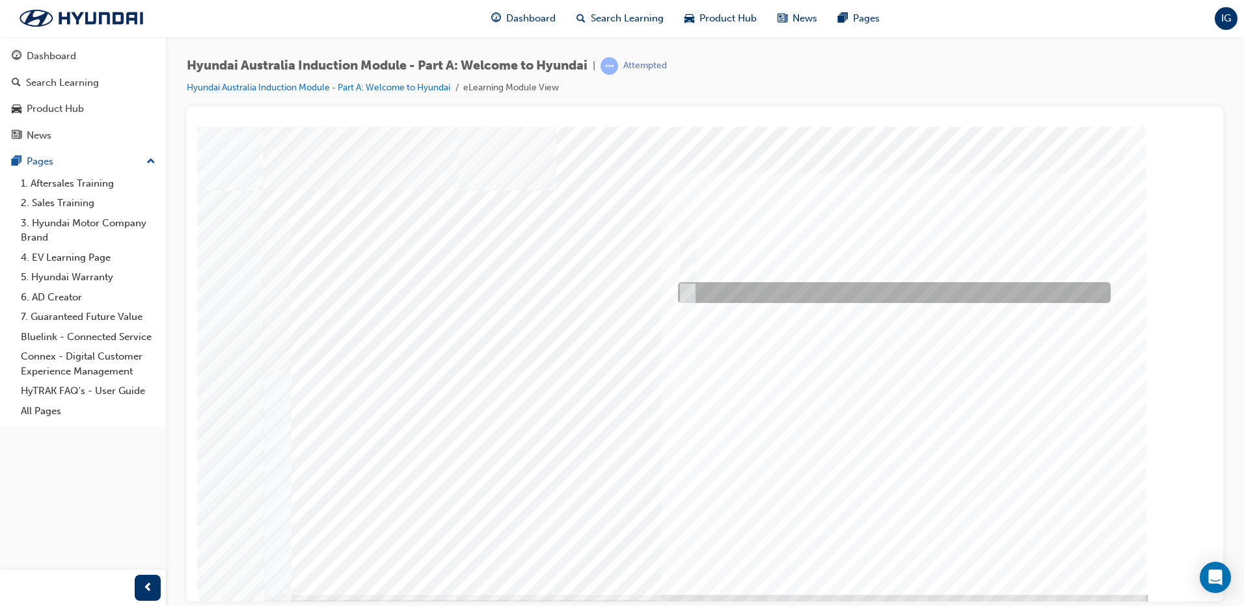
click at [757, 289] on div at bounding box center [891, 292] width 433 height 21
checkbox input "true"
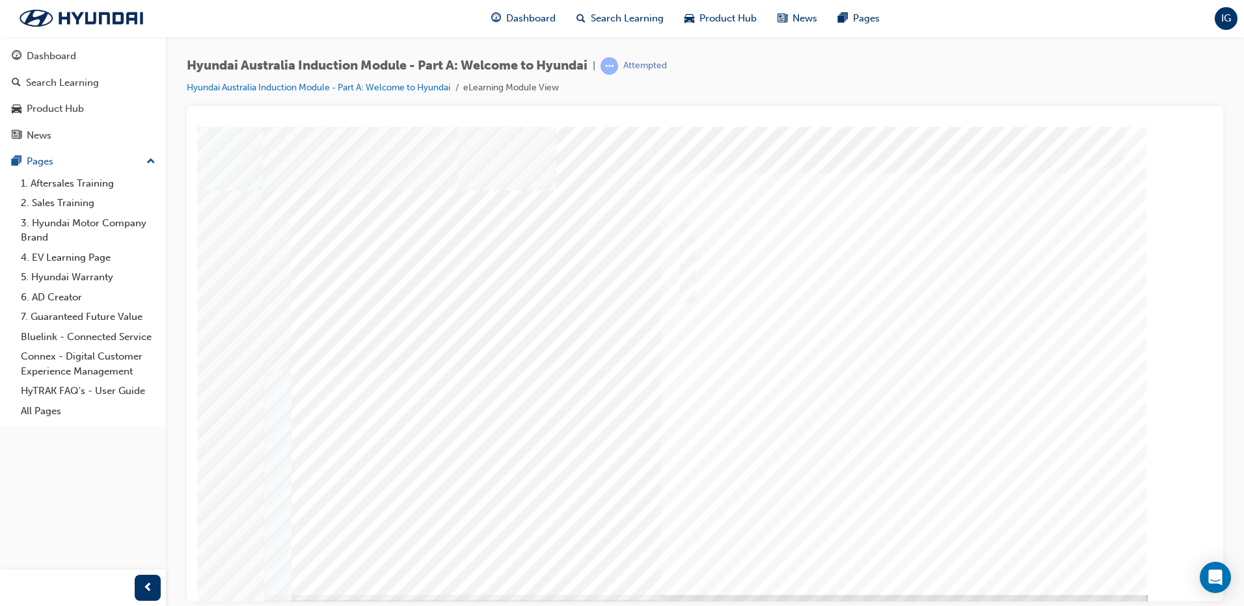
click at [703, 441] on div at bounding box center [705, 360] width 885 height 468
